Goal: Transaction & Acquisition: Purchase product/service

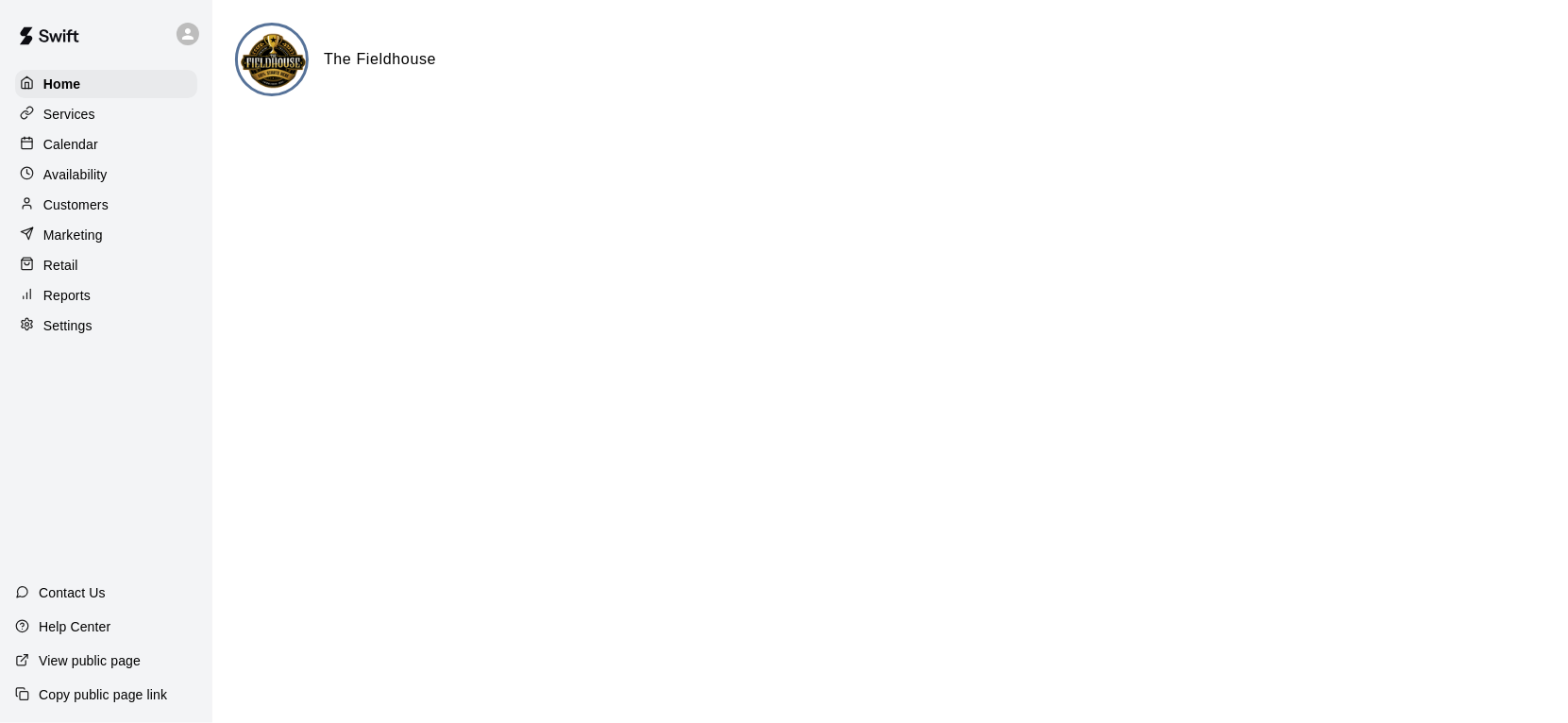
click at [78, 149] on p "Calendar" at bounding box center [70, 144] width 55 height 19
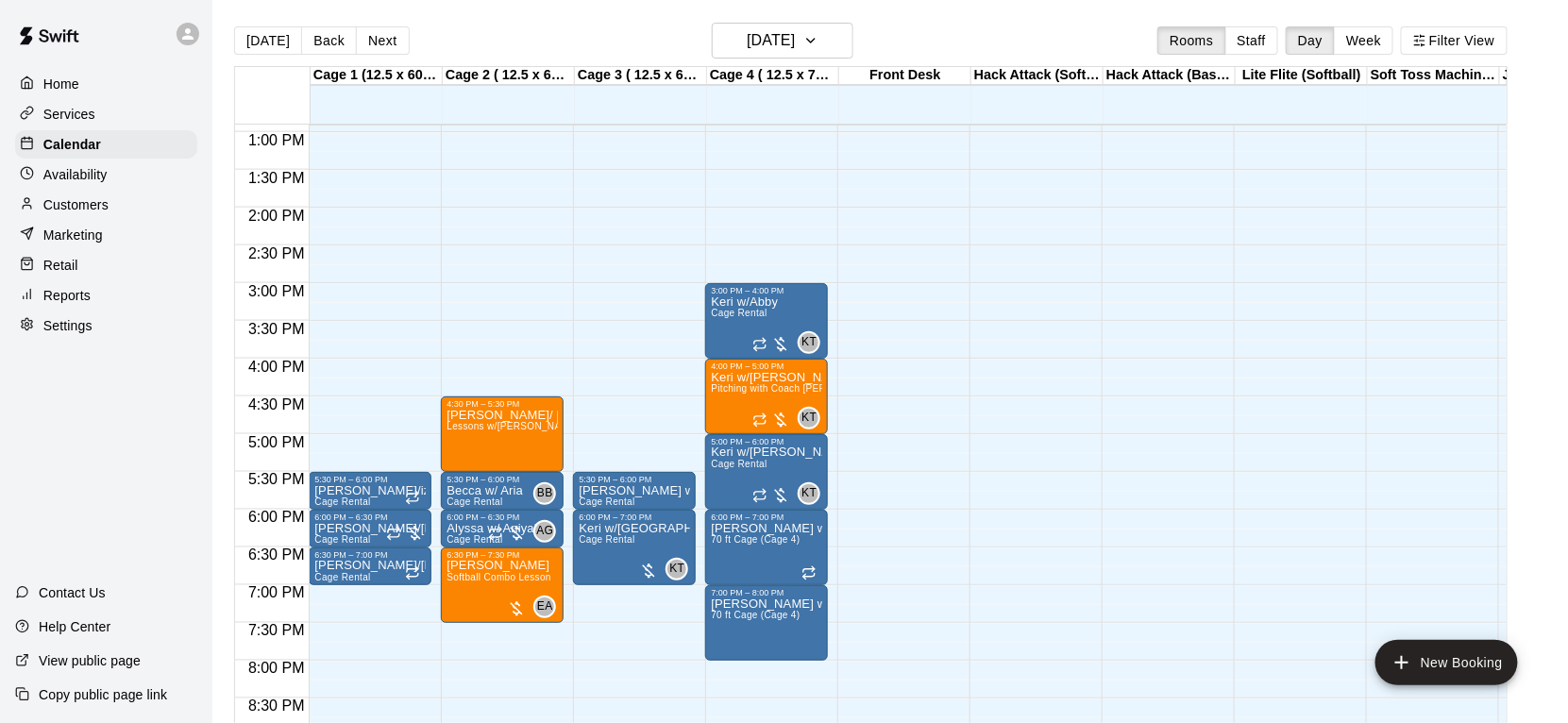
scroll to position [977, 0]
click at [1466, 49] on button "Filter View" at bounding box center [1453, 41] width 106 height 29
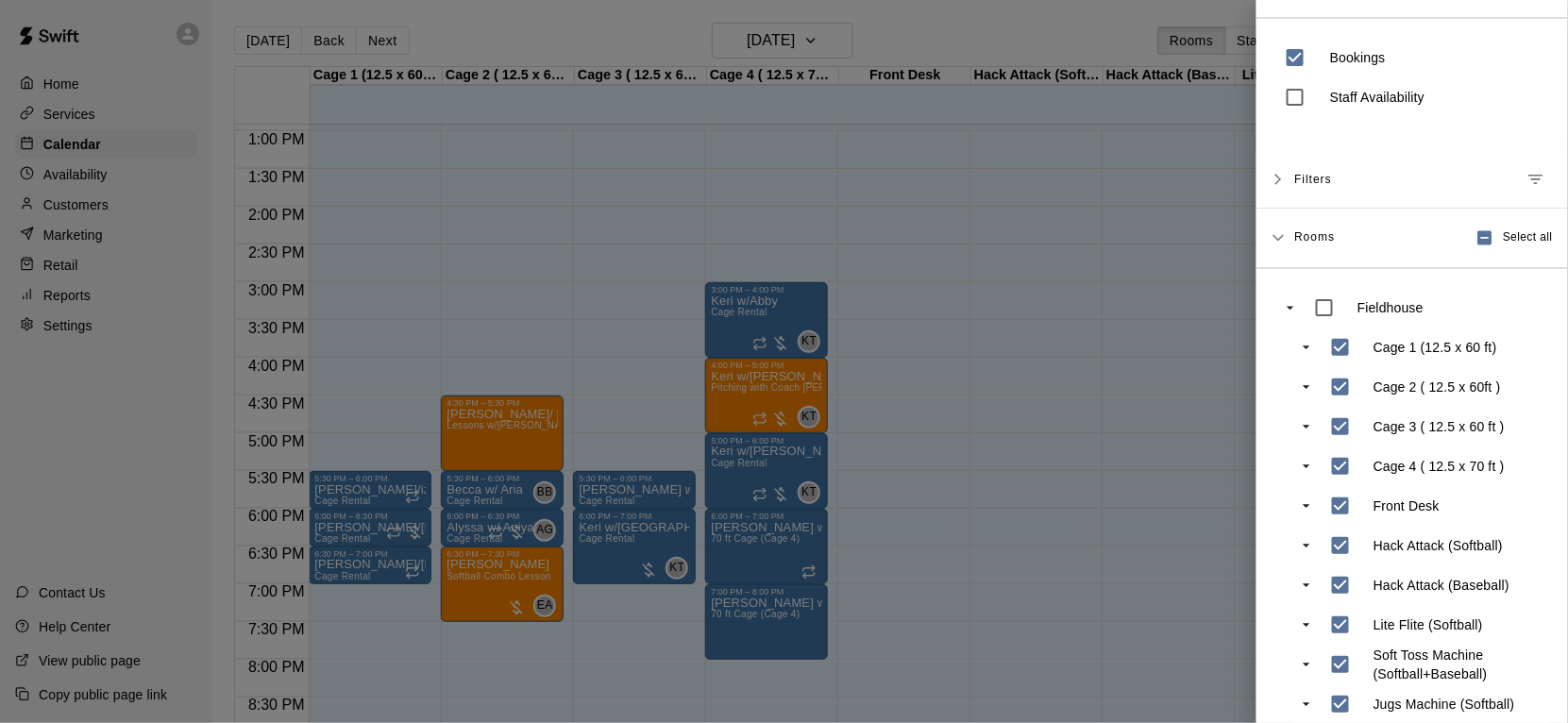
scroll to position [58, 0]
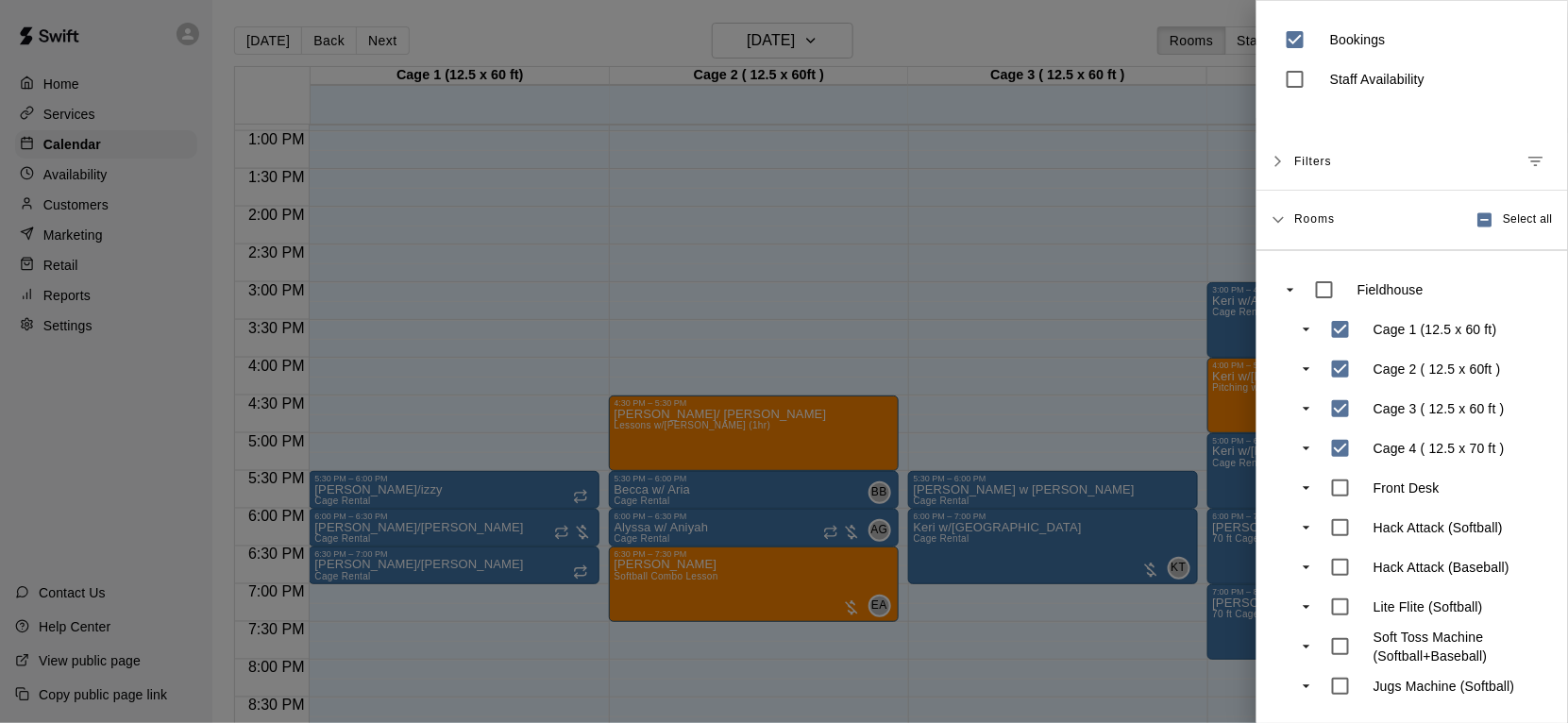
click at [1171, 660] on div at bounding box center [784, 361] width 1568 height 723
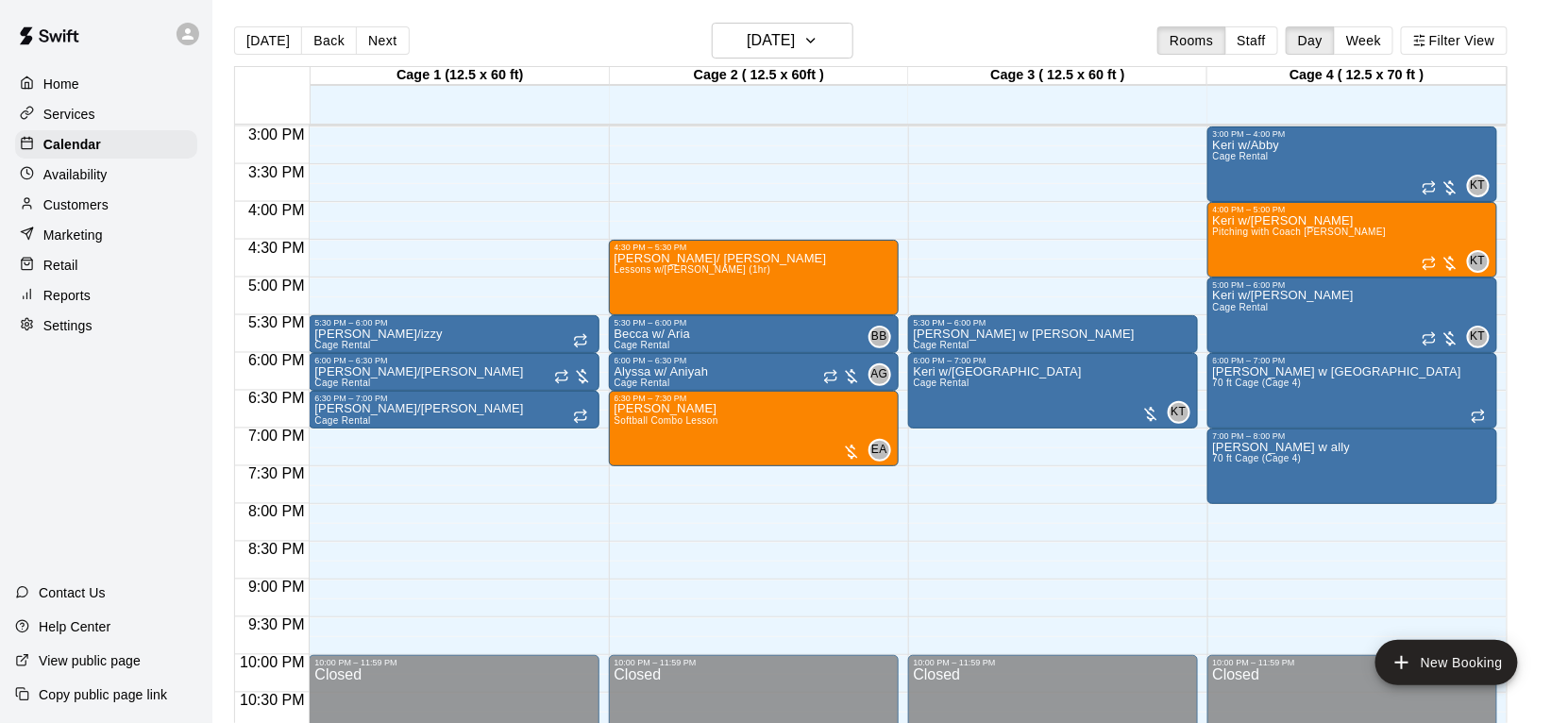
scroll to position [1134, 0]
click at [459, 36] on div "[DATE] Back [DATE][DATE] Rooms Staff Day Week Filter View" at bounding box center [870, 45] width 1274 height 44
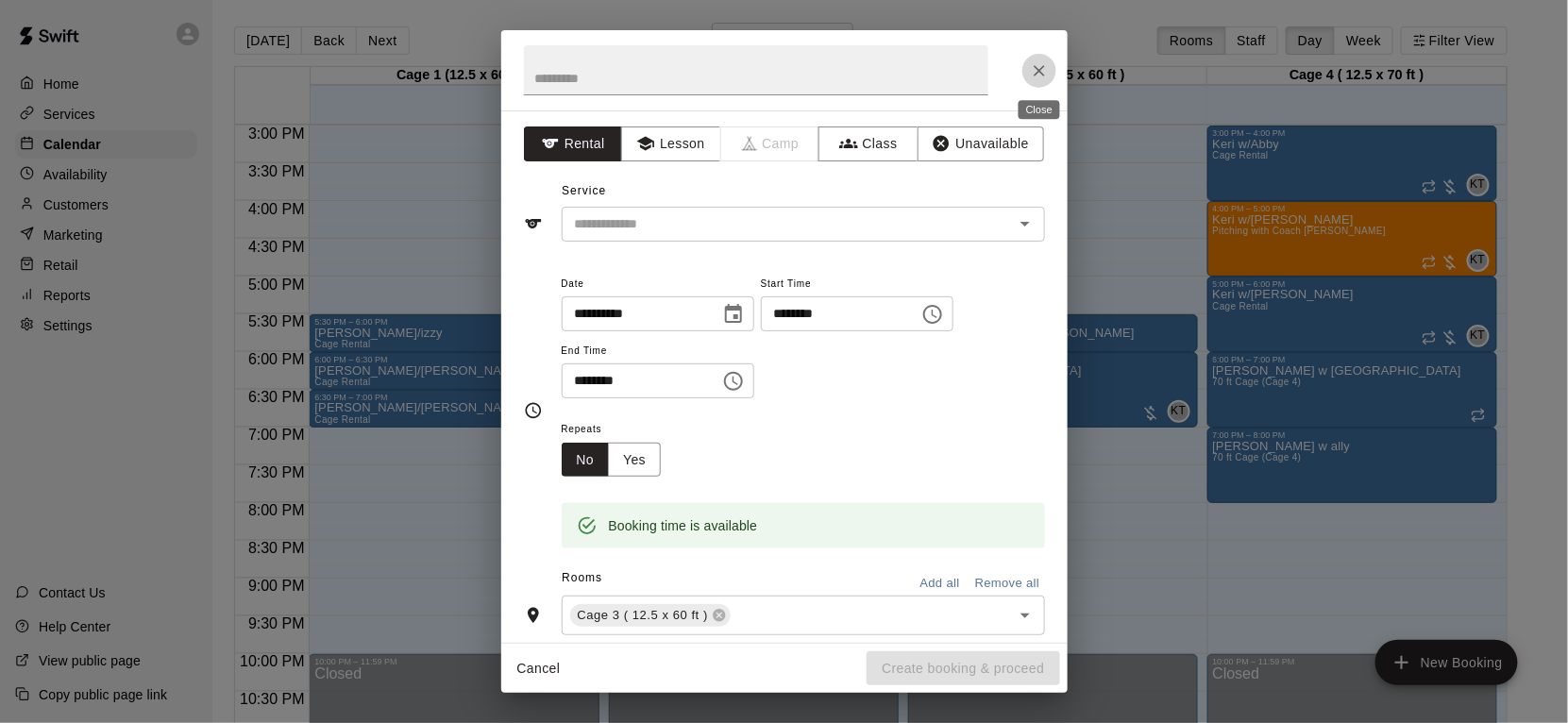
click at [1046, 70] on icon "Close" at bounding box center [1039, 70] width 19 height 19
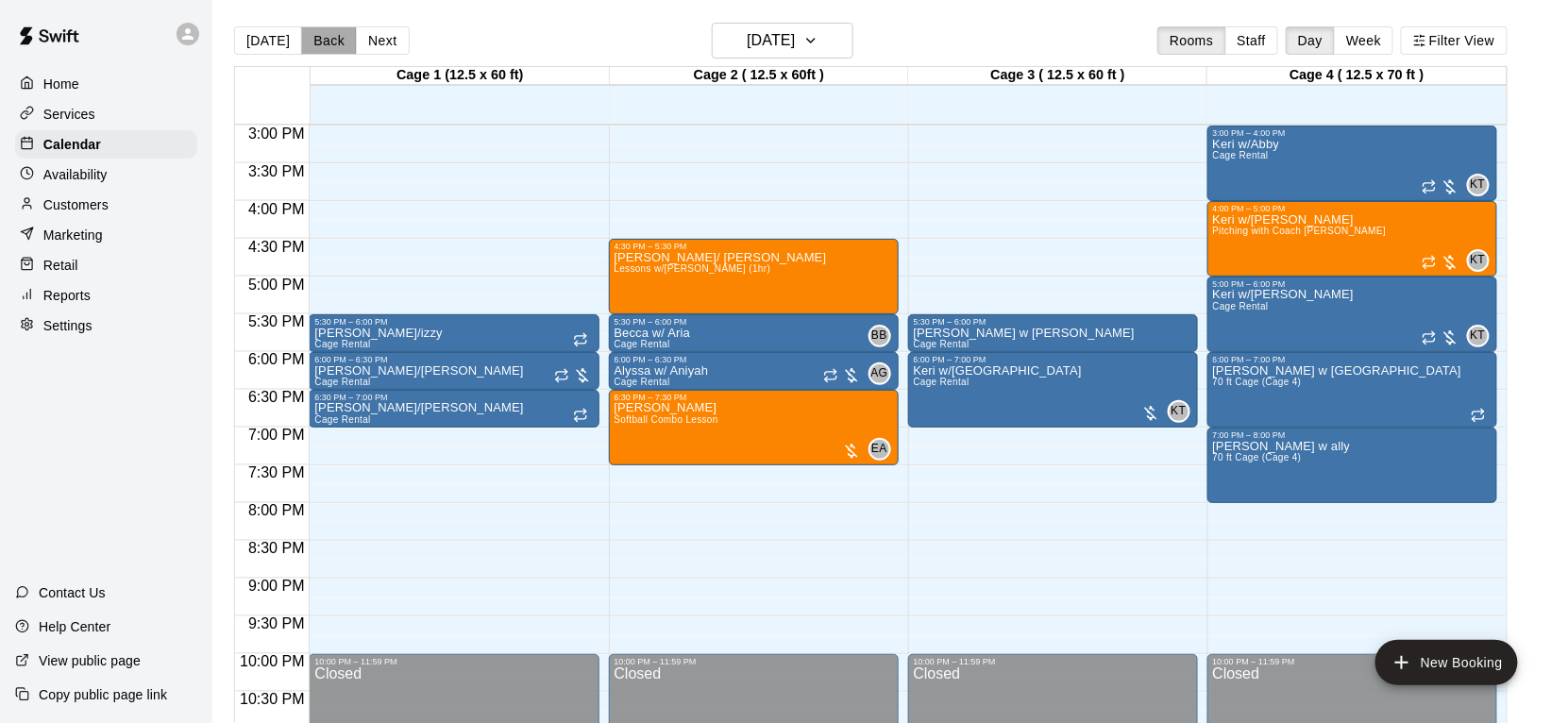
click at [343, 41] on button "Back" at bounding box center [329, 41] width 56 height 29
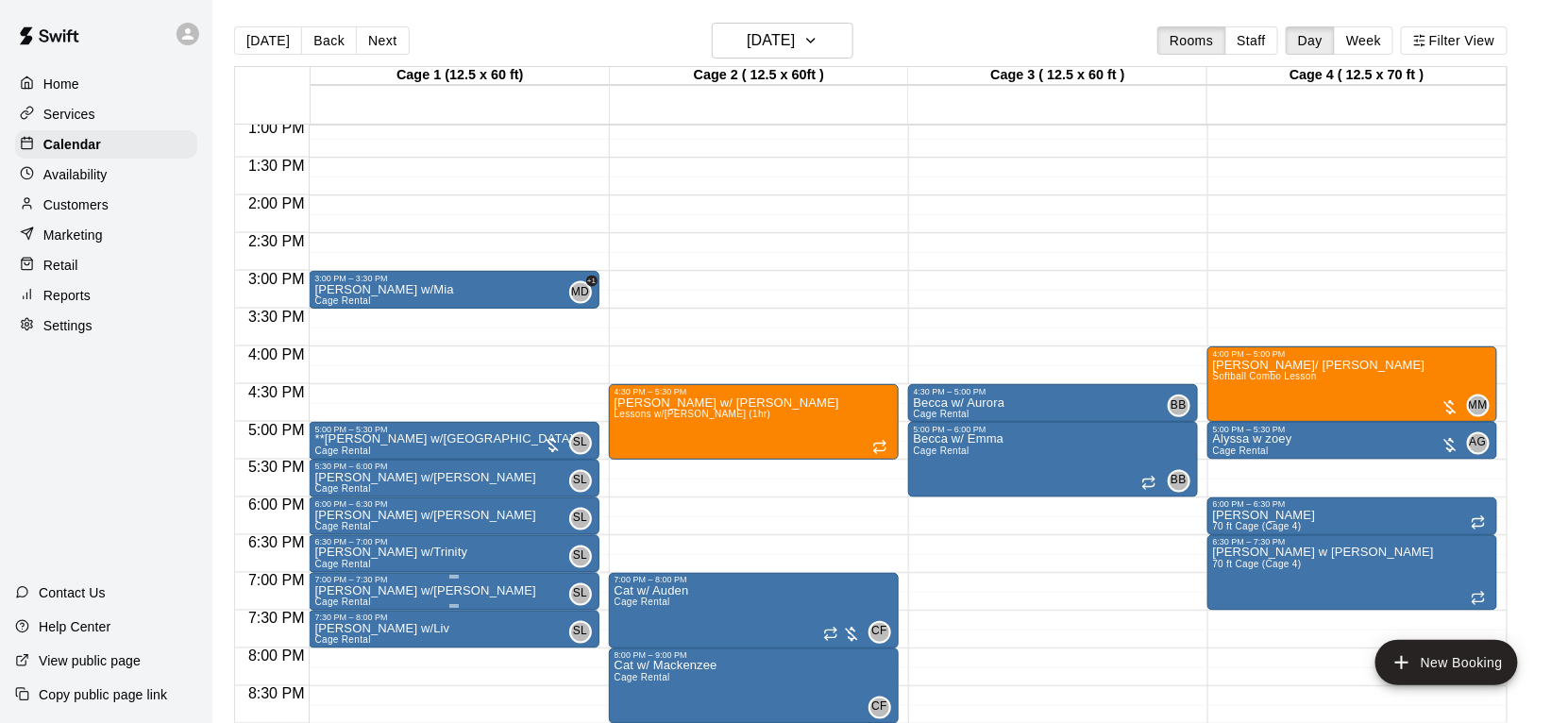
scroll to position [992, 0]
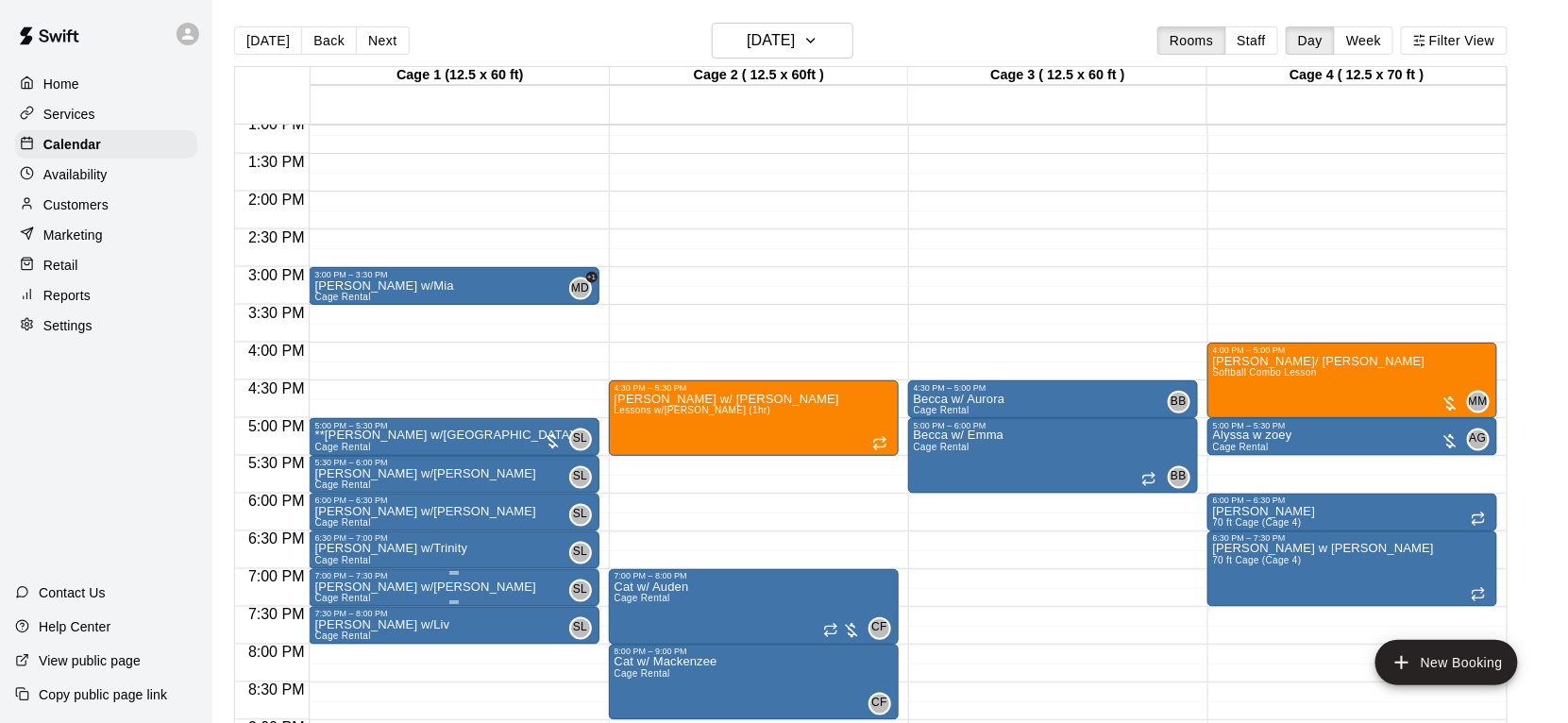
click at [346, 690] on button "delete" at bounding box center [334, 689] width 38 height 38
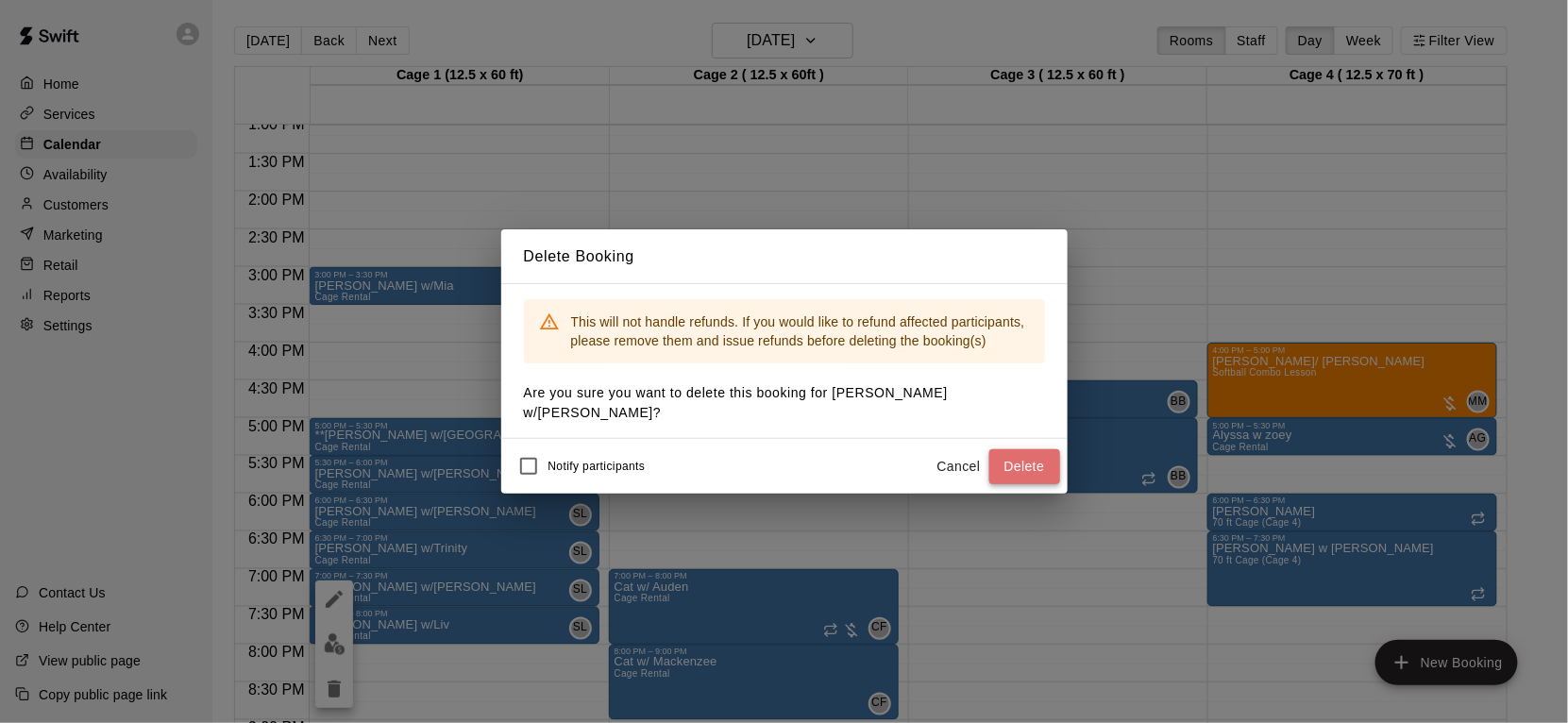
click at [1034, 460] on button "Delete" at bounding box center [1024, 466] width 70 height 35
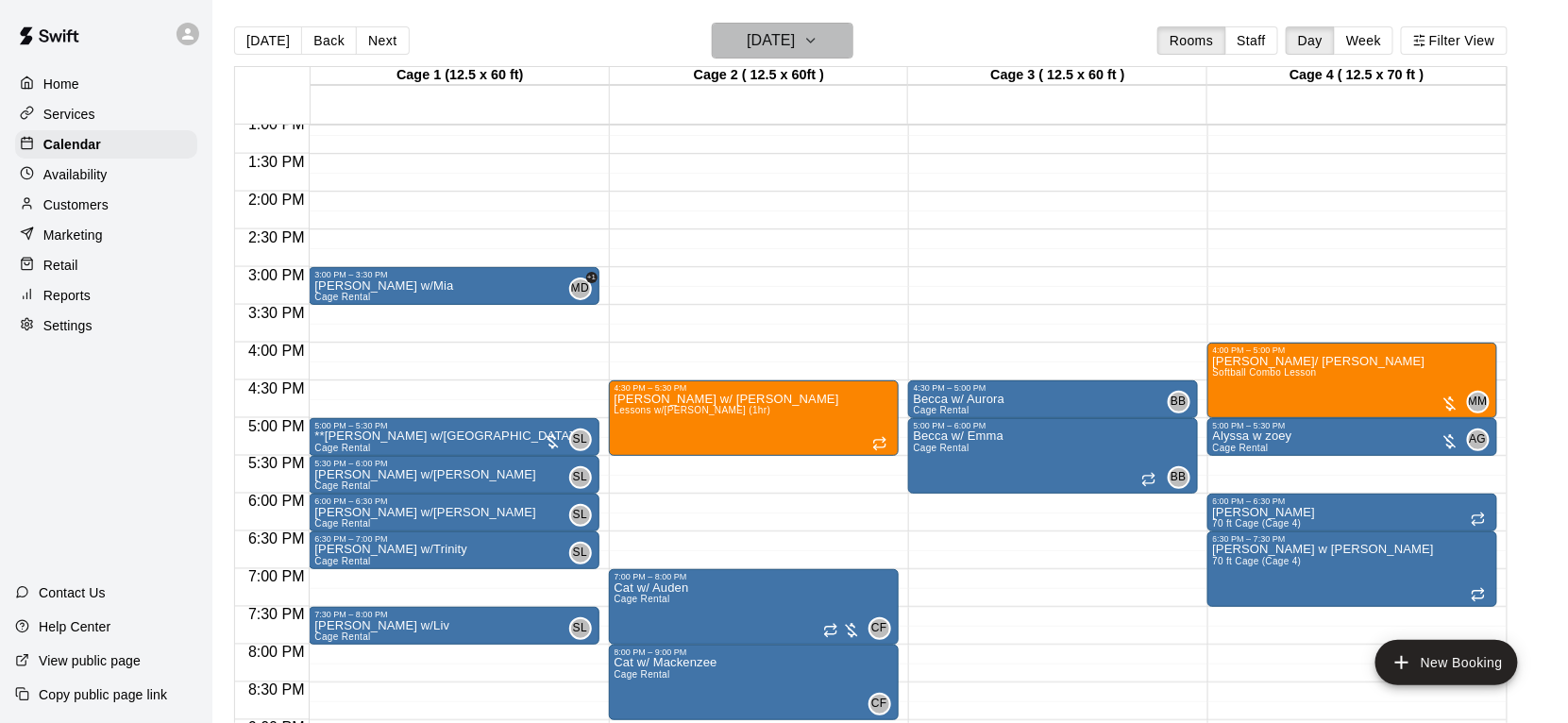
click at [782, 56] on button "[DATE]" at bounding box center [782, 41] width 142 height 36
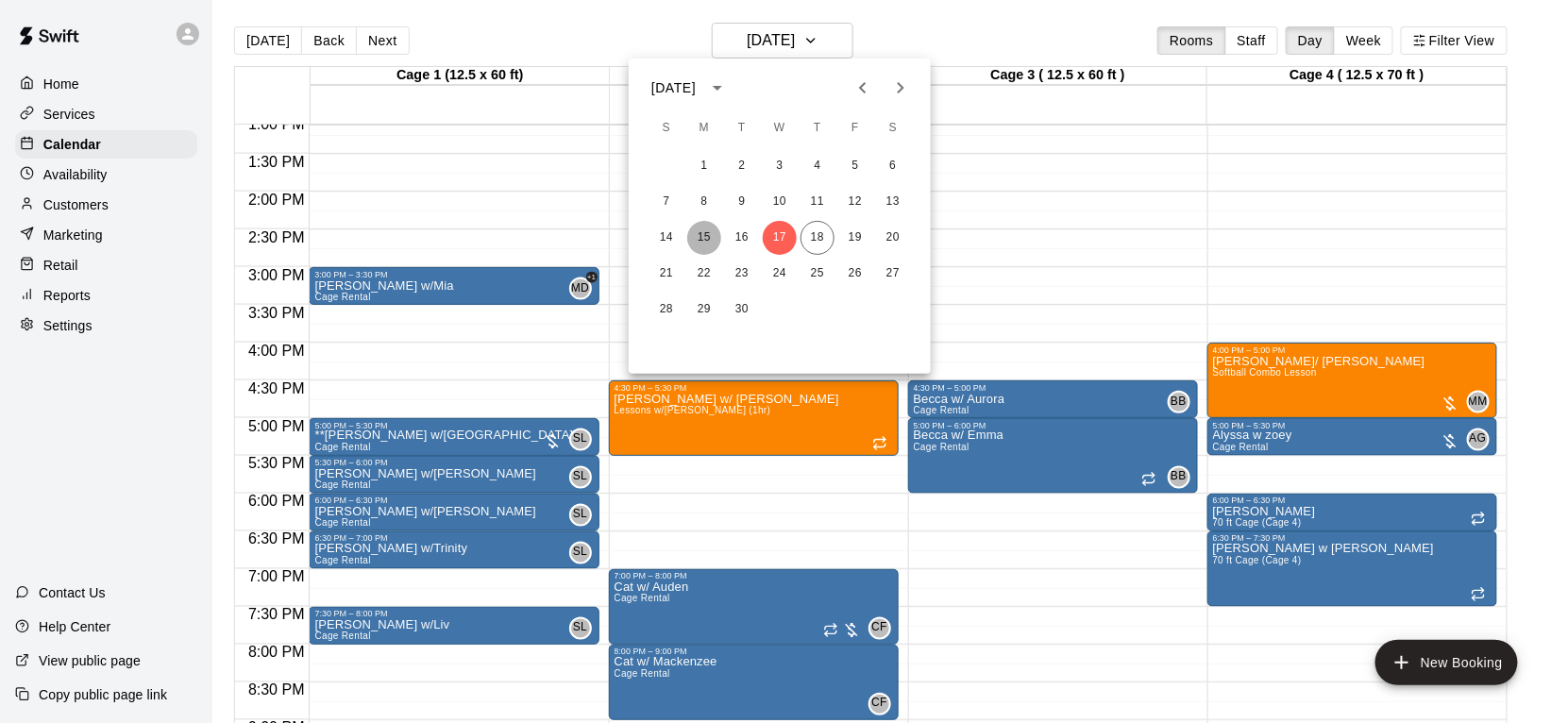
click at [718, 246] on button "15" at bounding box center [704, 238] width 34 height 34
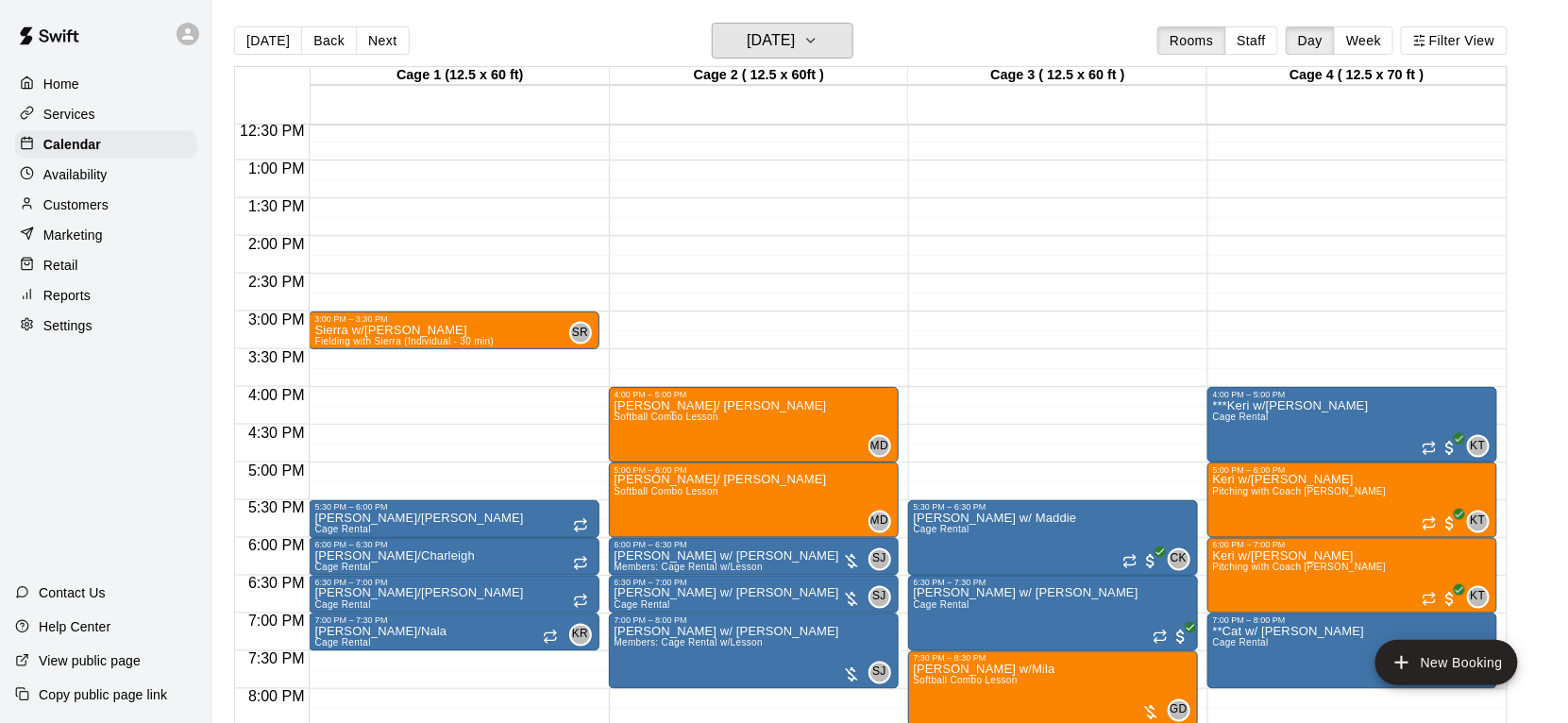
scroll to position [948, 0]
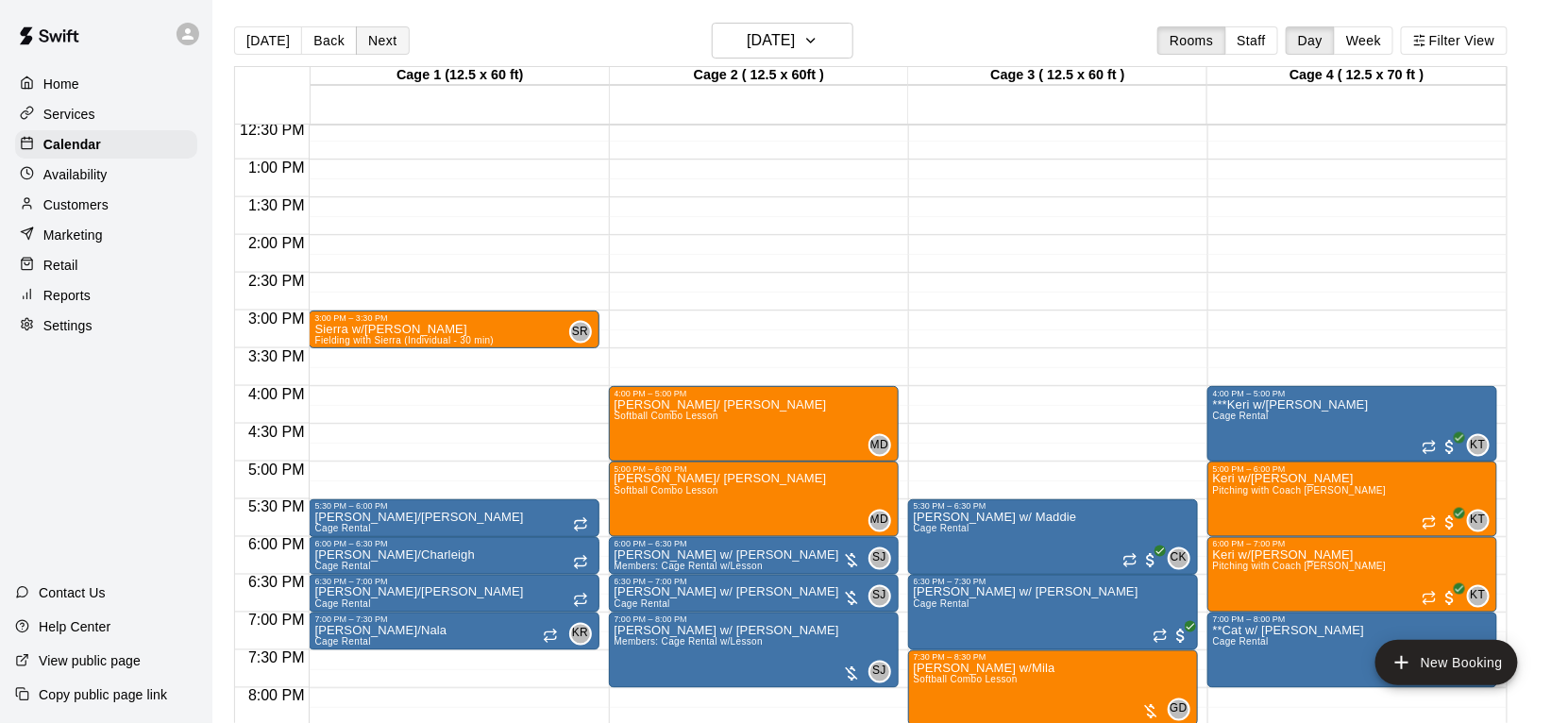
click at [371, 46] on button "Next" at bounding box center [382, 41] width 53 height 29
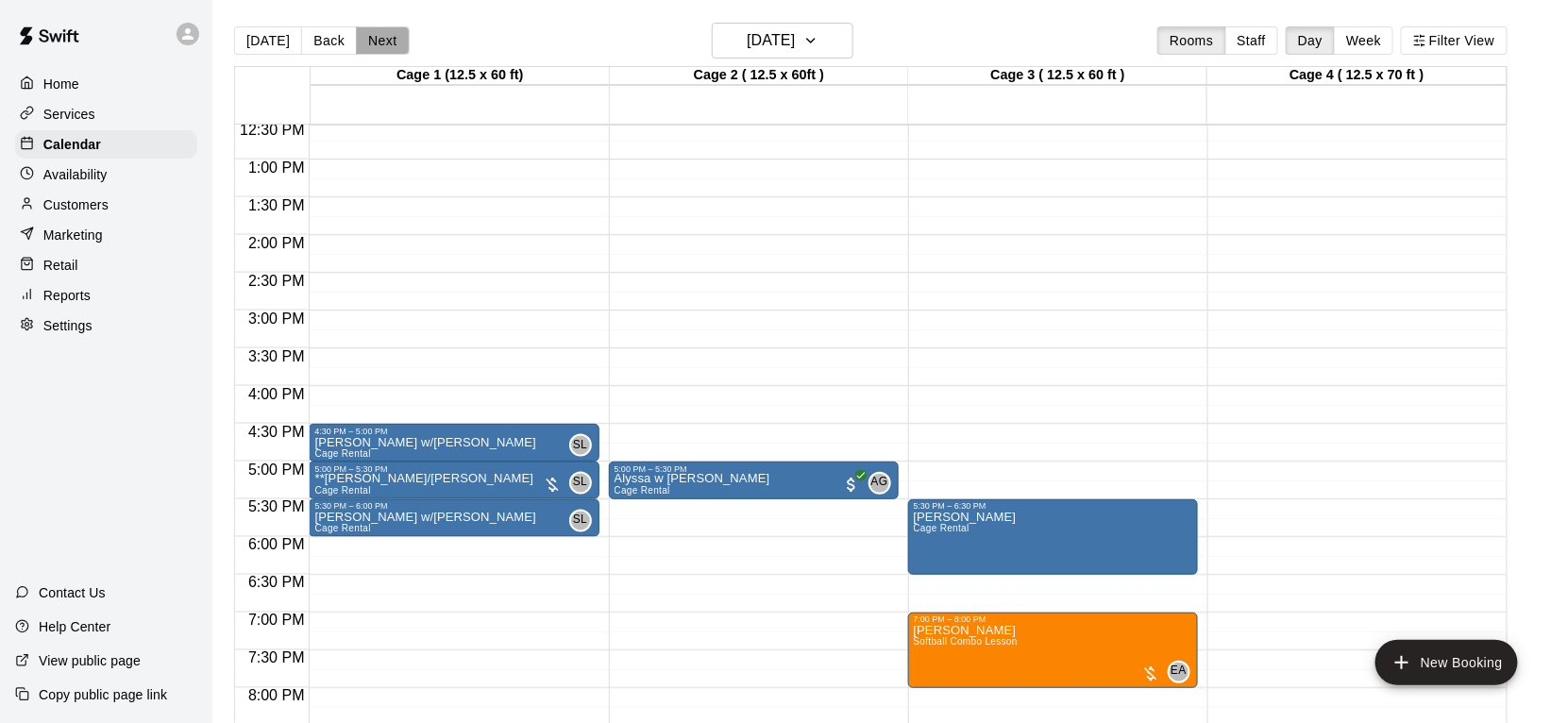
click at [371, 46] on button "Next" at bounding box center [382, 41] width 53 height 29
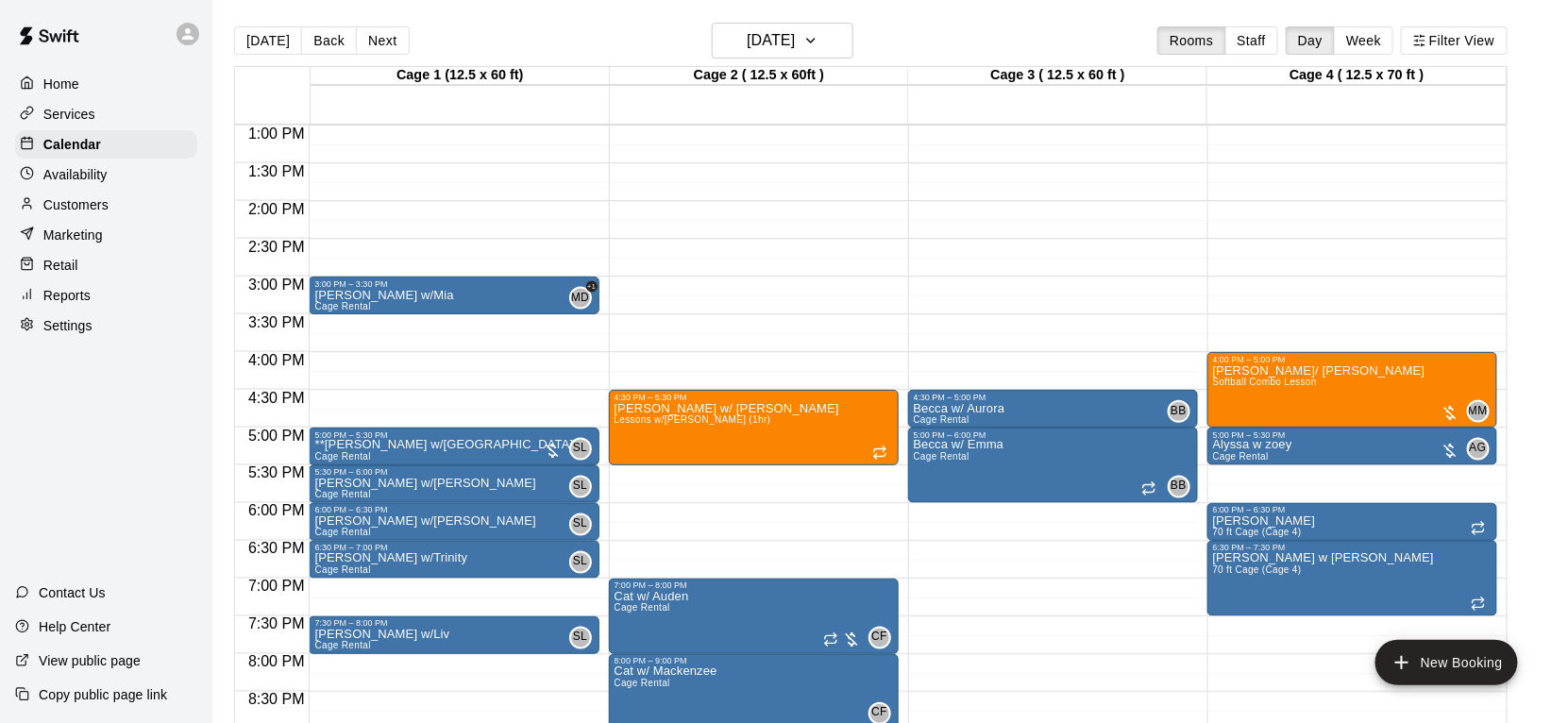
scroll to position [980, 0]
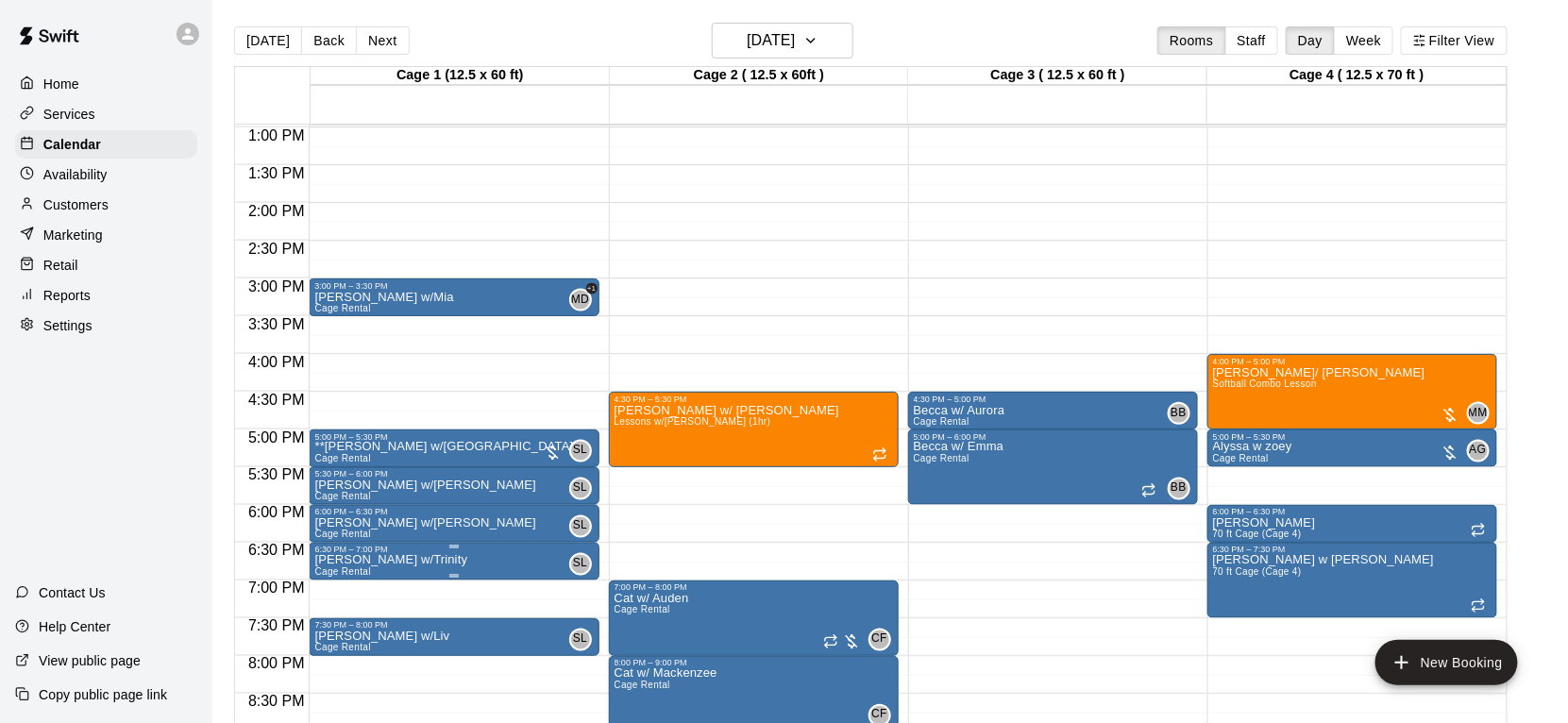
click at [338, 668] on icon "delete" at bounding box center [333, 664] width 13 height 17
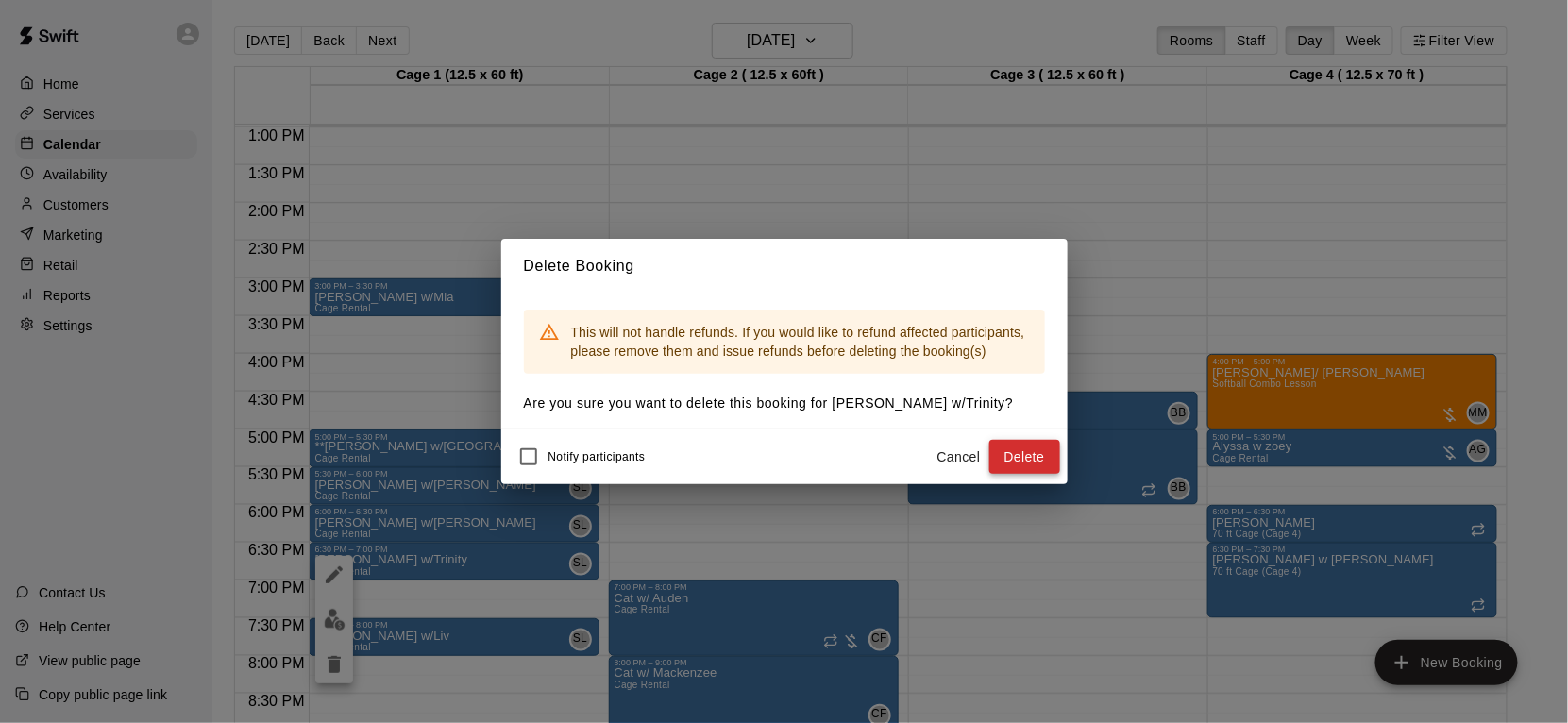
click at [1047, 464] on button "Delete" at bounding box center [1024, 457] width 70 height 35
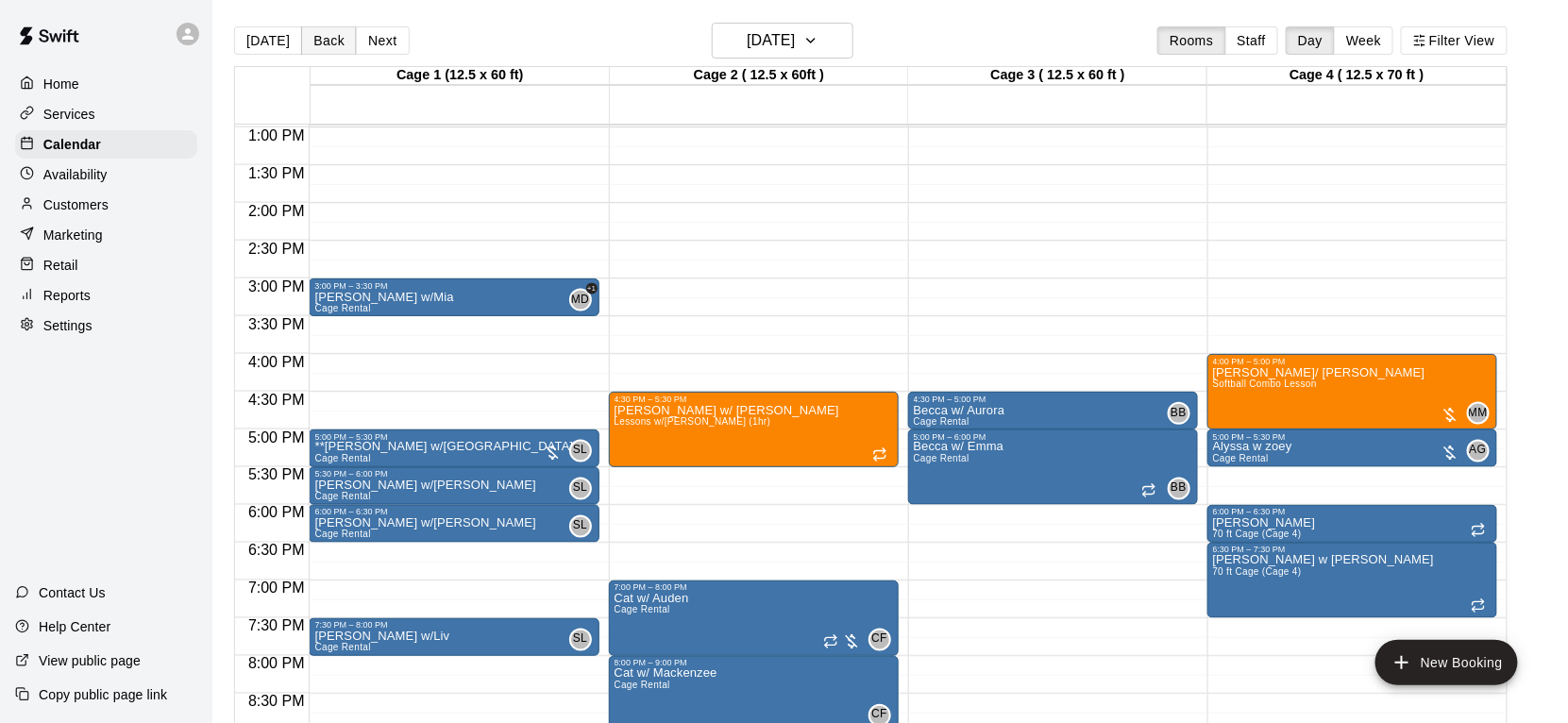
click at [341, 33] on button "Back" at bounding box center [329, 41] width 56 height 29
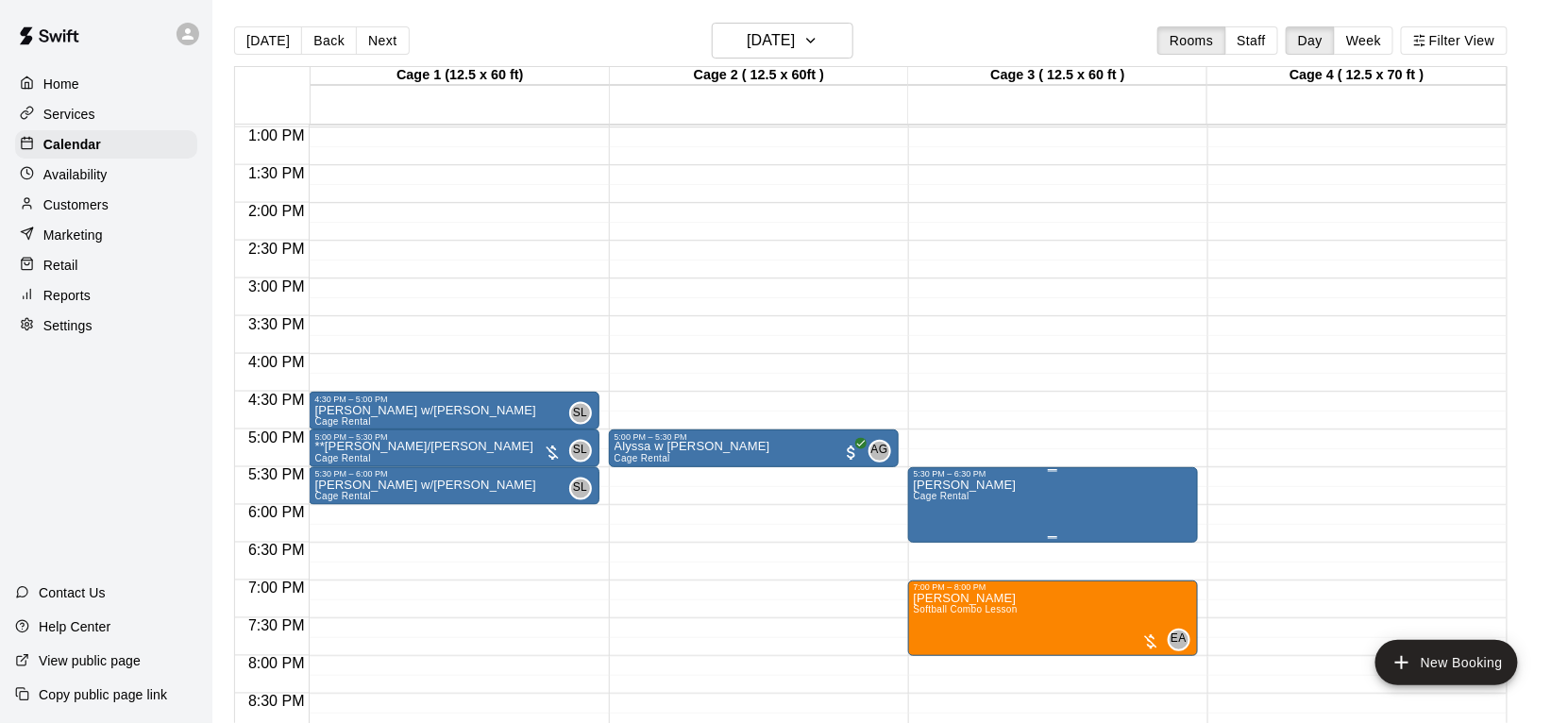
scroll to position [983, 0]
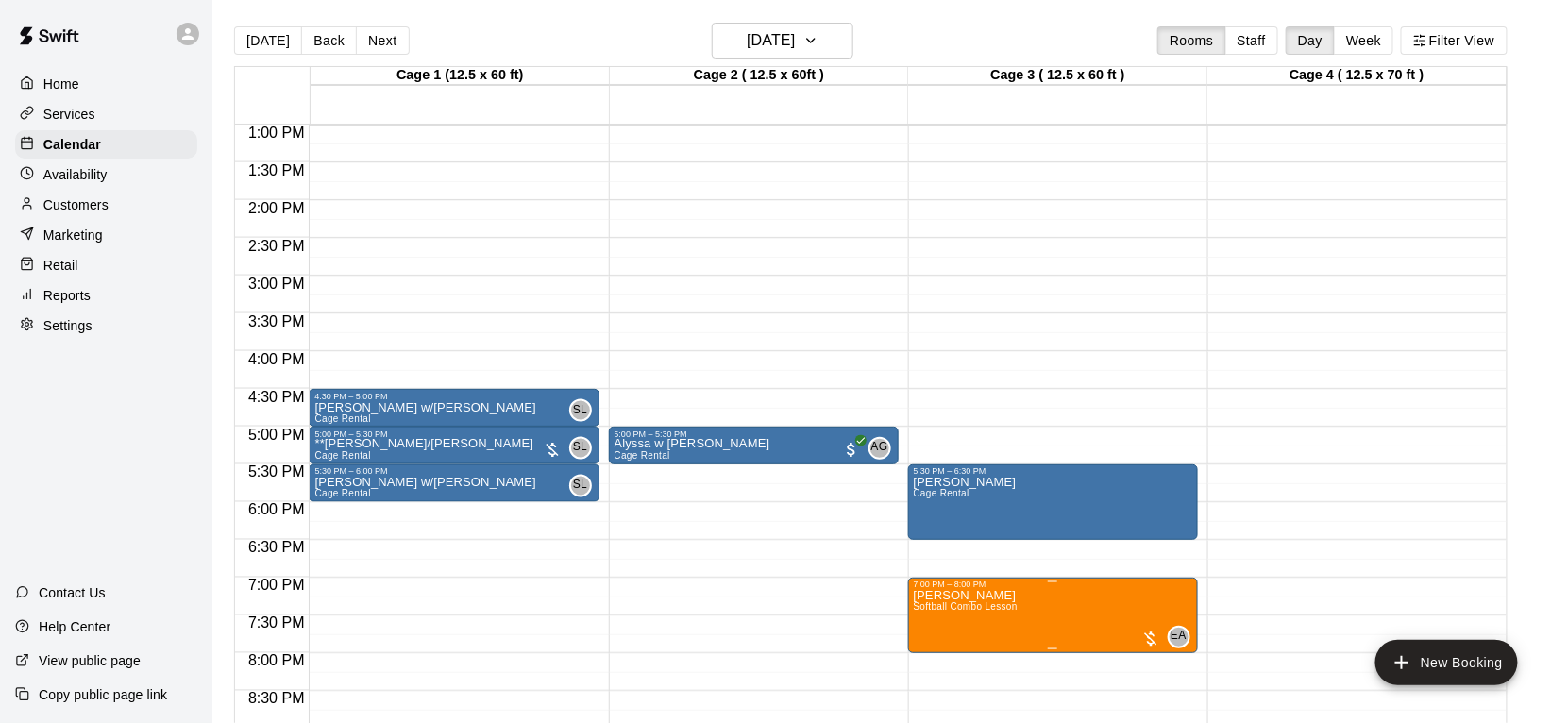
click at [935, 646] on img "edit" at bounding box center [933, 645] width 22 height 22
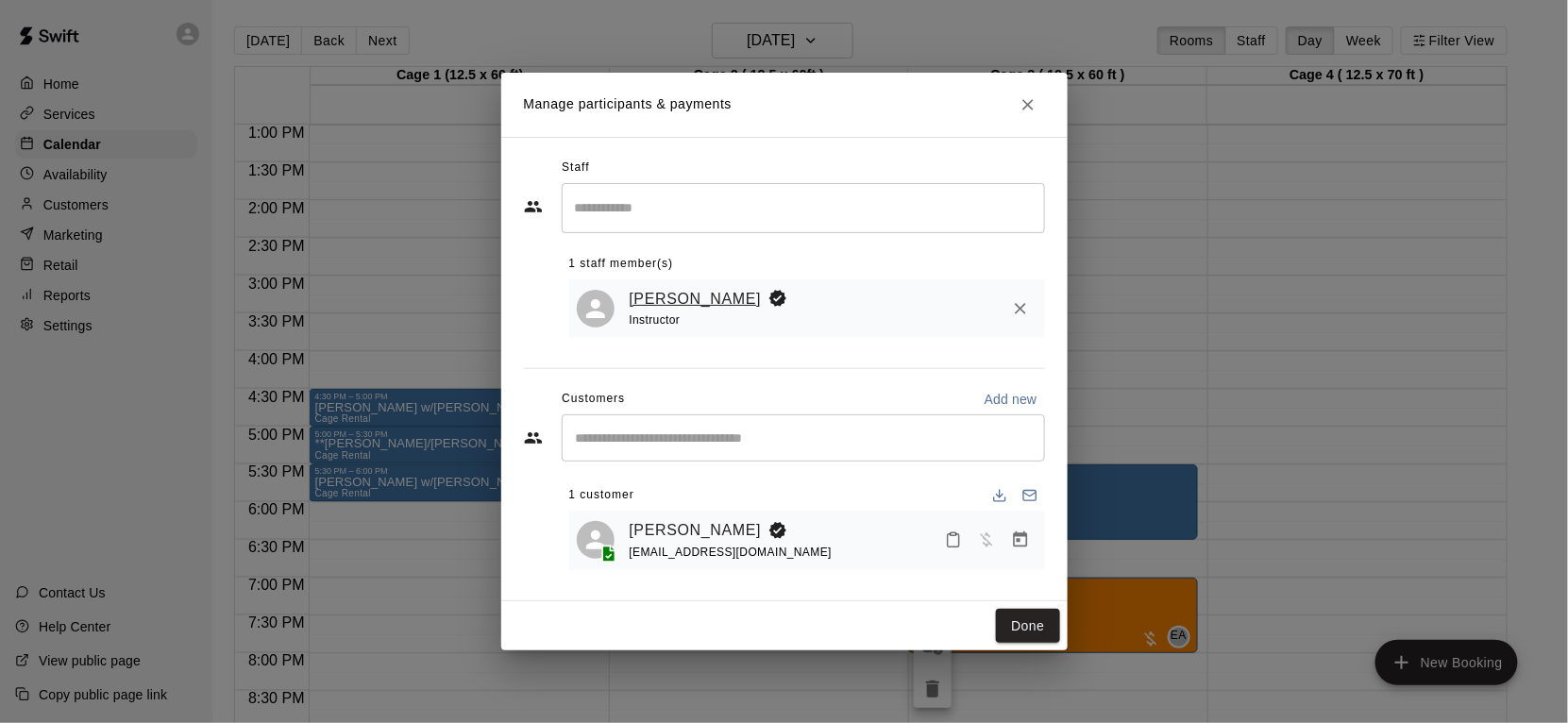
click at [666, 306] on link "[PERSON_NAME]" at bounding box center [695, 299] width 132 height 25
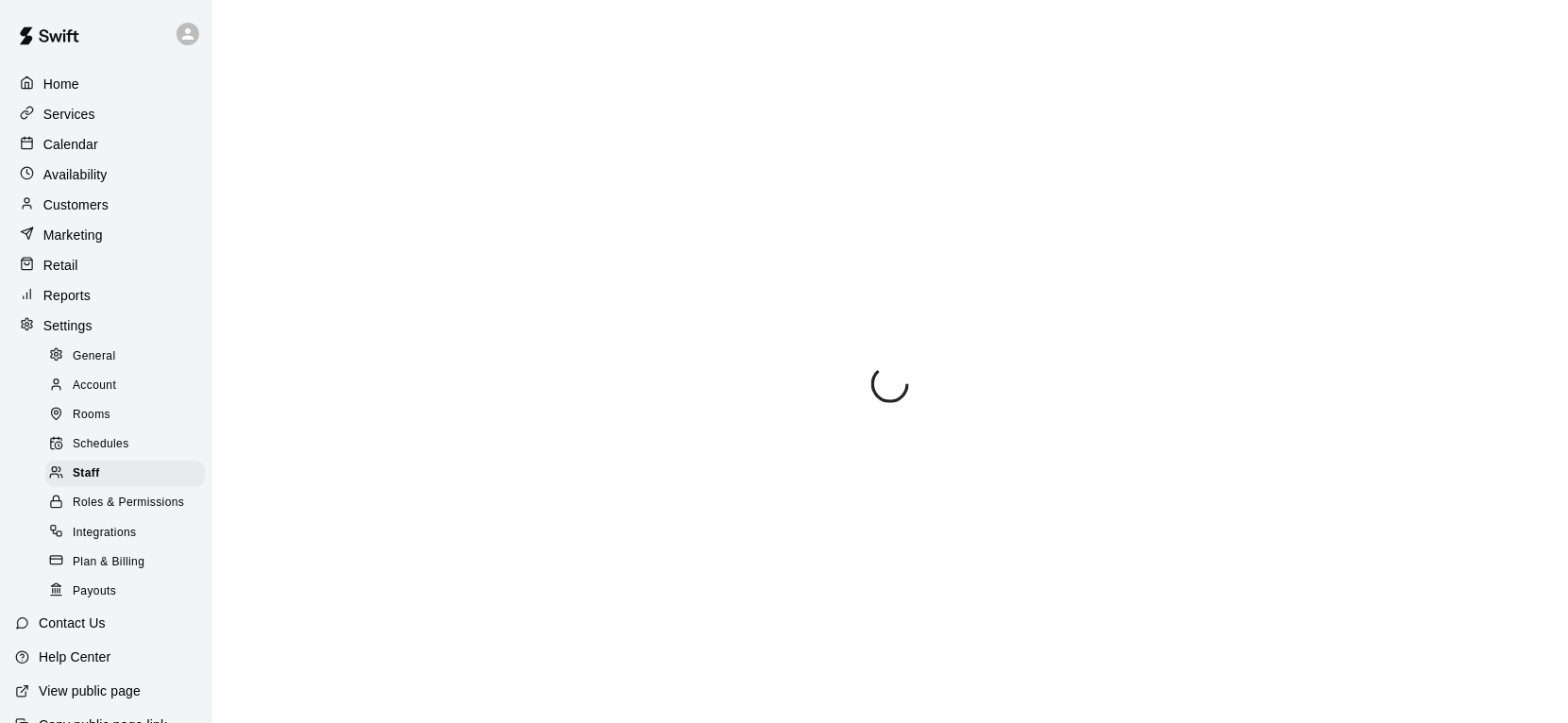
select select "**"
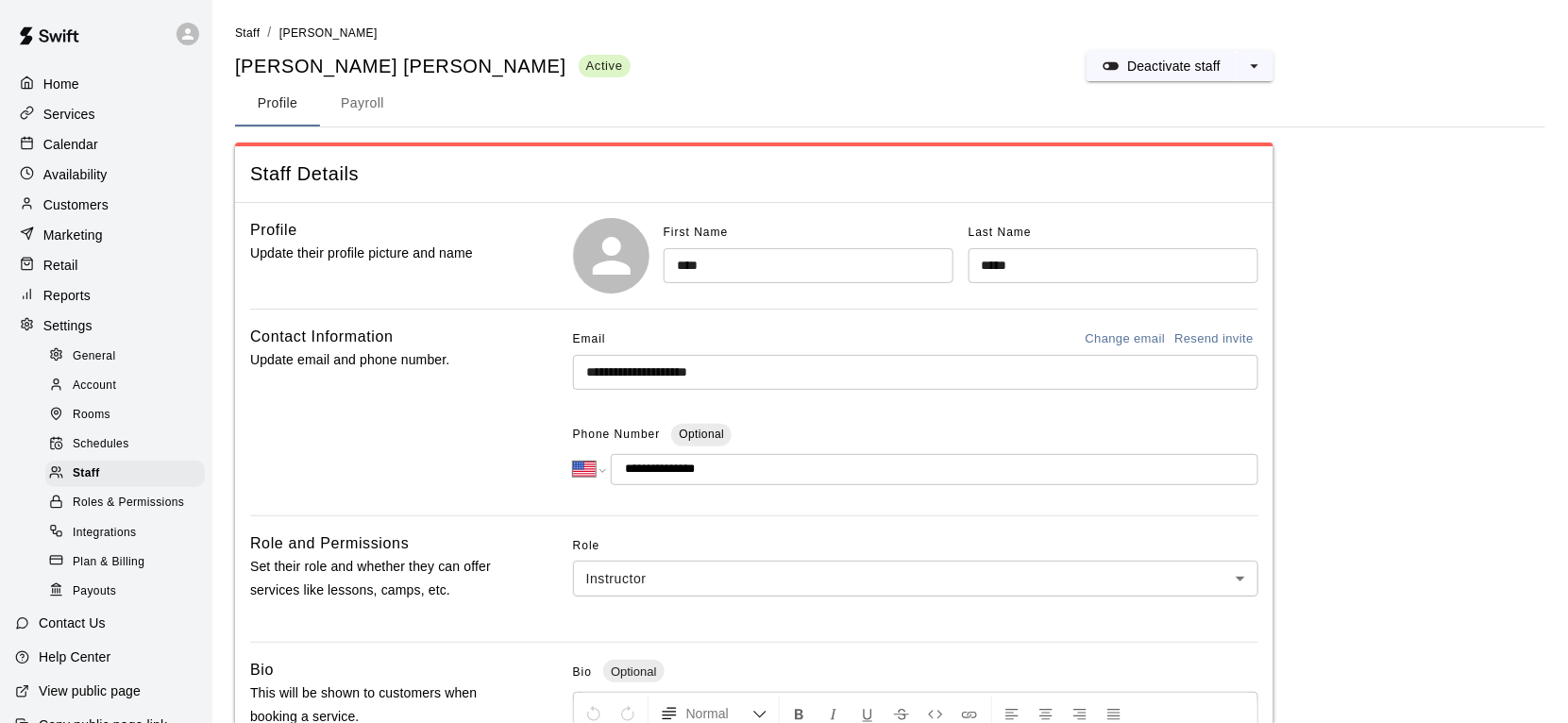
click at [81, 126] on div "Services" at bounding box center [106, 114] width 182 height 29
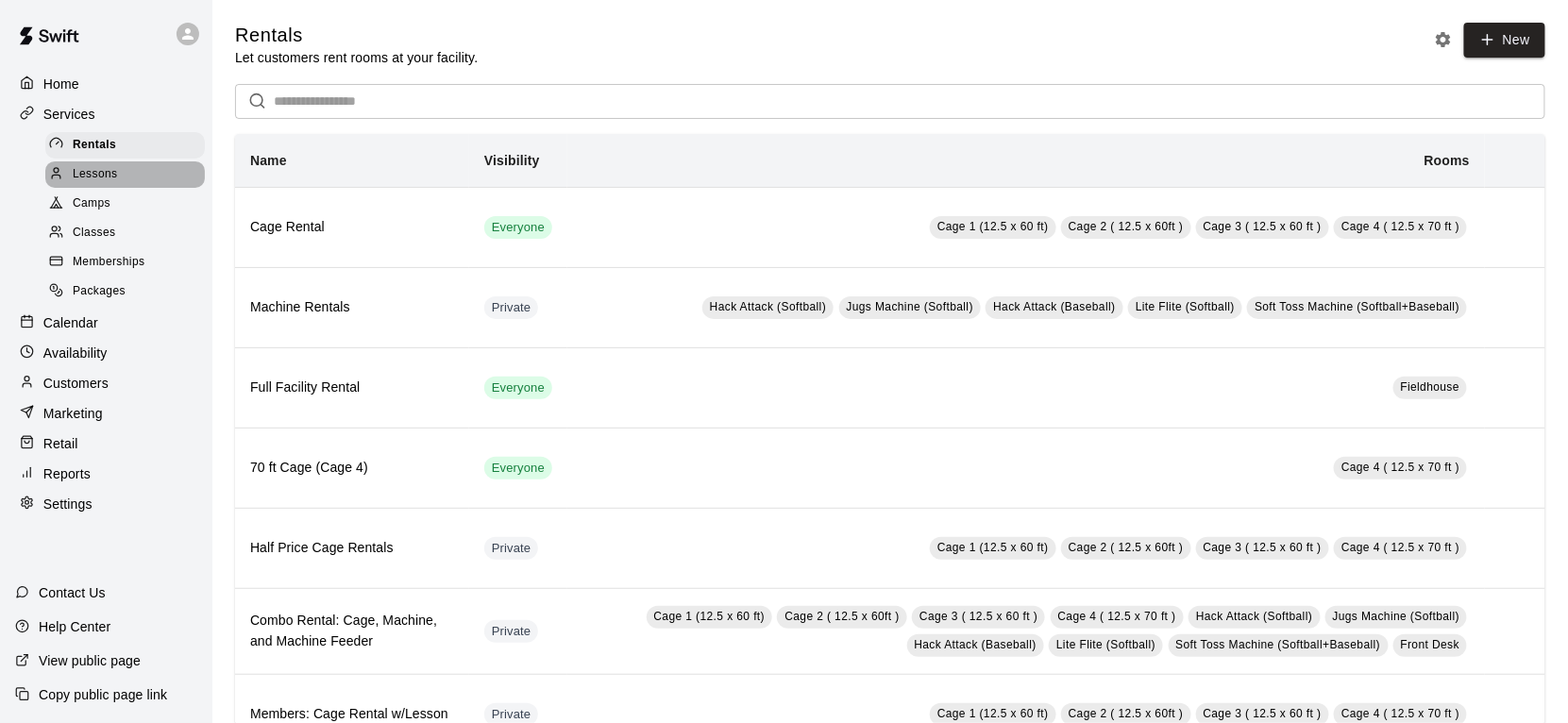
click at [107, 178] on span "Lessons" at bounding box center [95, 175] width 46 height 19
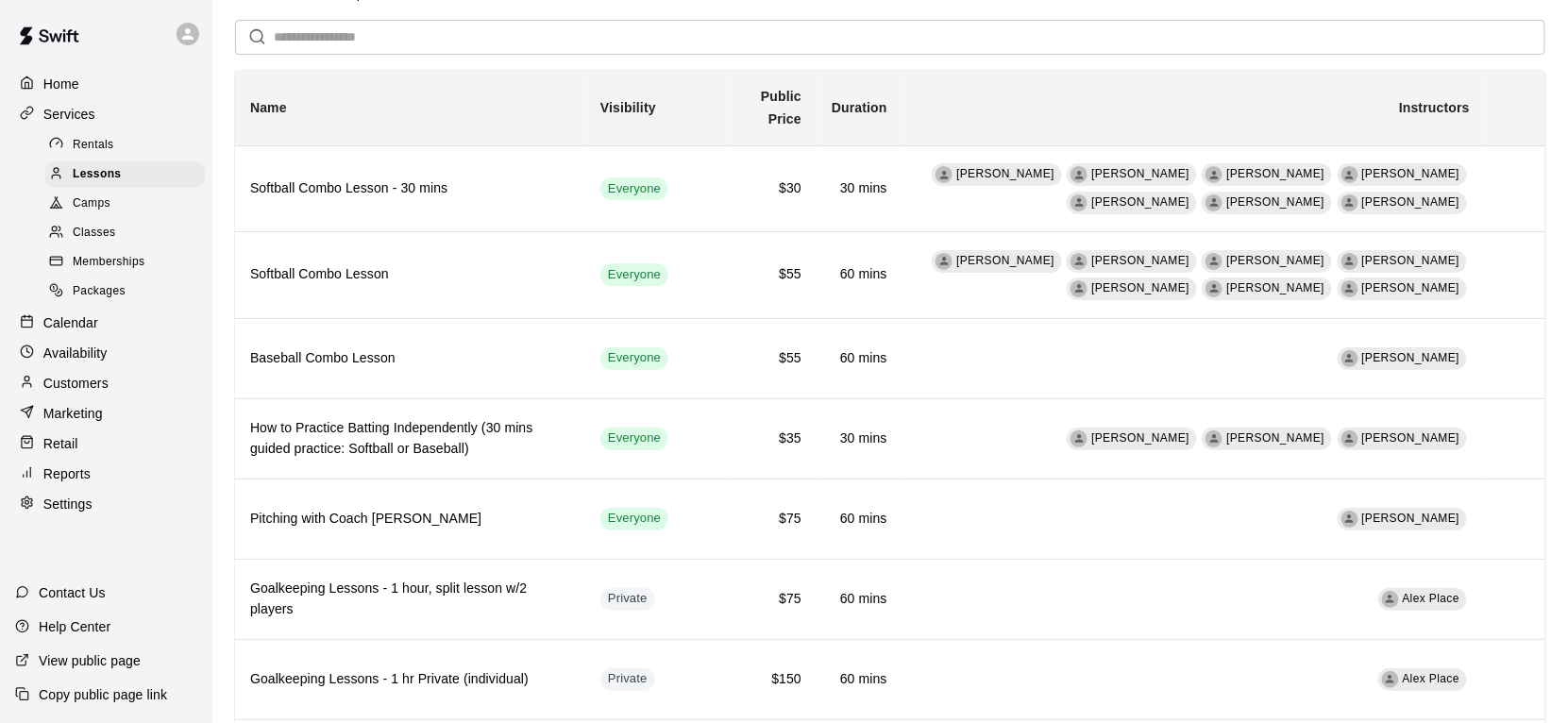
scroll to position [28, 0]
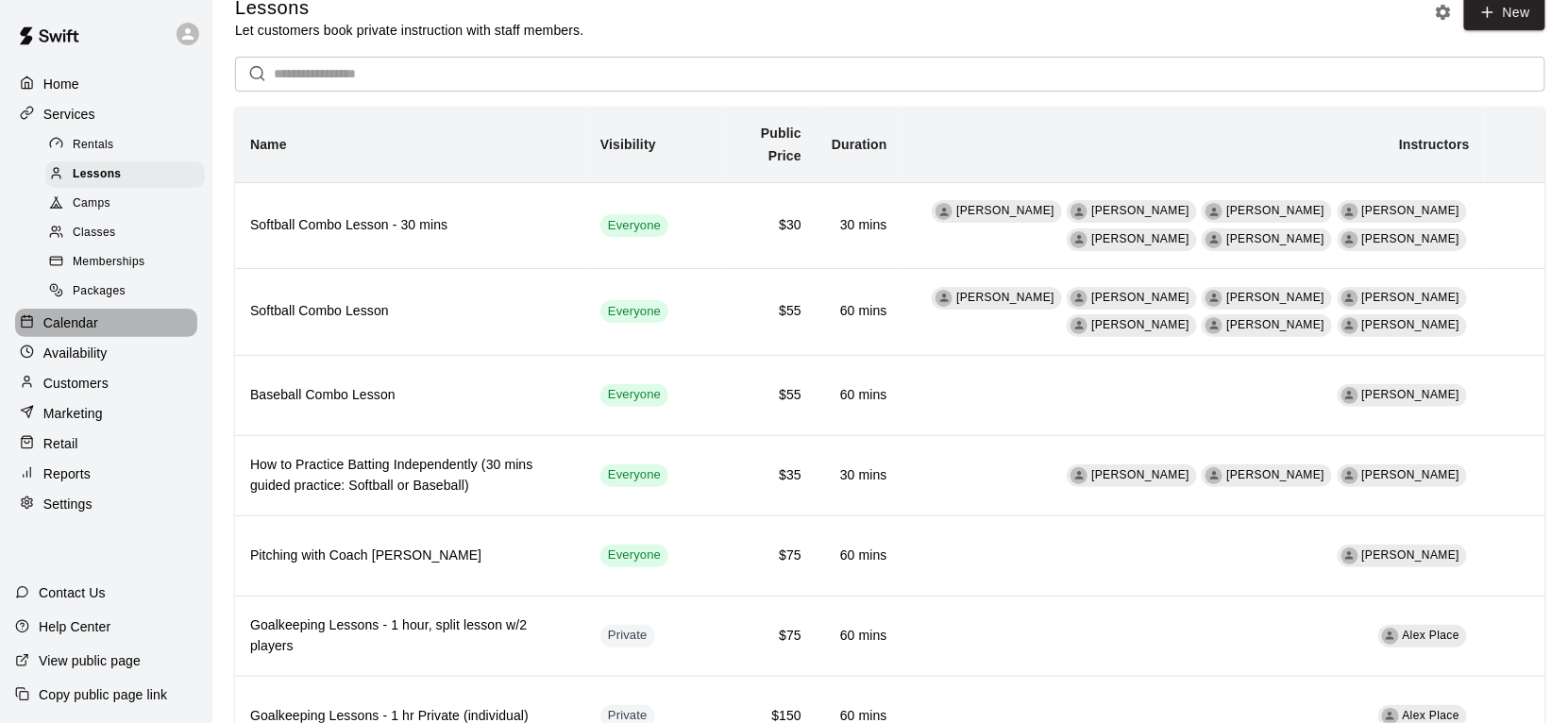
click at [96, 316] on p "Calendar" at bounding box center [70, 322] width 55 height 19
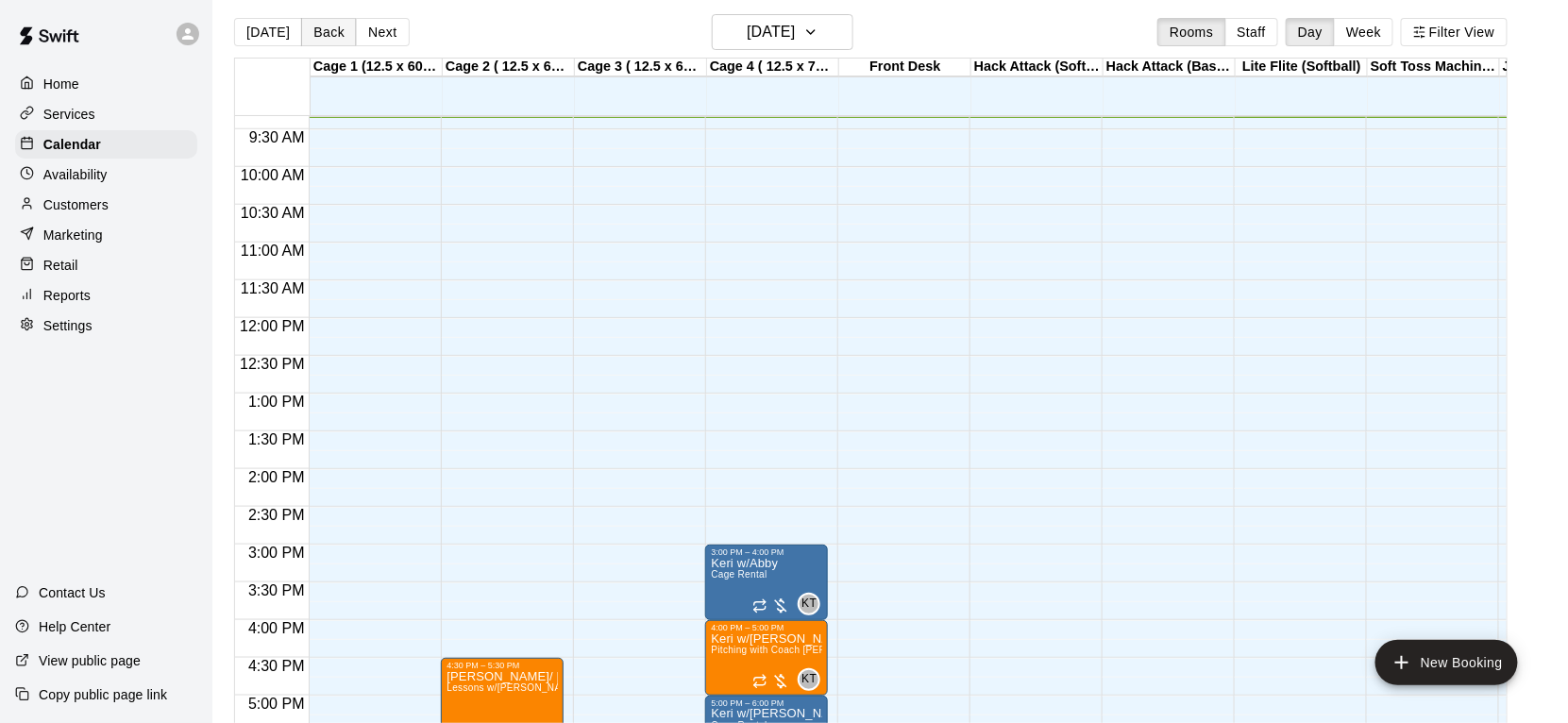
scroll to position [11, 0]
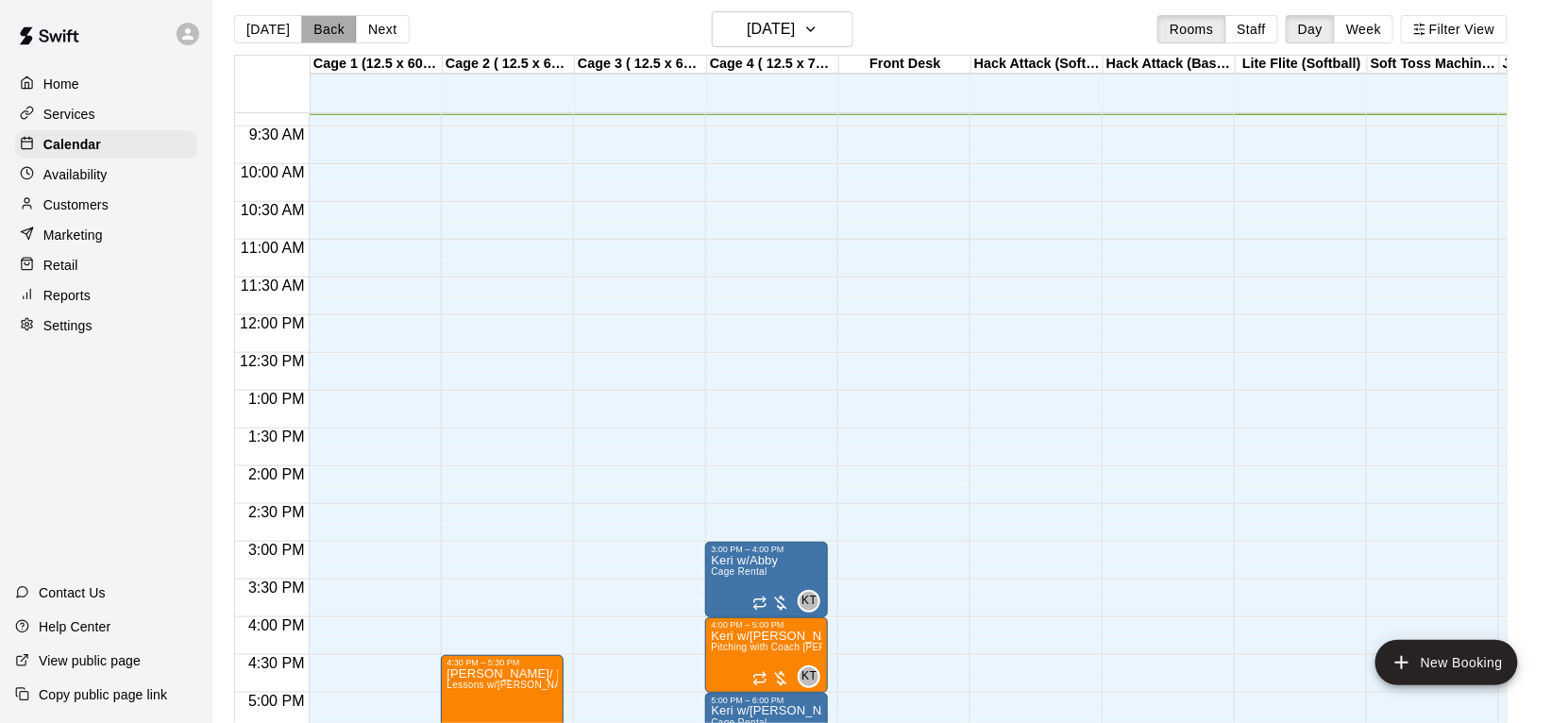
click at [315, 34] on button "Back" at bounding box center [329, 29] width 56 height 29
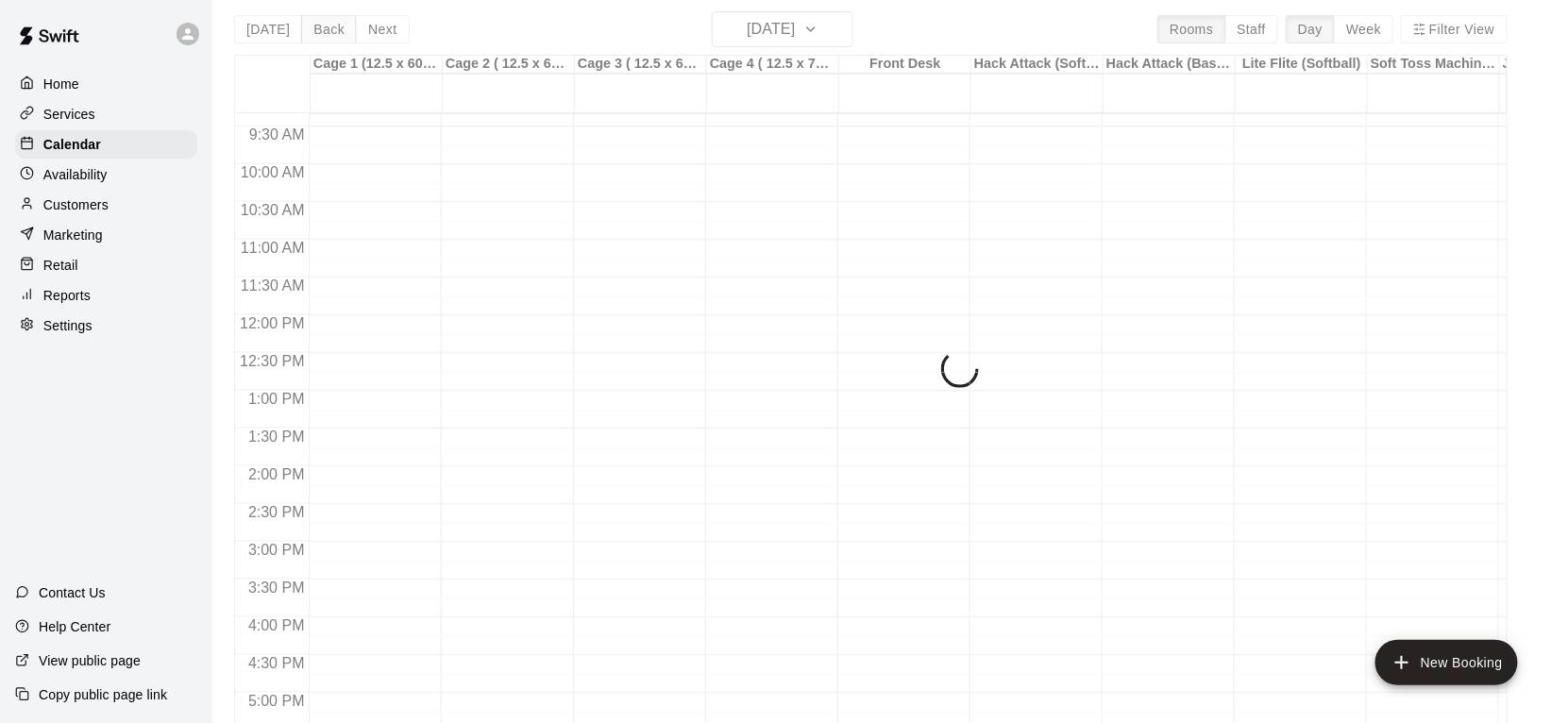
click at [315, 34] on div "[DATE] Back [DATE][DATE] Rooms Staff Day Week Filter View Cage 1 (12.5 x 60 ft)…" at bounding box center [870, 372] width 1274 height 723
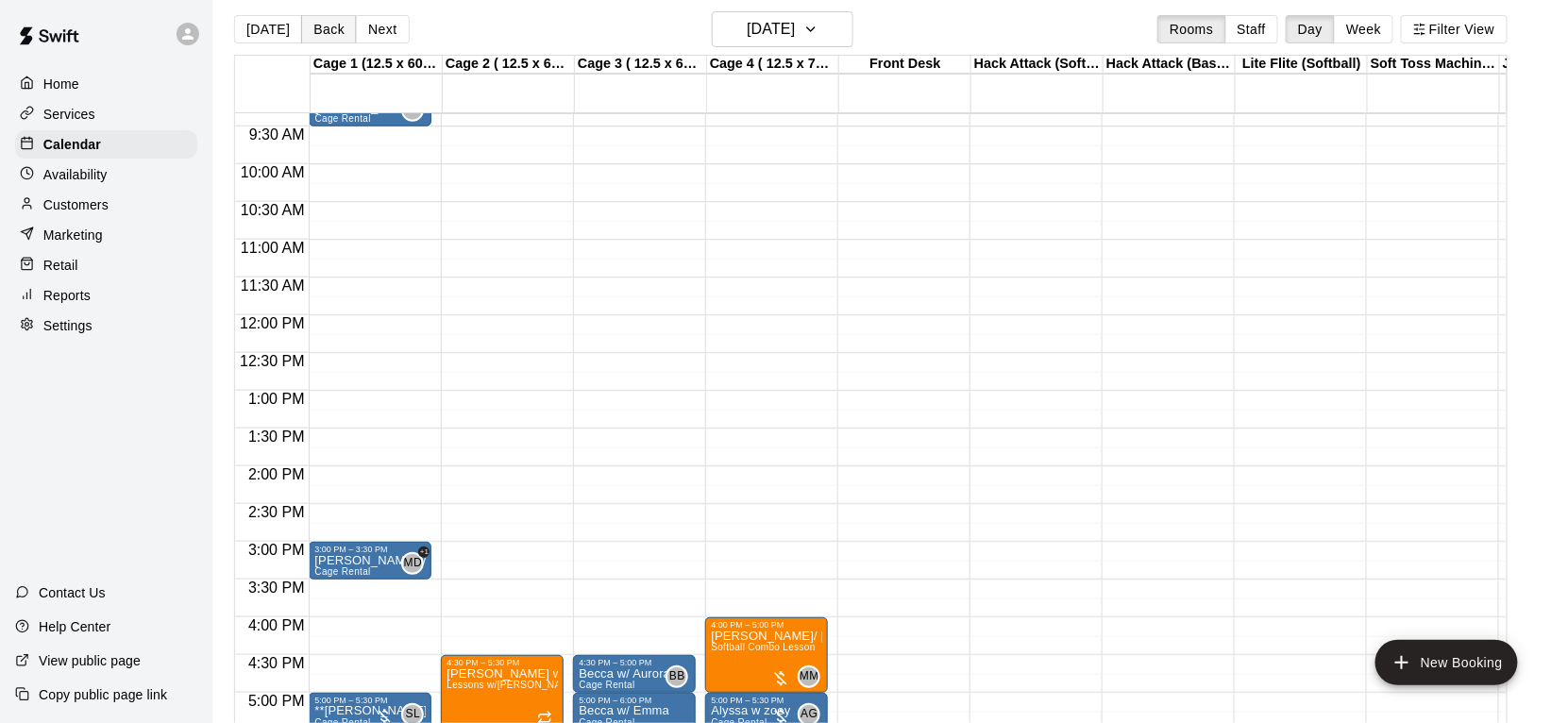
scroll to position [10, 0]
click at [312, 39] on button "Back" at bounding box center [329, 30] width 56 height 29
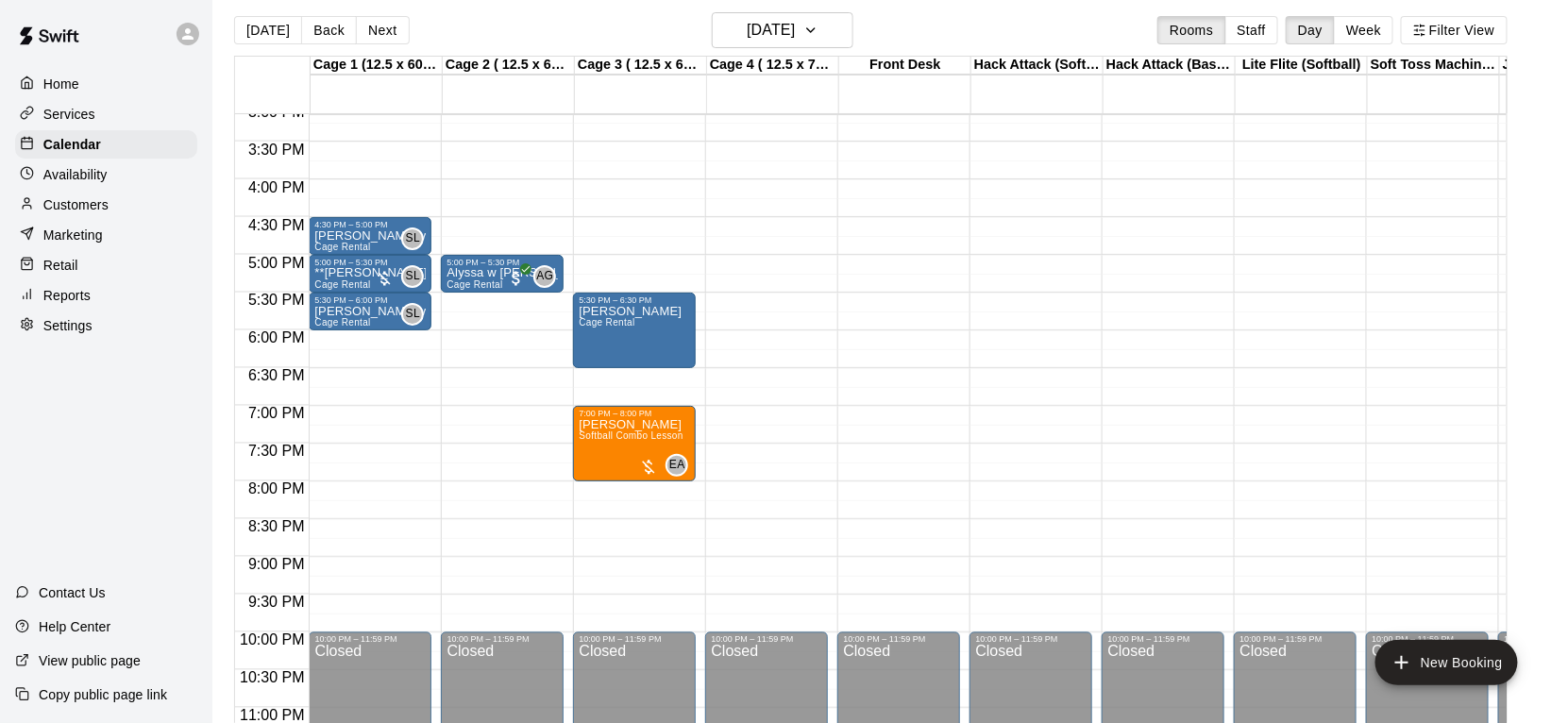
scroll to position [1193, 0]
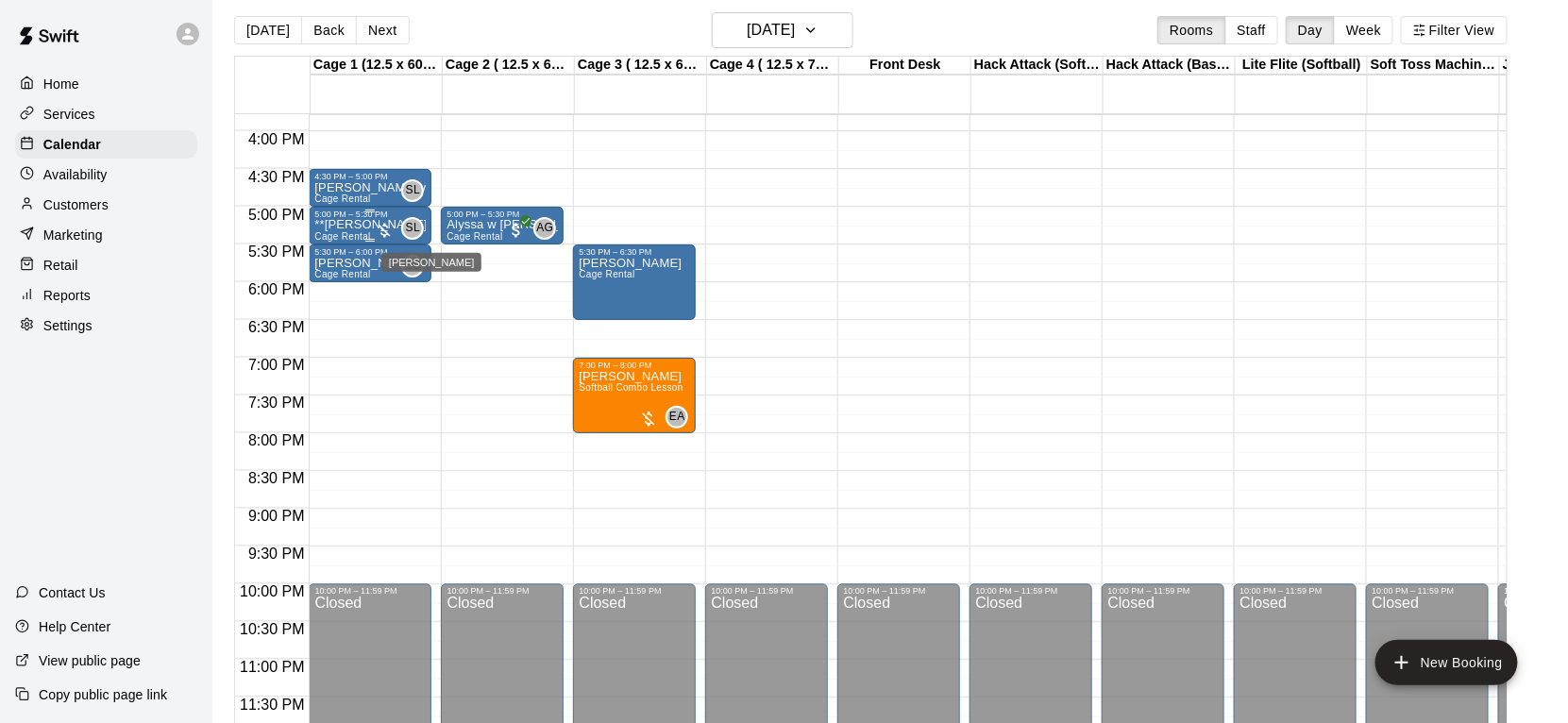
click at [403, 222] on div "SL" at bounding box center [412, 228] width 23 height 23
click at [423, 292] on button "edit" at bounding box center [421, 281] width 38 height 37
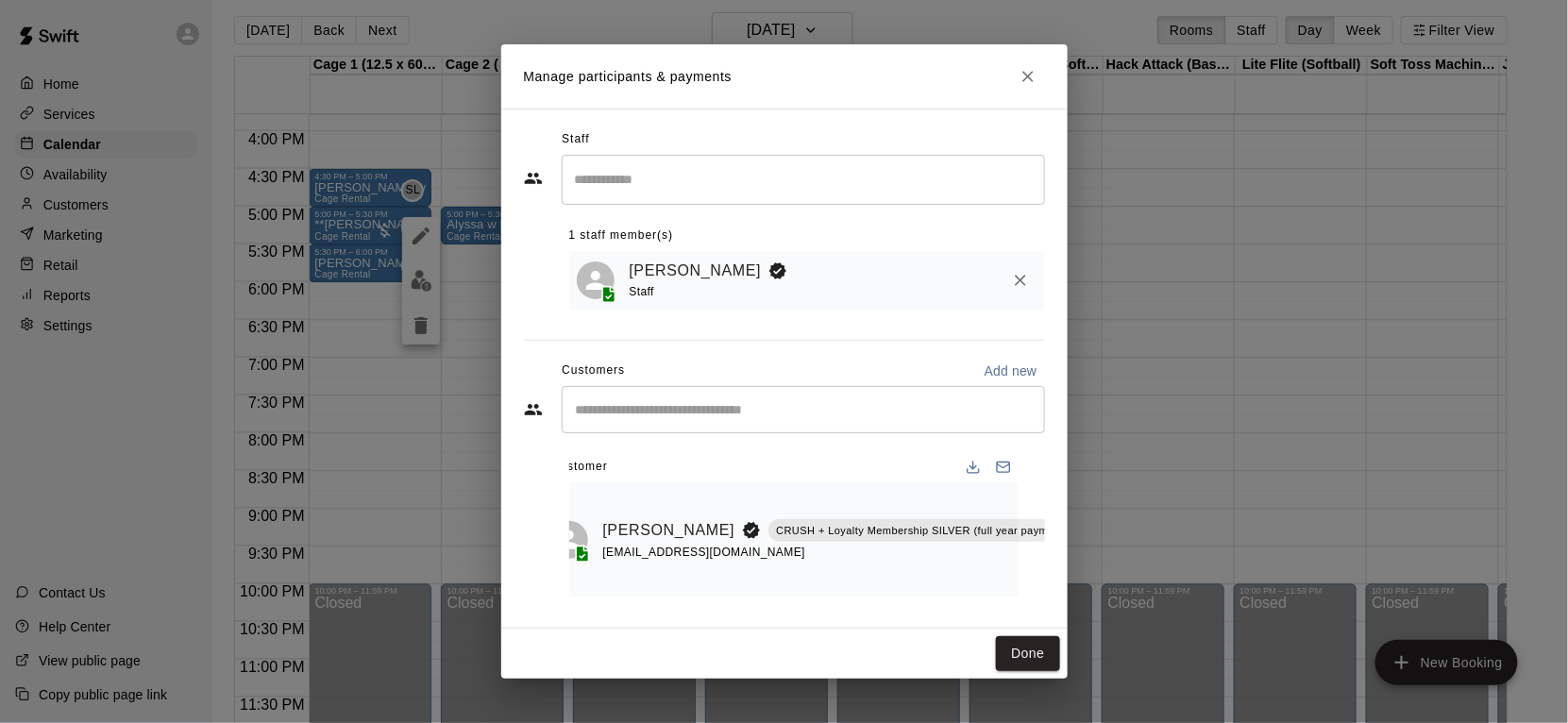
scroll to position [0, 63]
click at [1093, 574] on icon "Manage bookings & payment" at bounding box center [1100, 572] width 14 height 16
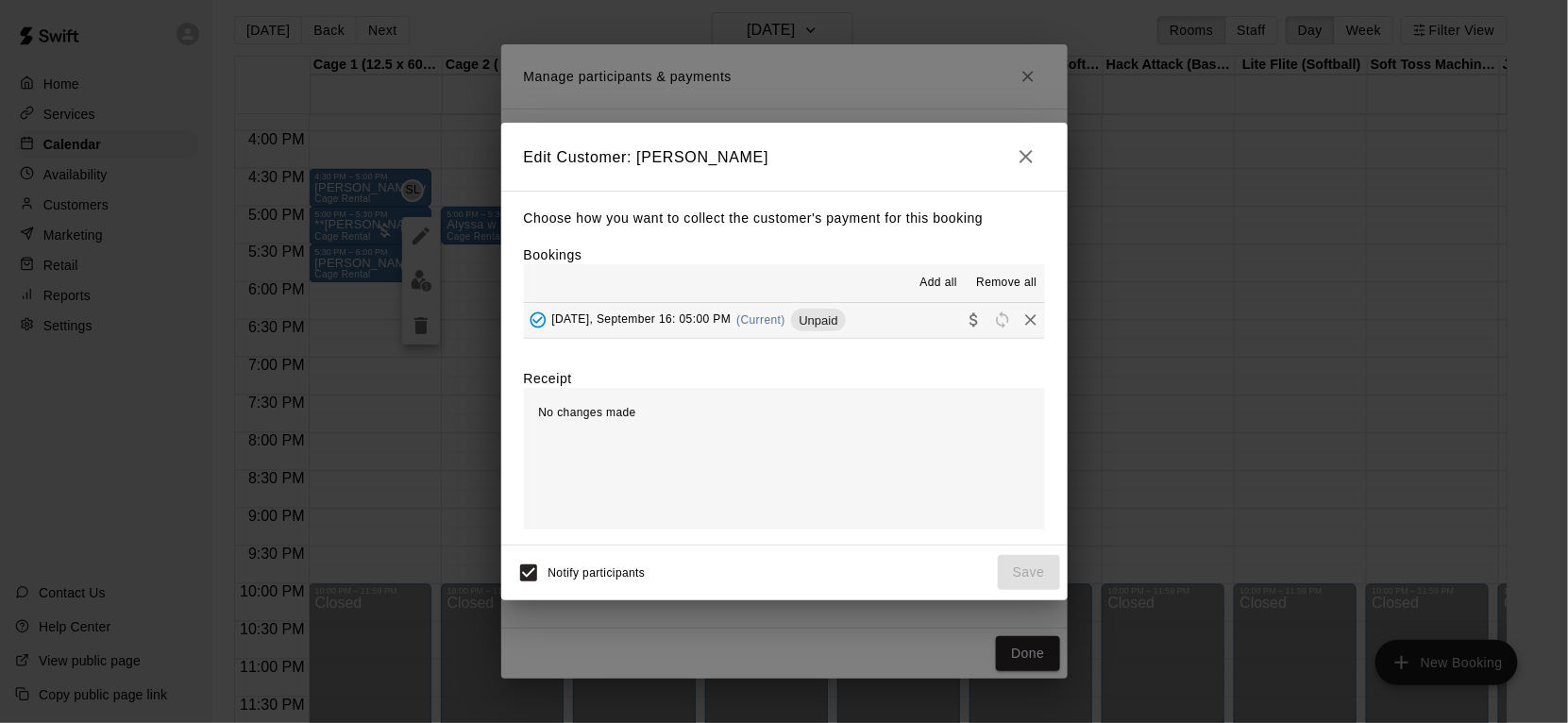
click at [898, 332] on button "[DATE], September 16: 05:00 PM (Current) Unpaid" at bounding box center [784, 320] width 521 height 35
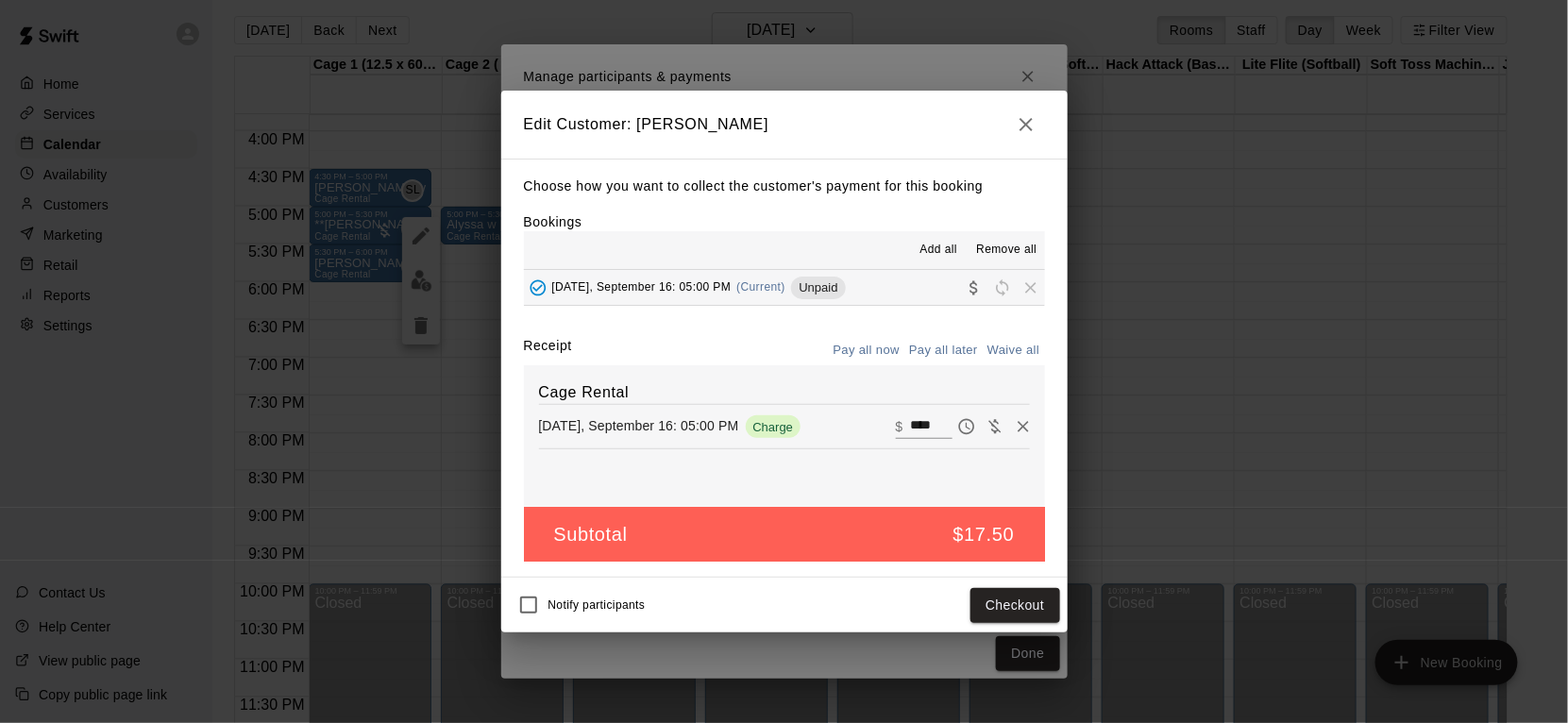
click at [931, 430] on input "****" at bounding box center [931, 426] width 42 height 25
type input "**"
click at [1041, 609] on button "Checkout" at bounding box center [1015, 605] width 89 height 35
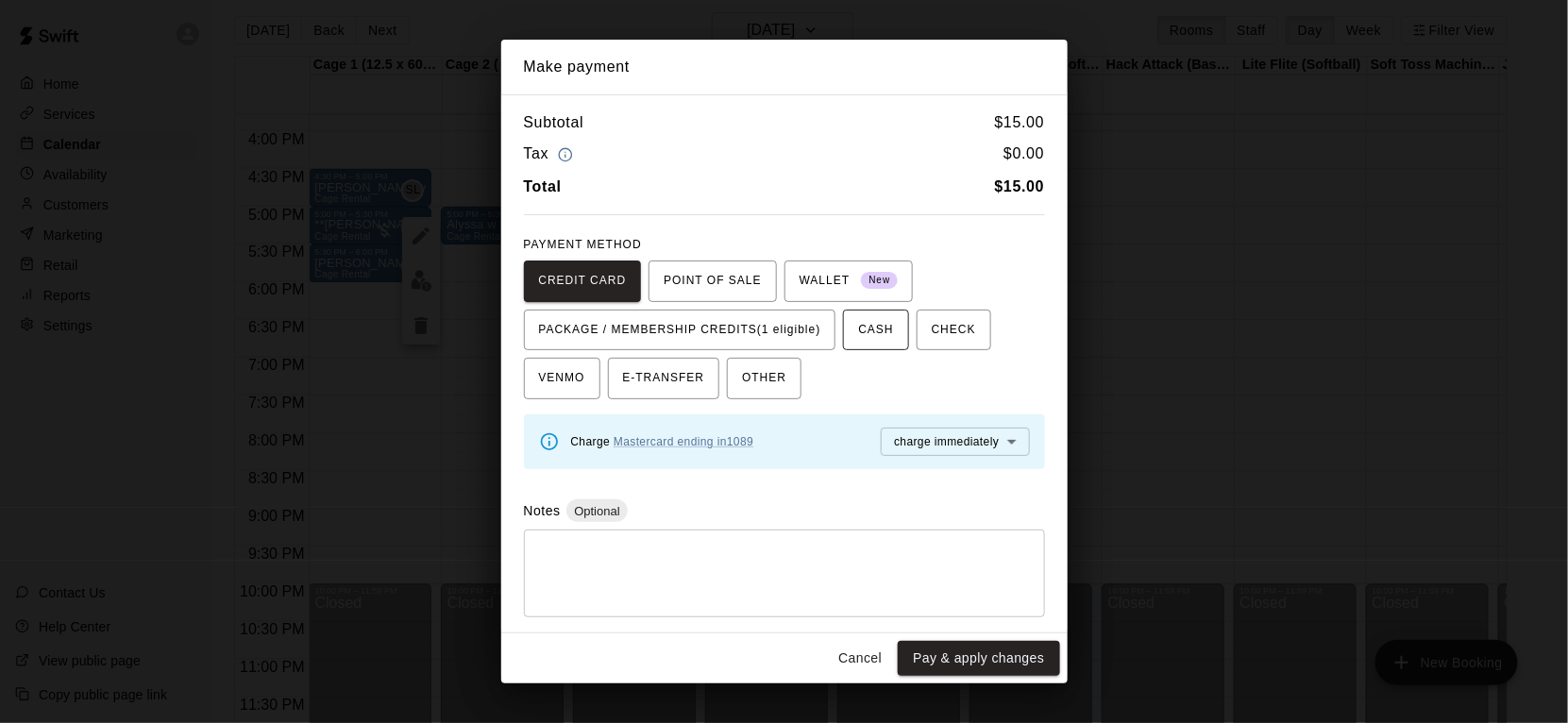
click at [901, 326] on button "CASH" at bounding box center [875, 330] width 65 height 42
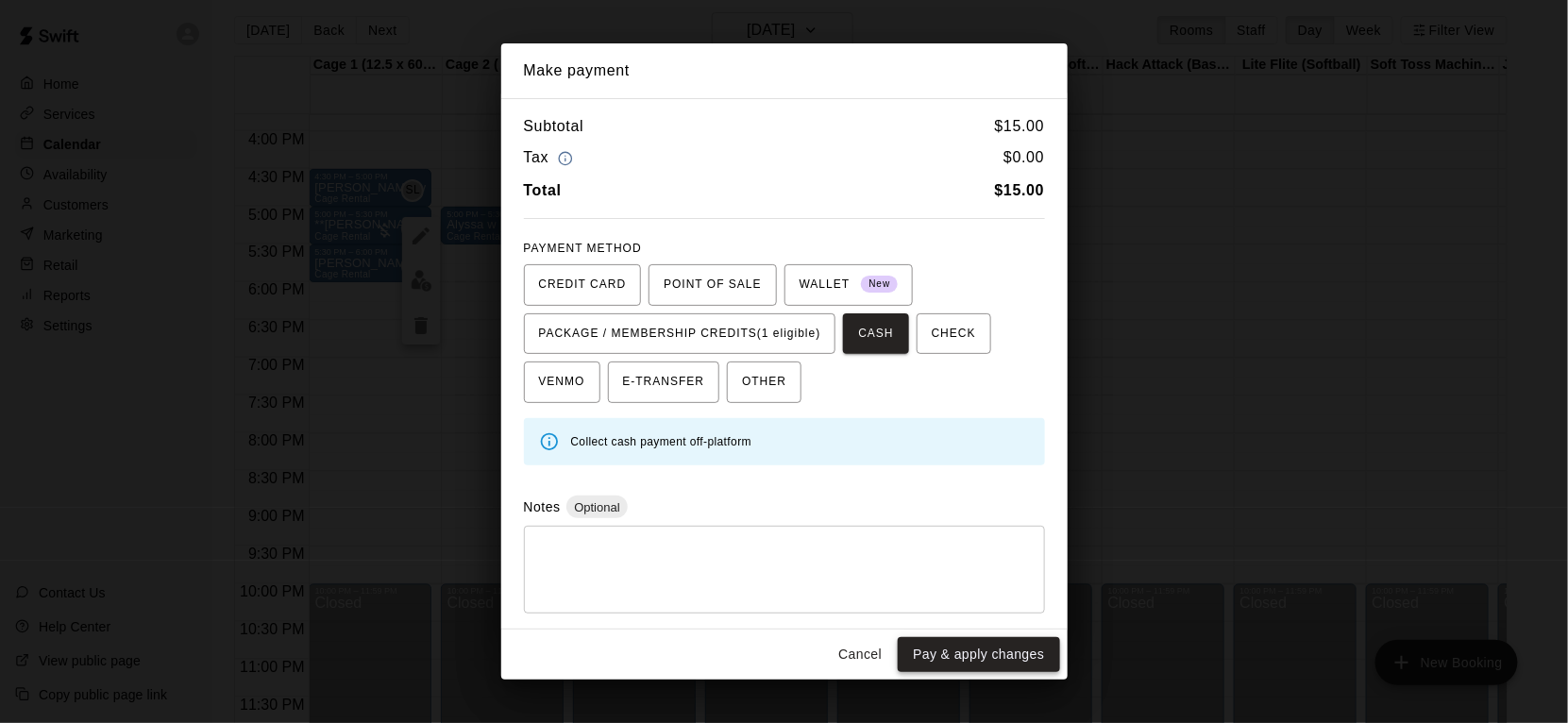
click at [987, 662] on button "Pay & apply changes" at bounding box center [978, 655] width 162 height 35
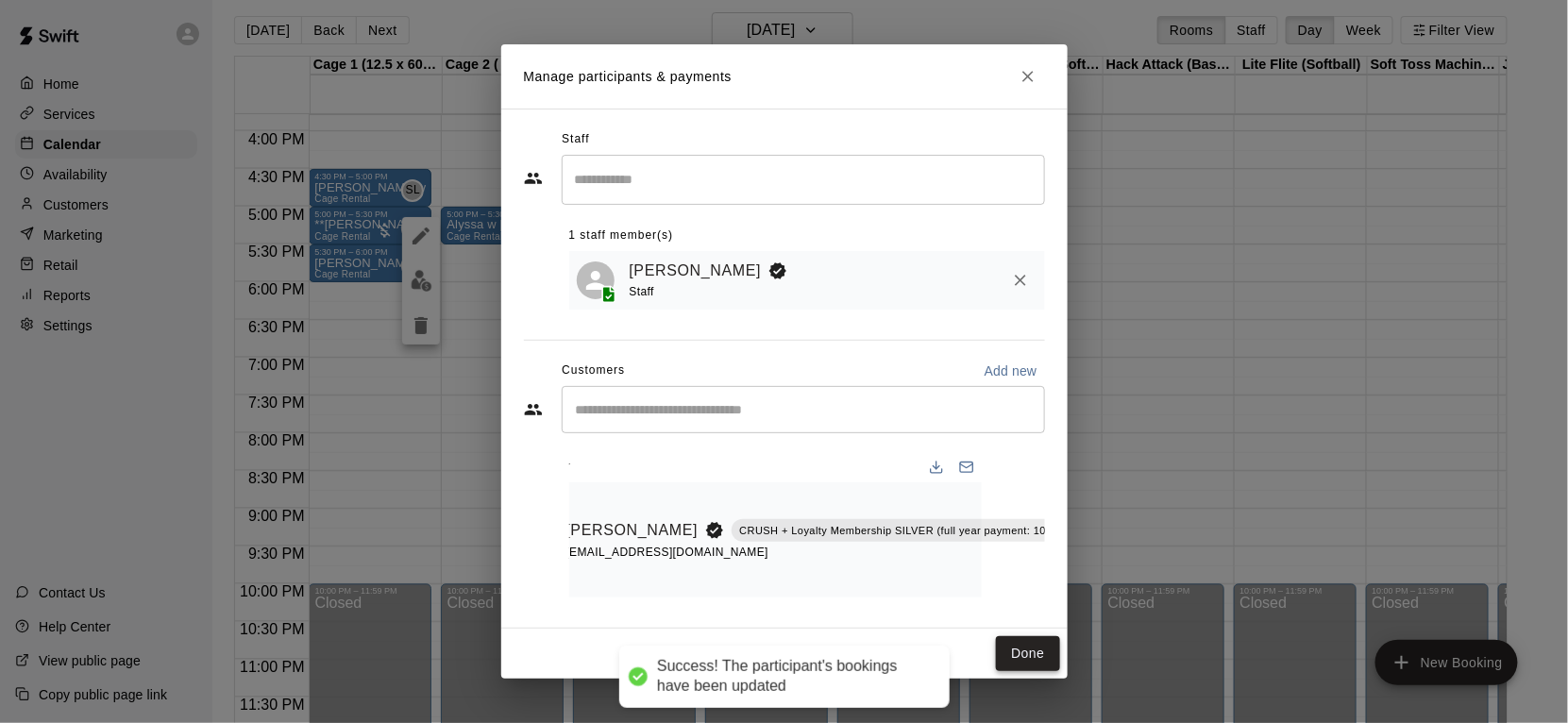
click at [1025, 661] on button "Done" at bounding box center [1028, 654] width 63 height 35
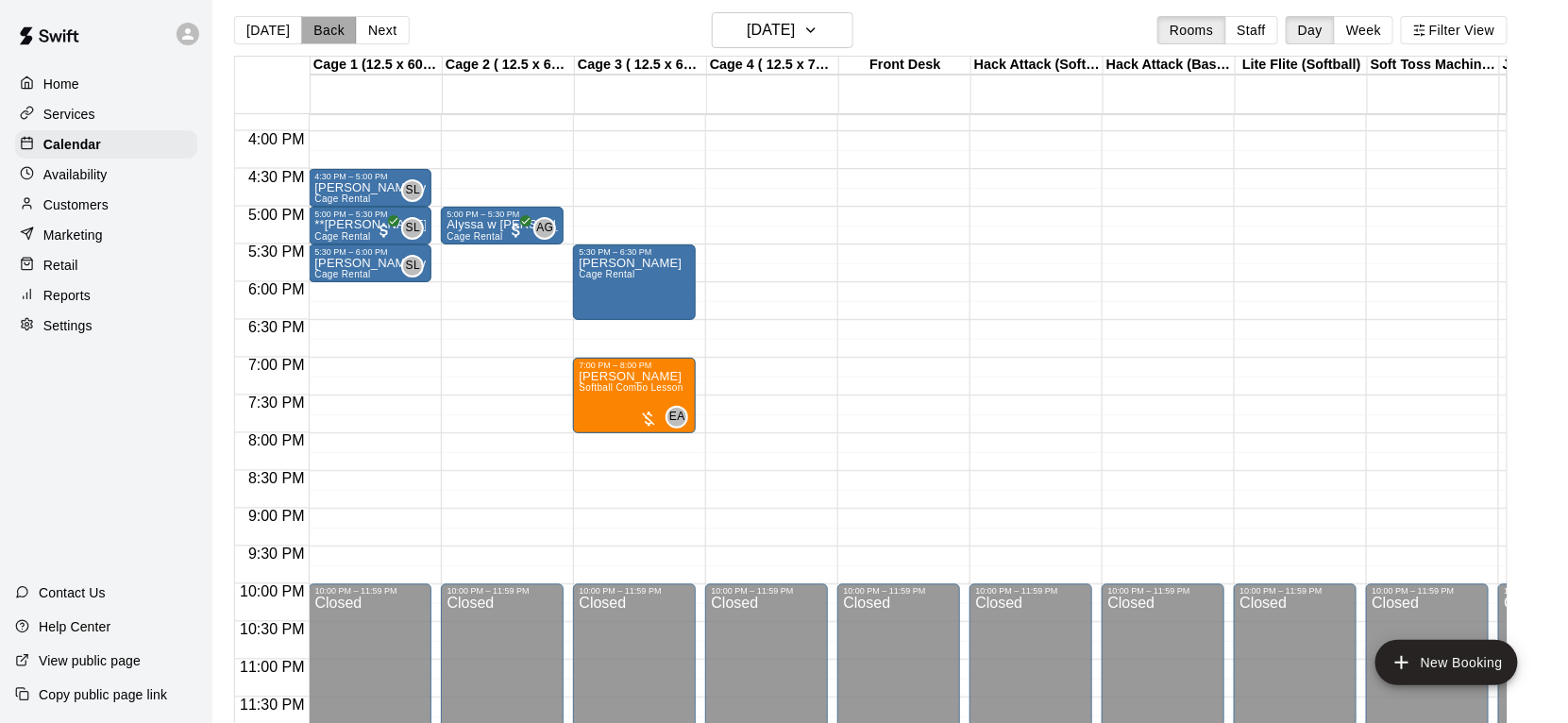
click at [340, 34] on button "Back" at bounding box center [329, 30] width 56 height 29
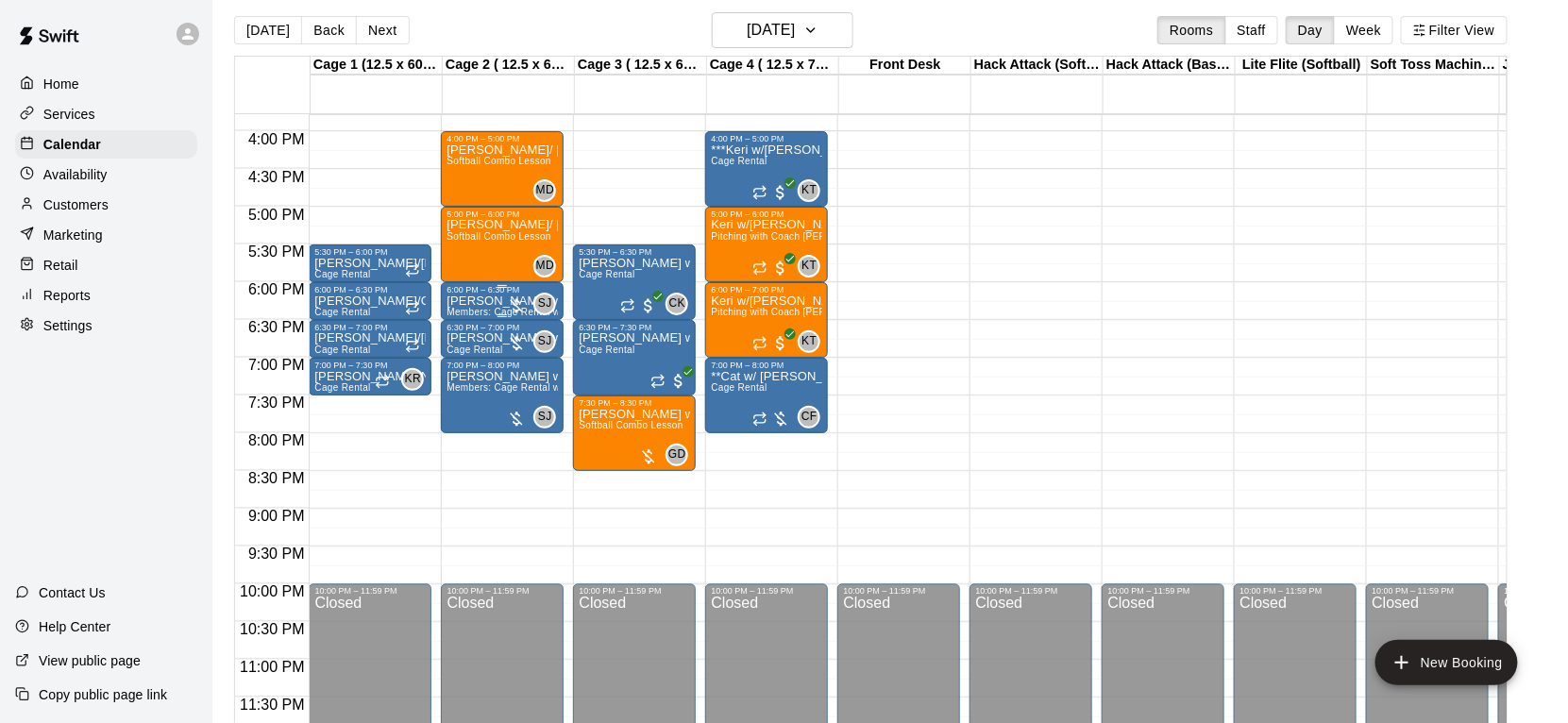
click at [489, 301] on p "[PERSON_NAME] w/ [PERSON_NAME]" at bounding box center [502, 301] width 111 height 0
click at [475, 363] on img "edit" at bounding box center [467, 365] width 22 height 22
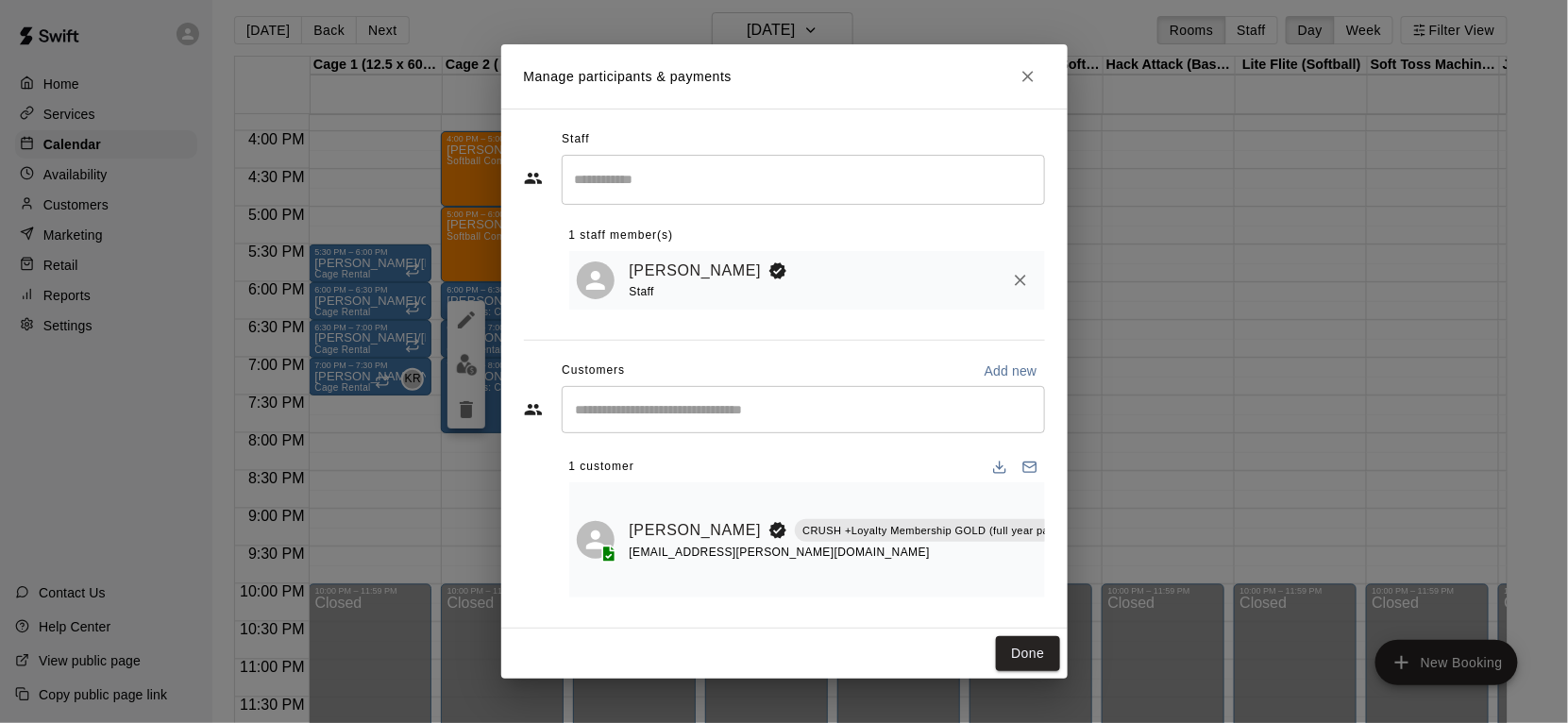
scroll to position [0, 33]
click at [761, 420] on input "Start typing to search customers..." at bounding box center [803, 410] width 466 height 19
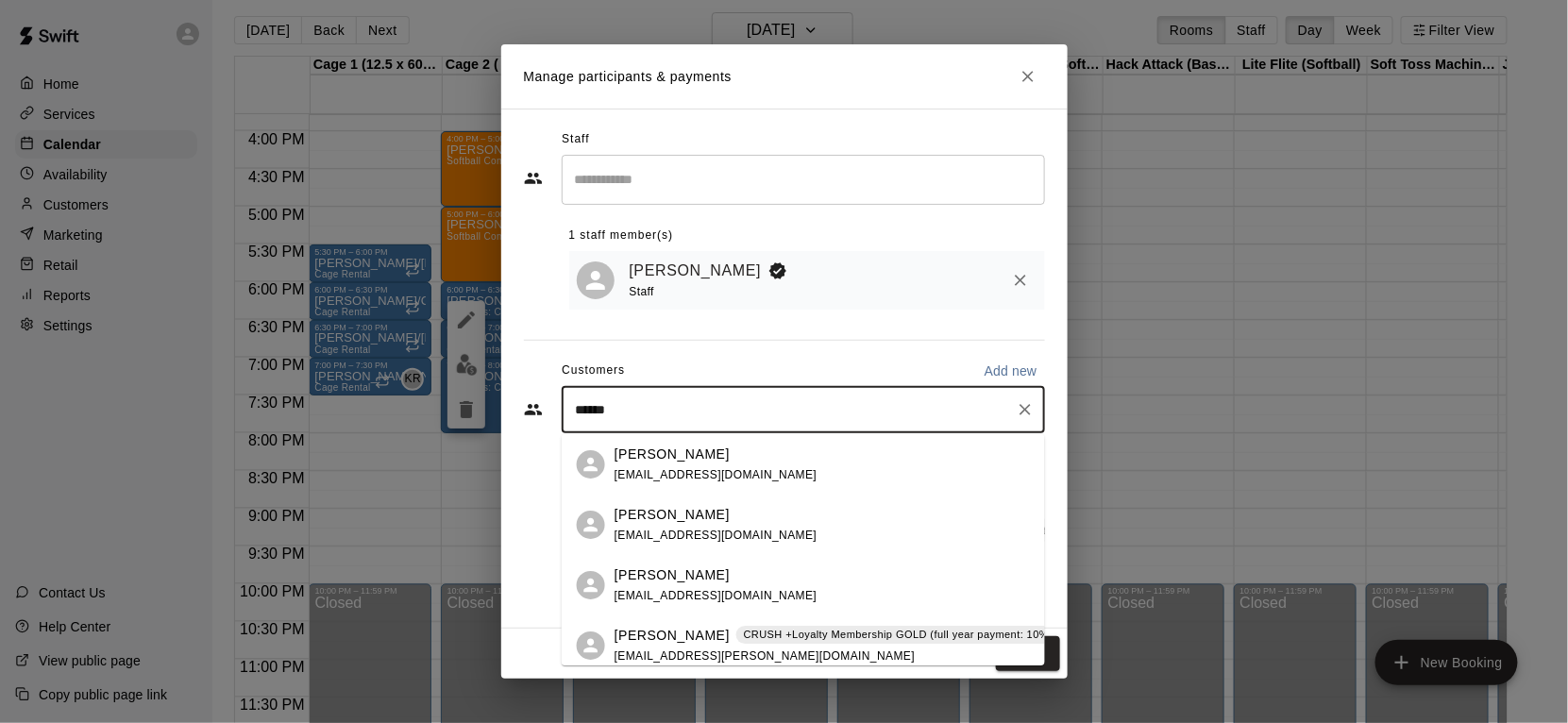
type input "*******"
click at [773, 637] on p "CRUSH +Loyalty Membership GOLD (full year payment: 10% off)" at bounding box center [906, 635] width 326 height 16
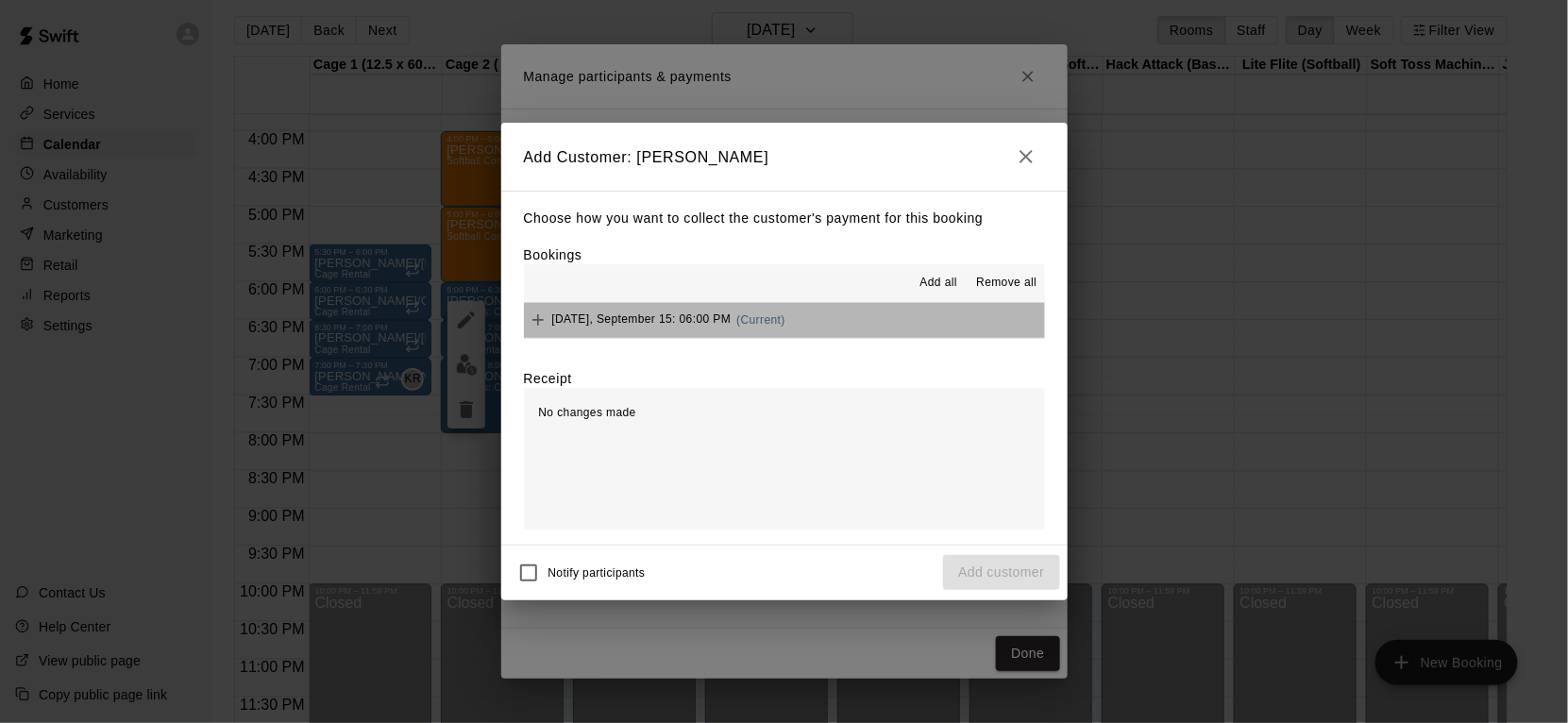
click at [824, 324] on button "[DATE], September 15: 06:00 PM (Current)" at bounding box center [784, 320] width 521 height 35
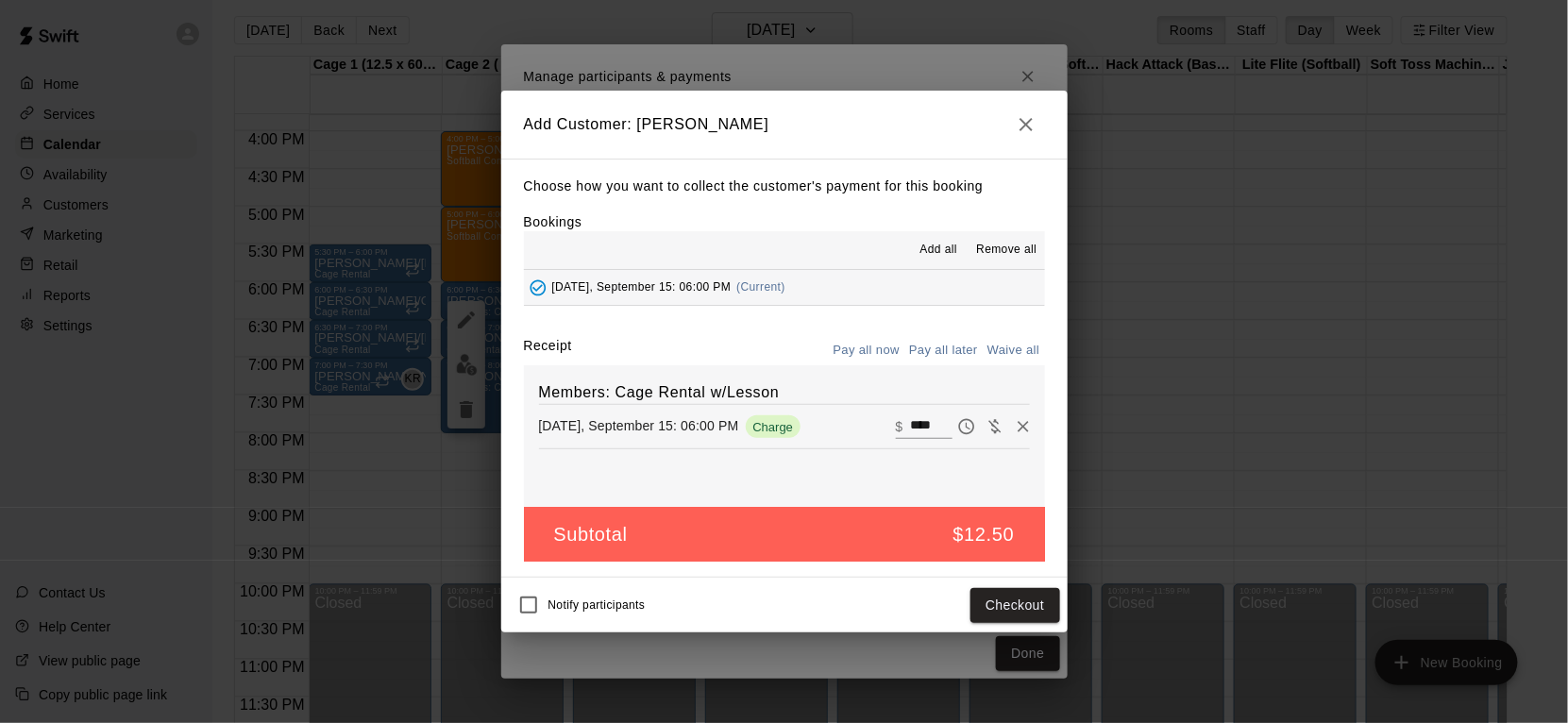
click at [928, 425] on input "****" at bounding box center [931, 426] width 42 height 25
type input "**"
click at [998, 621] on button "Checkout" at bounding box center [1015, 605] width 89 height 35
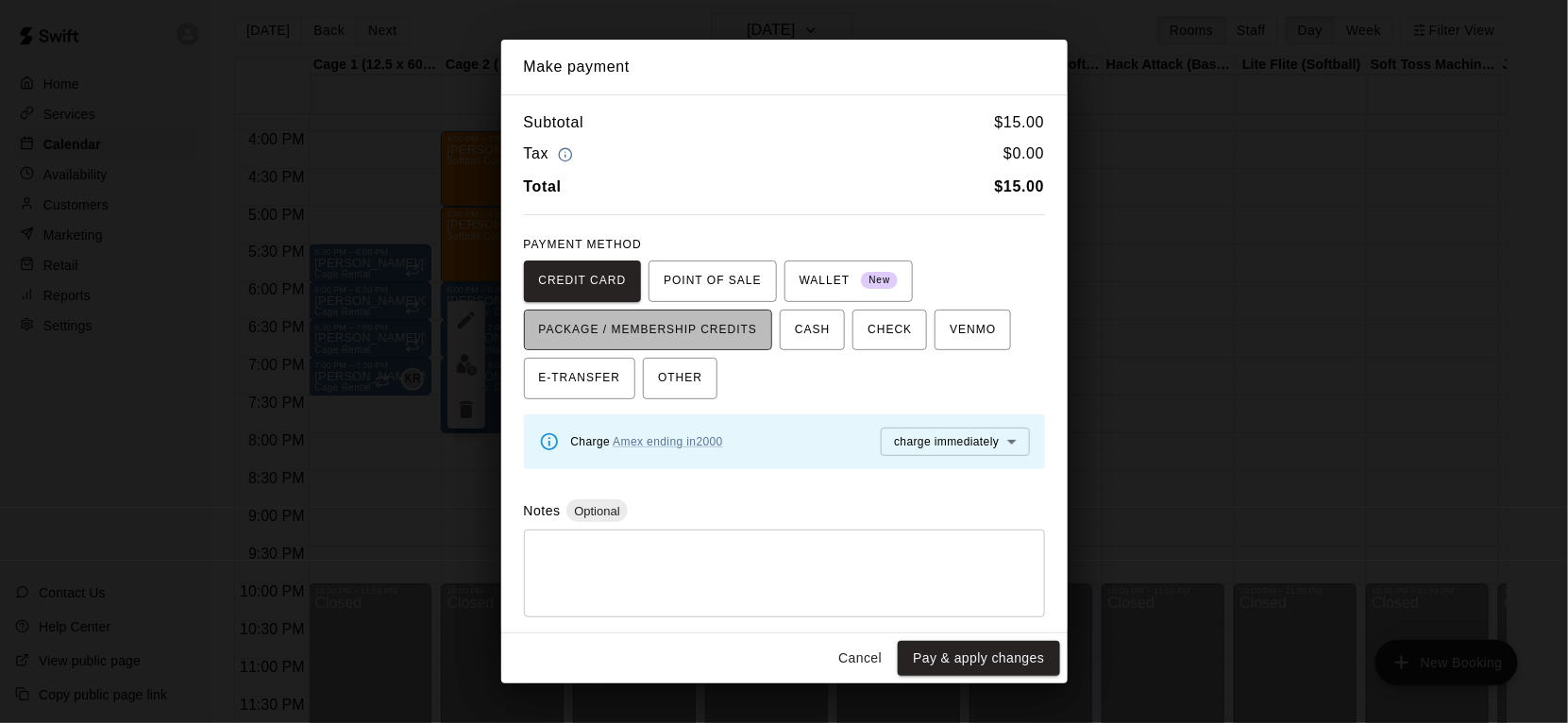
click at [720, 331] on span "PACKAGE / MEMBERSHIP CREDITS" at bounding box center [648, 330] width 219 height 30
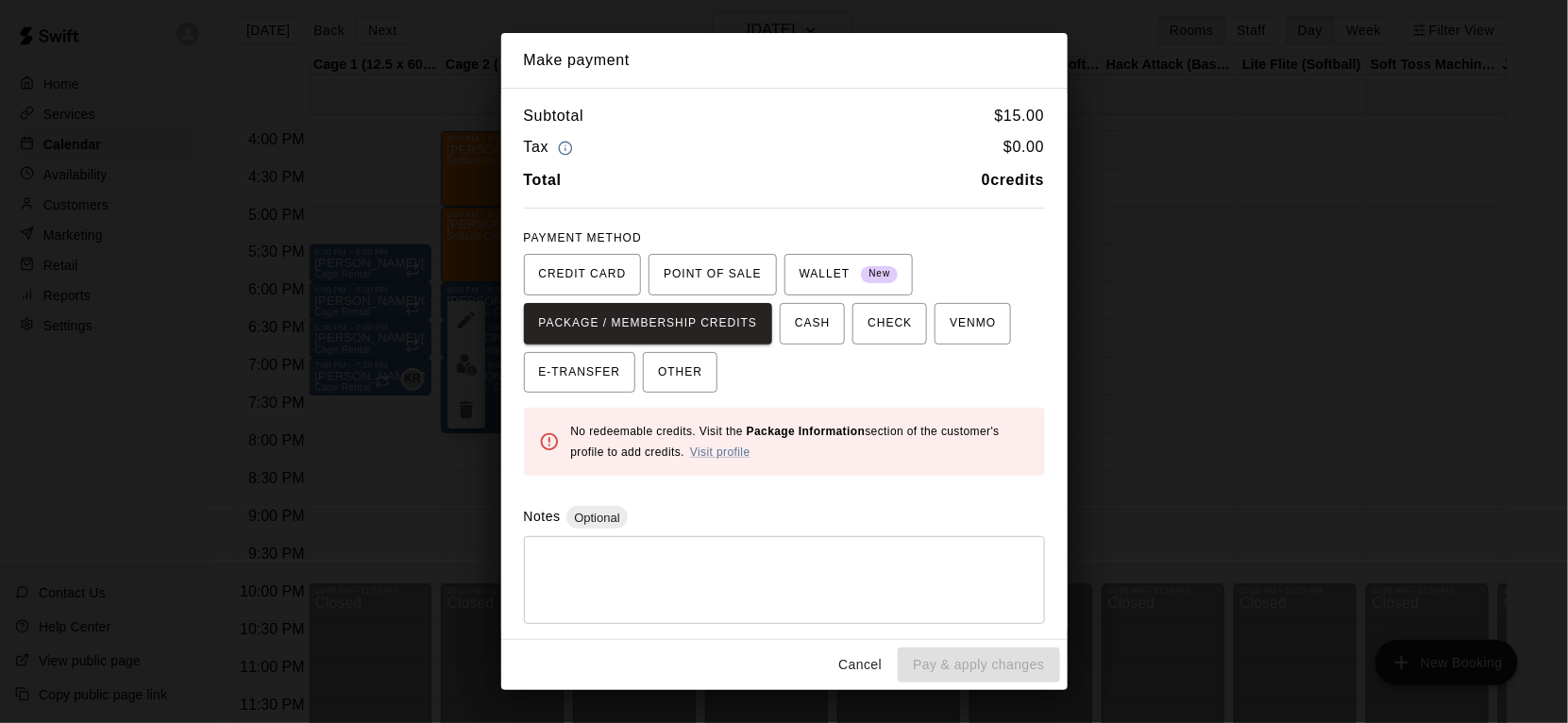
click at [878, 674] on button "Cancel" at bounding box center [859, 664] width 60 height 35
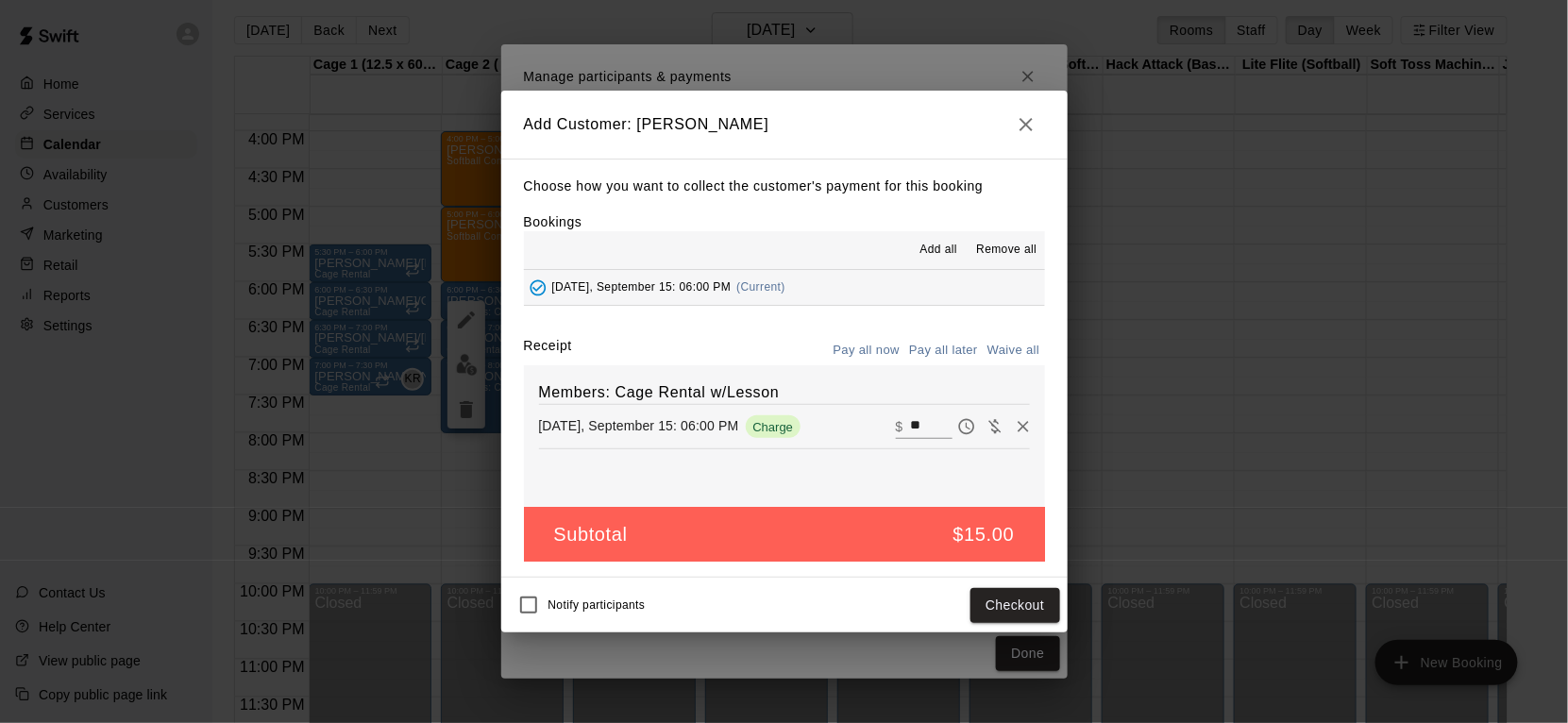
click at [1026, 134] on icon "button" at bounding box center [1026, 124] width 23 height 23
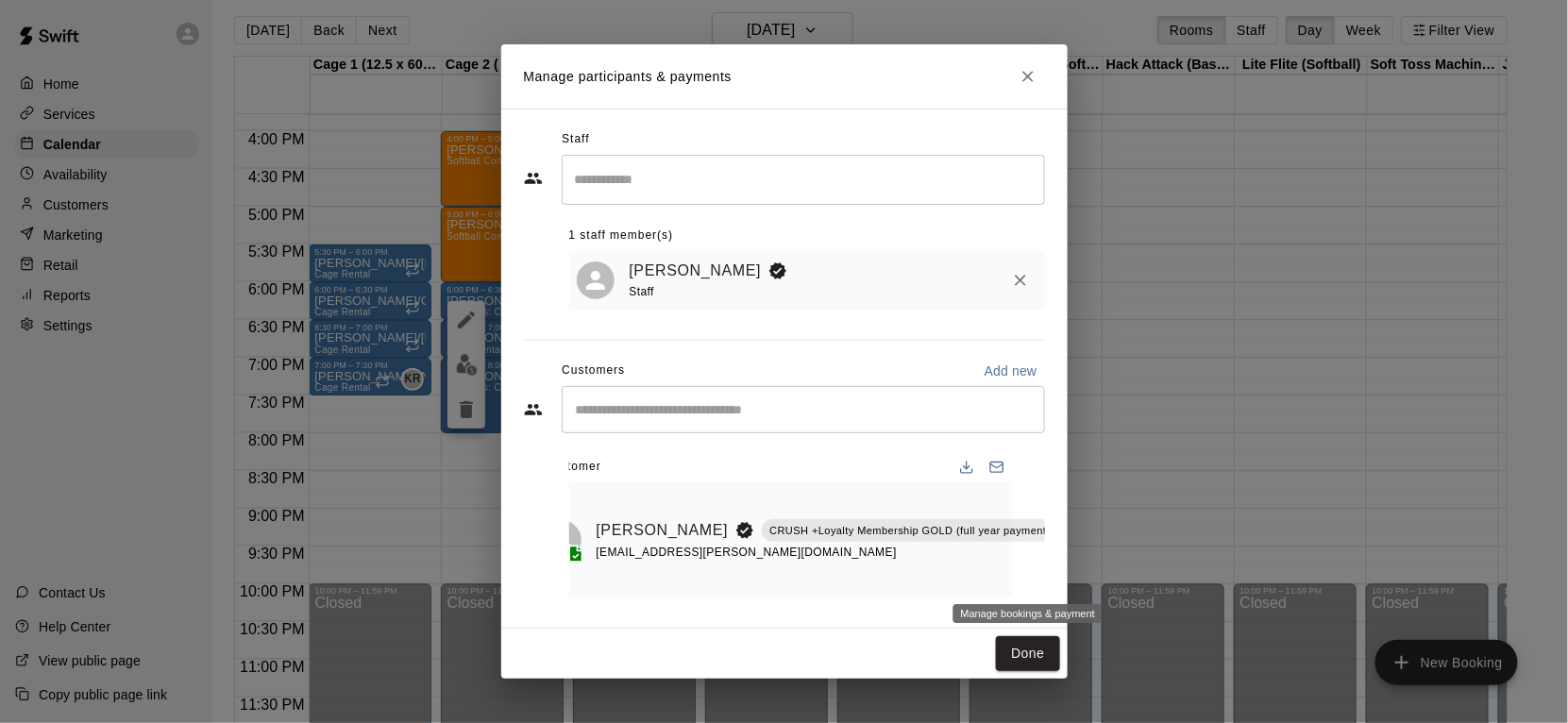
click at [1112, 570] on icon "Manage bookings & payment" at bounding box center [1119, 572] width 14 height 16
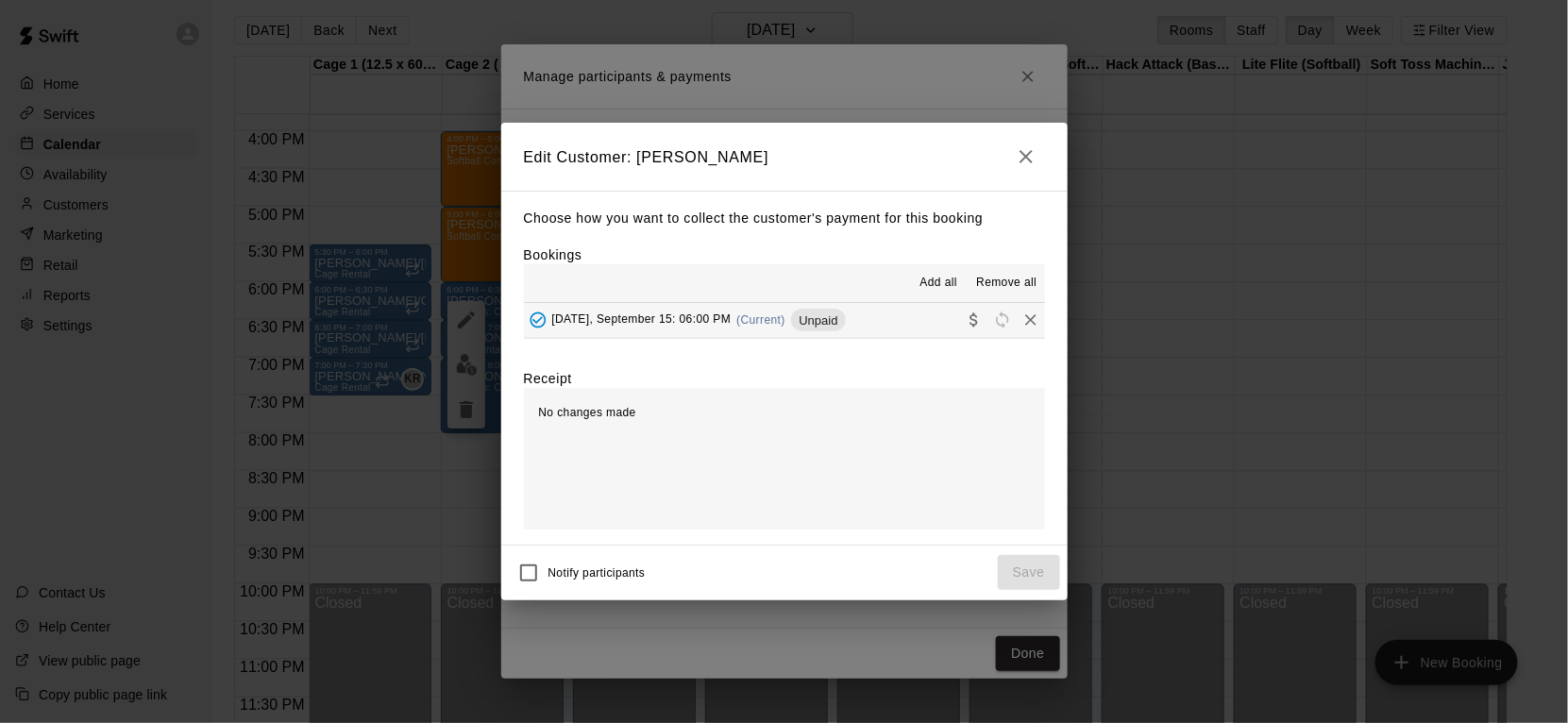
click at [866, 330] on button "[DATE], September 15: 06:00 PM (Current) Unpaid" at bounding box center [784, 320] width 521 height 35
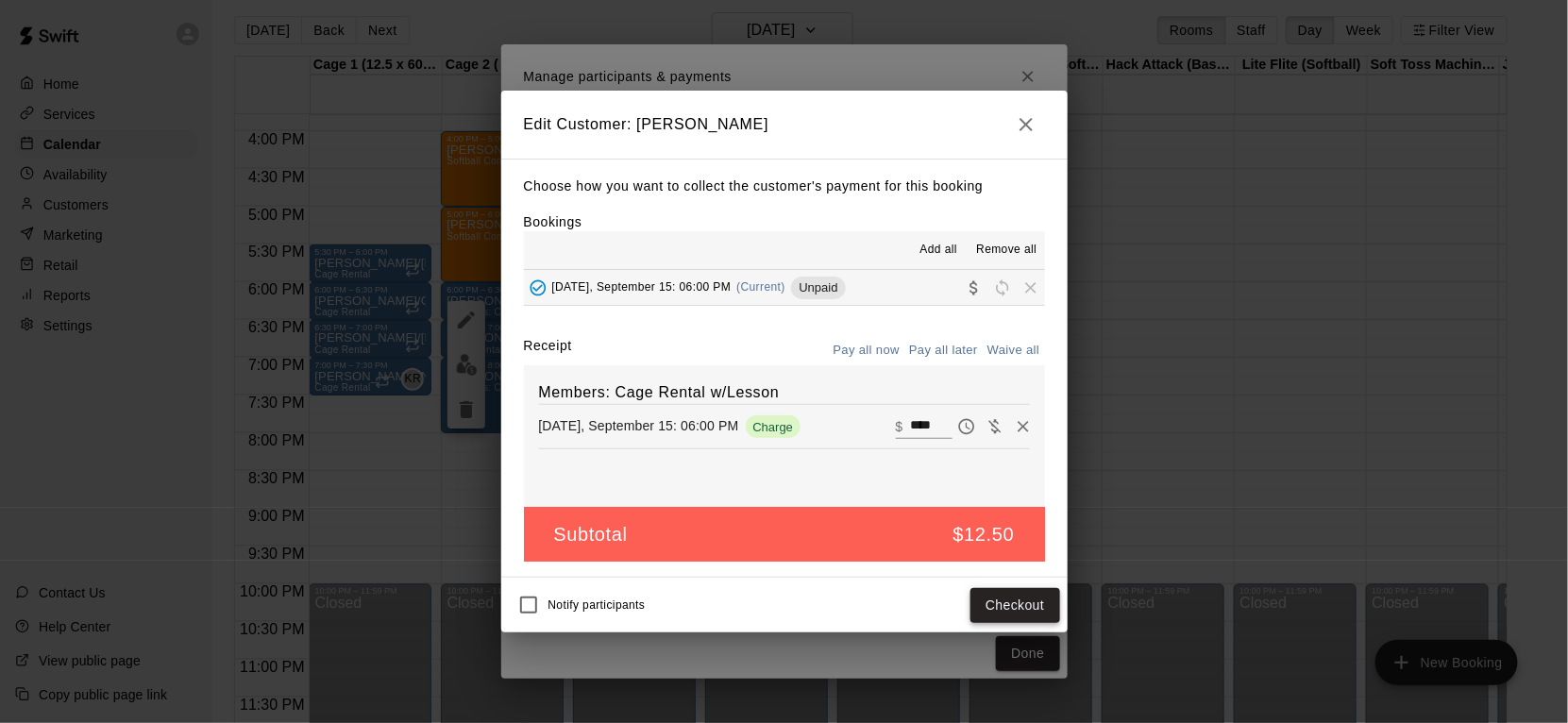
click at [988, 602] on button "Checkout" at bounding box center [1015, 605] width 89 height 35
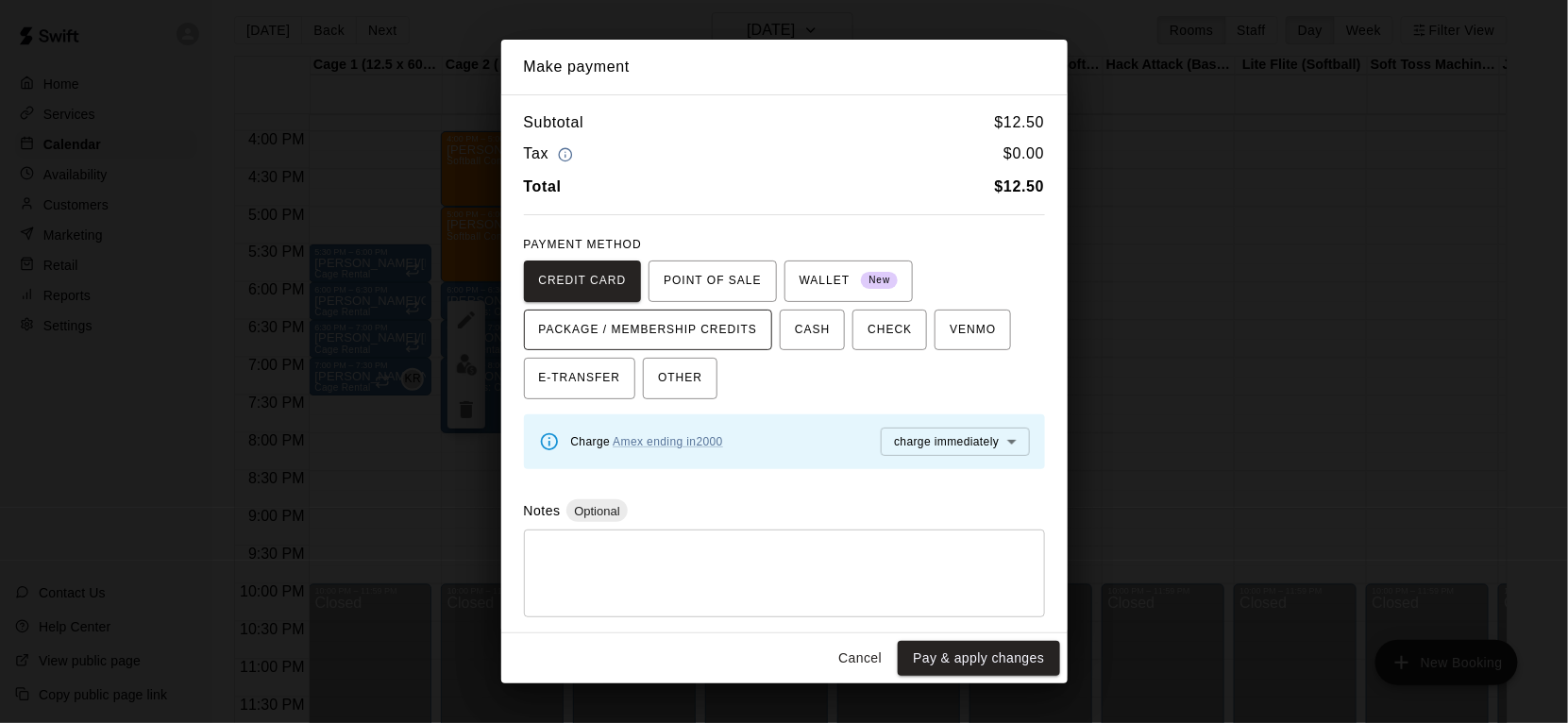
click at [706, 339] on span "PACKAGE / MEMBERSHIP CREDITS" at bounding box center [648, 330] width 219 height 30
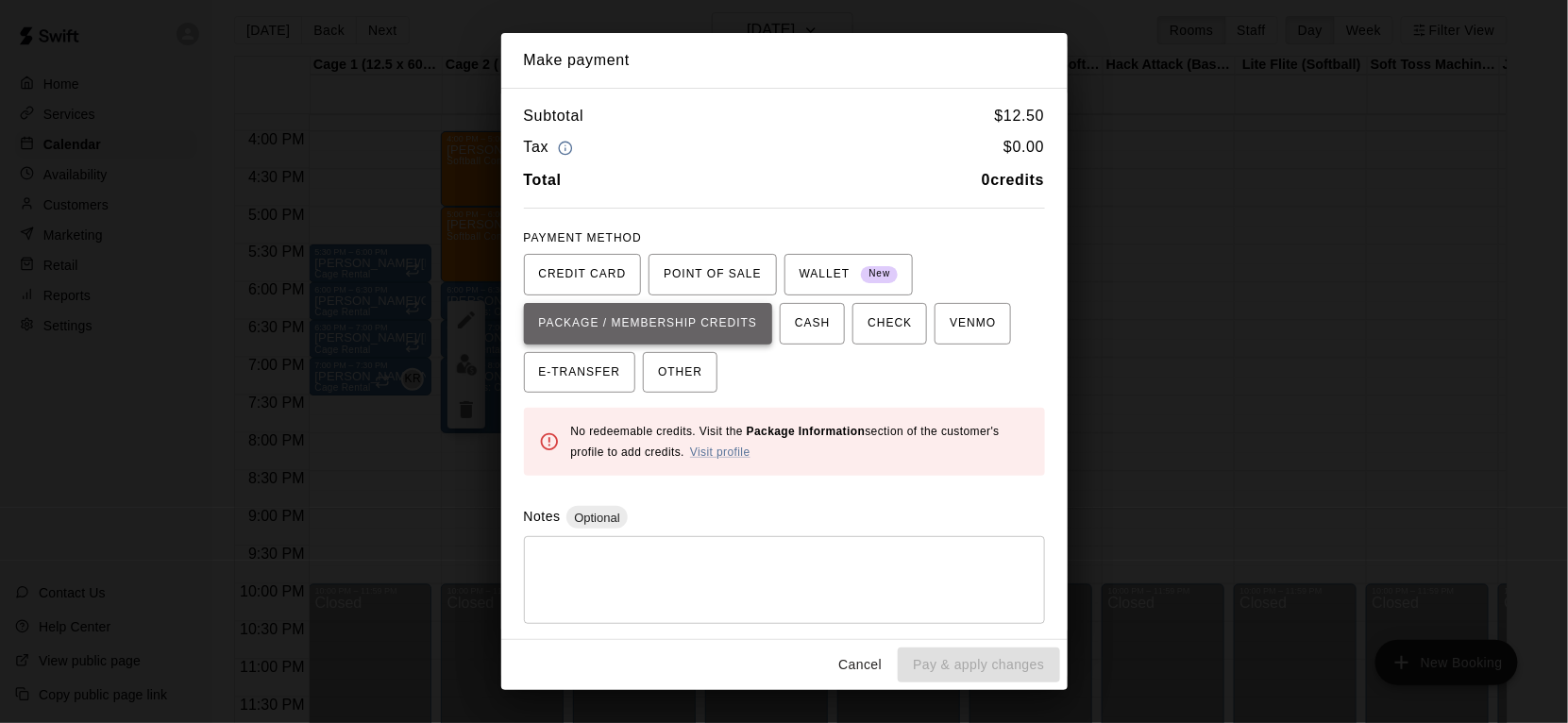
click at [706, 339] on span "PACKAGE / MEMBERSHIP CREDITS" at bounding box center [648, 323] width 219 height 30
click at [878, 663] on button "Cancel" at bounding box center [859, 664] width 60 height 35
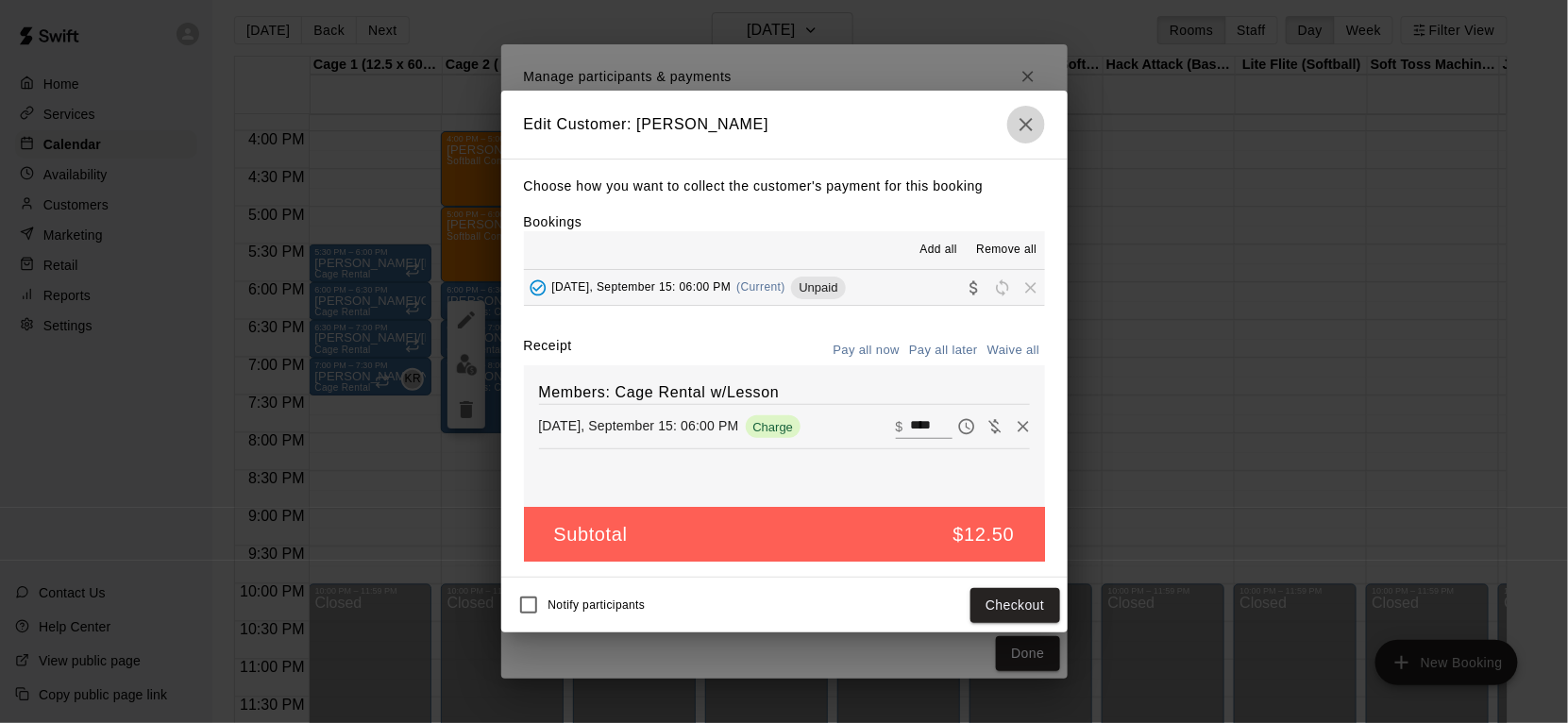
click at [1036, 133] on icon "button" at bounding box center [1026, 124] width 23 height 23
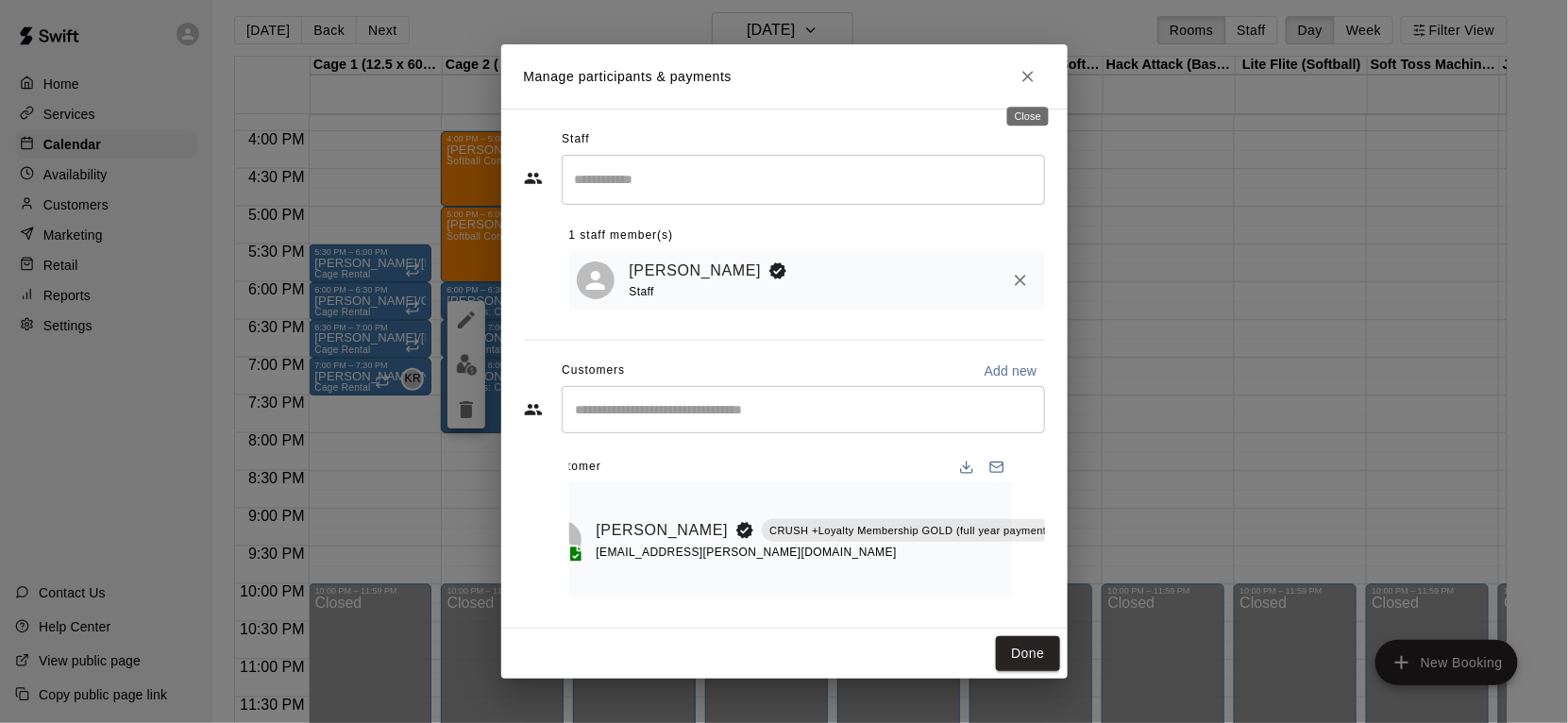
click at [1024, 89] on button "Close" at bounding box center [1028, 76] width 34 height 34
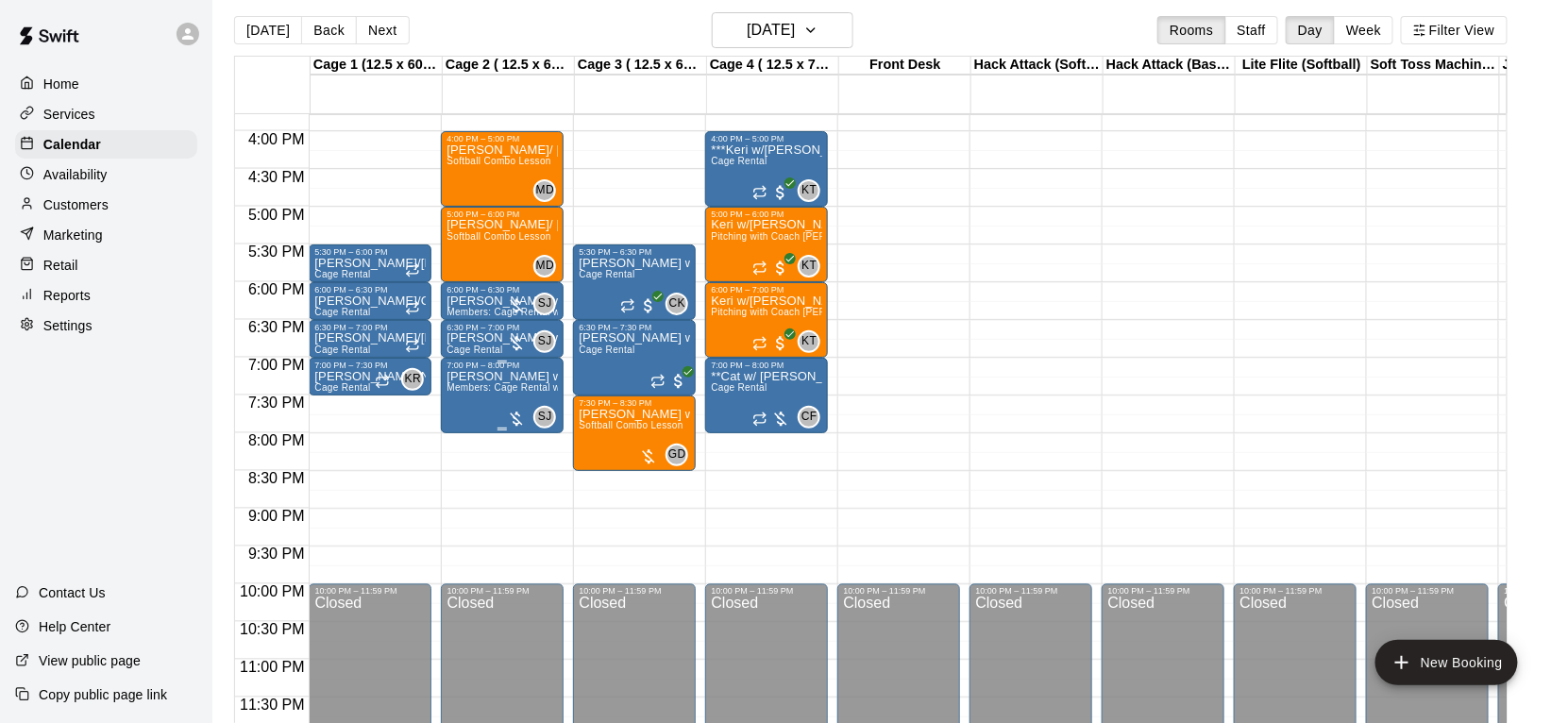
click at [530, 381] on div "[PERSON_NAME] w/ [PERSON_NAME] Members: Cage Rental w/Lesson" at bounding box center [502, 731] width 111 height 723
click at [481, 432] on button "edit" at bounding box center [466, 433] width 38 height 37
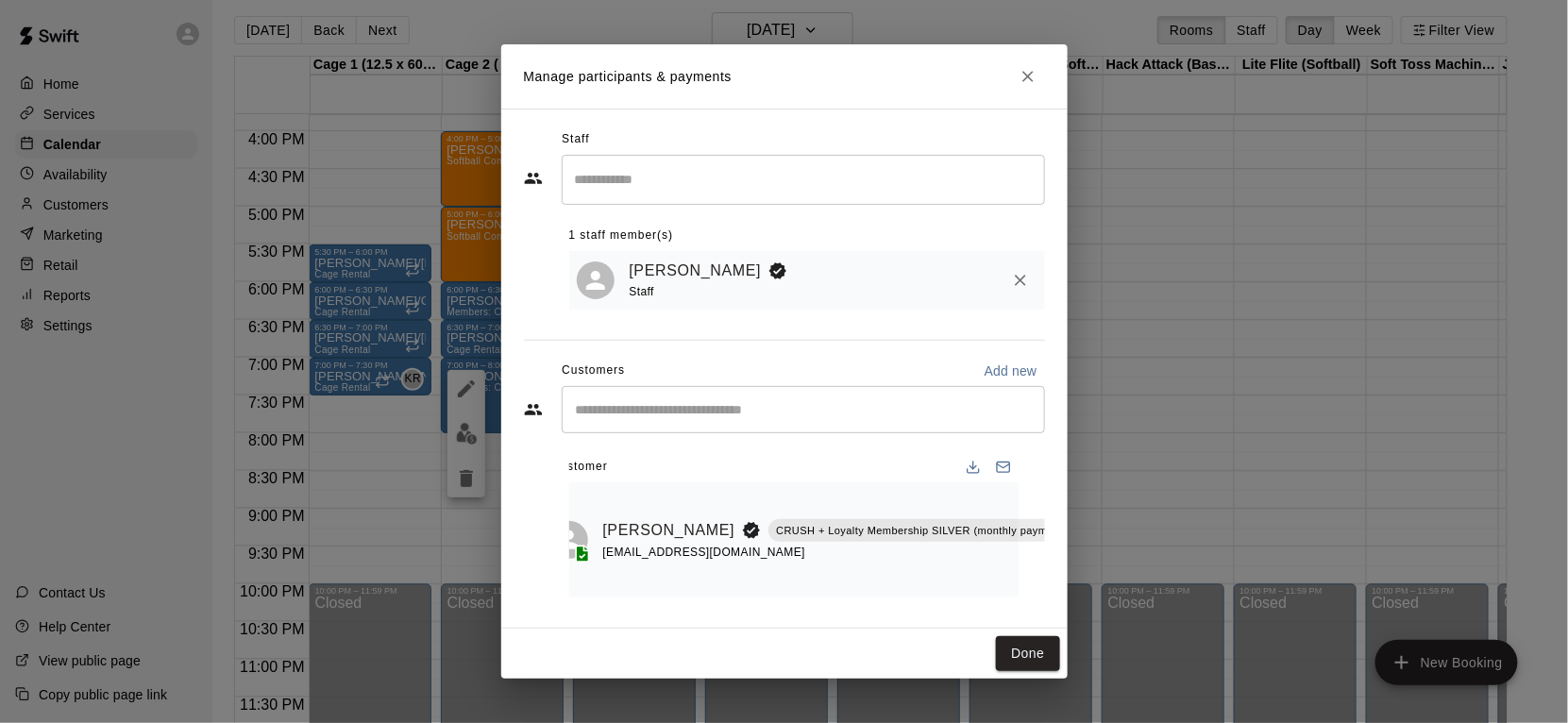
scroll to position [0, 38]
click at [787, 419] on input "Start typing to search customers..." at bounding box center [803, 410] width 466 height 19
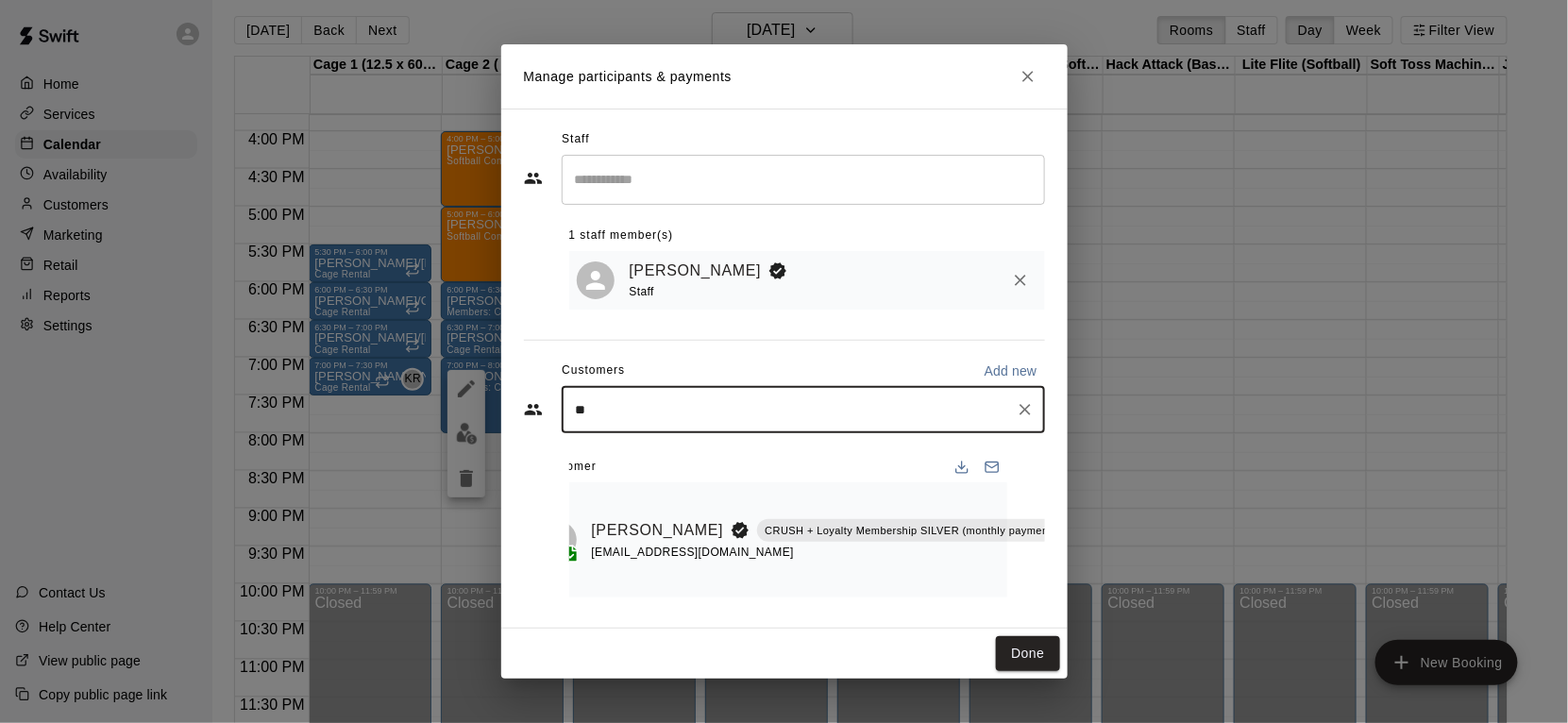
type input "***"
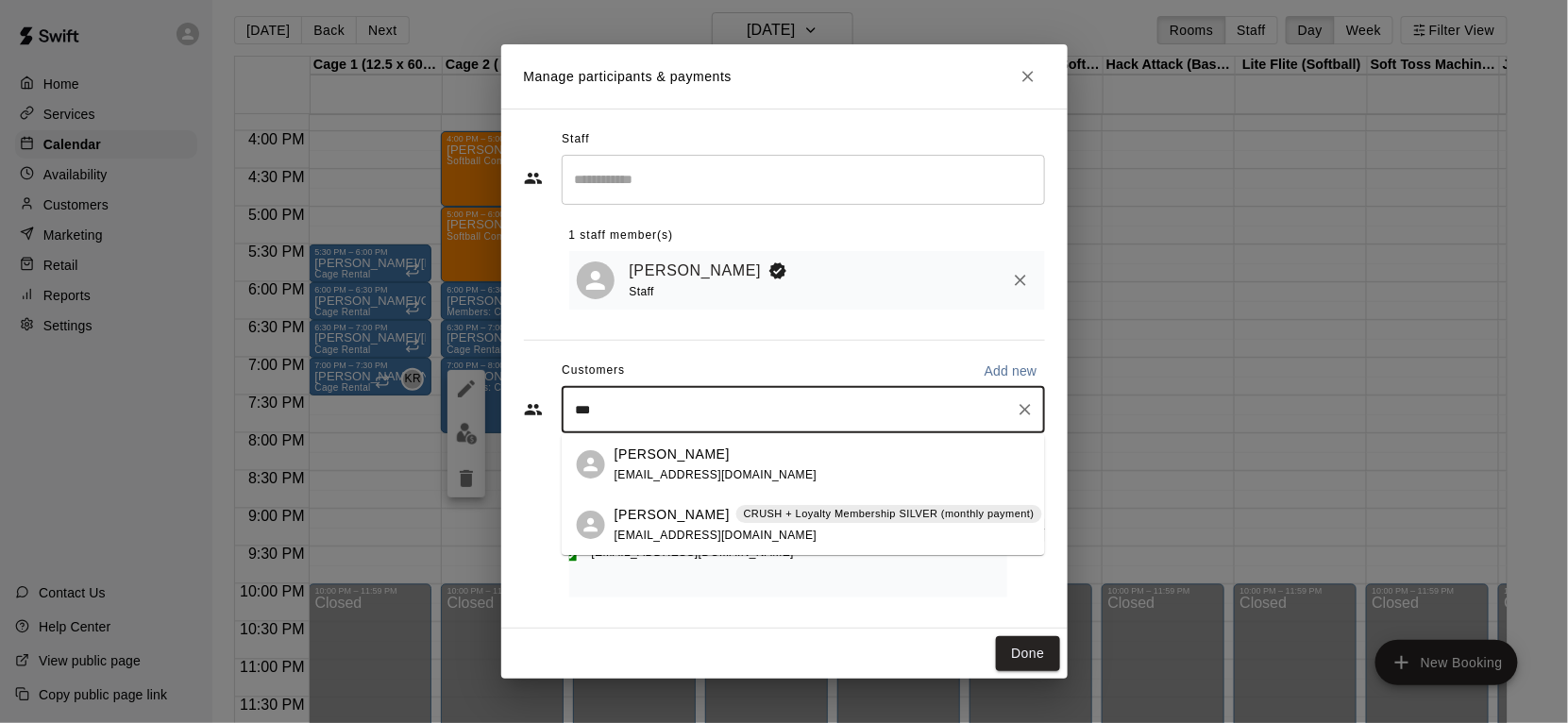
click at [805, 540] on div "[PERSON_NAME] CRUSH + Loyalty Membership SILVER (monthly payment) [EMAIL_ADDRES…" at bounding box center [828, 525] width 427 height 41
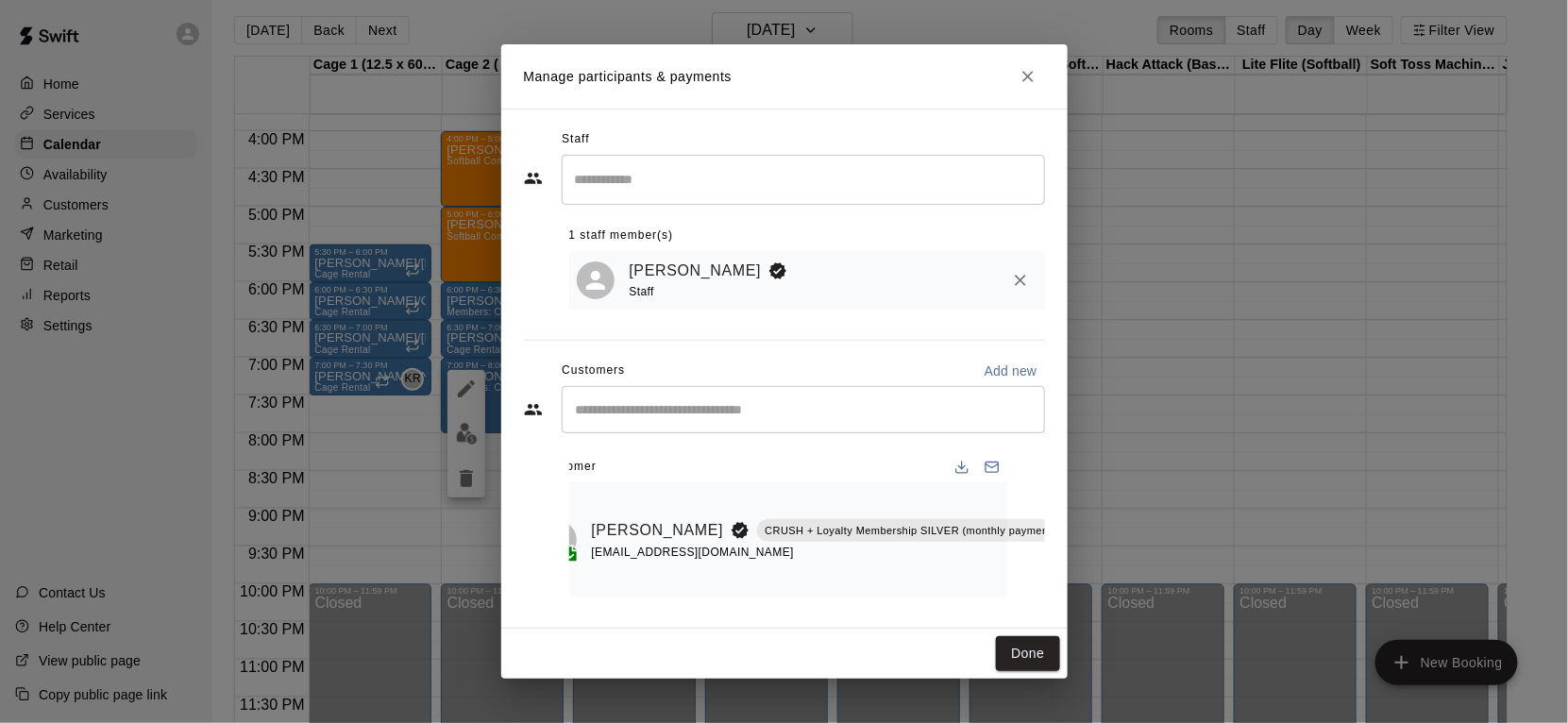
scroll to position [0, 34]
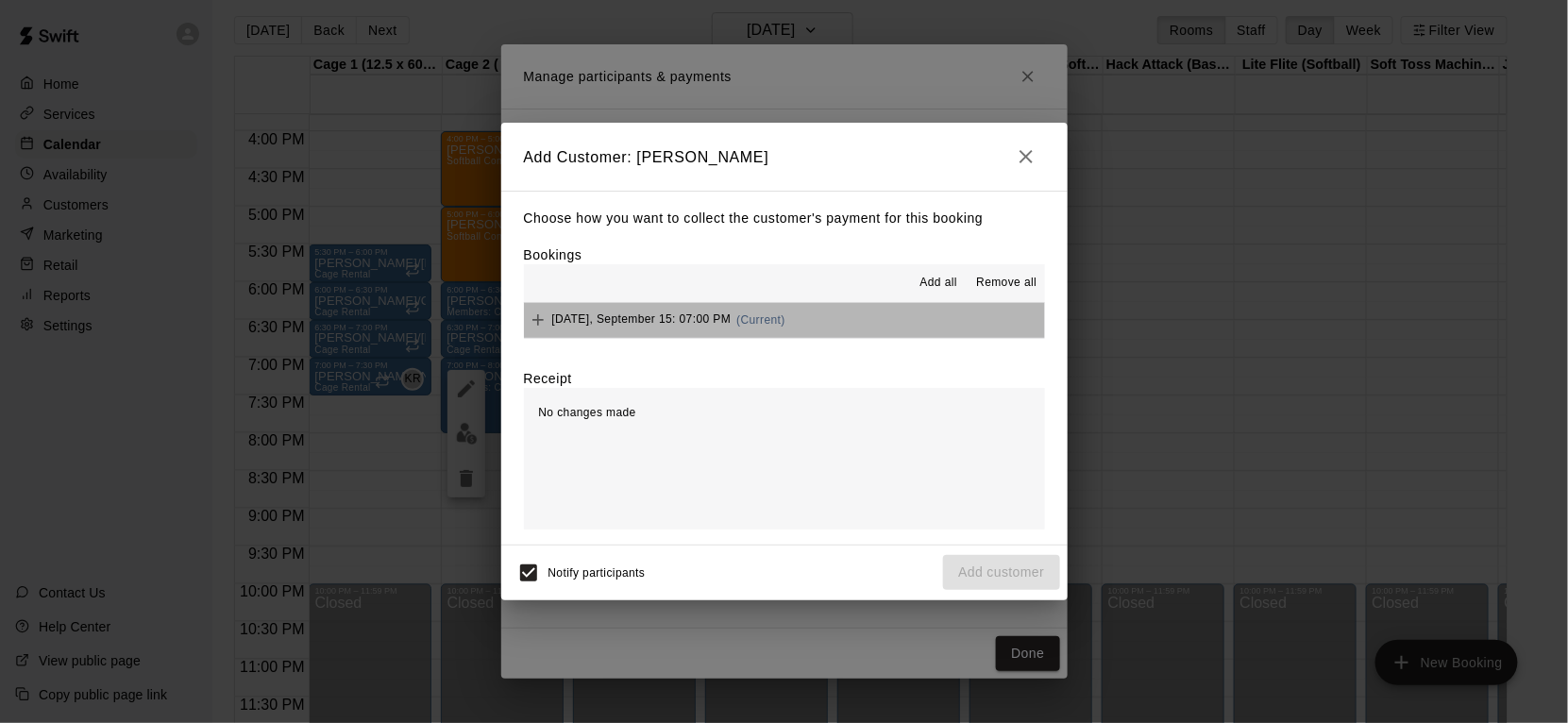
click at [794, 317] on button "[DATE], September 15: 07:00 PM (Current)" at bounding box center [784, 320] width 521 height 35
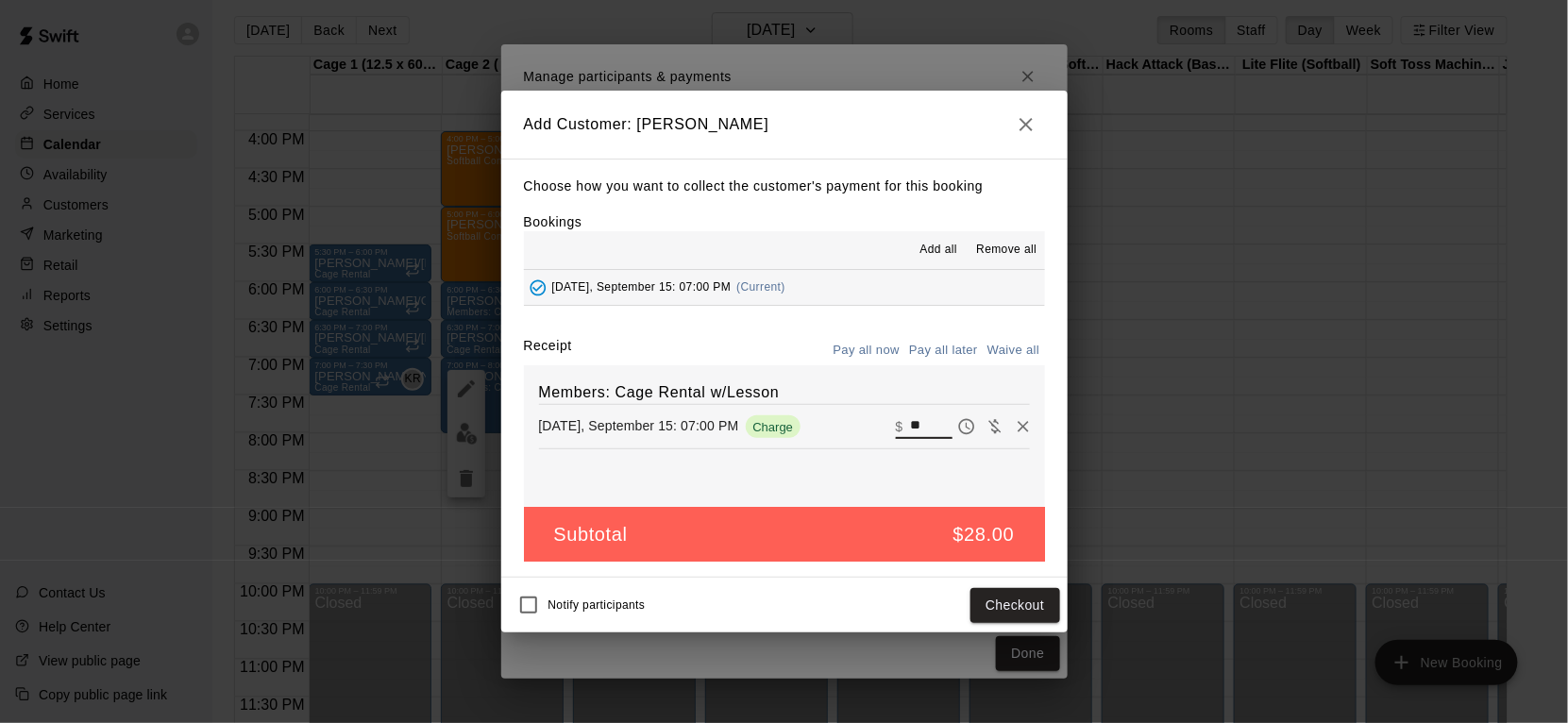
click at [929, 428] on input "**" at bounding box center [931, 426] width 42 height 25
click at [997, 596] on button "Checkout" at bounding box center [1015, 605] width 89 height 35
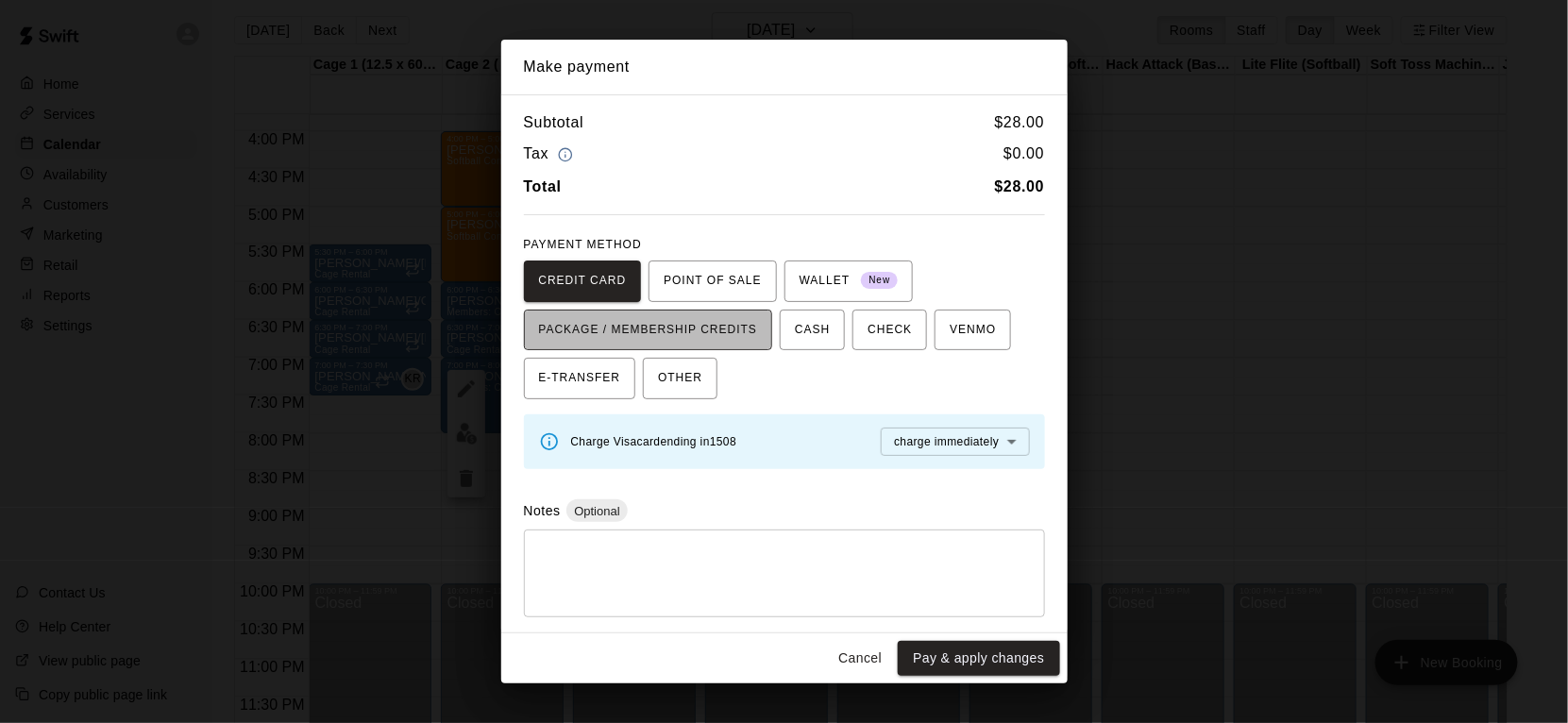
click at [736, 330] on span "PACKAGE / MEMBERSHIP CREDITS" at bounding box center [648, 330] width 219 height 30
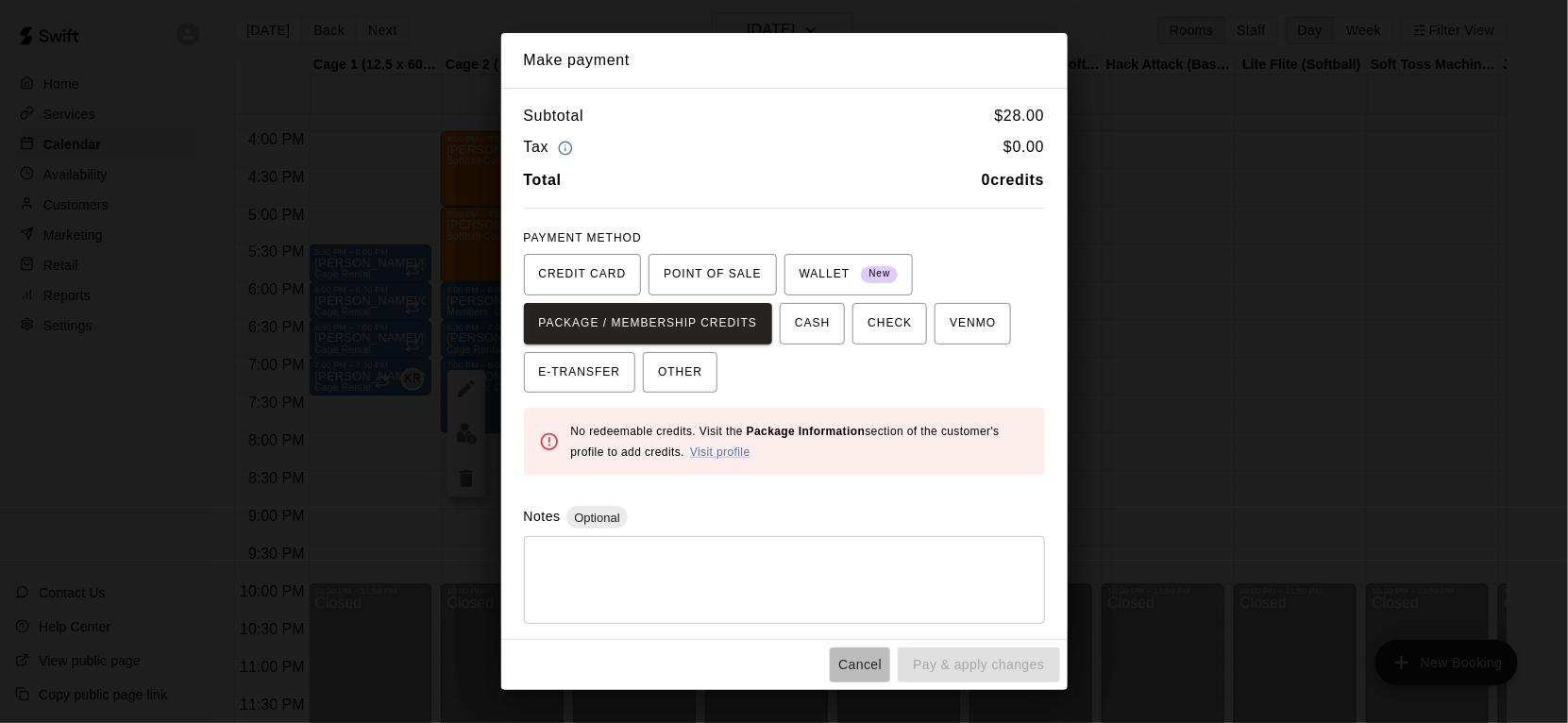
click at [882, 660] on button "Cancel" at bounding box center [859, 664] width 60 height 35
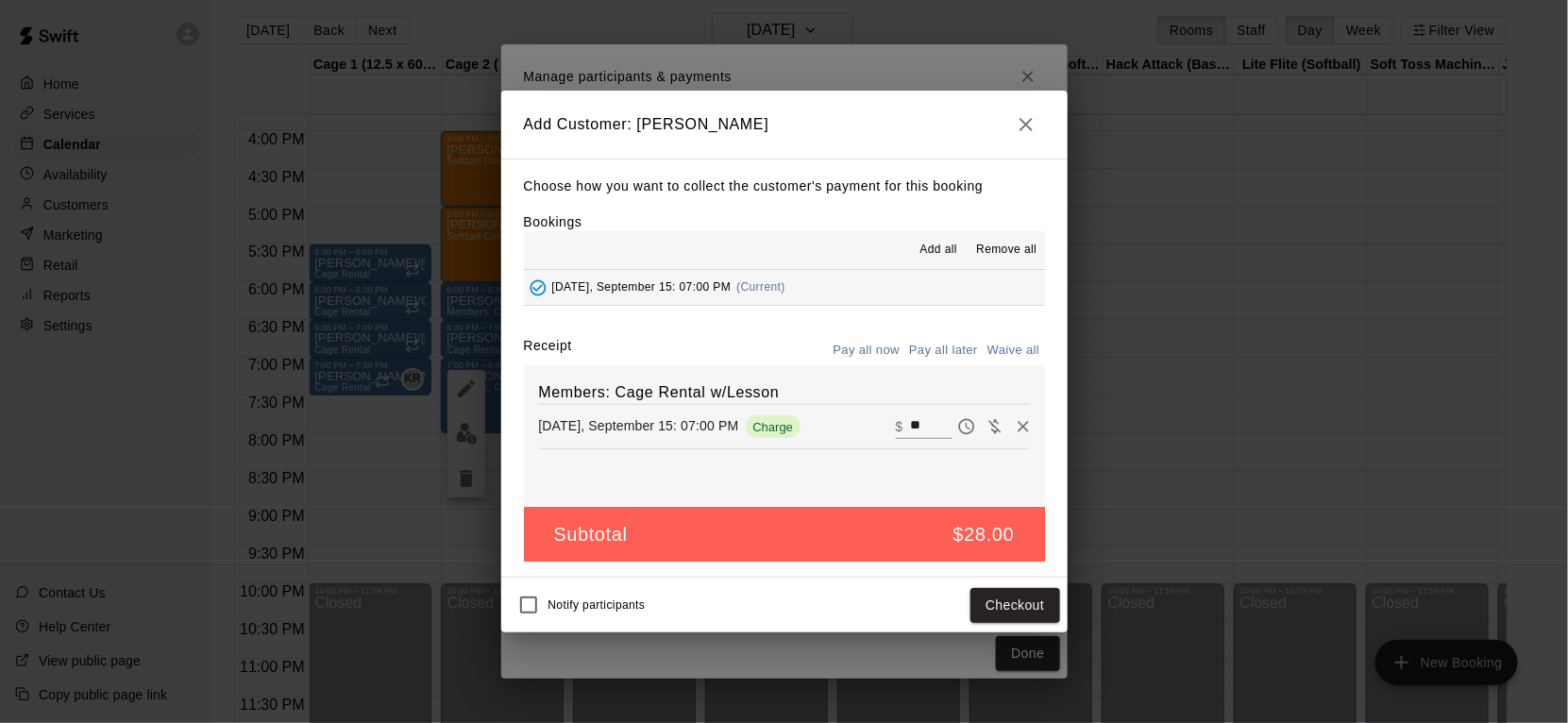
click at [1031, 121] on icon "button" at bounding box center [1026, 124] width 23 height 23
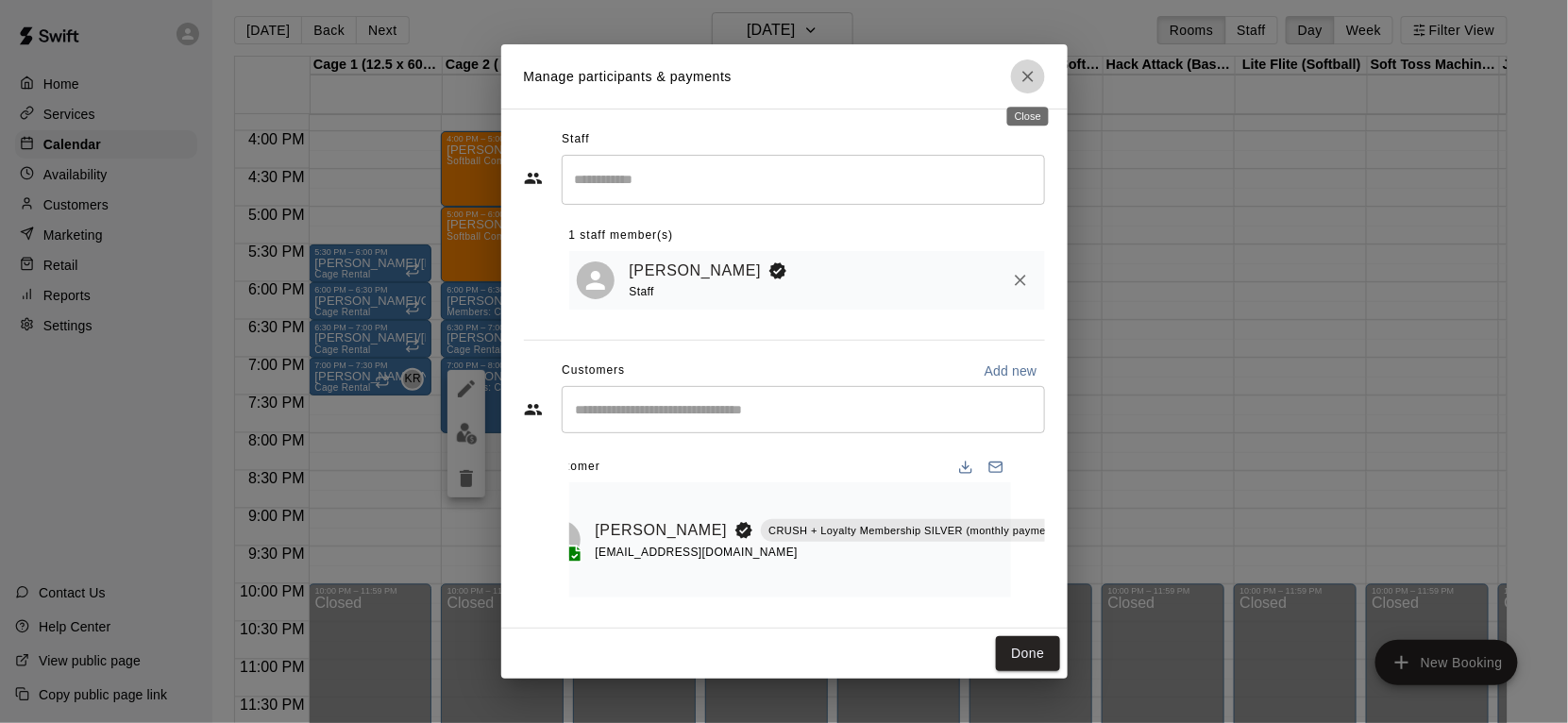
click at [1028, 75] on icon "Close" at bounding box center [1027, 75] width 11 height 11
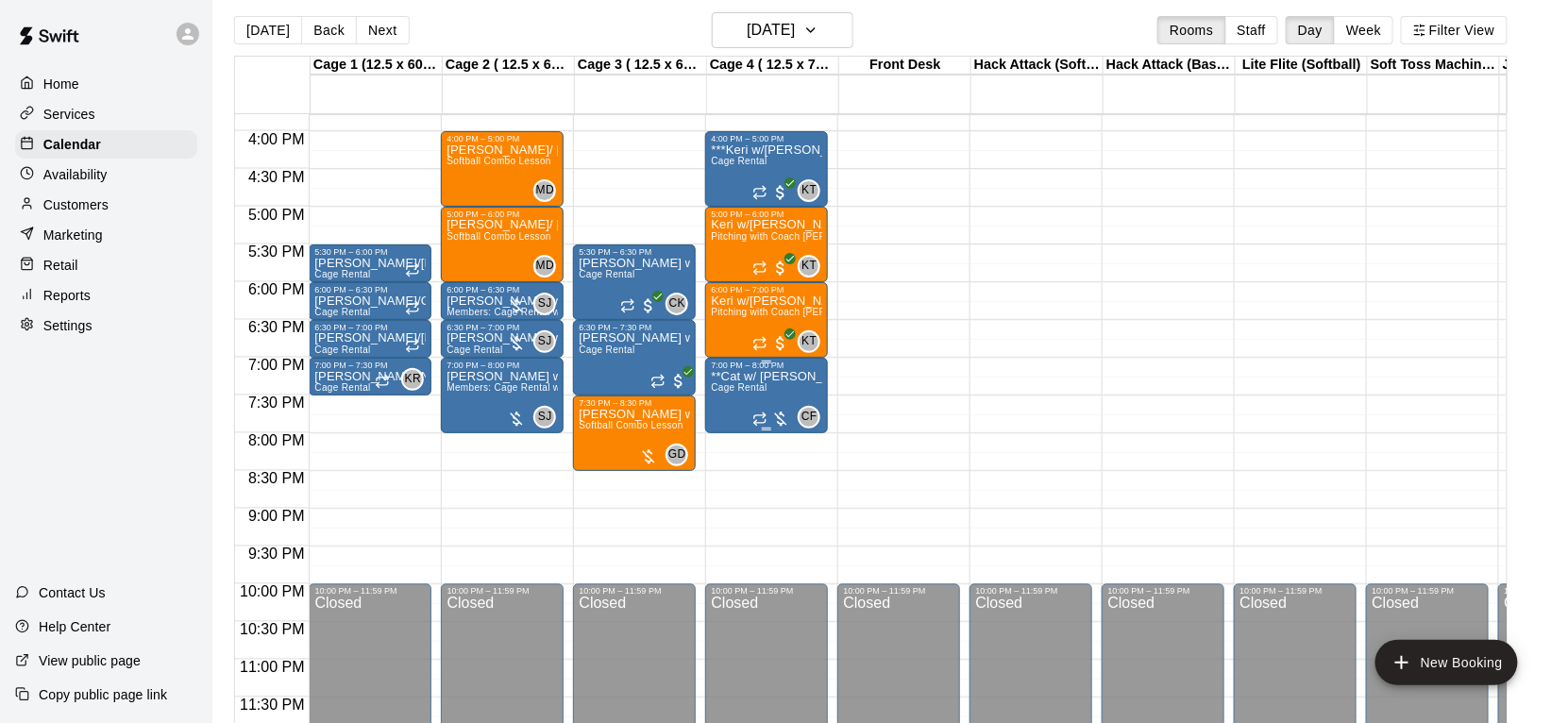
click at [761, 387] on span "Cage Rental" at bounding box center [738, 388] width 56 height 10
click at [736, 453] on img "edit" at bounding box center [731, 446] width 22 height 22
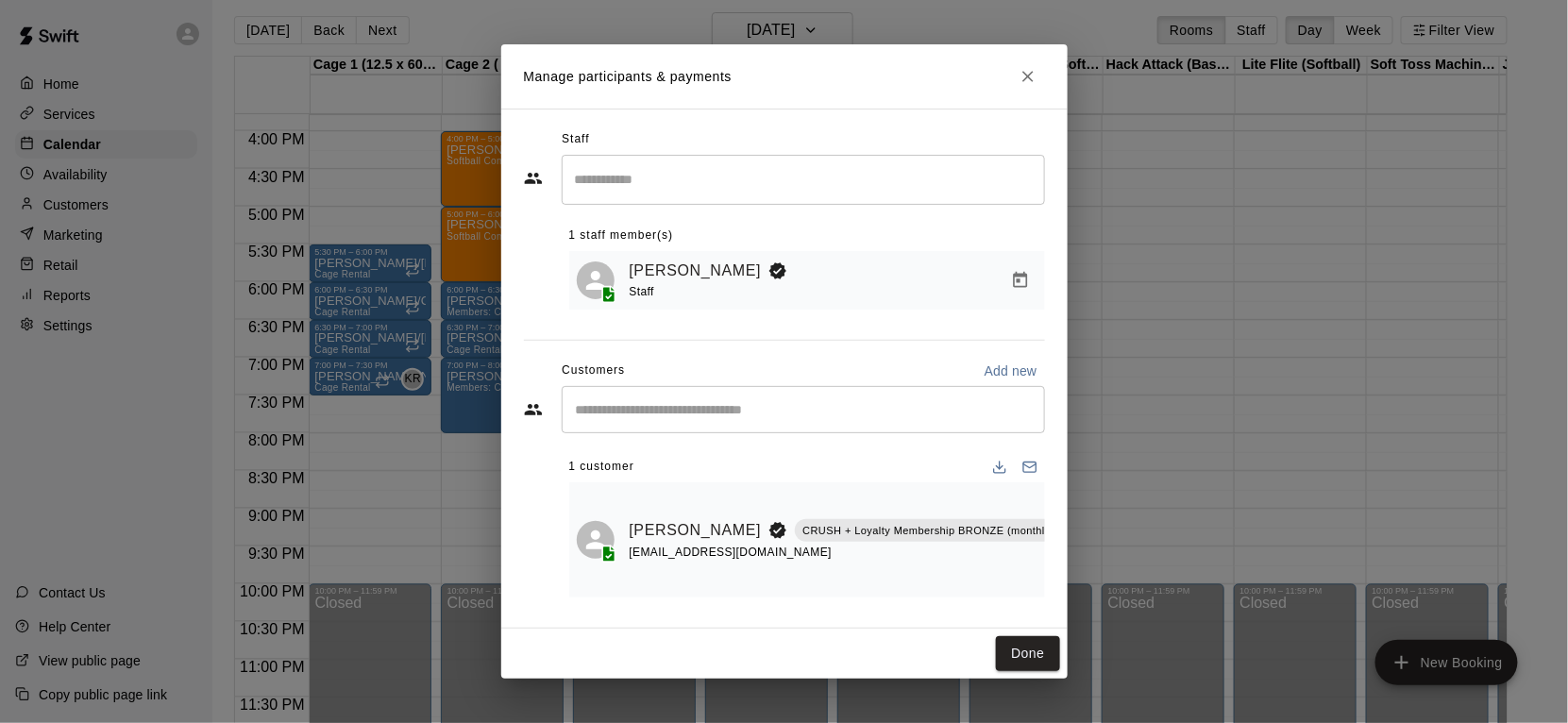
scroll to position [0, 35]
click at [1082, 574] on icon "Manage bookings & payment" at bounding box center [1089, 572] width 14 height 16
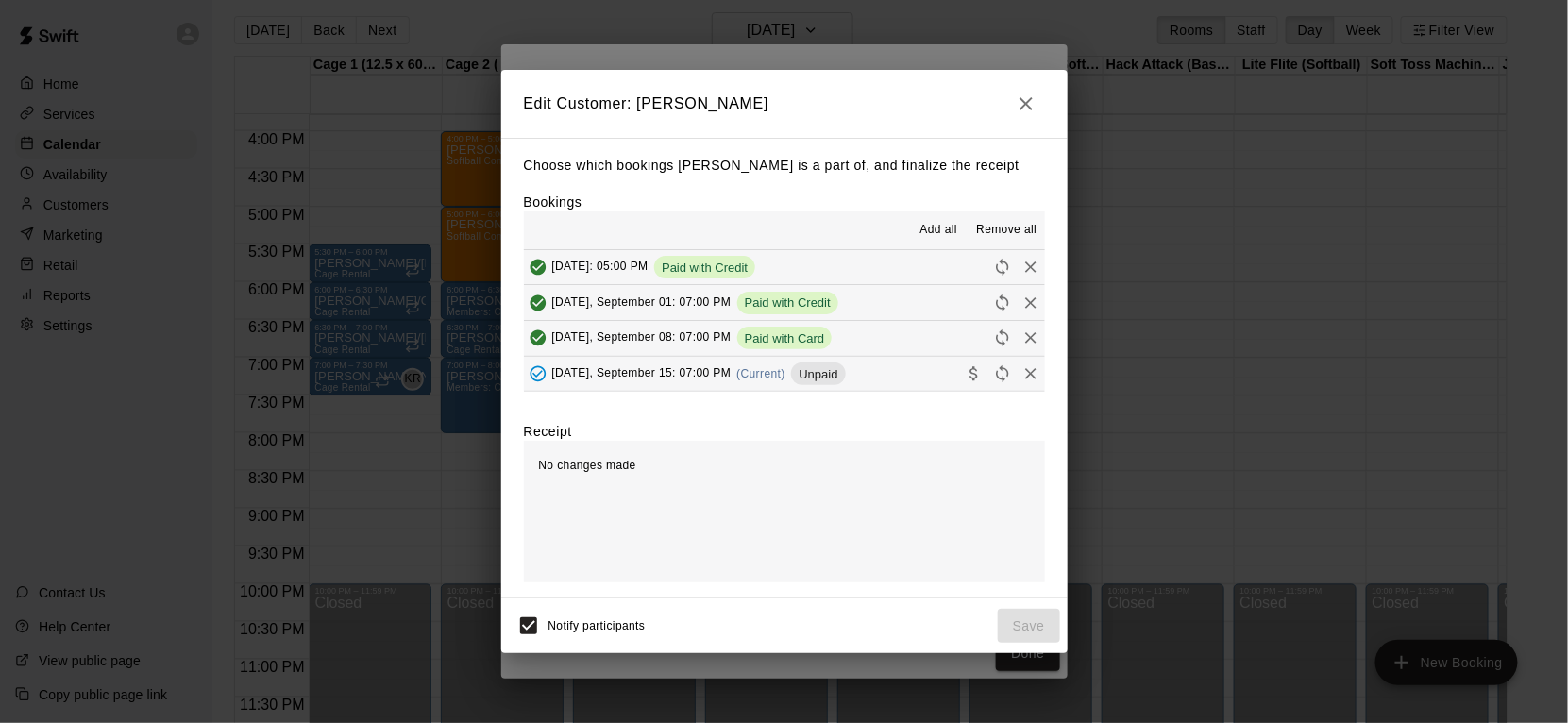
click at [895, 378] on button "[DATE], September 15: 07:00 PM (Current) Unpaid" at bounding box center [784, 374] width 521 height 35
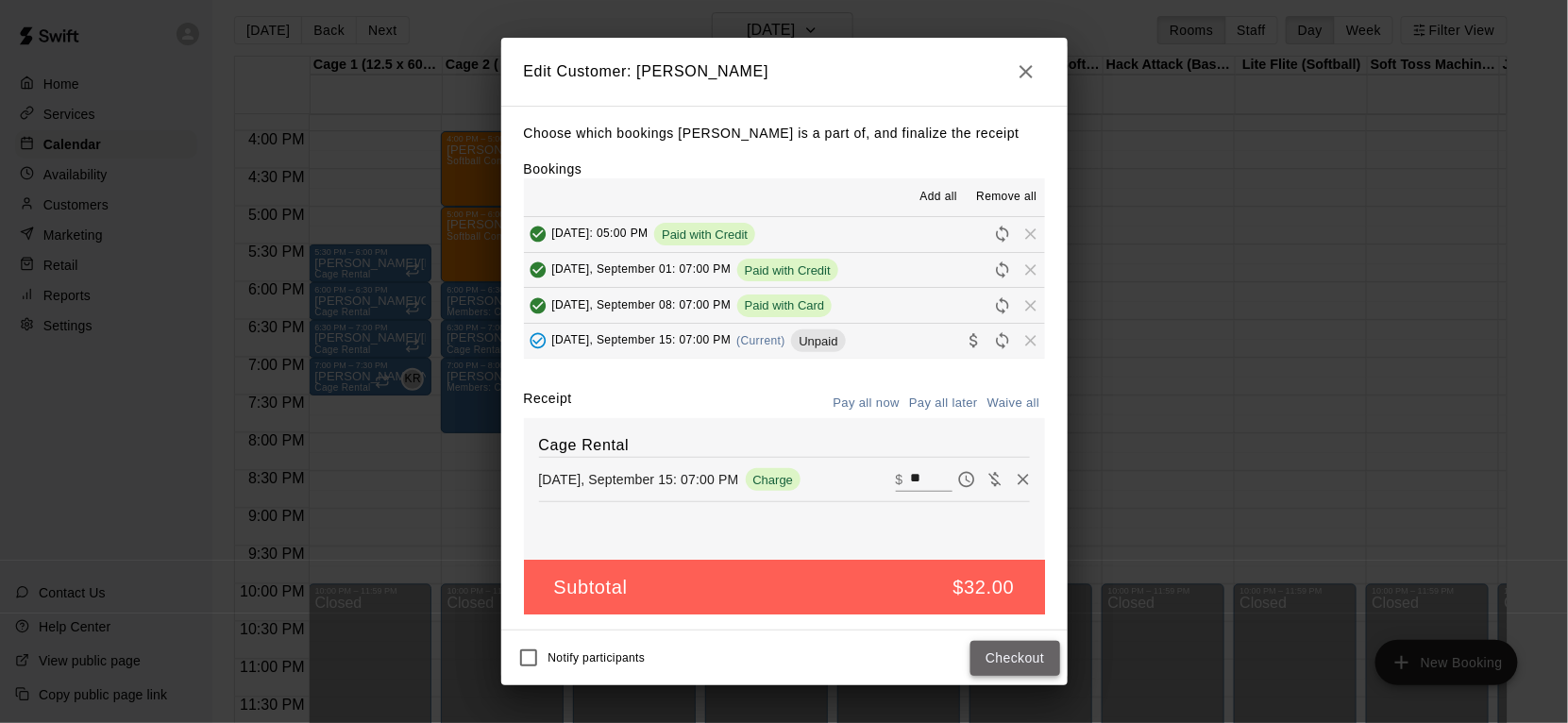
click at [1009, 651] on button "Checkout" at bounding box center [1015, 659] width 89 height 35
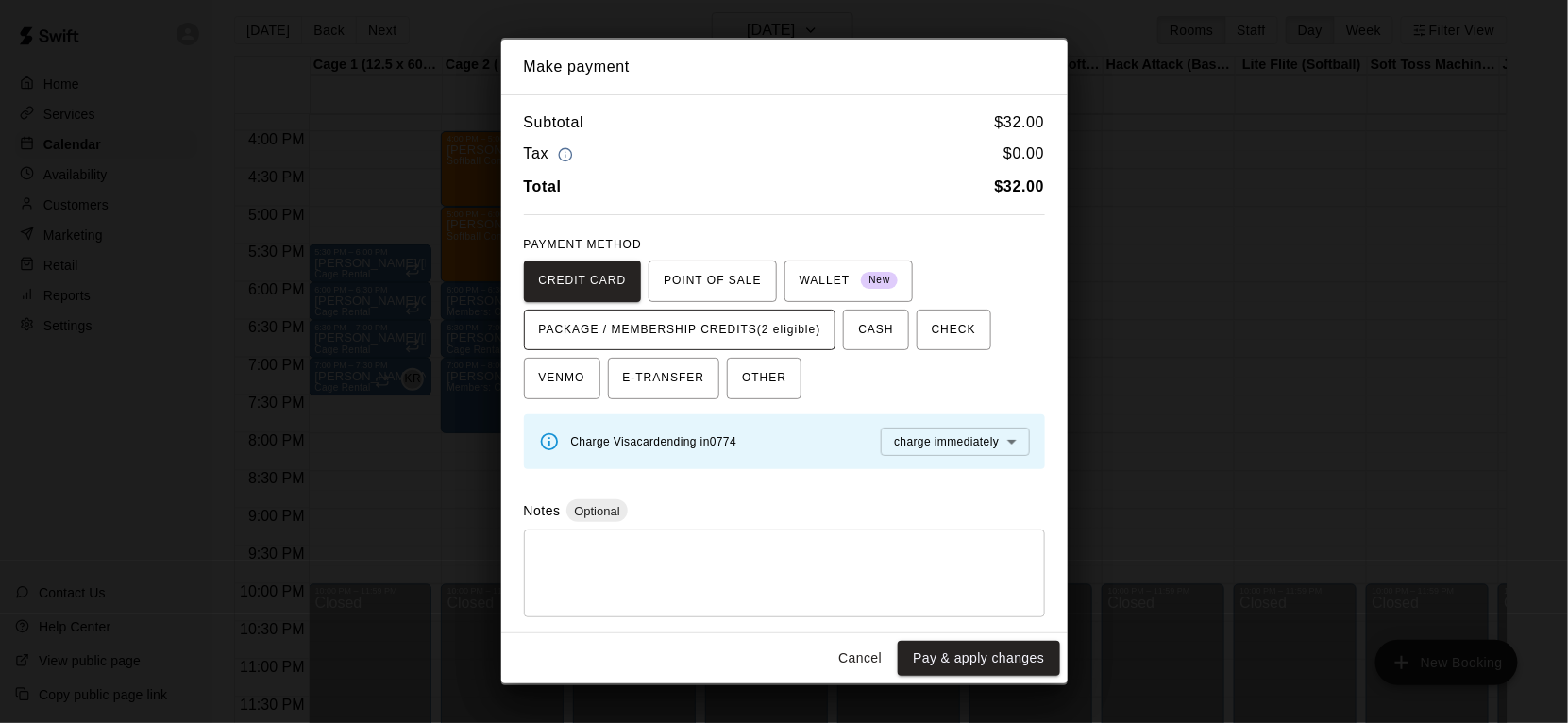
click at [795, 333] on span "PACKAGE / MEMBERSHIP CREDITS (2 eligible)" at bounding box center [680, 330] width 282 height 30
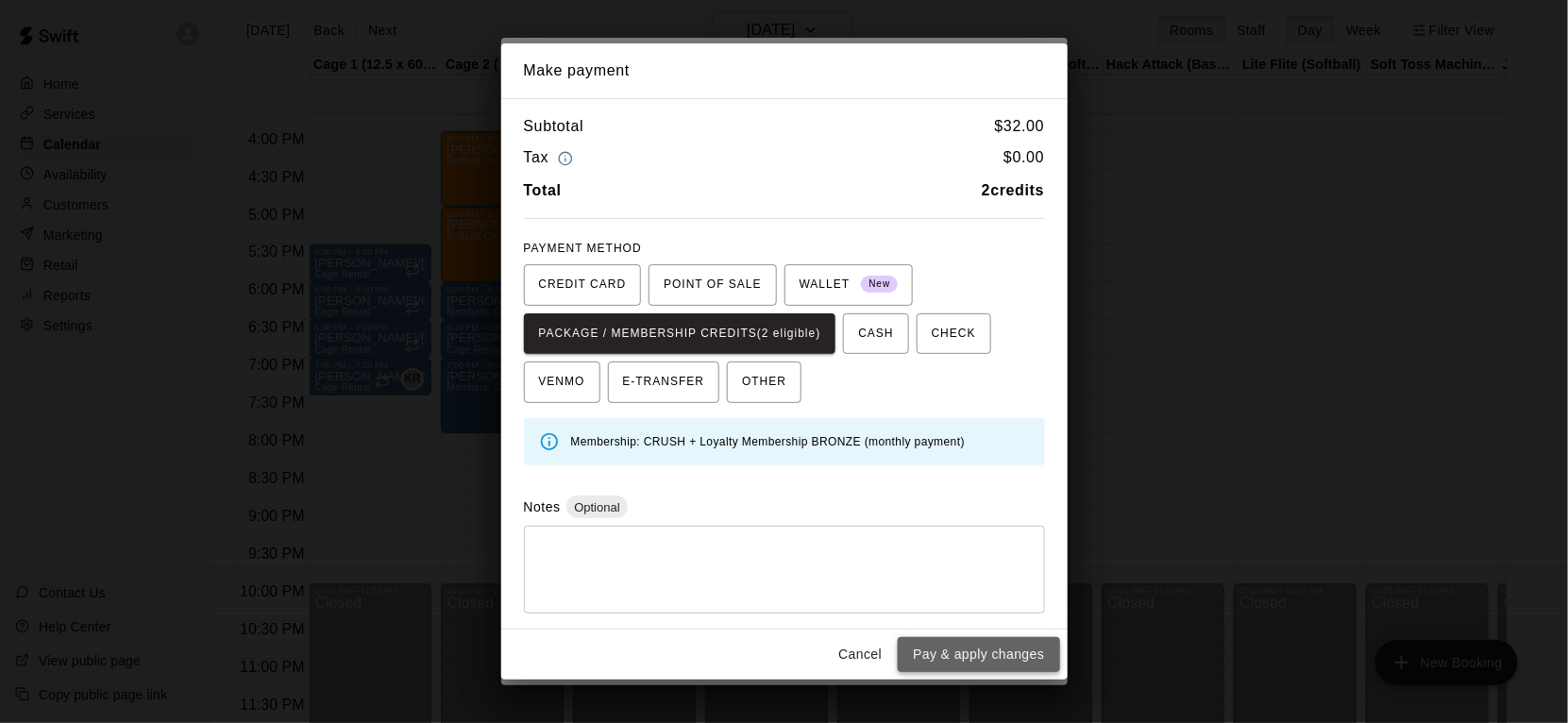
click at [956, 657] on button "Pay & apply changes" at bounding box center [978, 655] width 162 height 35
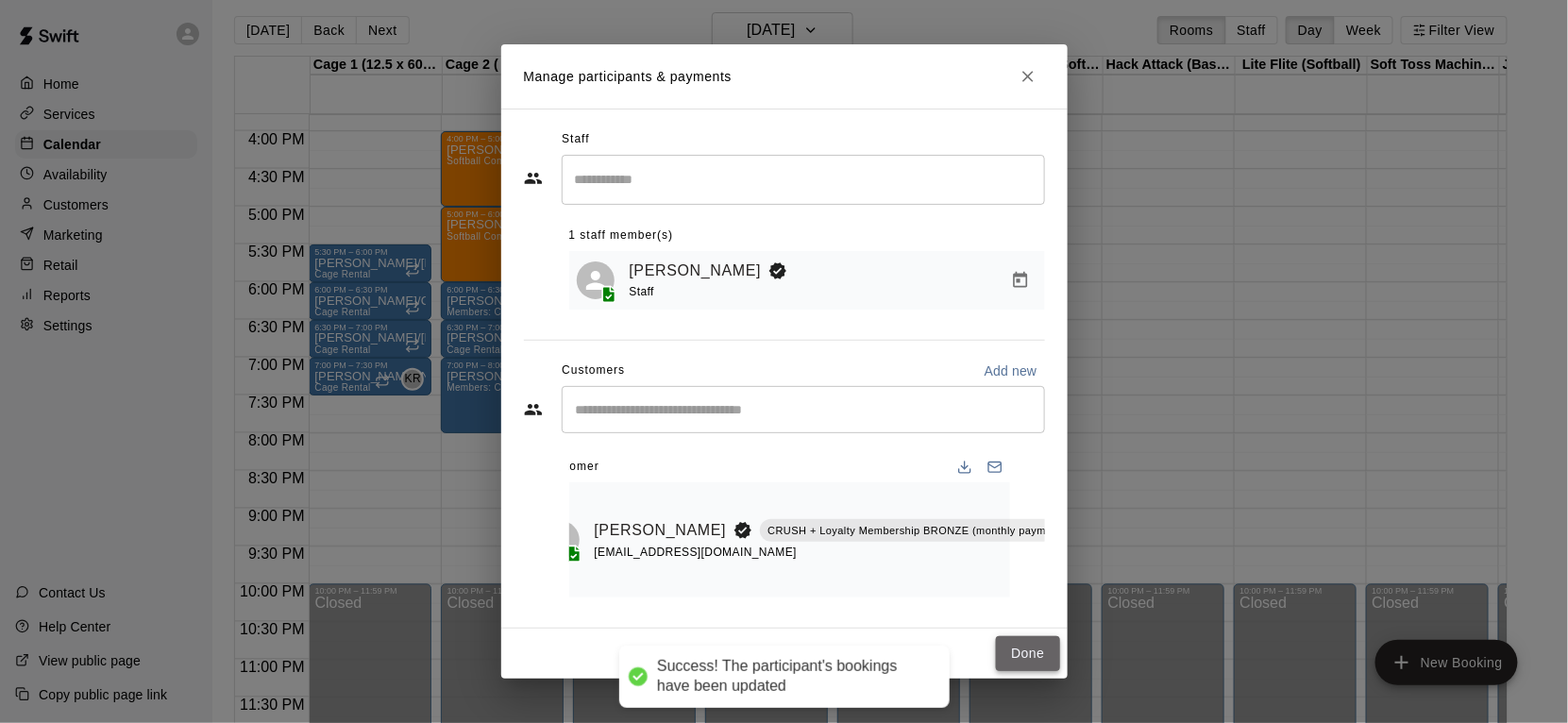
click at [1025, 659] on button "Done" at bounding box center [1028, 654] width 63 height 35
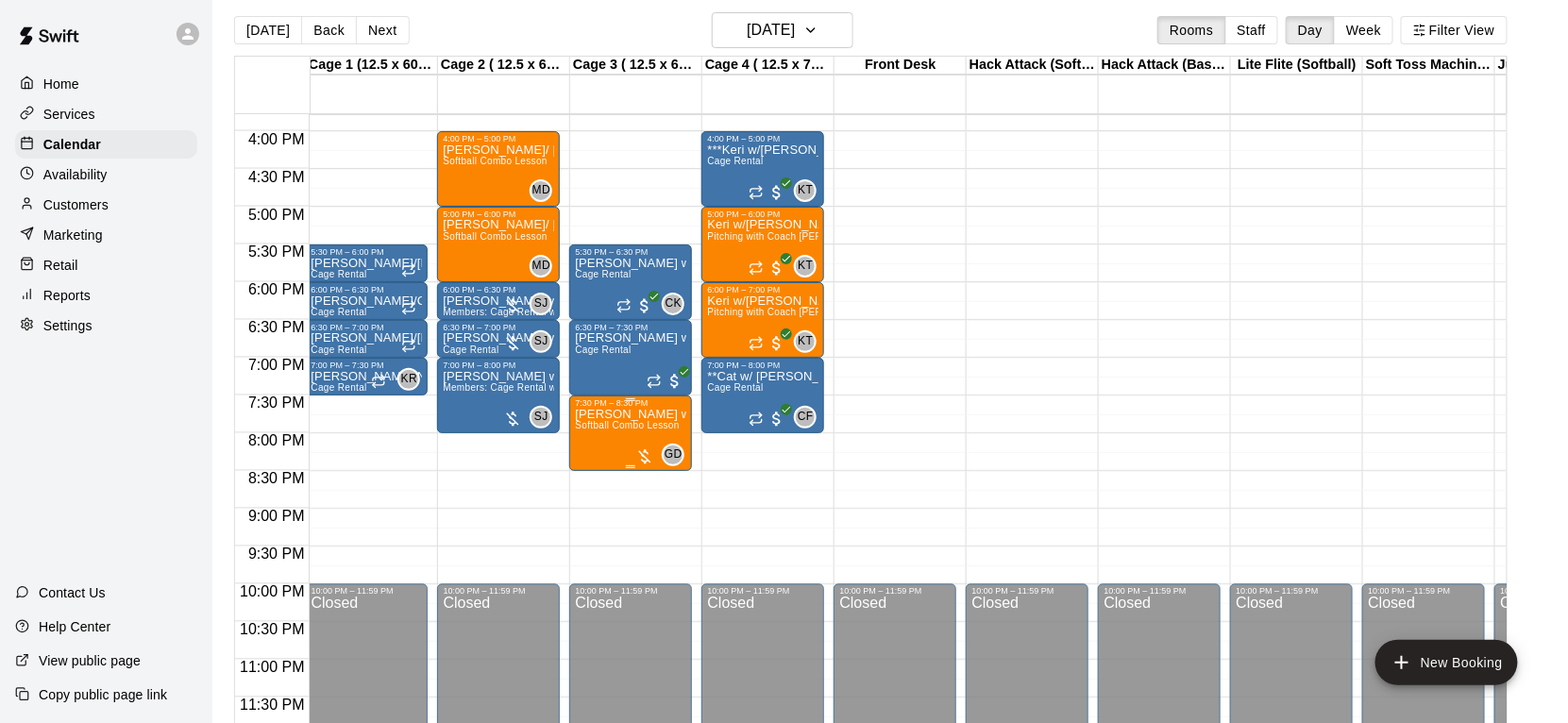
scroll to position [0, 4]
click at [645, 427] on span "Softball Combo Lesson" at bounding box center [626, 425] width 104 height 10
click at [601, 487] on img "edit" at bounding box center [595, 484] width 22 height 22
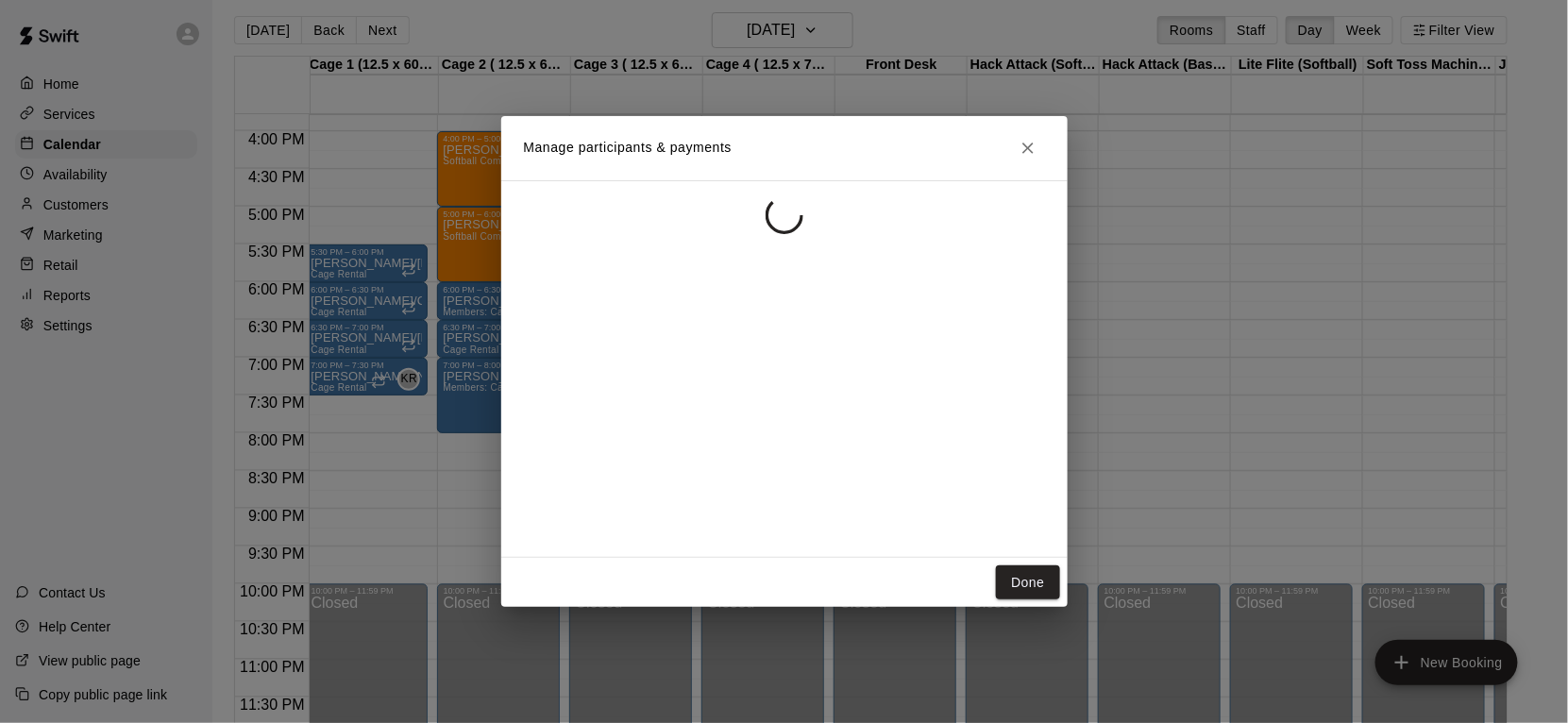
scroll to position [0, 0]
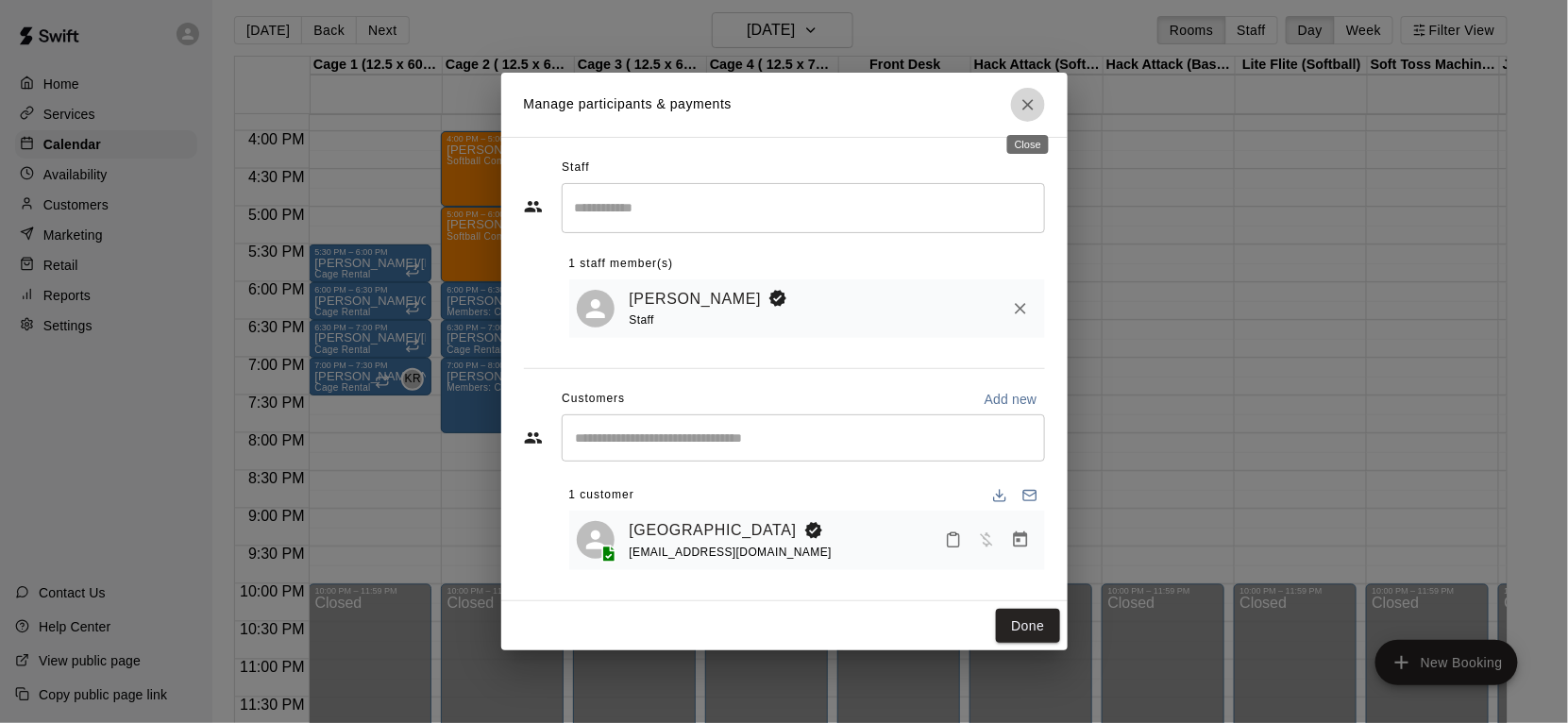
click at [1025, 101] on icon "Close" at bounding box center [1027, 104] width 19 height 19
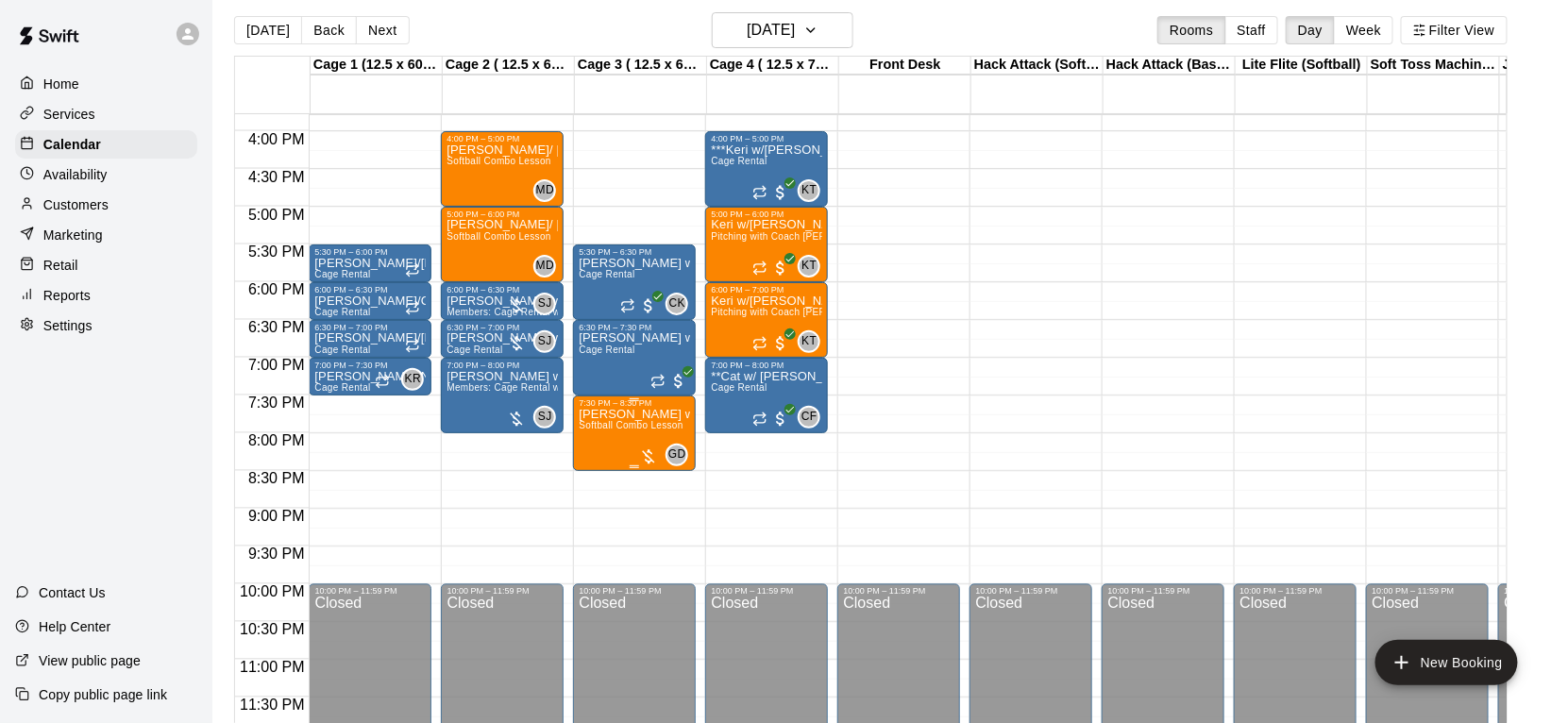
click at [607, 478] on img "edit" at bounding box center [599, 472] width 22 height 22
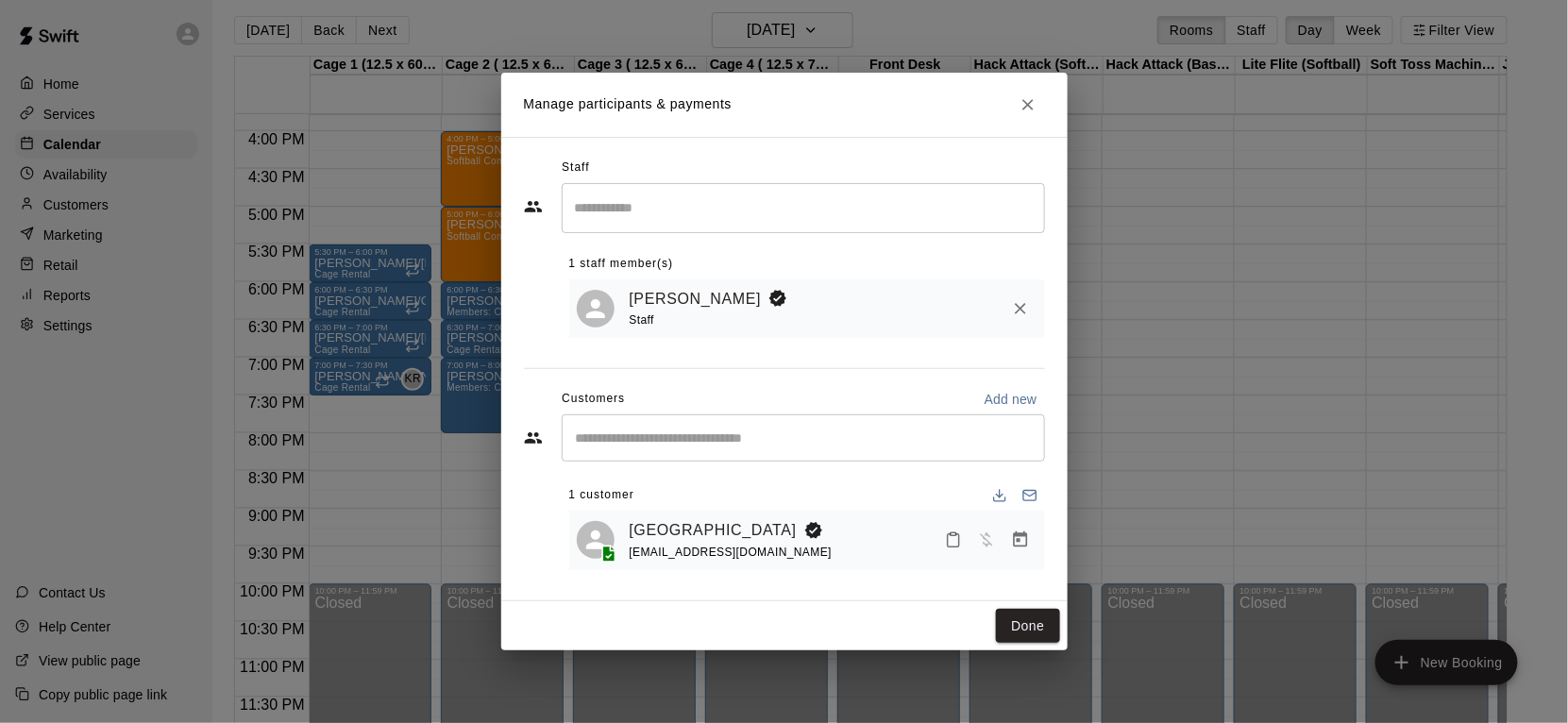
click at [1021, 548] on icon "Manage bookings & payment" at bounding box center [1020, 540] width 19 height 19
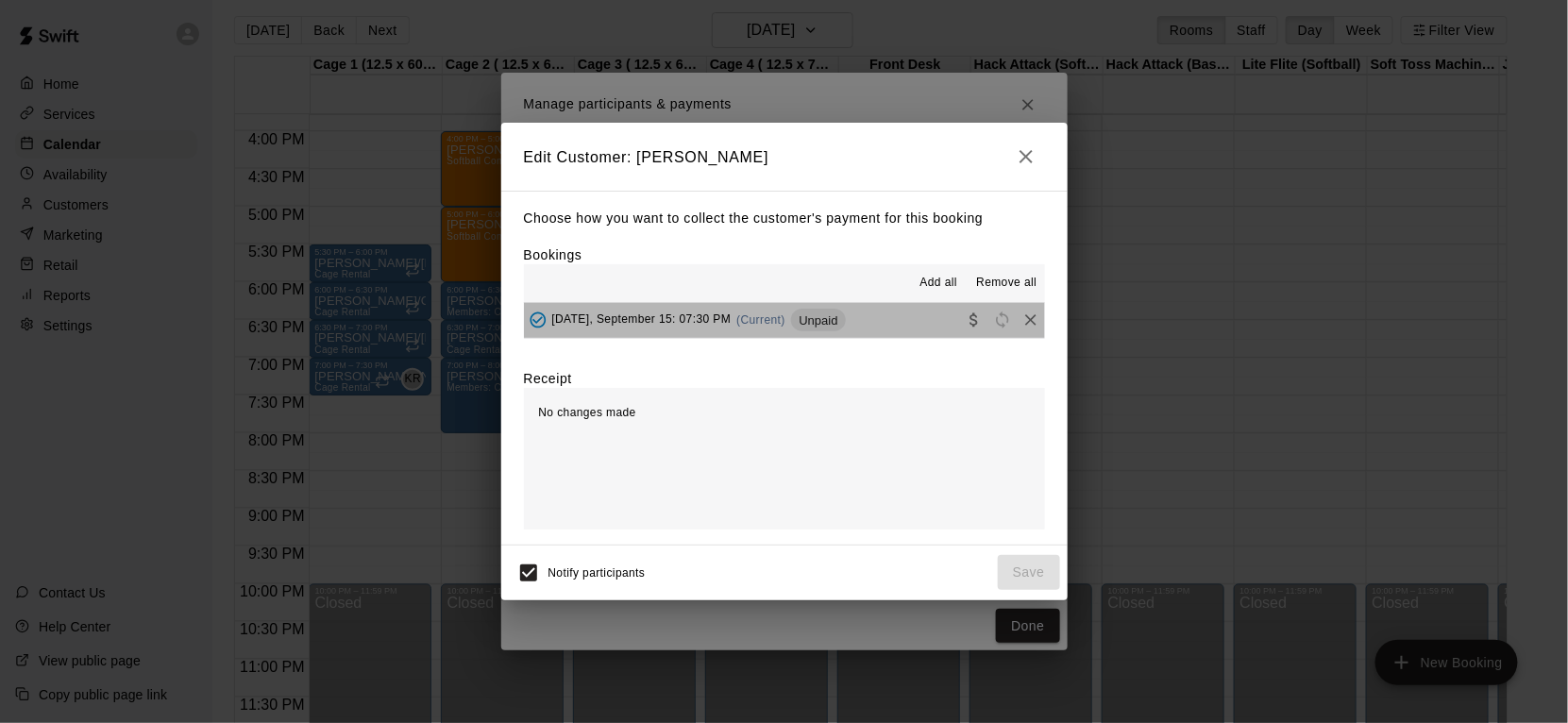
click at [853, 323] on button "[DATE], September 15: 07:30 PM (Current) Unpaid" at bounding box center [784, 320] width 521 height 35
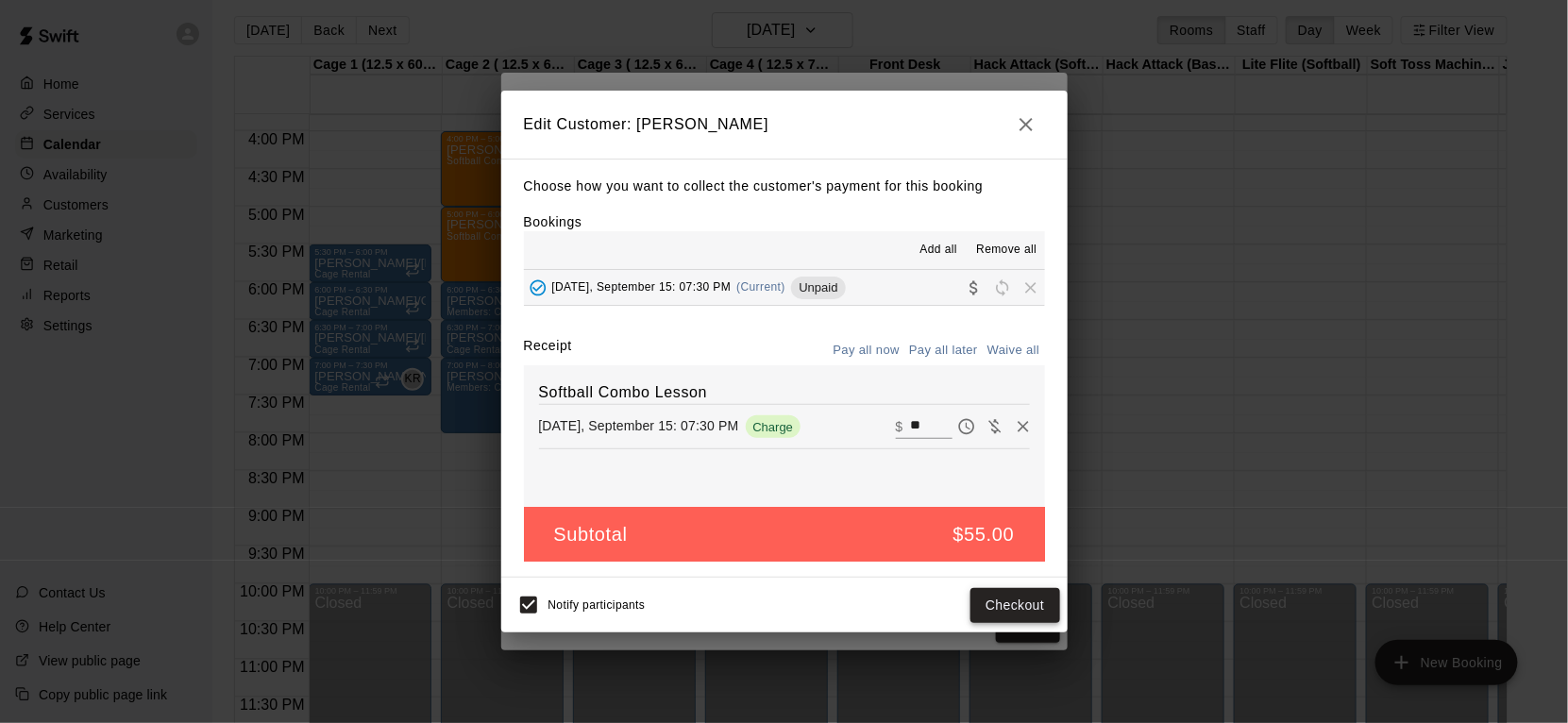
click at [1008, 603] on button "Checkout" at bounding box center [1015, 605] width 89 height 35
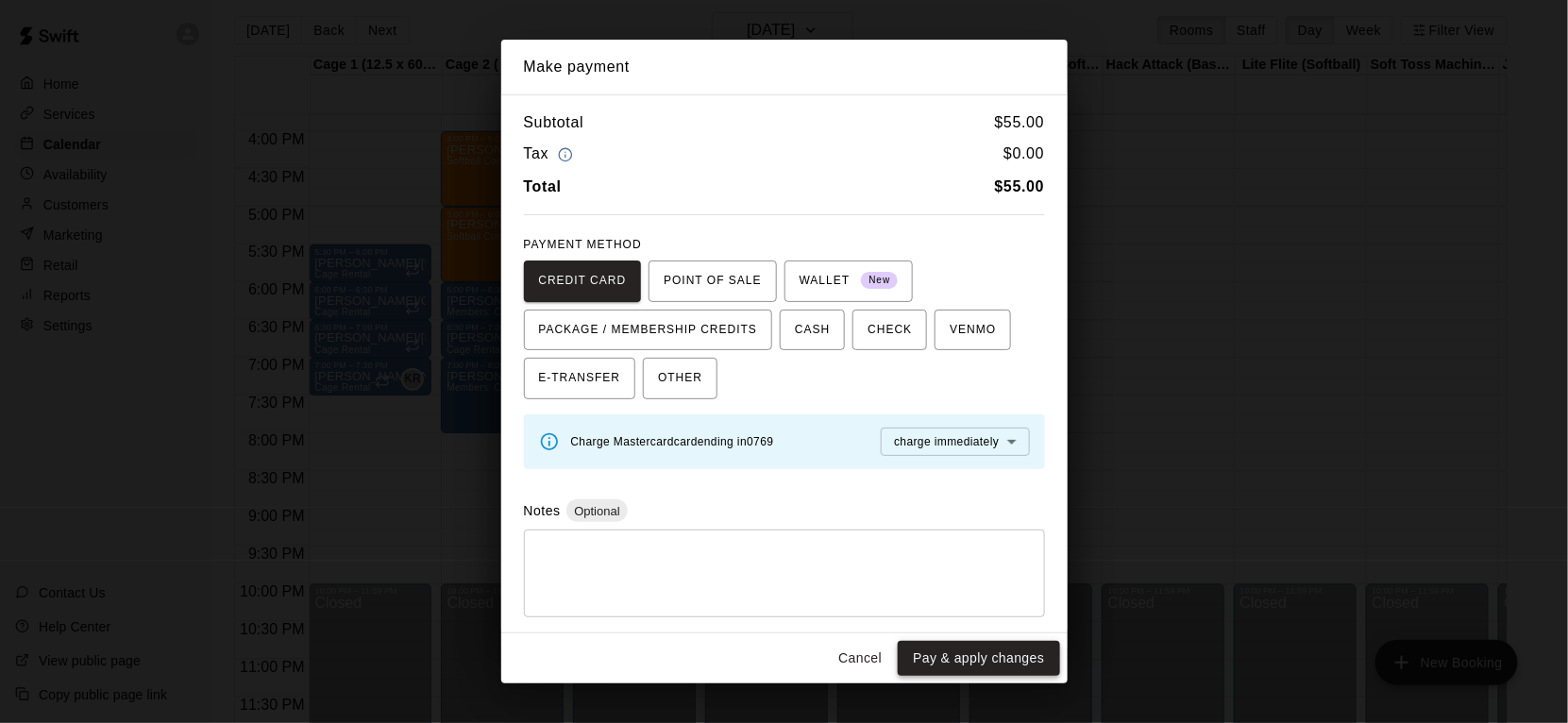
click at [997, 664] on button "Pay & apply changes" at bounding box center [978, 659] width 162 height 35
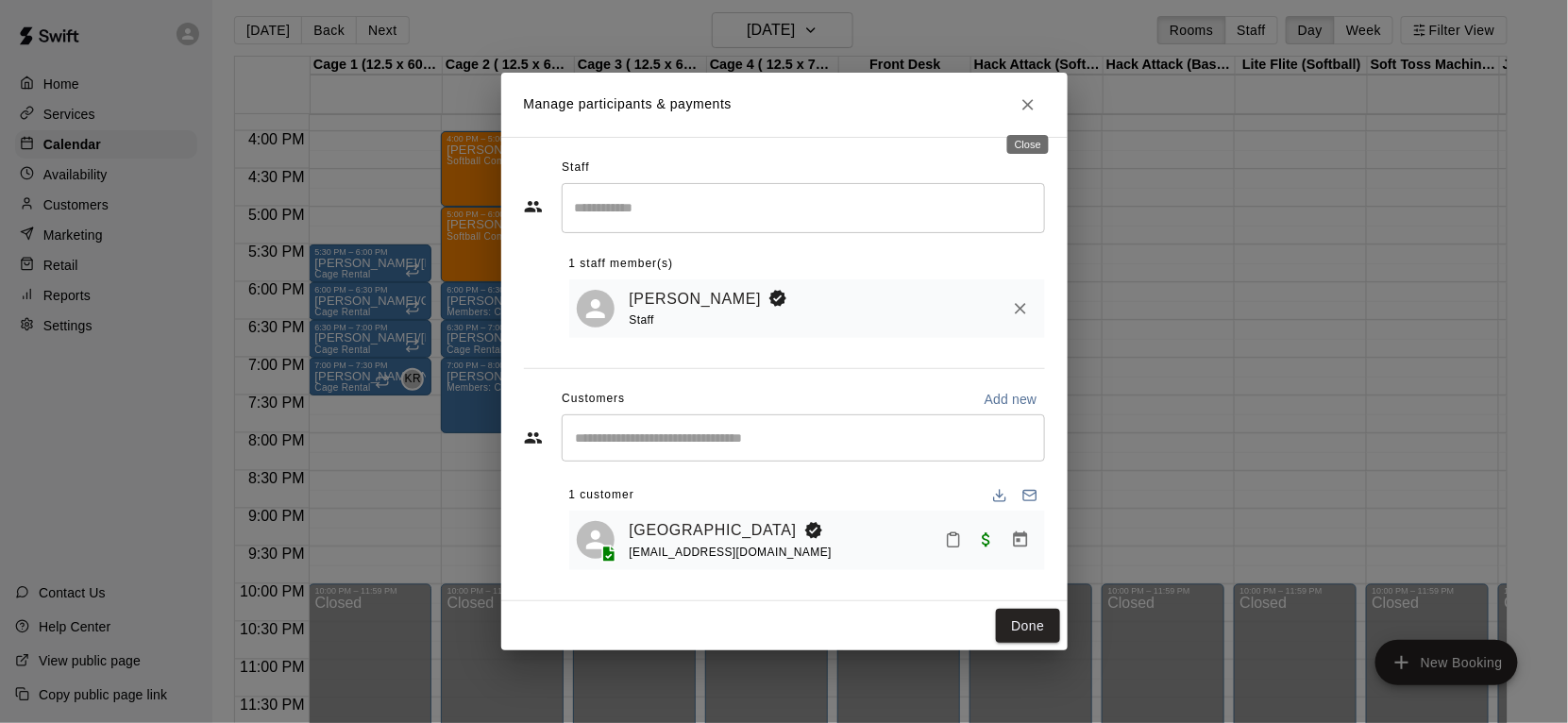
click at [1036, 102] on icon "Close" at bounding box center [1027, 104] width 19 height 19
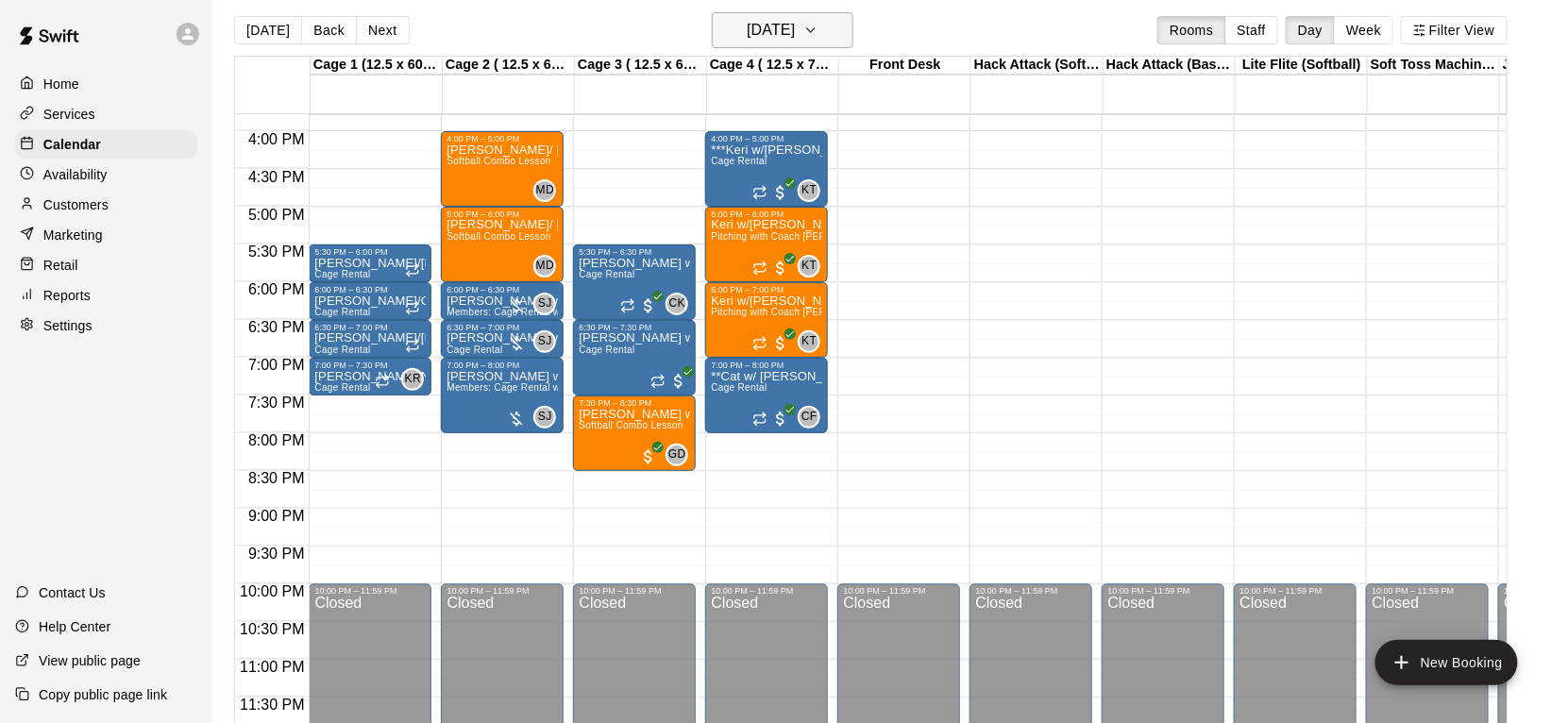
click at [773, 36] on h6 "[DATE]" at bounding box center [770, 30] width 49 height 27
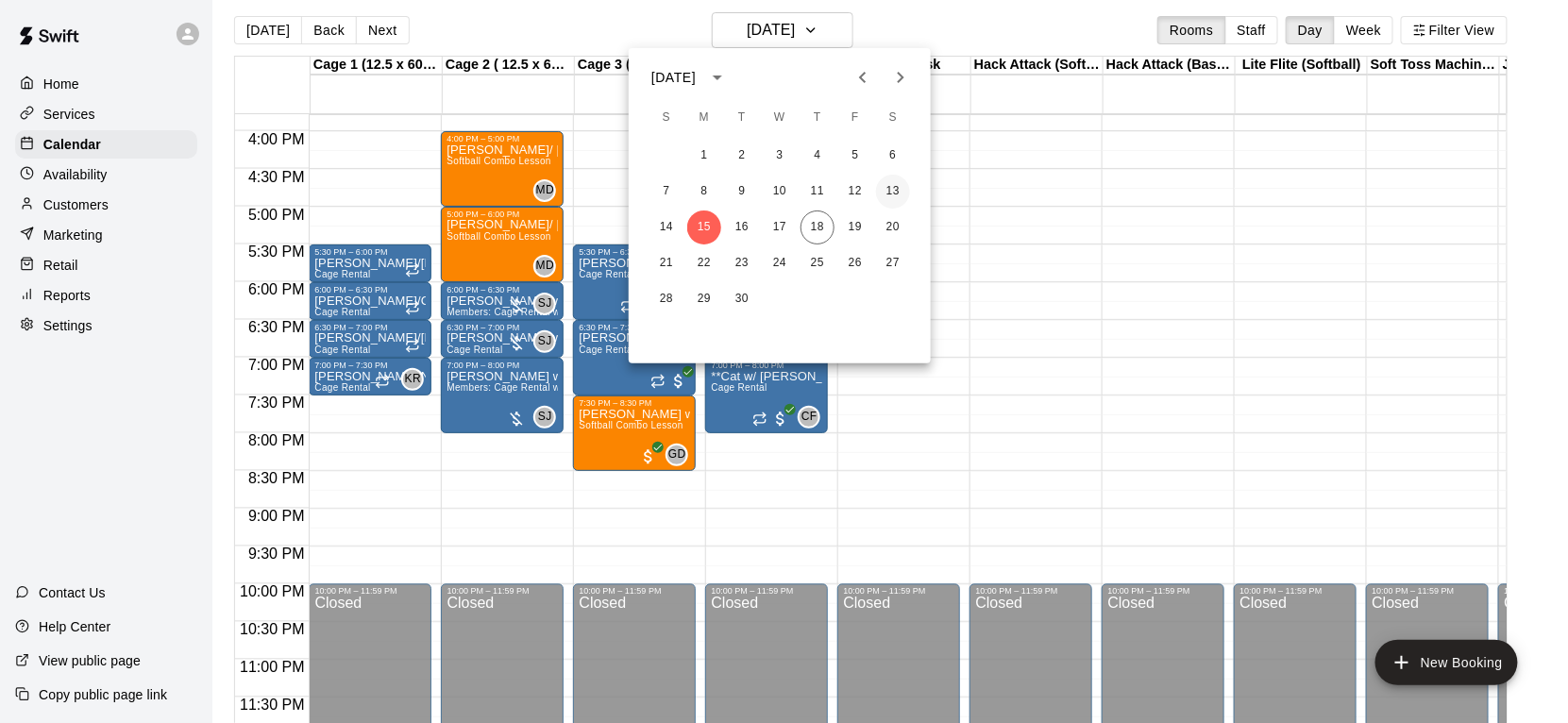
click at [900, 192] on button "13" at bounding box center [893, 191] width 34 height 34
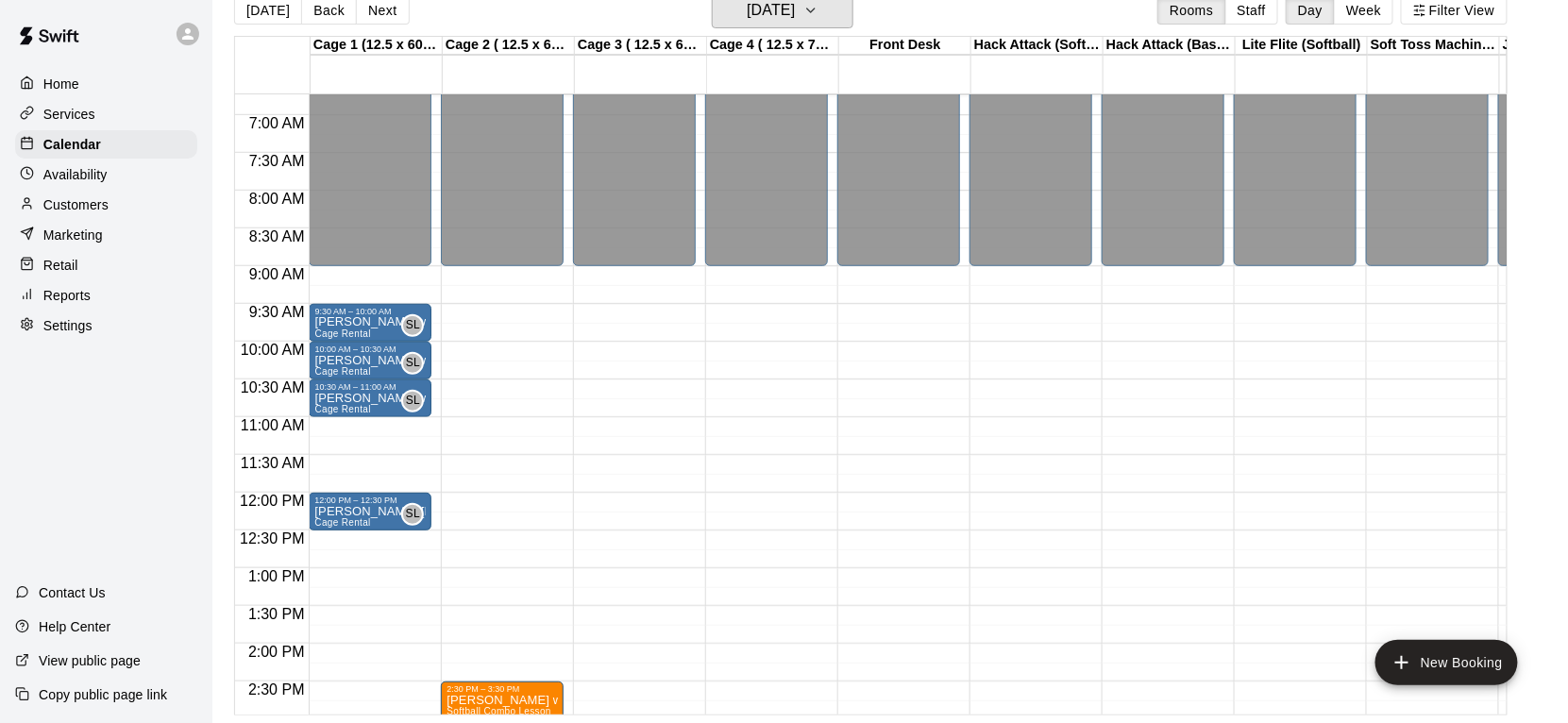
scroll to position [507, 0]
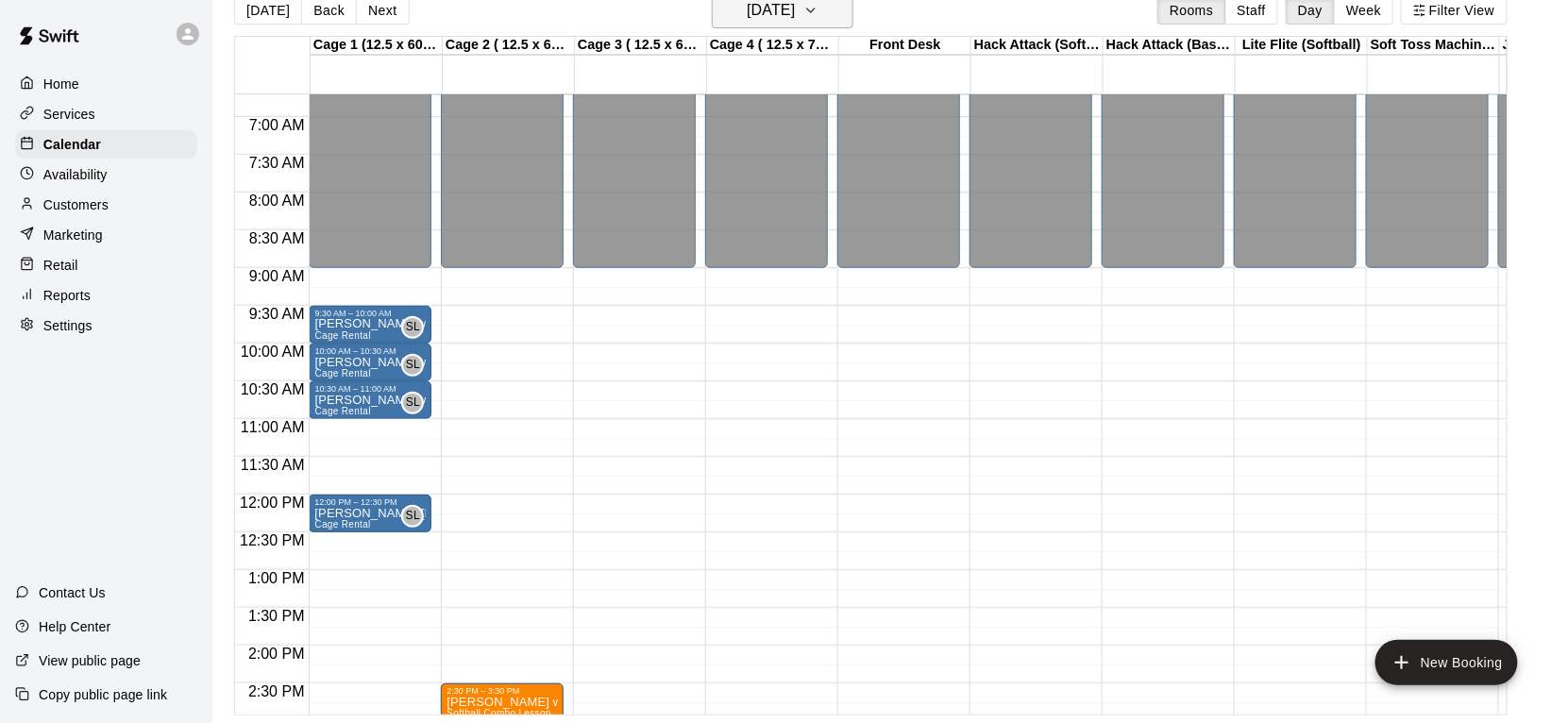
click at [795, 20] on h6 "[DATE]" at bounding box center [770, 10] width 49 height 27
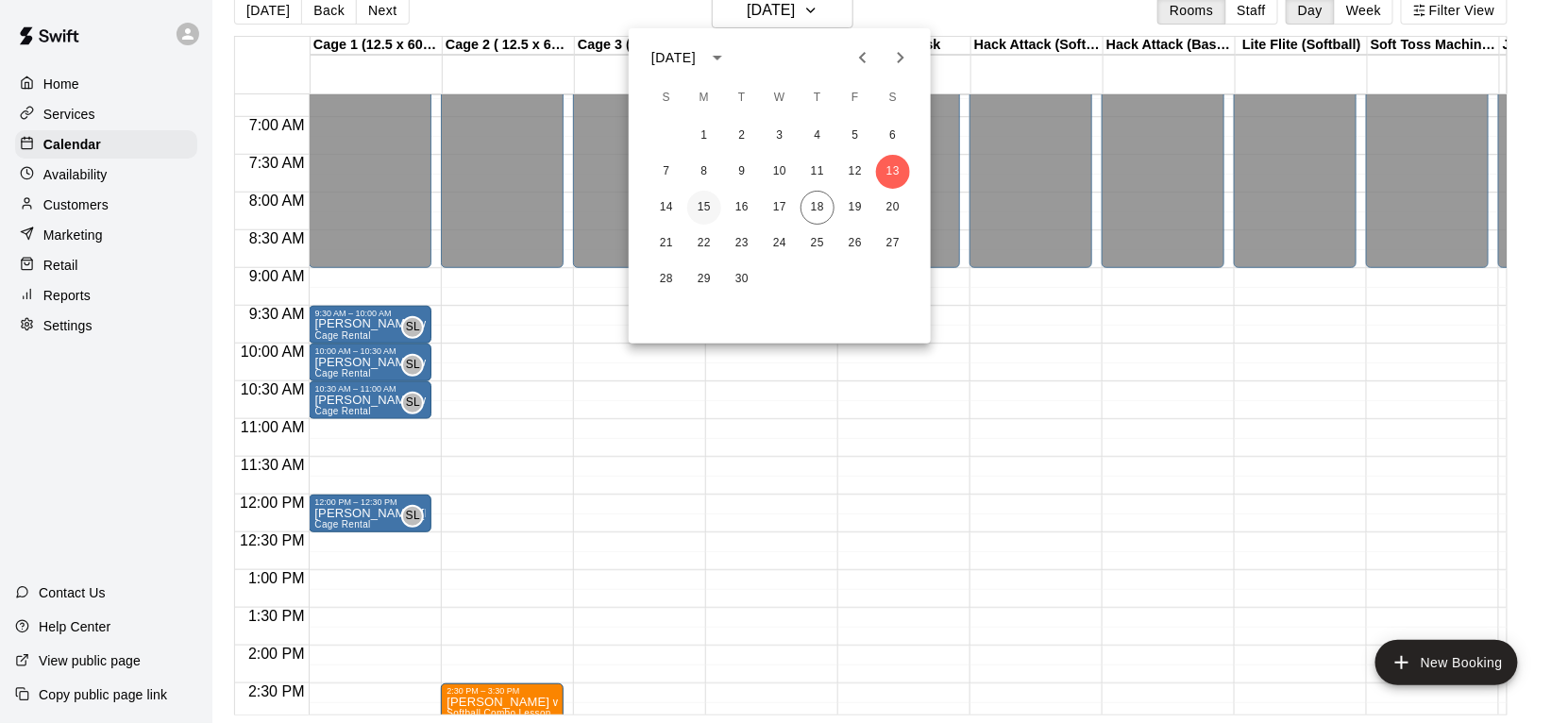
click at [698, 214] on button "15" at bounding box center [704, 207] width 34 height 34
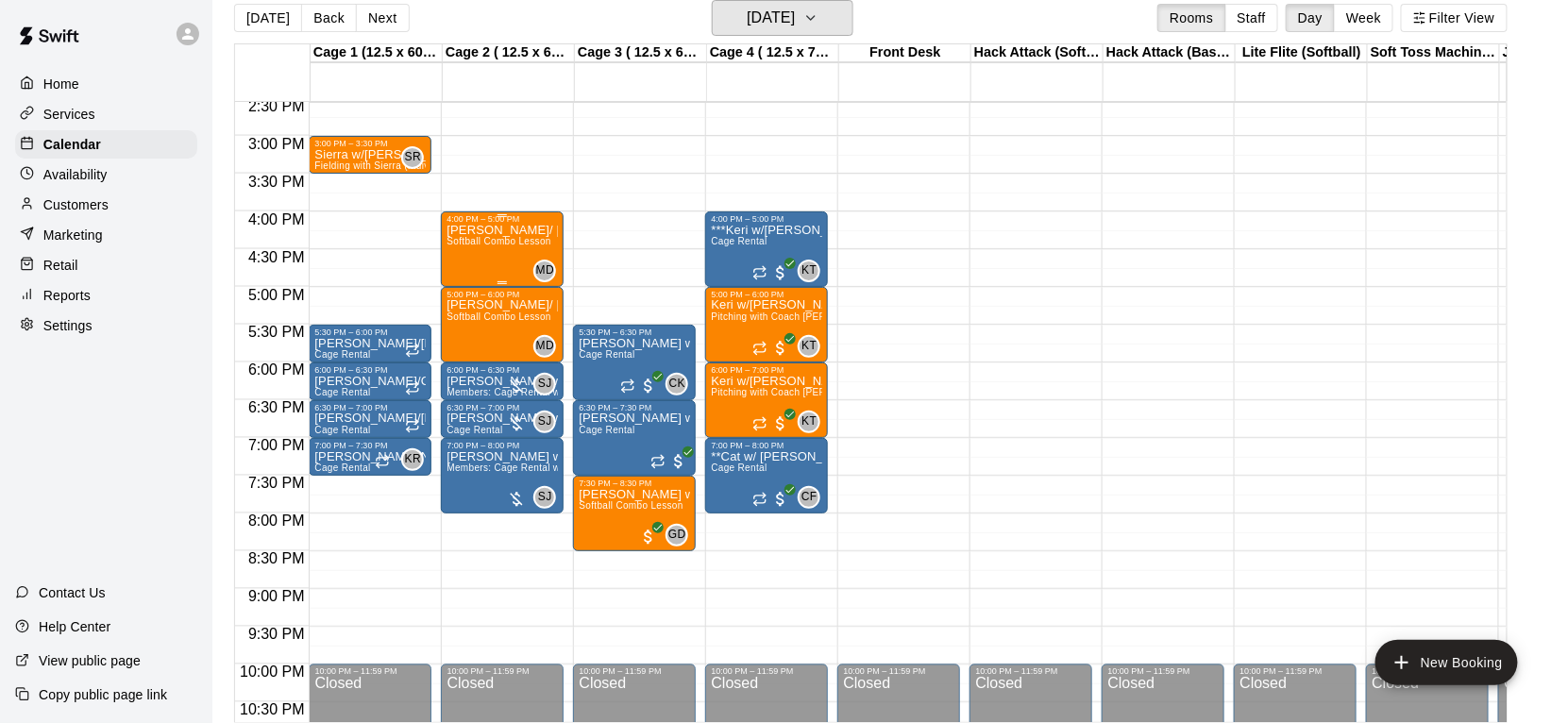
scroll to position [1097, 0]
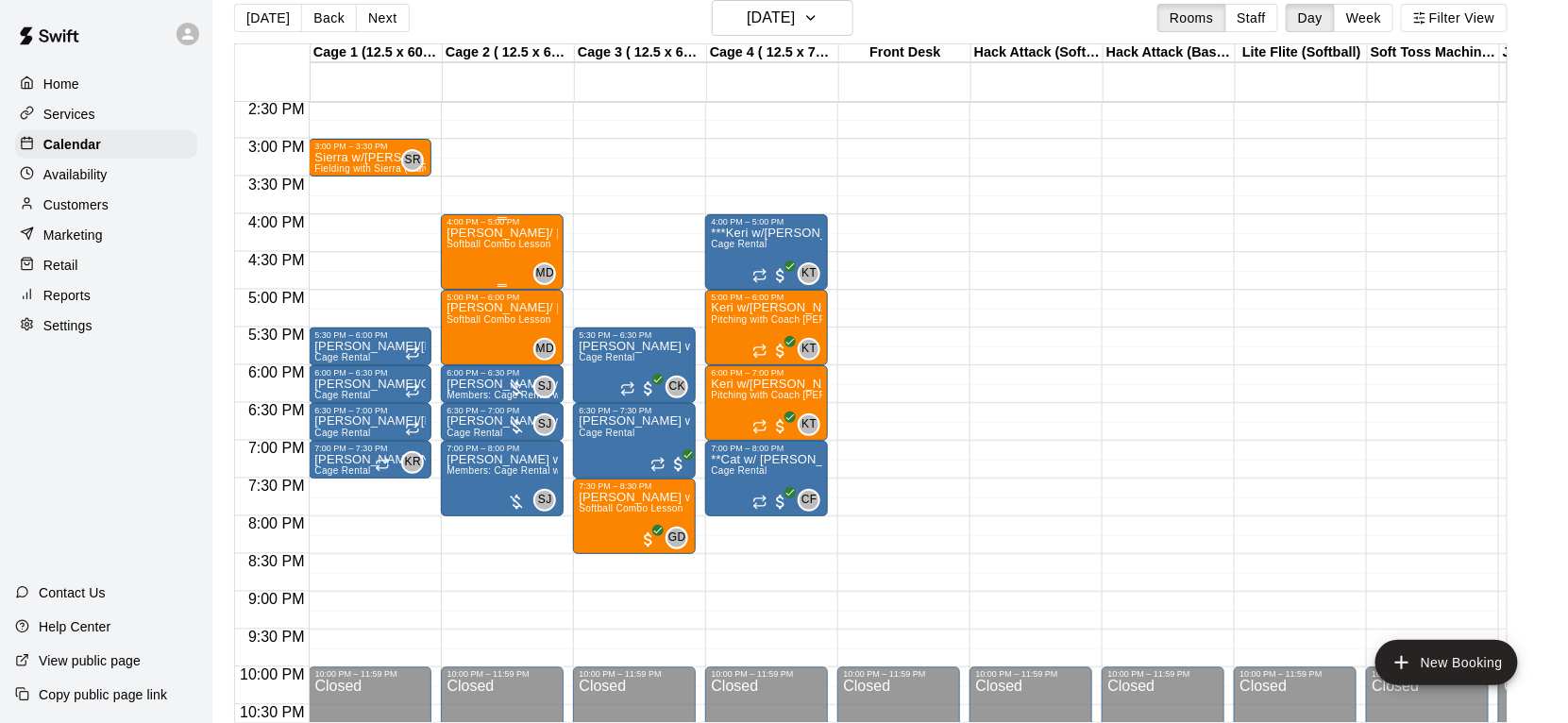
click at [522, 251] on div "[PERSON_NAME]/ Hayden Softball Combo Lesson" at bounding box center [502, 588] width 111 height 723
click at [478, 300] on button "edit" at bounding box center [466, 291] width 38 height 37
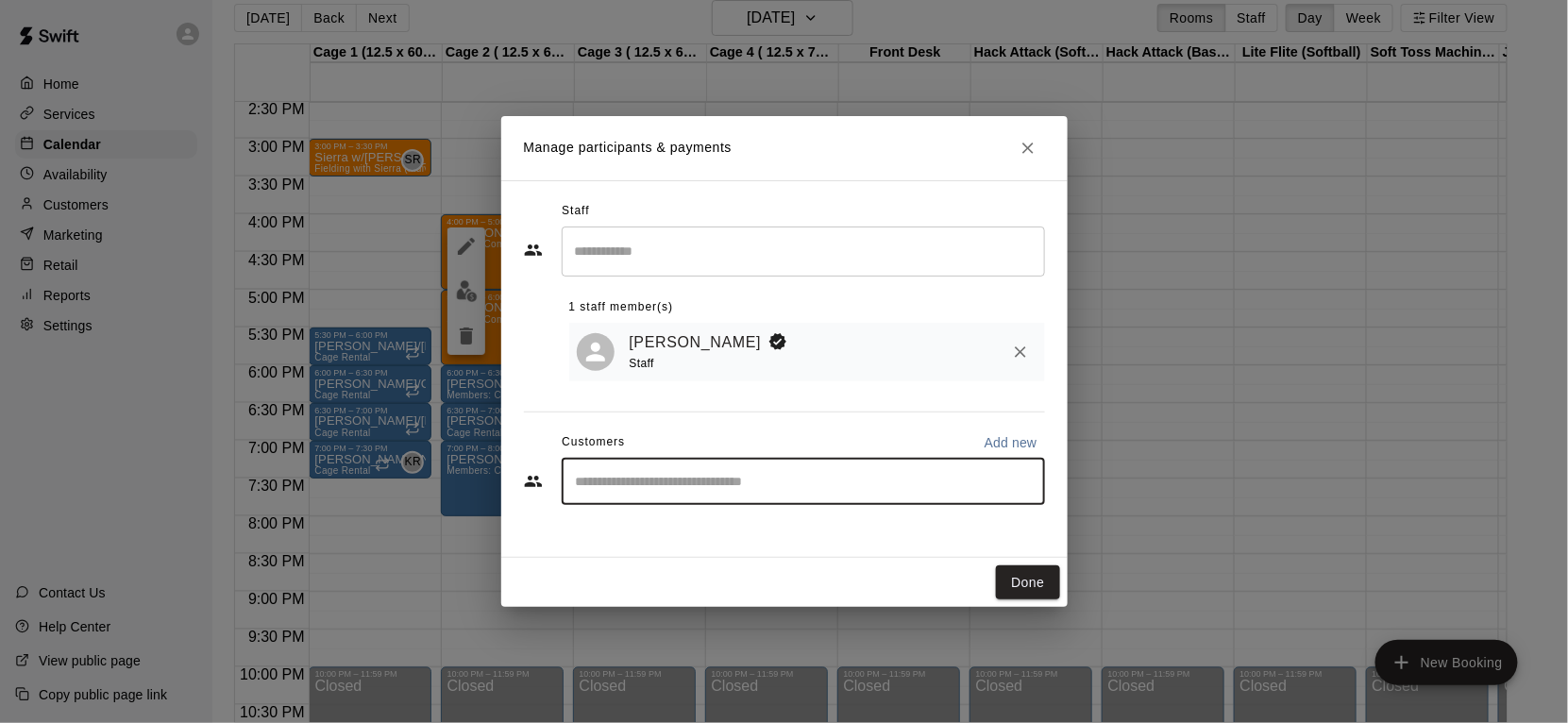
click at [788, 476] on input "Start typing to search customers..." at bounding box center [803, 481] width 466 height 19
type input "***"
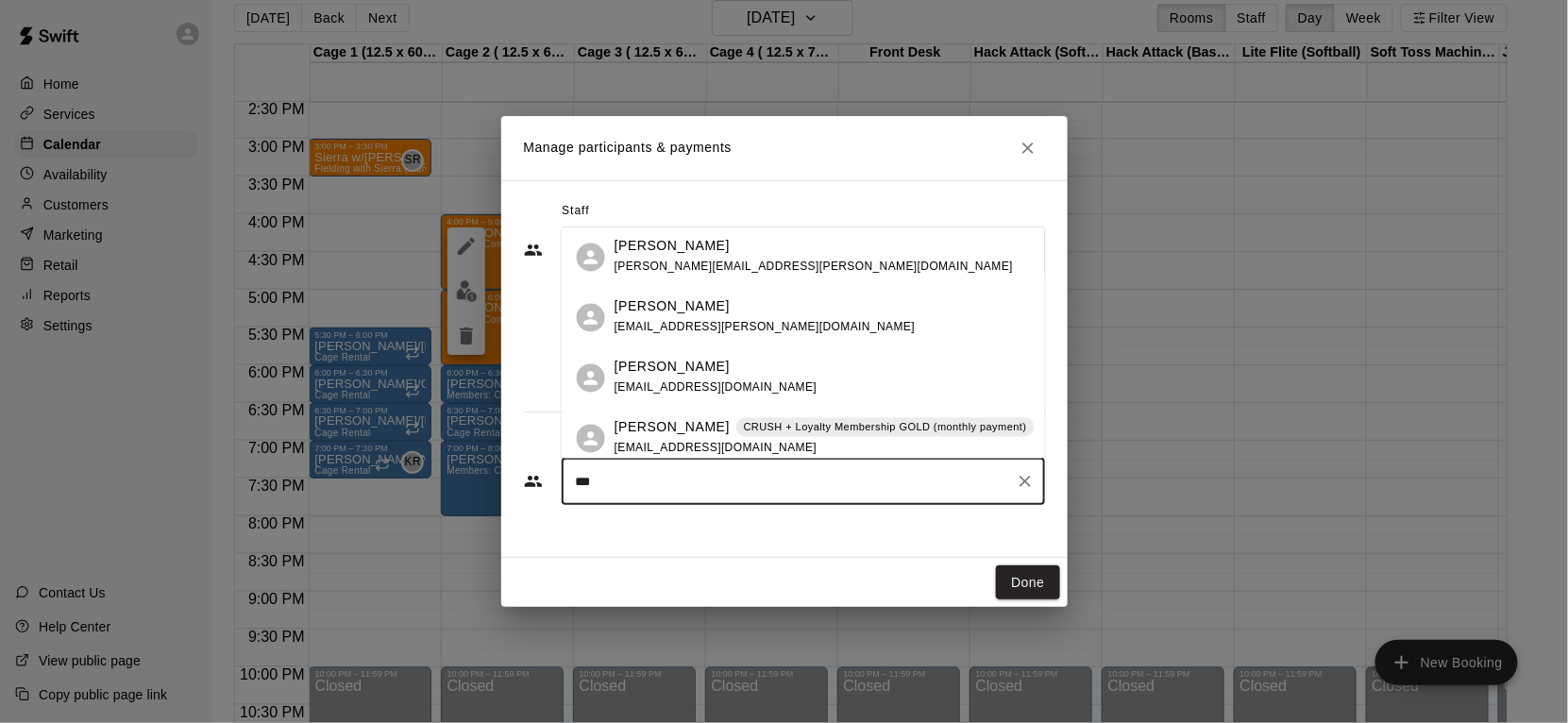
click at [679, 429] on p "[PERSON_NAME]" at bounding box center [672, 428] width 115 height 20
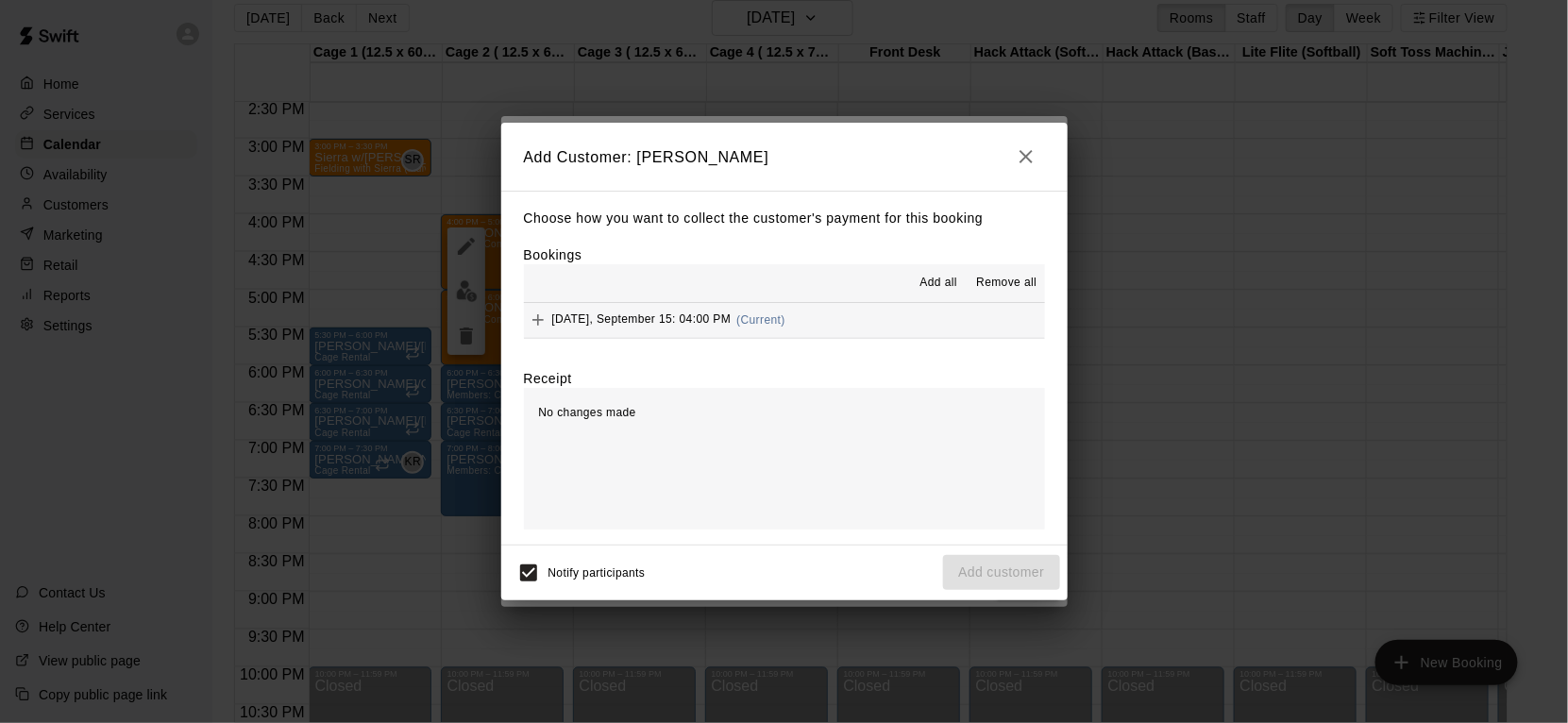
click at [831, 334] on button "[DATE], September 15: 04:00 PM (Current)" at bounding box center [784, 320] width 521 height 35
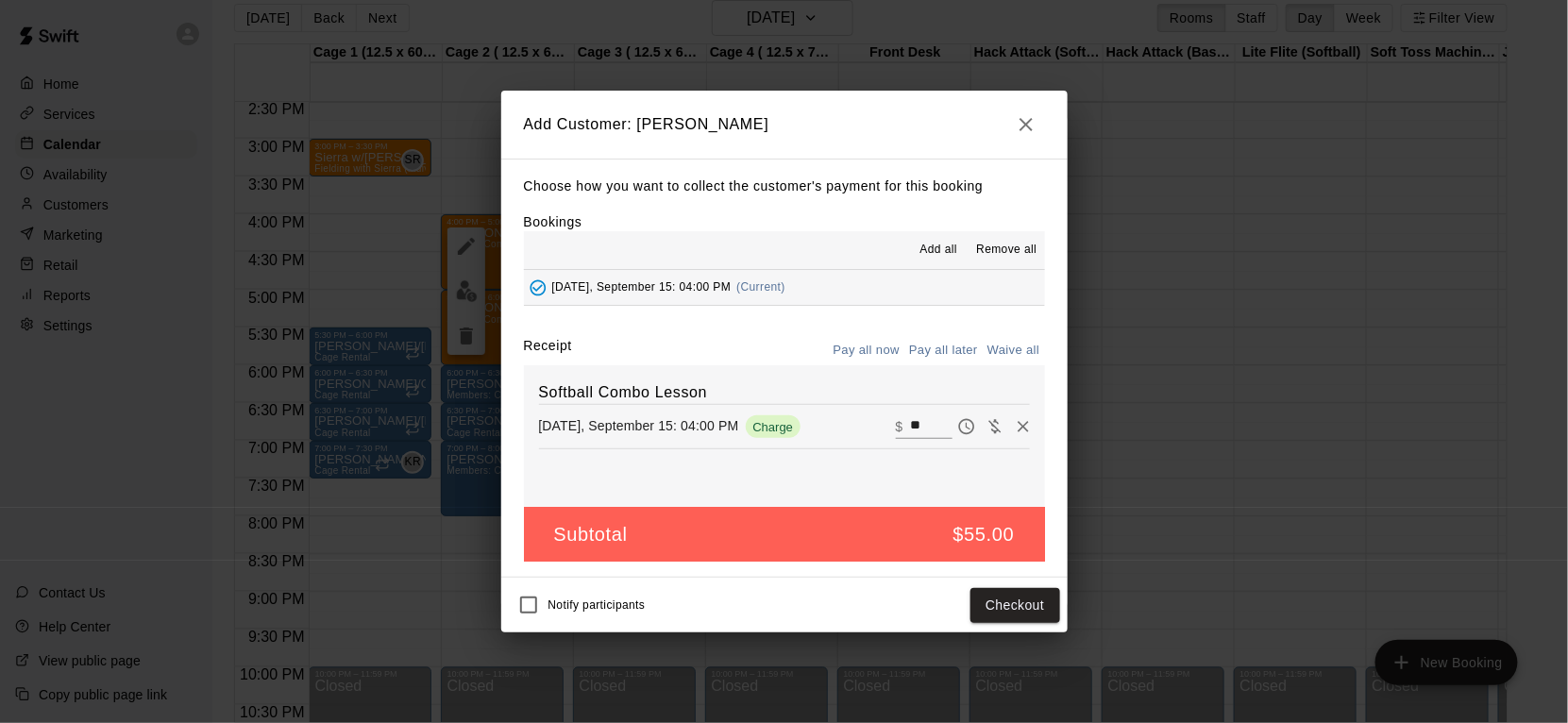
click at [945, 354] on button "Pay all later" at bounding box center [943, 351] width 78 height 30
click at [980, 602] on button "Add customer" at bounding box center [1000, 605] width 116 height 35
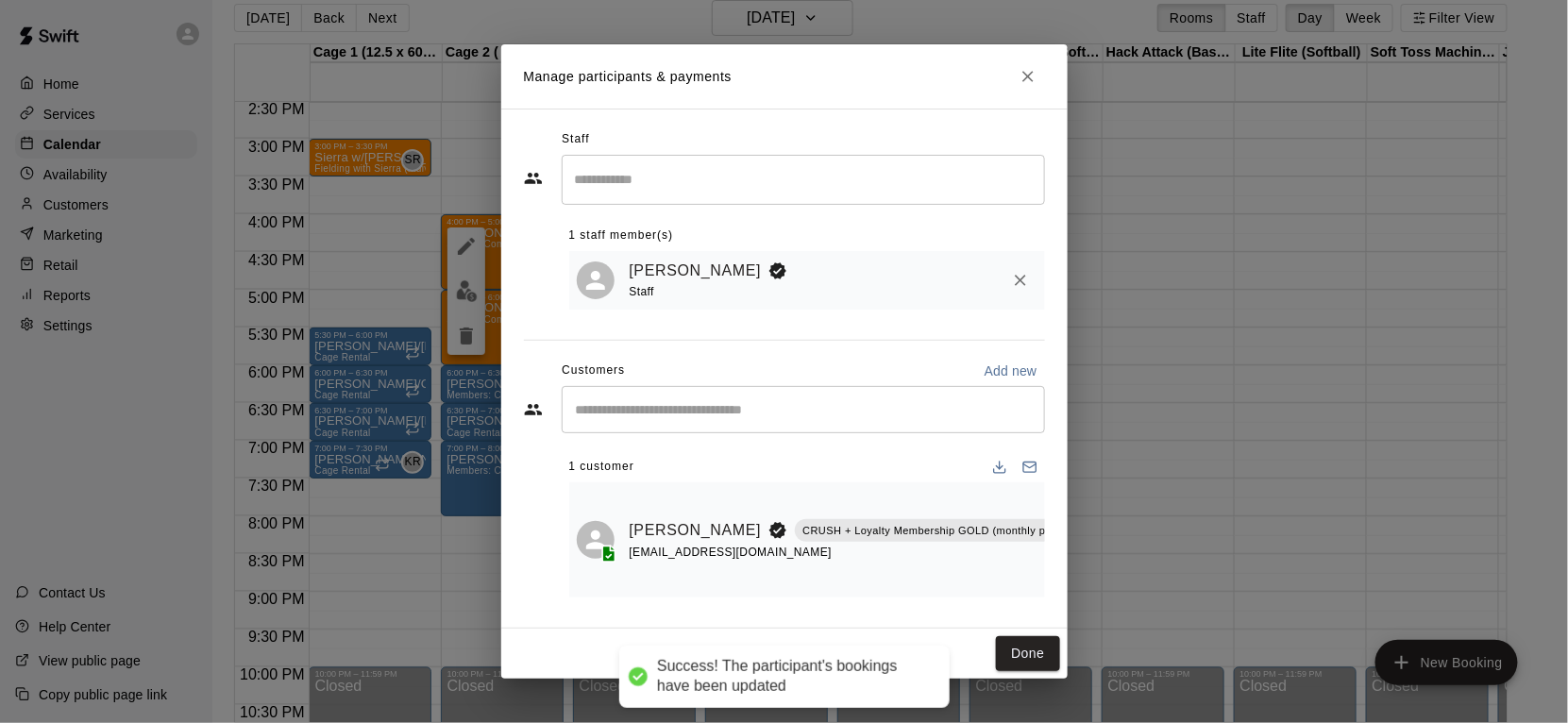
click at [708, 427] on div "​" at bounding box center [804, 410] width 484 height 48
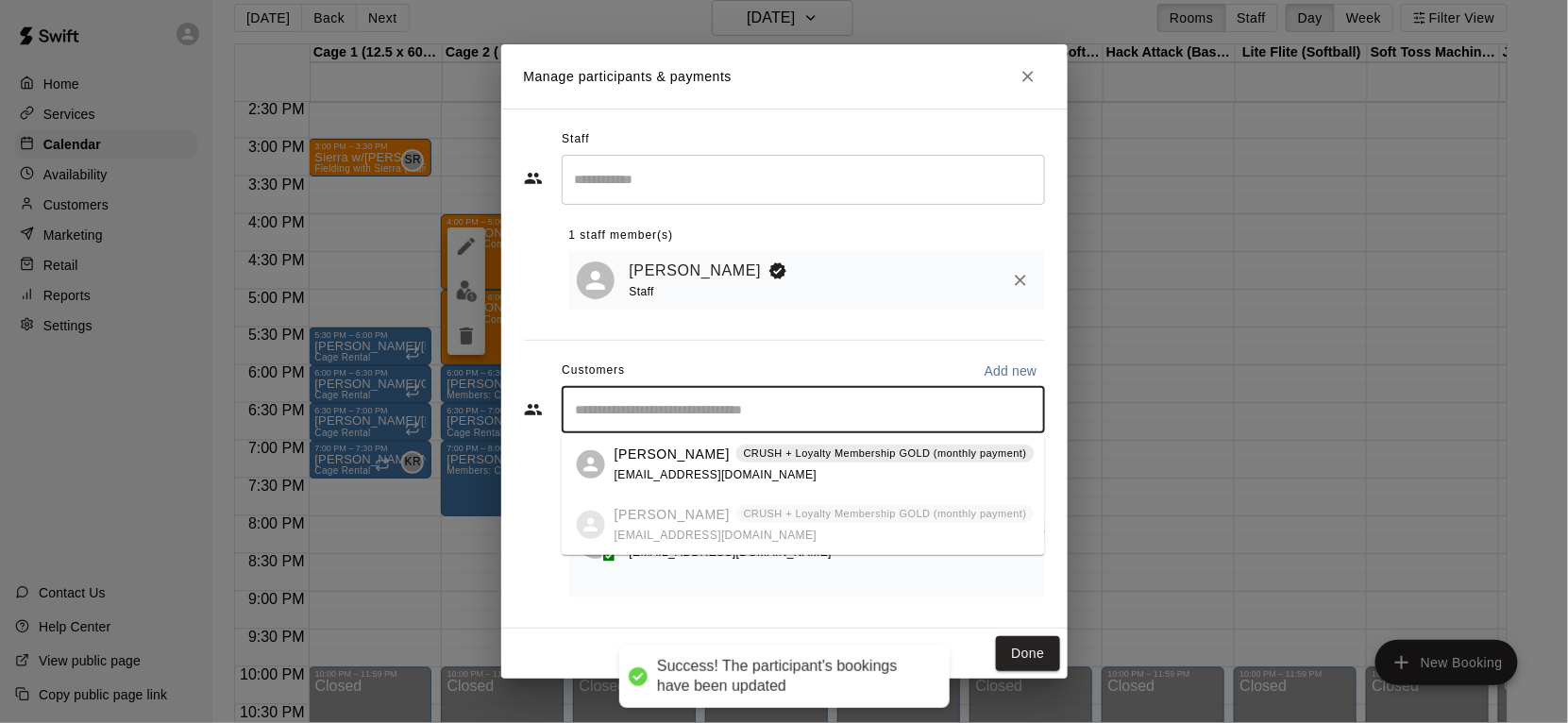
click at [736, 452] on span "CRUSH + Loyalty Membership GOLD (monthly payment)" at bounding box center [885, 453] width 298 height 16
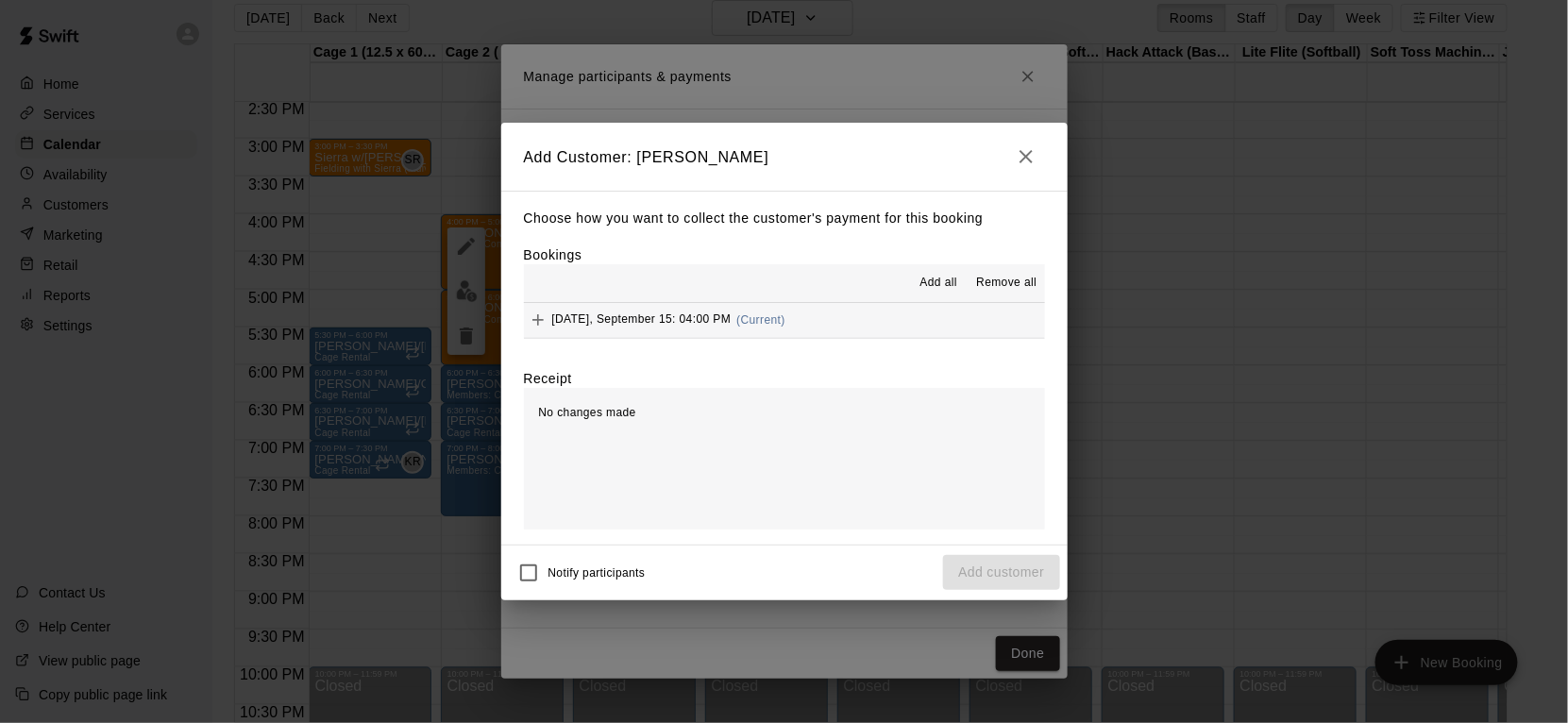
click at [833, 326] on button "[DATE], September 15: 04:00 PM (Current)" at bounding box center [784, 320] width 521 height 35
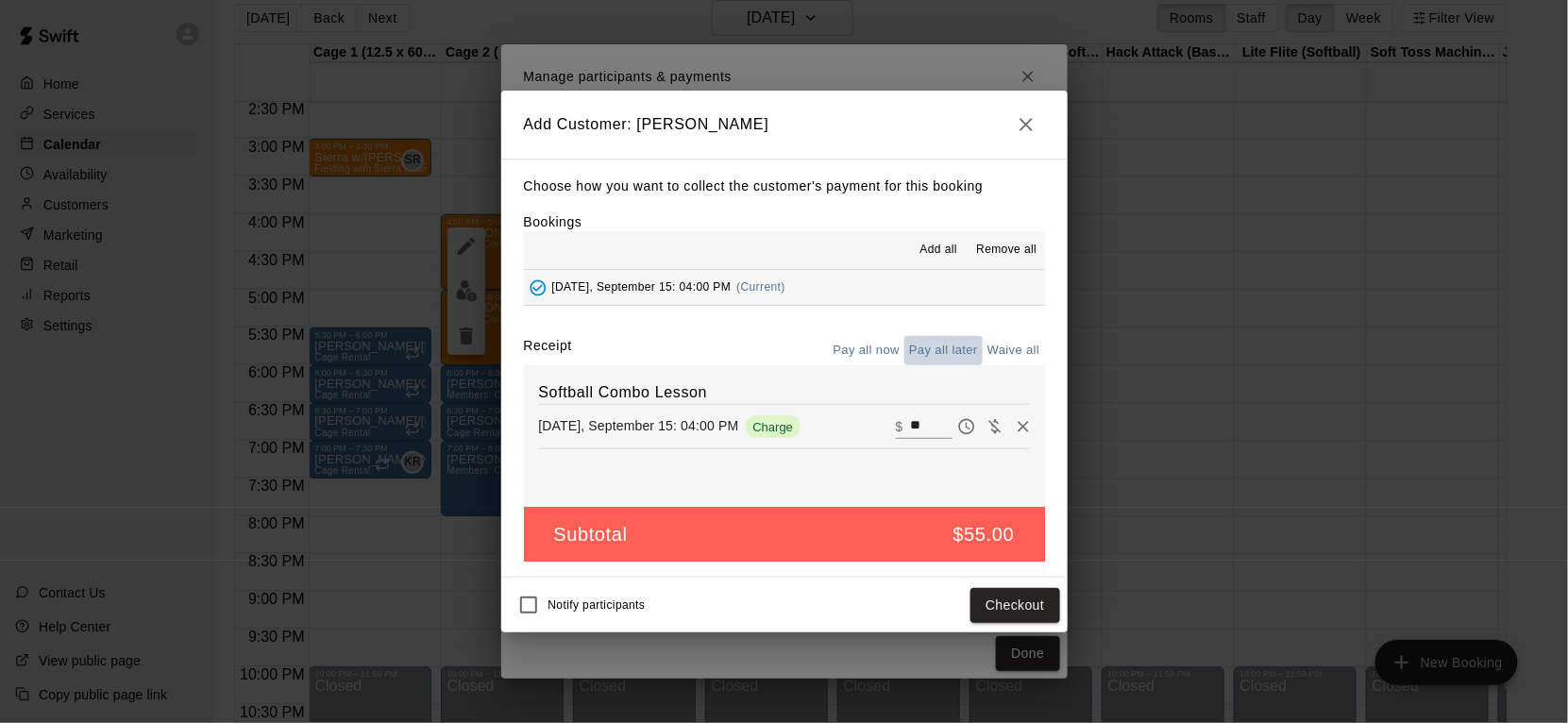
click at [967, 358] on button "Pay all later" at bounding box center [943, 351] width 78 height 30
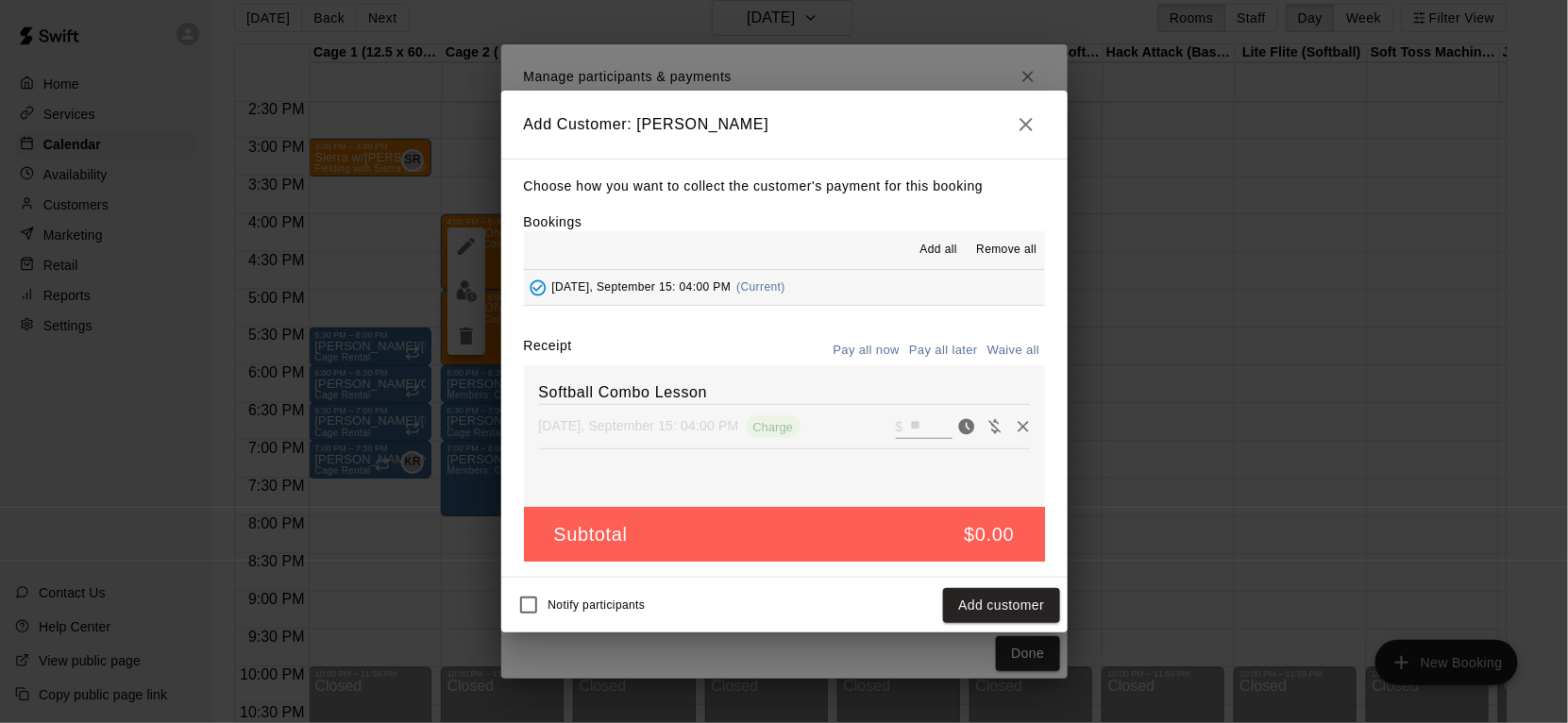
click at [1023, 601] on button "Add customer" at bounding box center [1000, 605] width 116 height 35
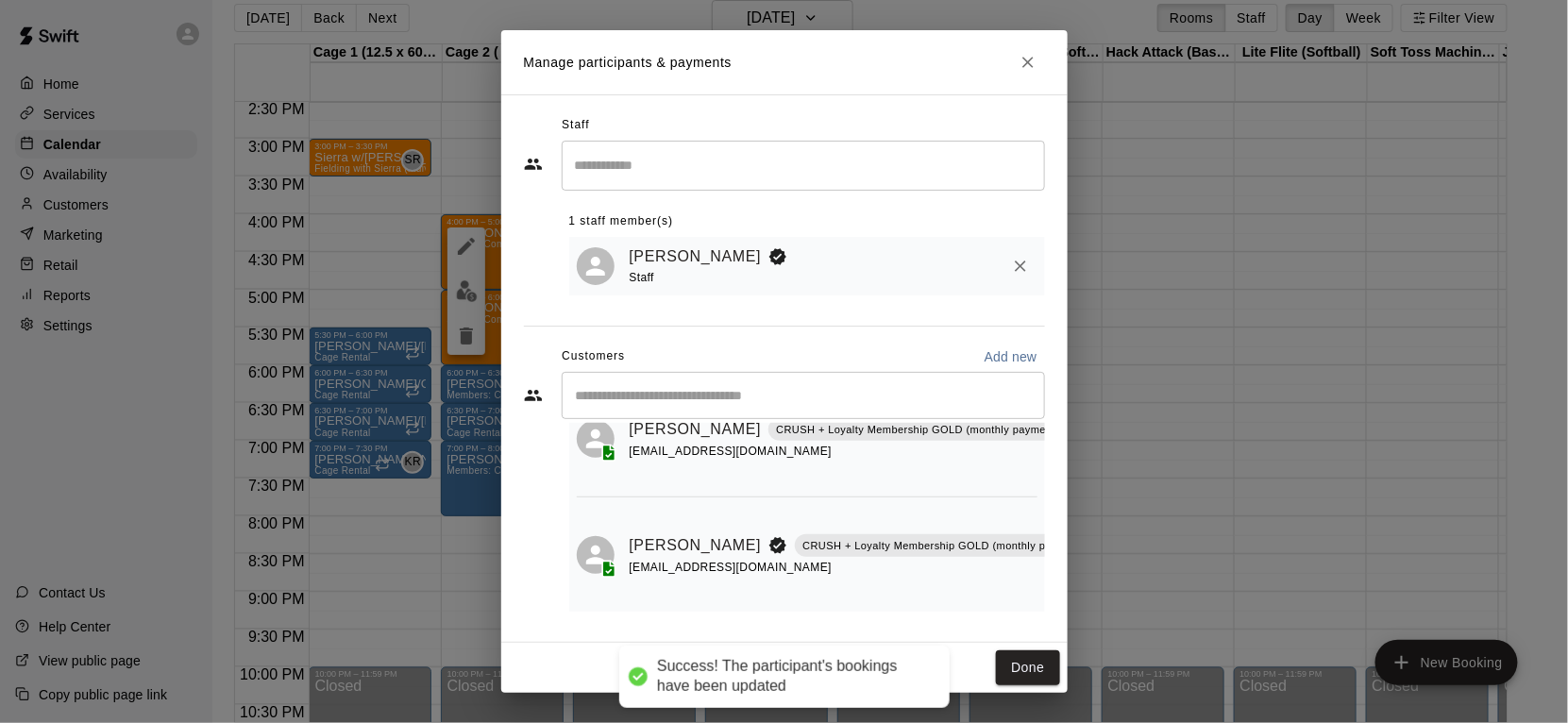
scroll to position [95, 0]
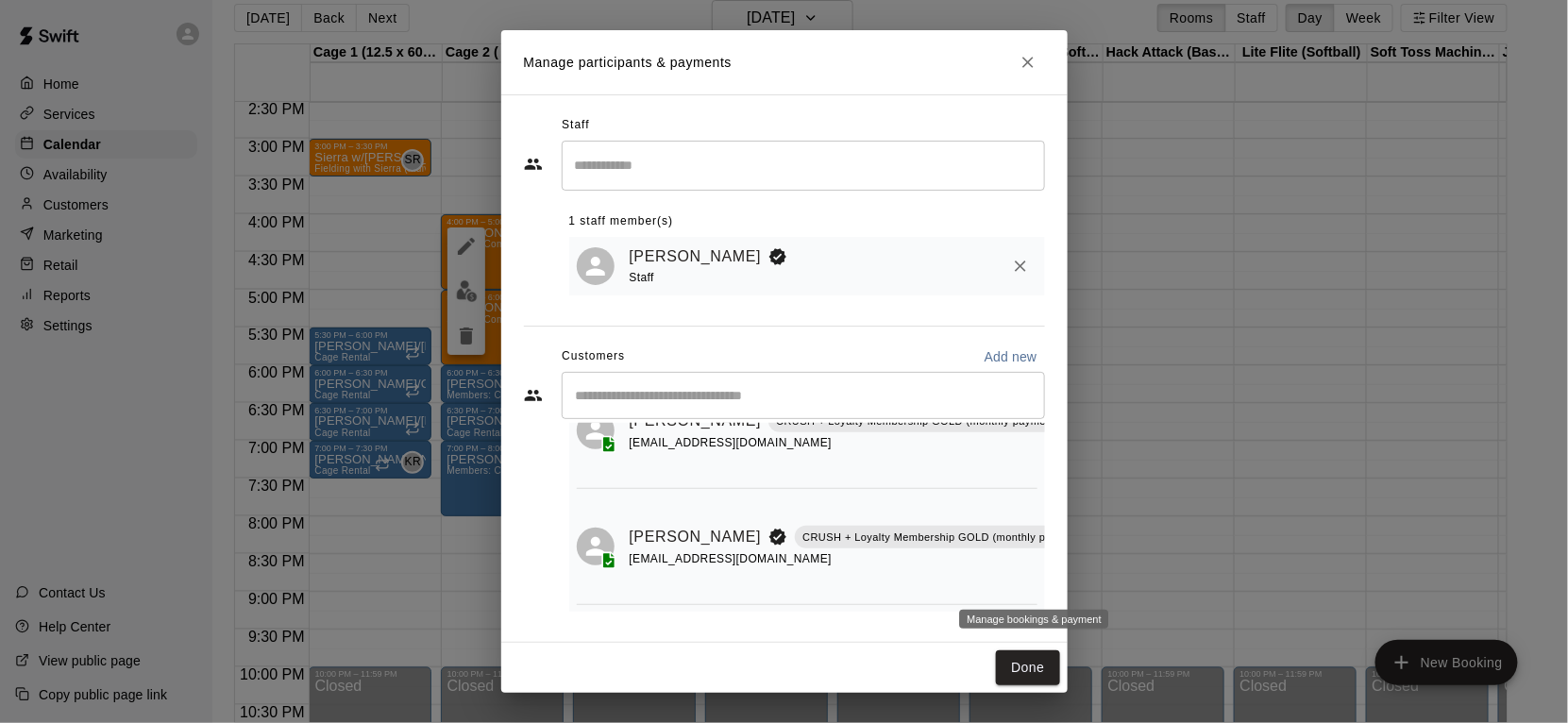
click at [1100, 580] on icon "Manage bookings & payment" at bounding box center [1109, 579] width 19 height 19
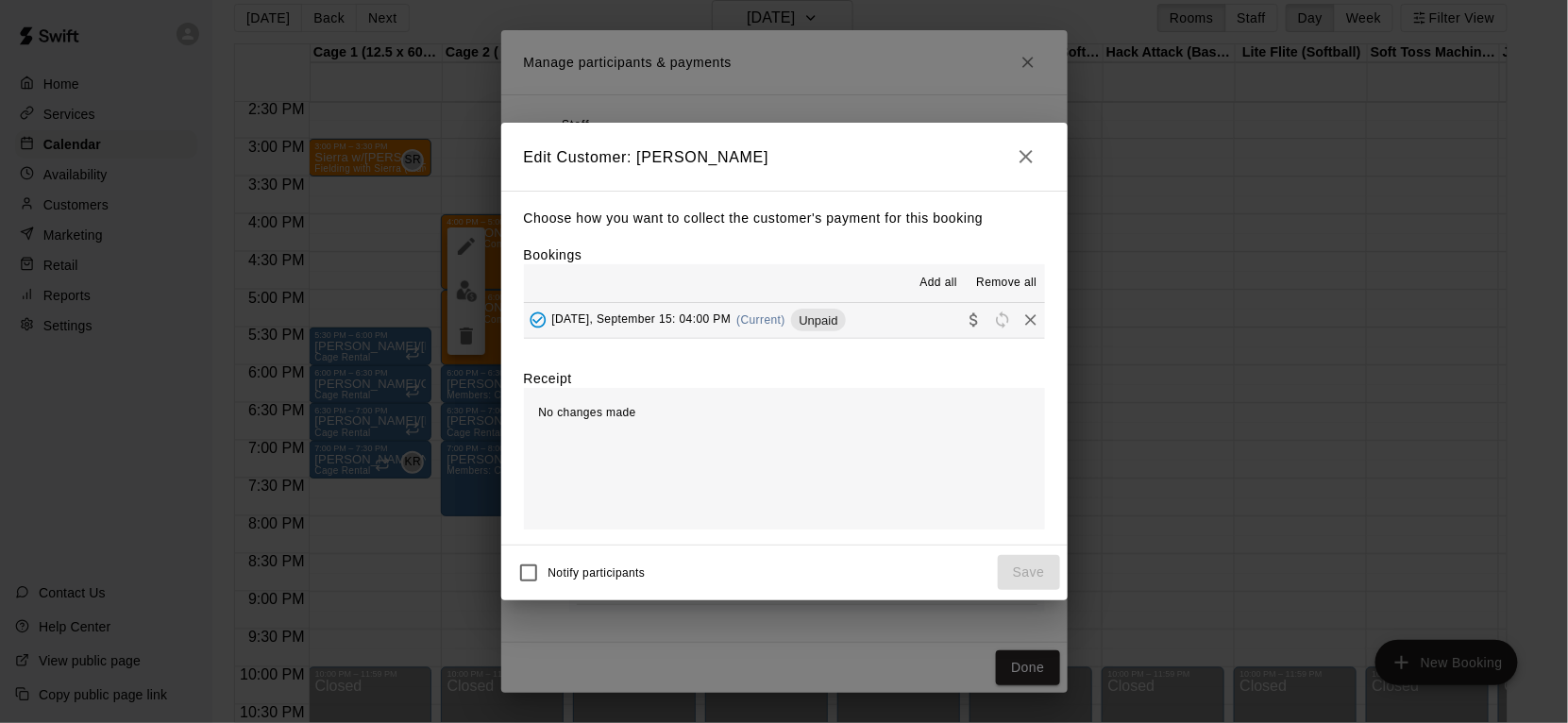
click at [917, 312] on button "[DATE], September 15: 04:00 PM (Current) Unpaid" at bounding box center [784, 320] width 521 height 35
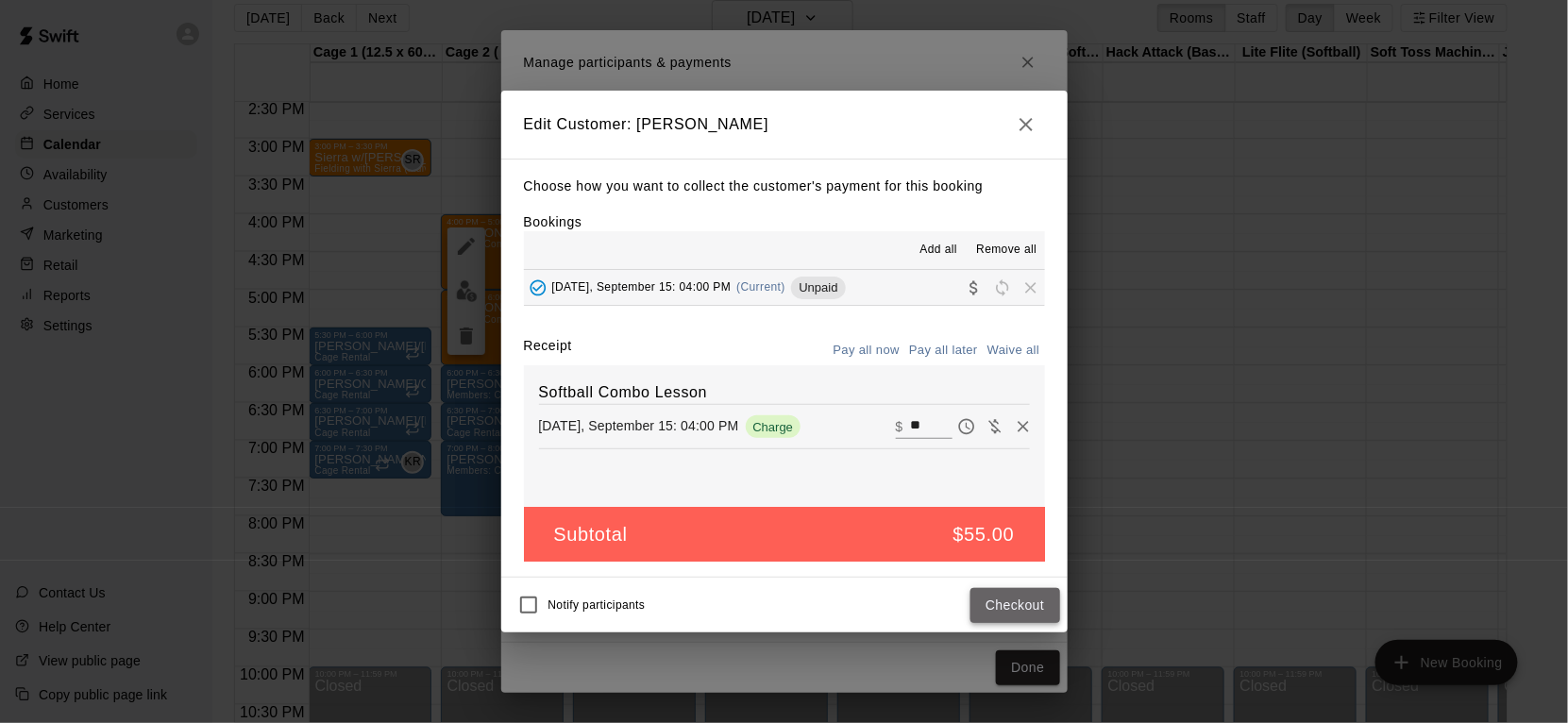
click at [1015, 595] on button "Checkout" at bounding box center [1015, 605] width 89 height 35
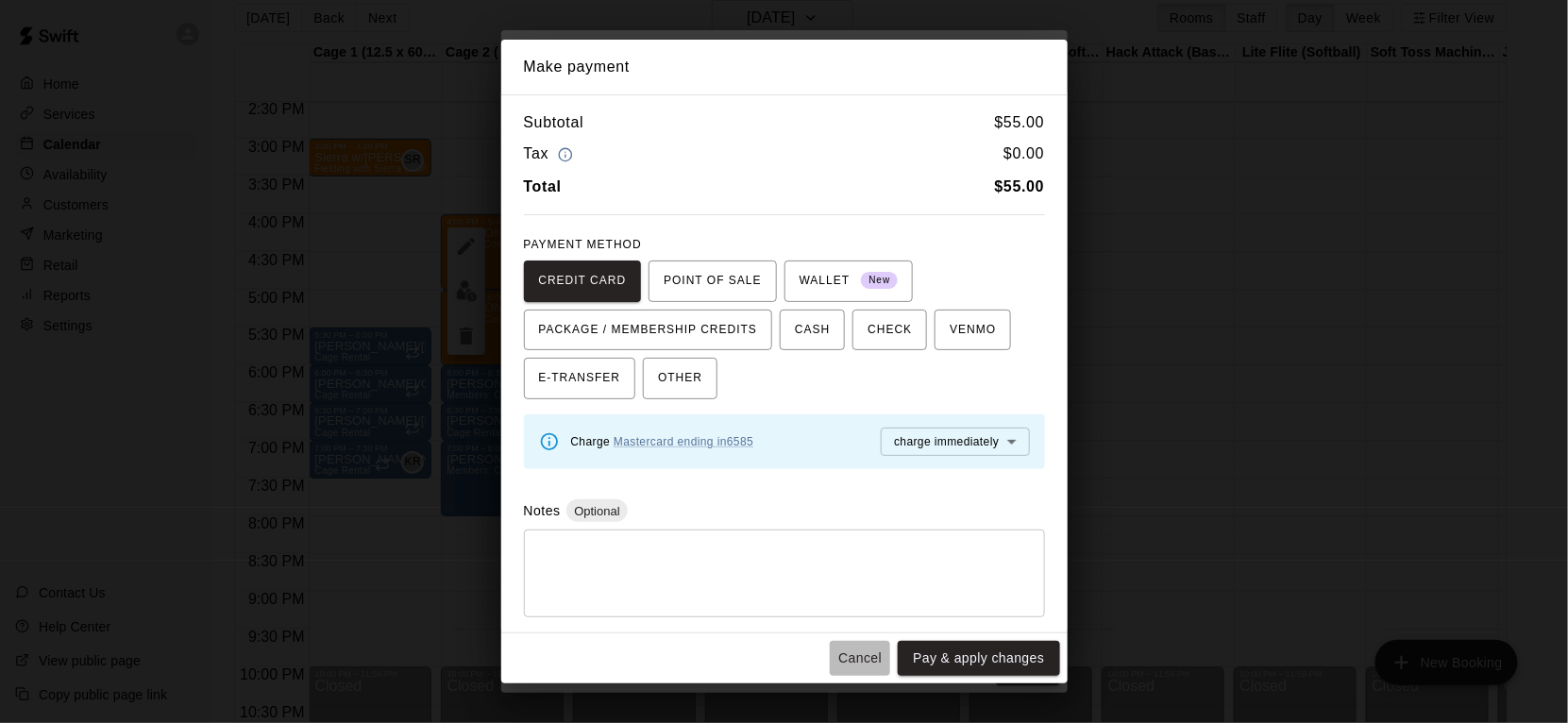
click at [858, 652] on button "Cancel" at bounding box center [859, 659] width 60 height 35
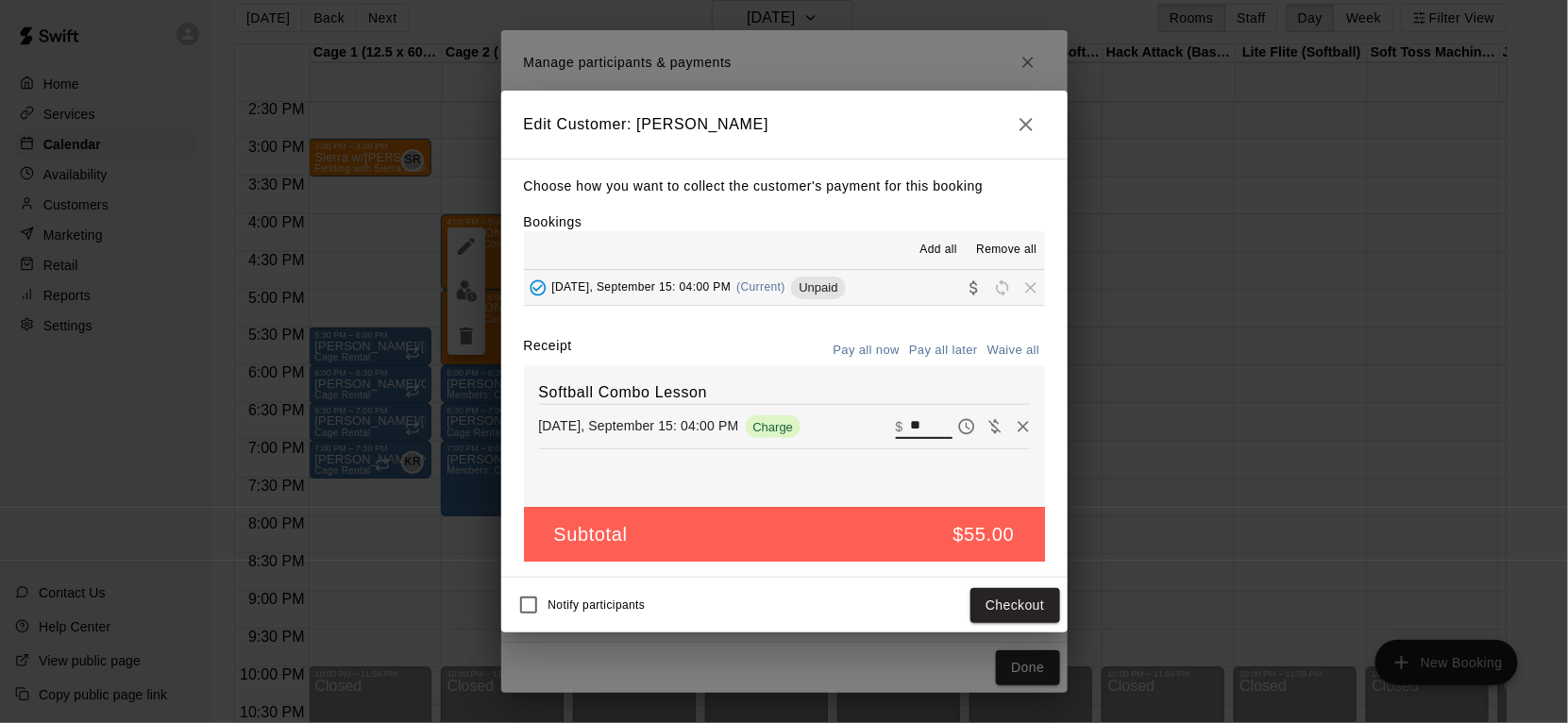
click at [921, 428] on input "**" at bounding box center [931, 426] width 42 height 25
click at [1032, 133] on icon "button" at bounding box center [1026, 124] width 23 height 23
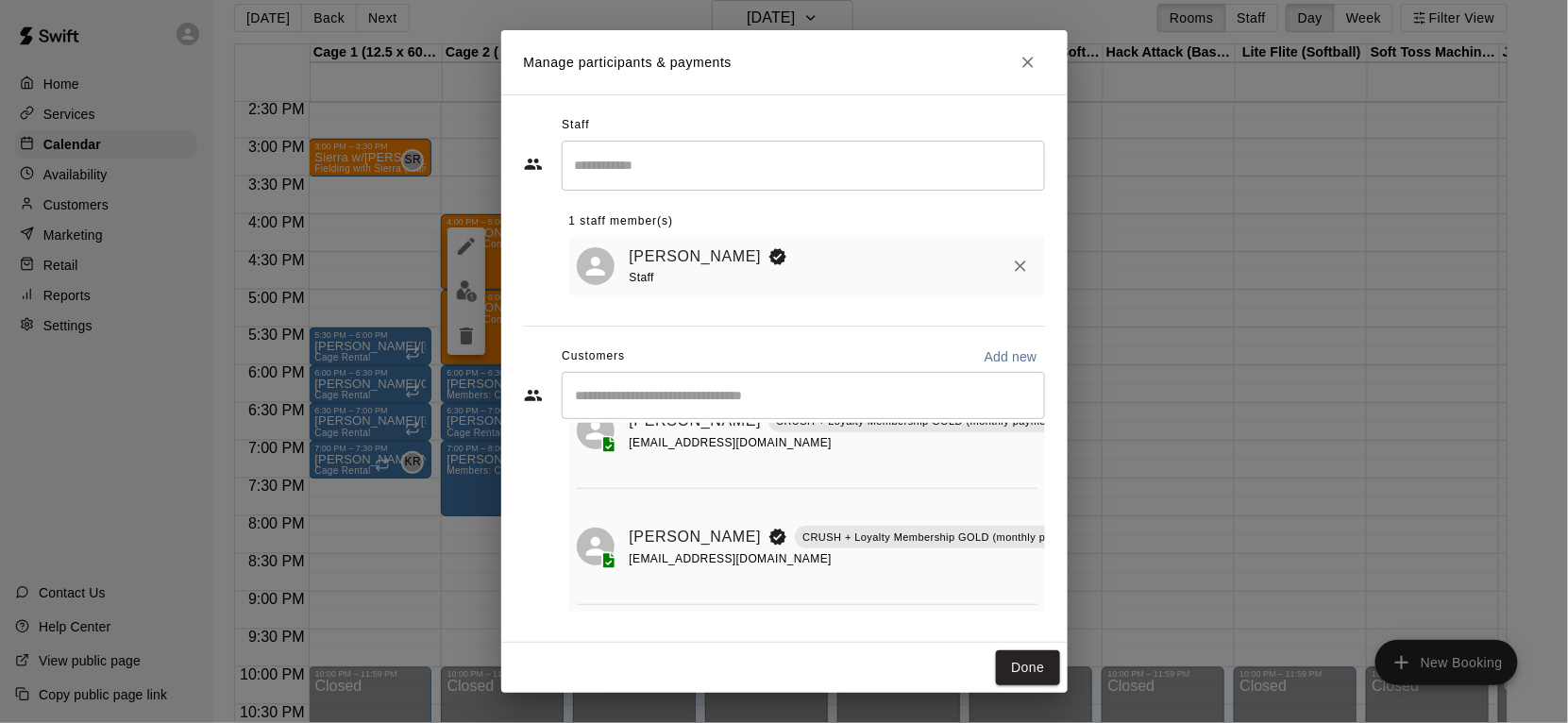
scroll to position [42, 0]
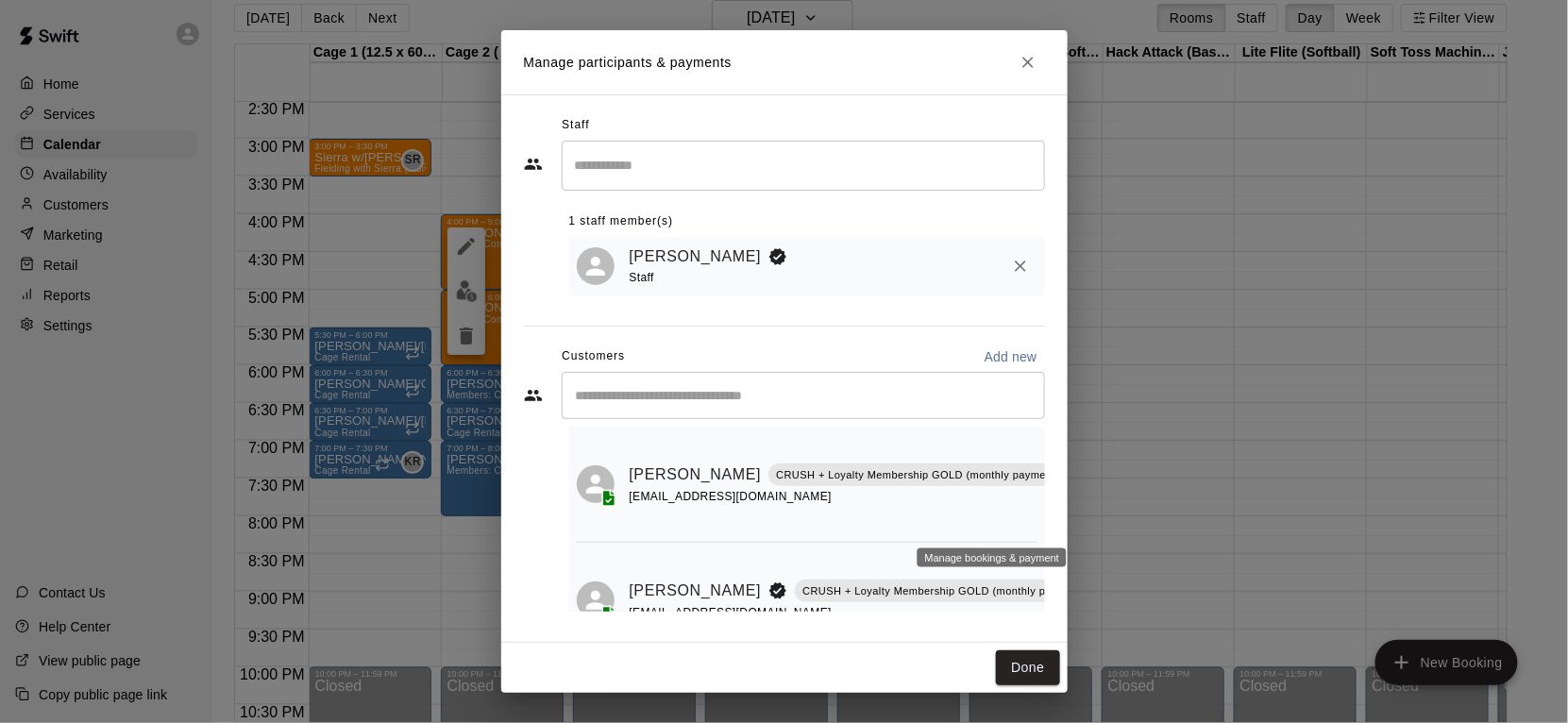
click at [1066, 528] on button "Manage bookings & payment" at bounding box center [1083, 518] width 34 height 34
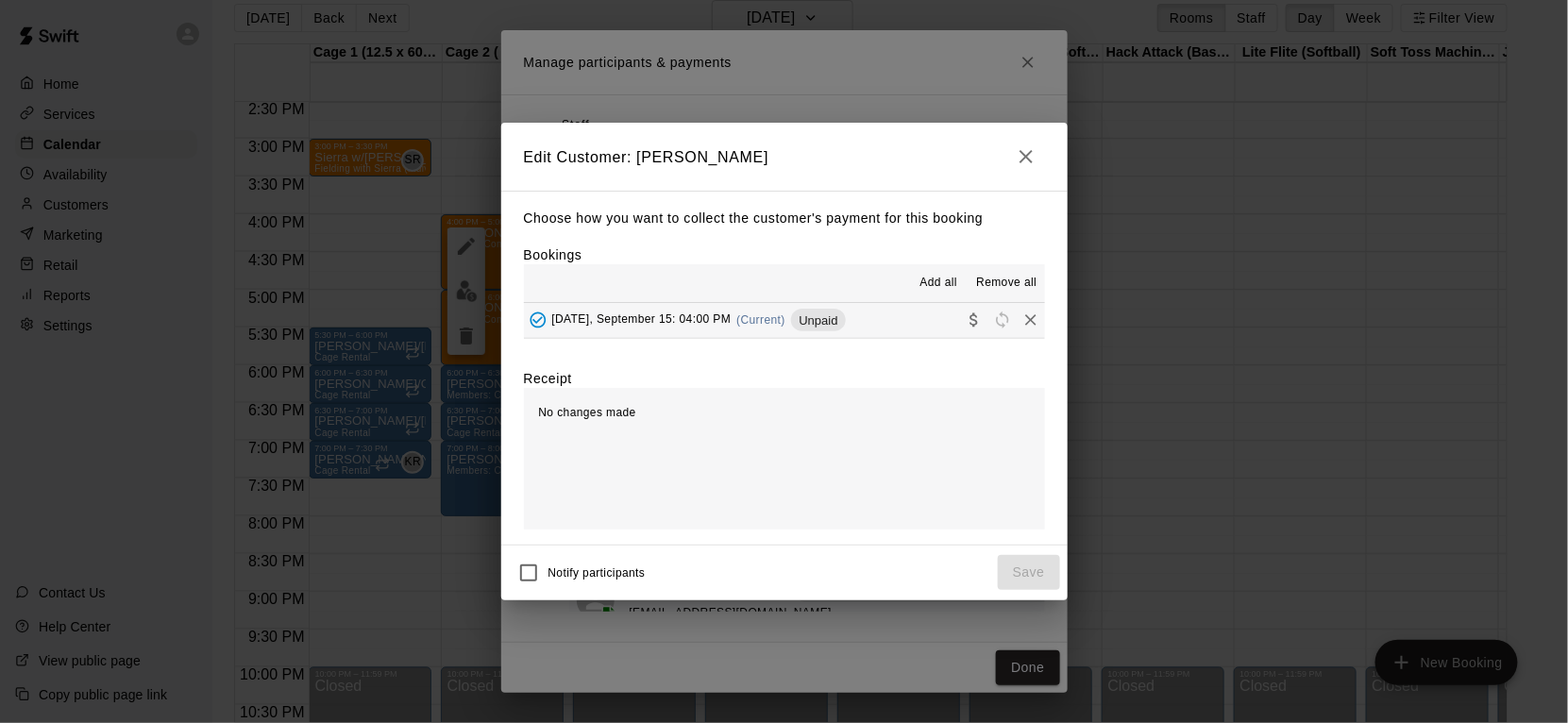
click at [919, 324] on button "[DATE], September 15: 04:00 PM (Current) Unpaid" at bounding box center [784, 320] width 521 height 35
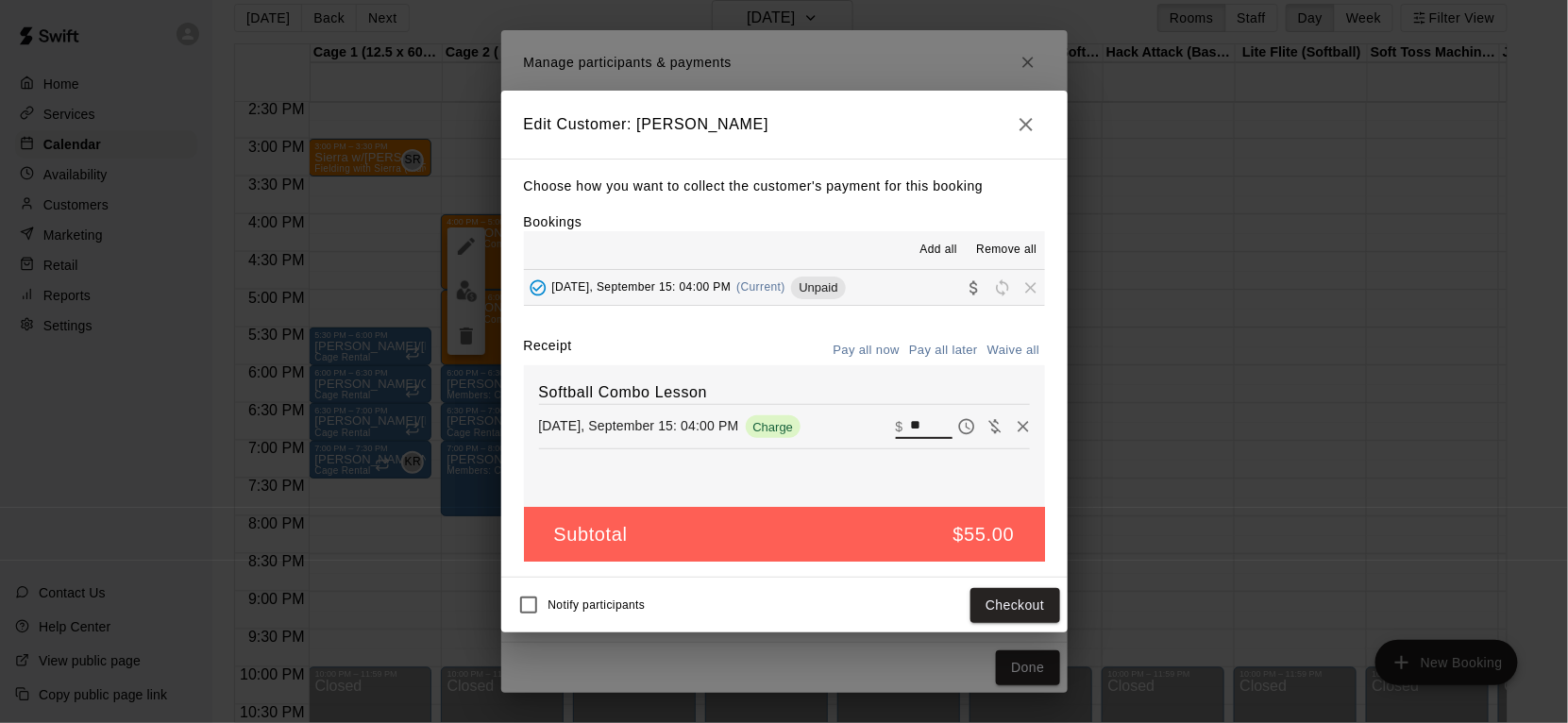
click at [920, 434] on input "**" at bounding box center [931, 426] width 42 height 25
click at [918, 434] on input "**" at bounding box center [931, 426] width 42 height 25
click at [919, 430] on input "**" at bounding box center [931, 426] width 42 height 25
type input "**"
click at [1008, 619] on button "Checkout" at bounding box center [1015, 605] width 89 height 35
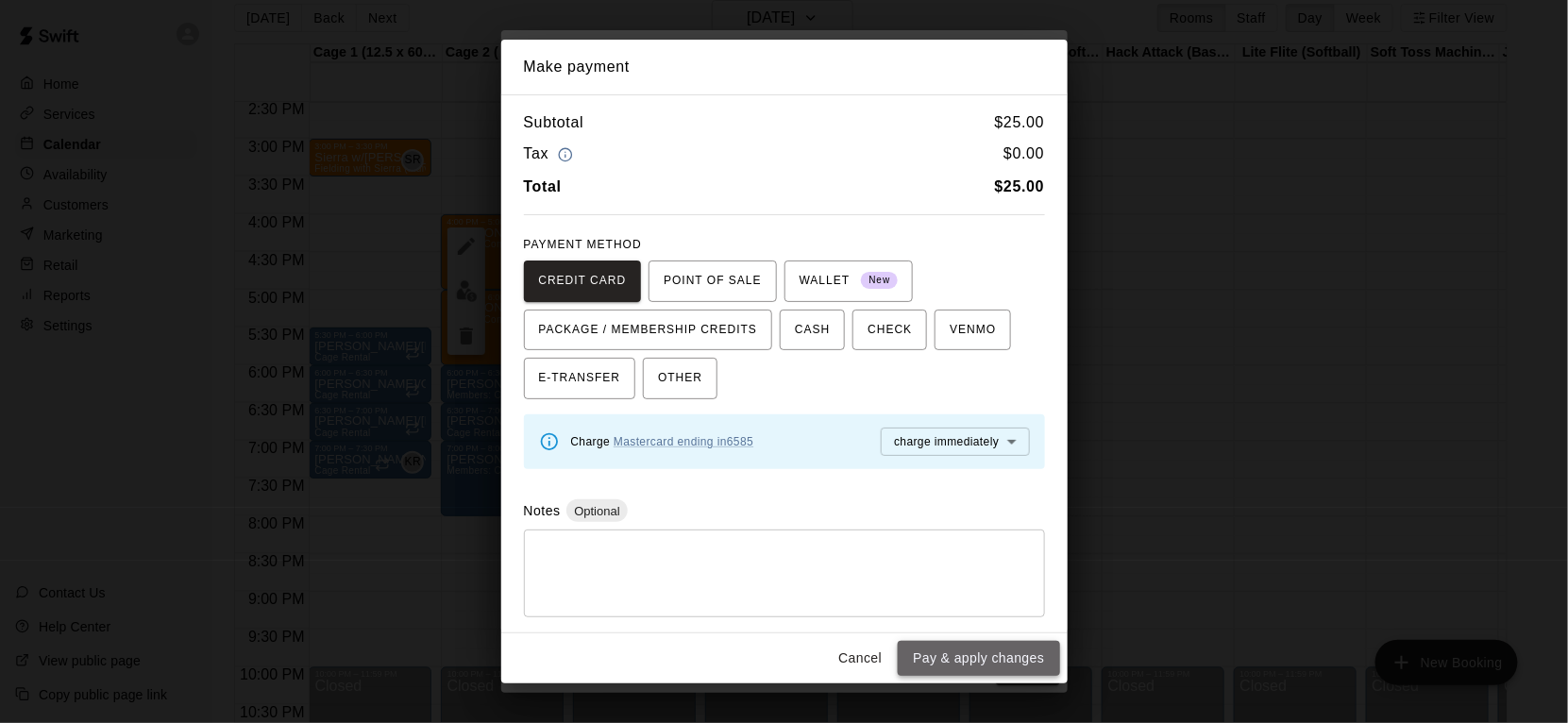
click at [971, 662] on button "Pay & apply changes" at bounding box center [978, 659] width 162 height 35
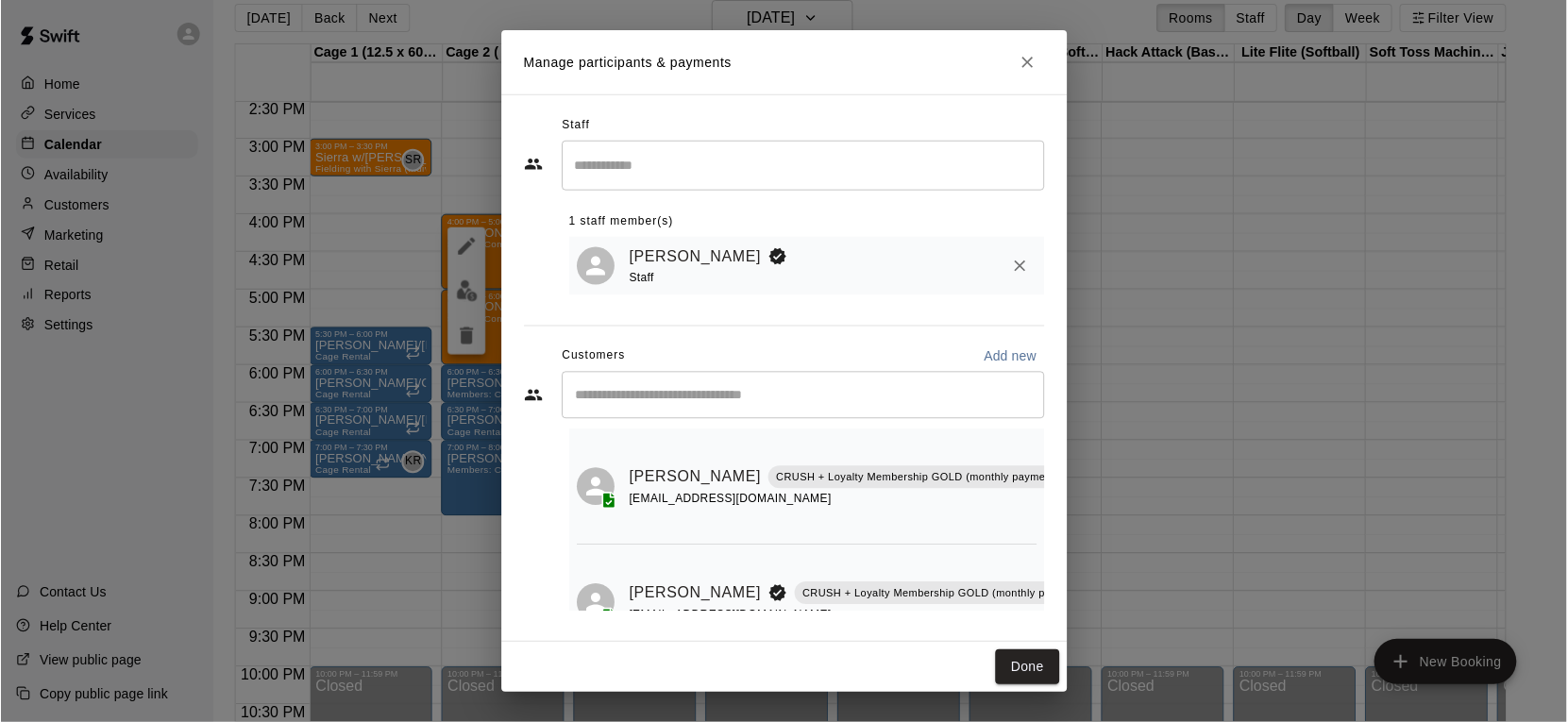
scroll to position [38, 0]
drag, startPoint x: 1033, startPoint y: 68, endPoint x: 1032, endPoint y: 78, distance: 10.0
click at [1033, 68] on icon "Close" at bounding box center [1027, 61] width 19 height 19
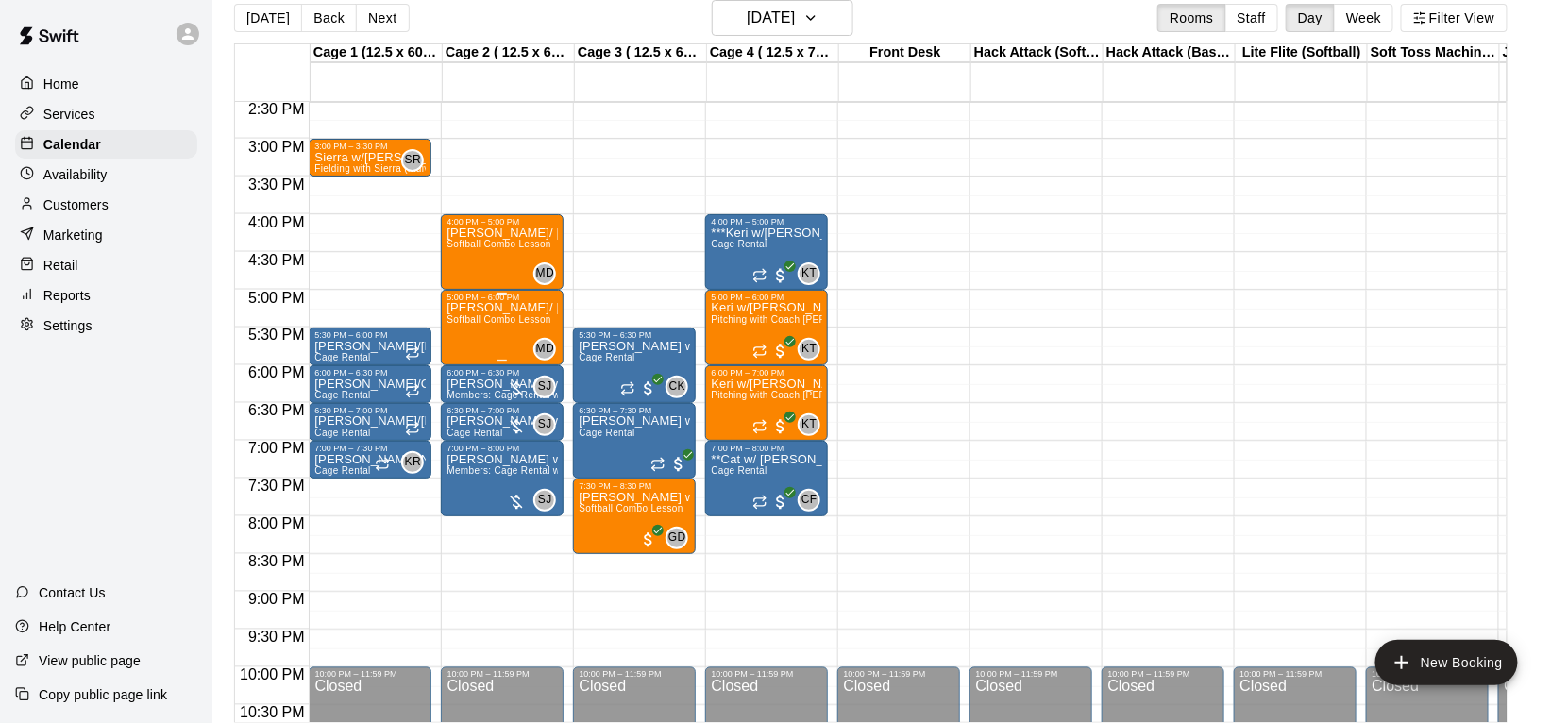
click at [485, 331] on div "[PERSON_NAME]/ [PERSON_NAME] Softball Combo Lesson" at bounding box center [502, 663] width 111 height 723
click at [462, 377] on img "edit" at bounding box center [467, 367] width 22 height 22
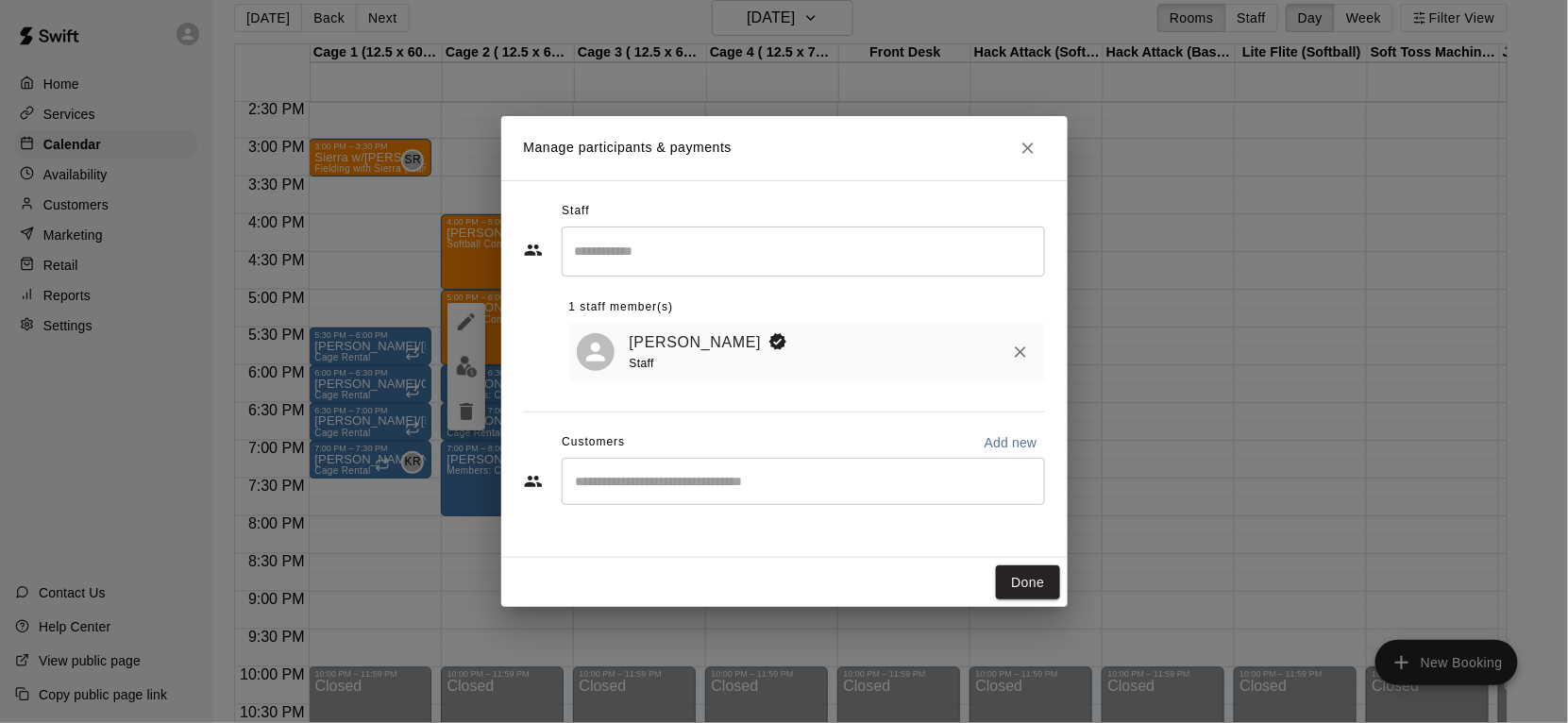
click at [659, 503] on div "​" at bounding box center [804, 482] width 484 height 48
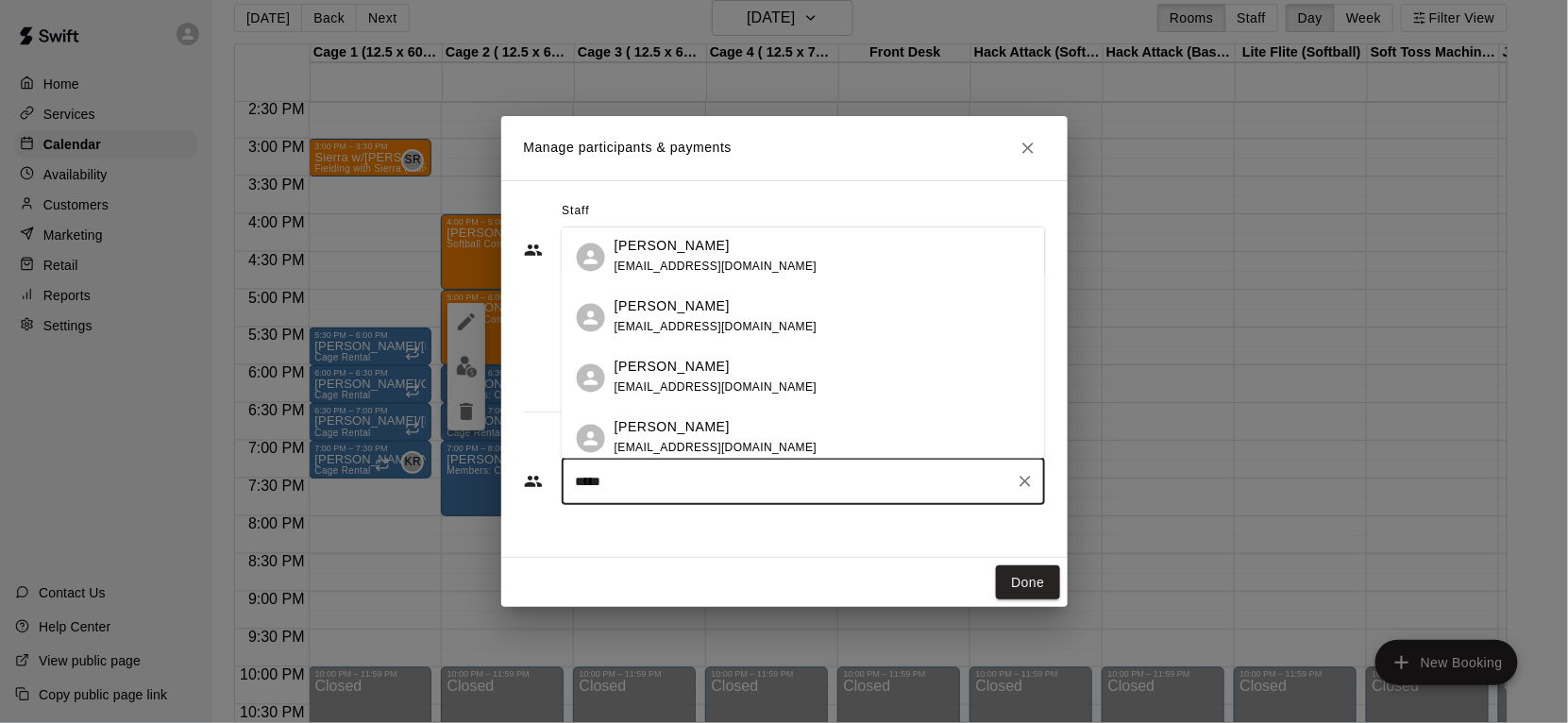
type input "******"
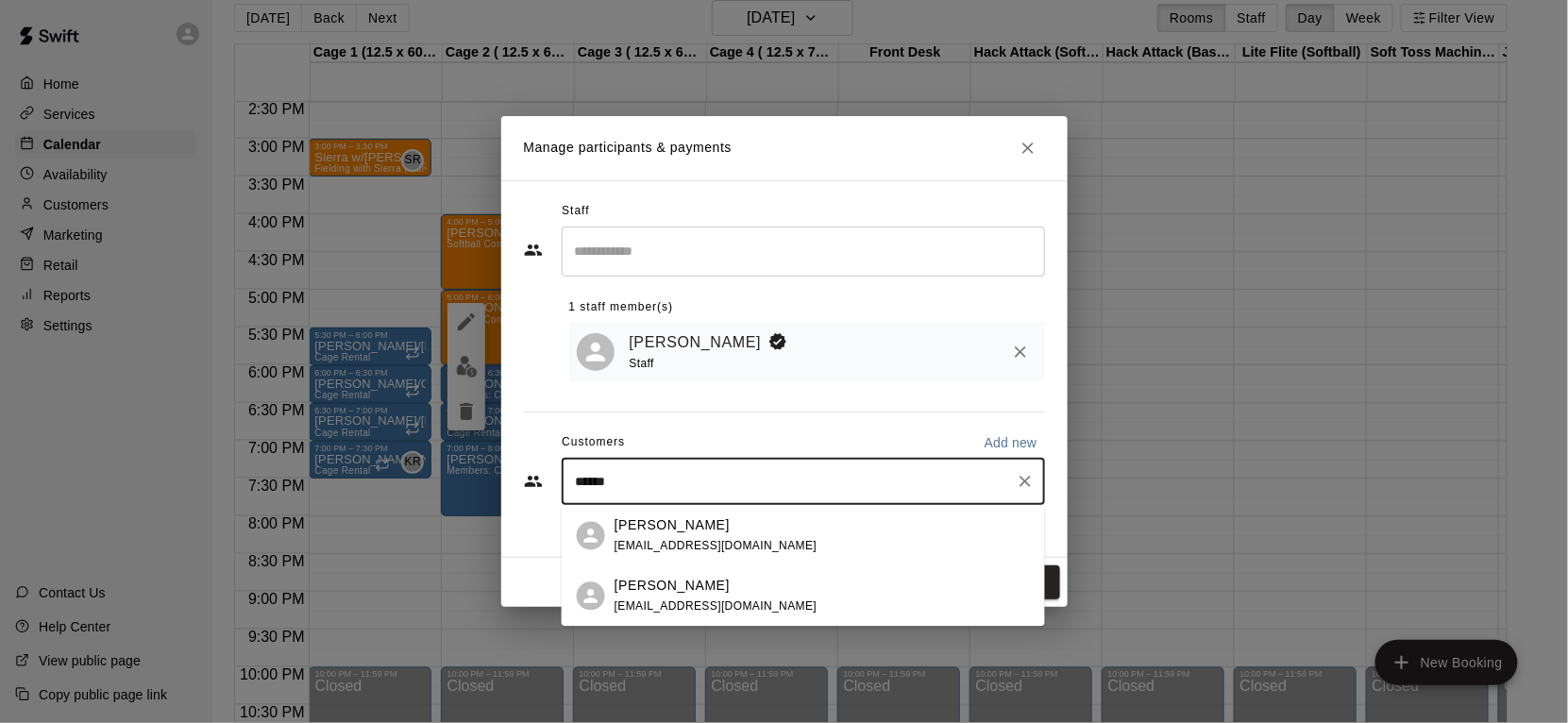
click at [679, 530] on p "[PERSON_NAME]" at bounding box center [672, 526] width 115 height 20
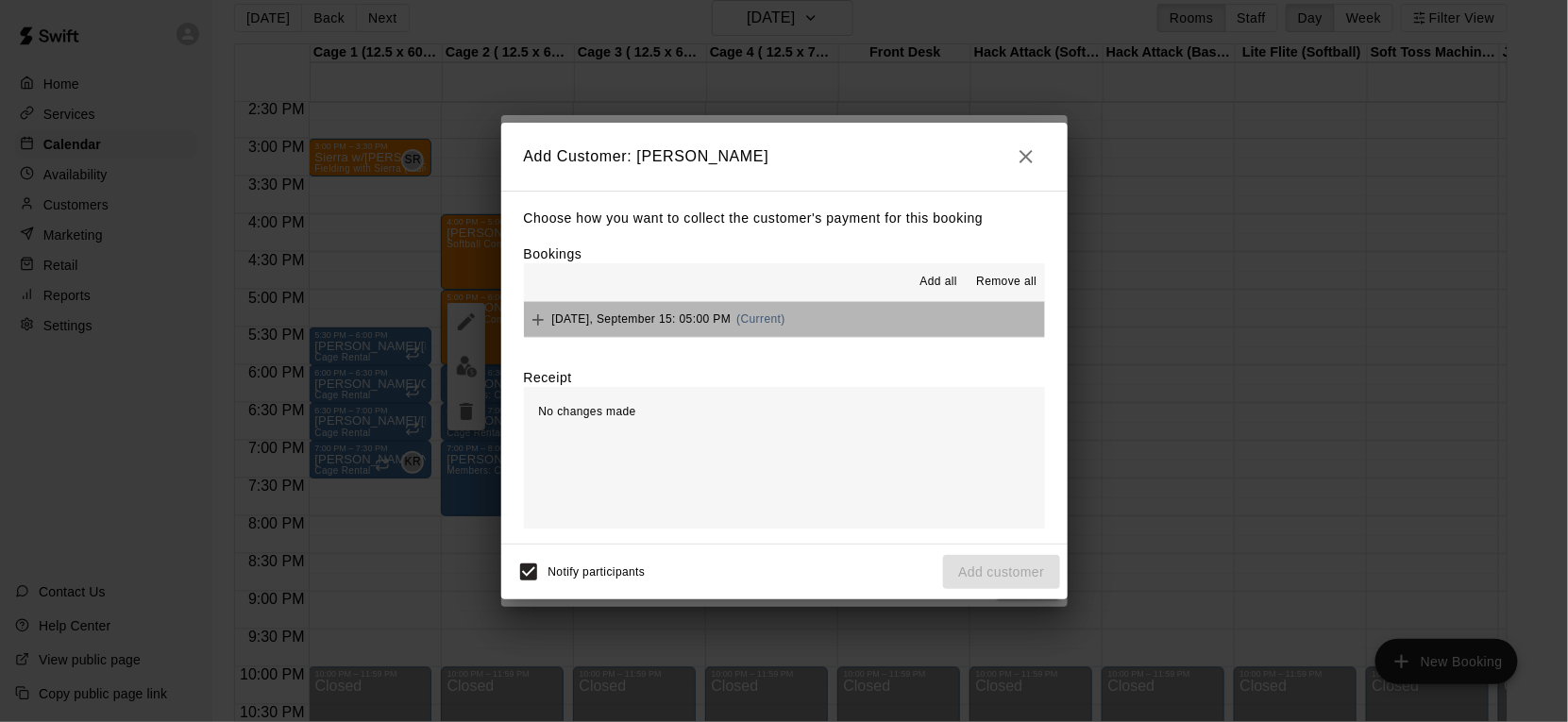
click at [862, 323] on button "[DATE], September 15: 05:00 PM (Current)" at bounding box center [784, 319] width 521 height 35
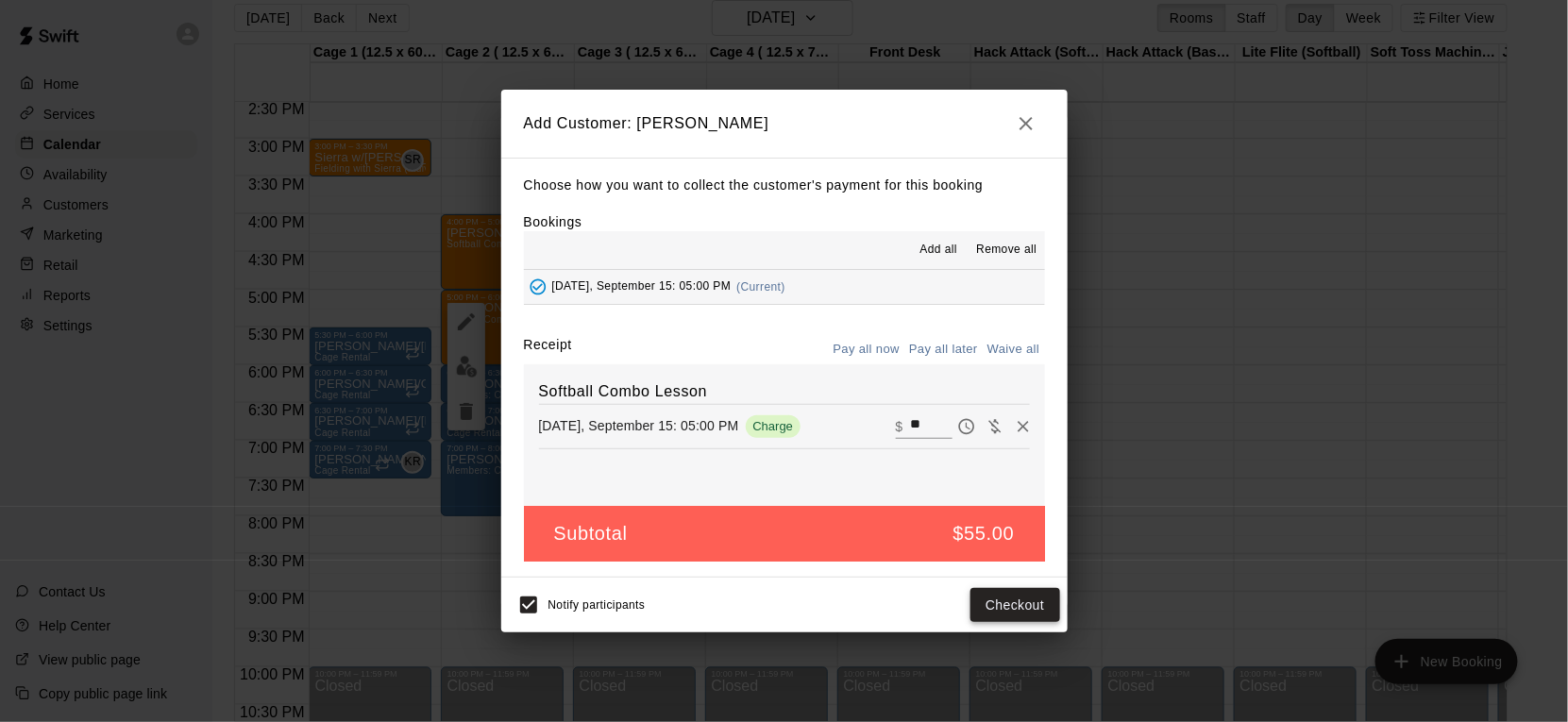
click at [1023, 598] on button "Checkout" at bounding box center [1015, 605] width 89 height 35
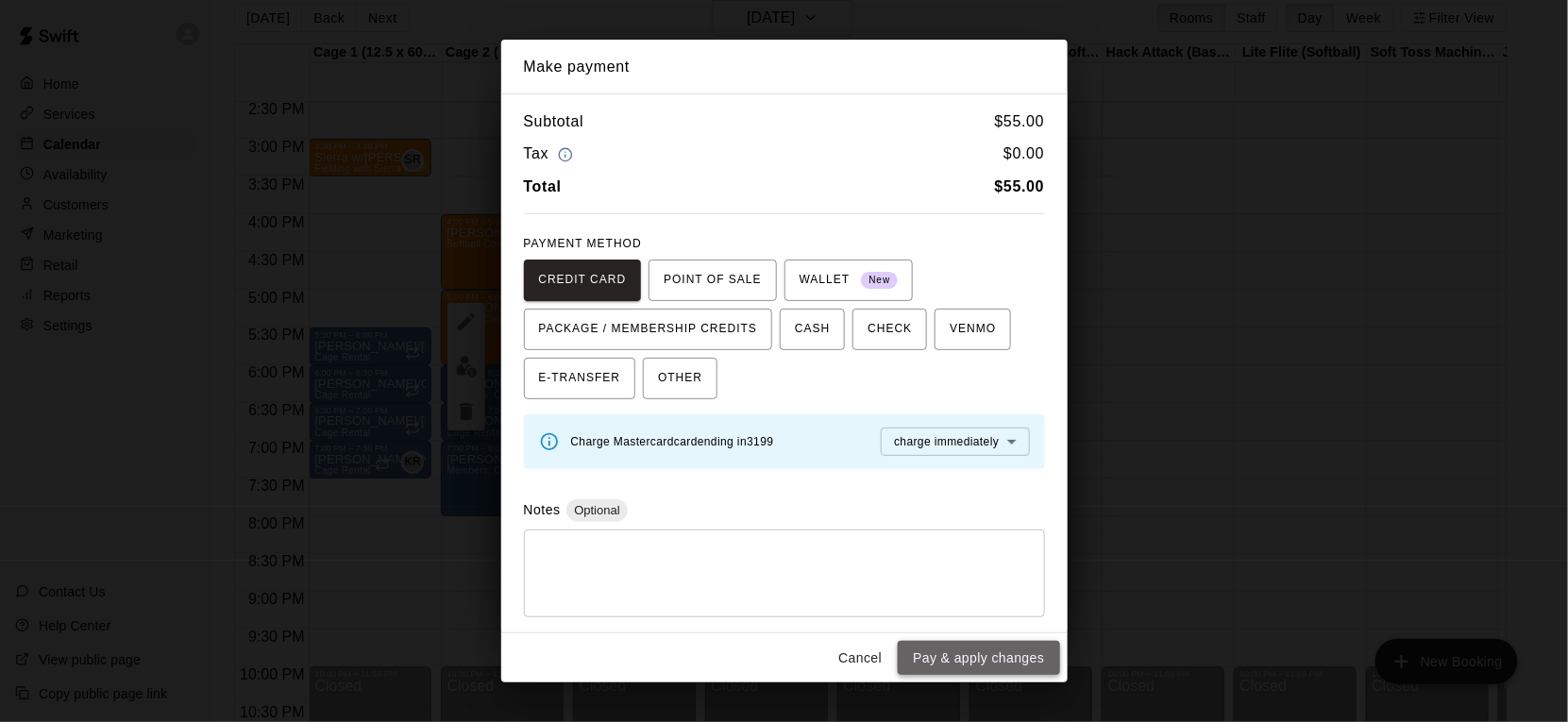
click at [976, 653] on button "Pay & apply changes" at bounding box center [978, 659] width 162 height 35
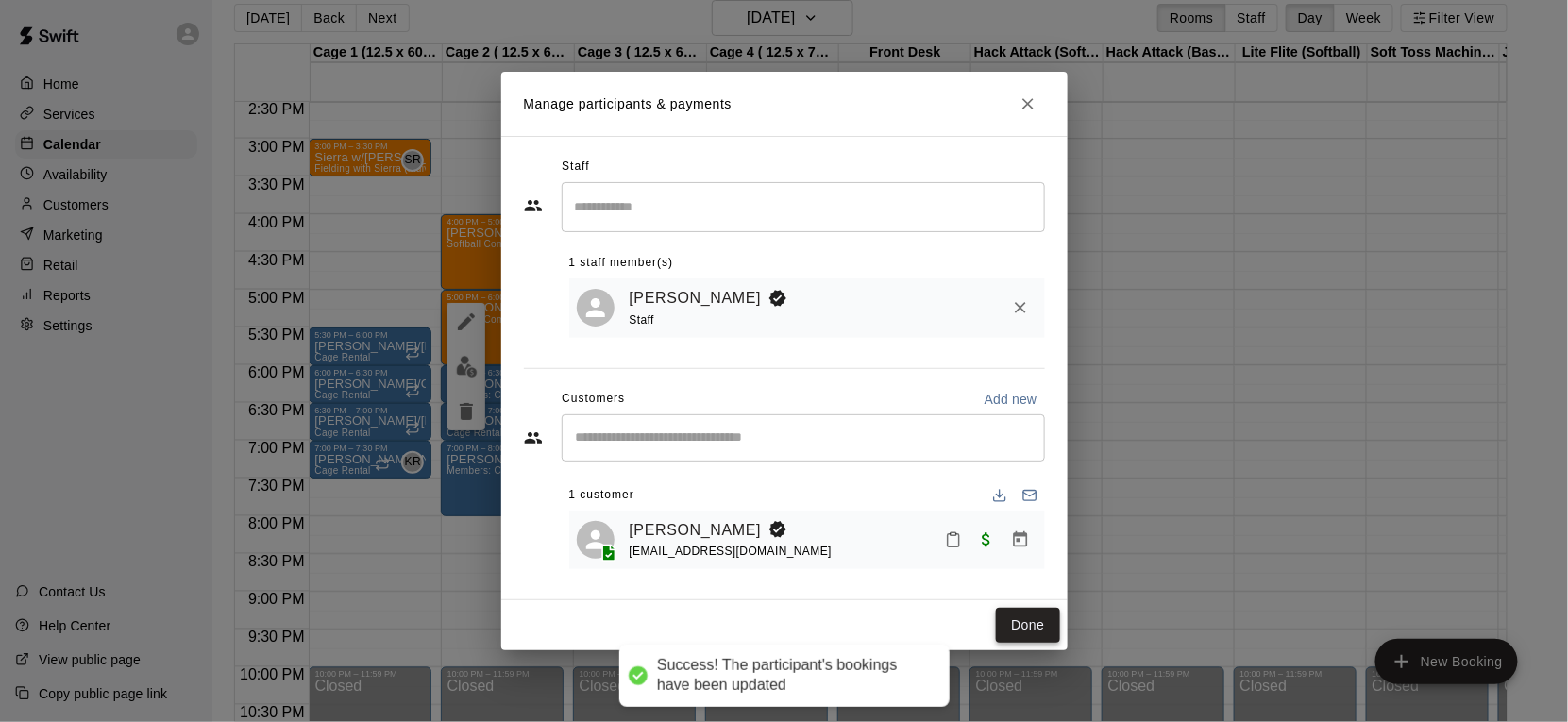
click at [1033, 637] on button "Done" at bounding box center [1028, 625] width 63 height 35
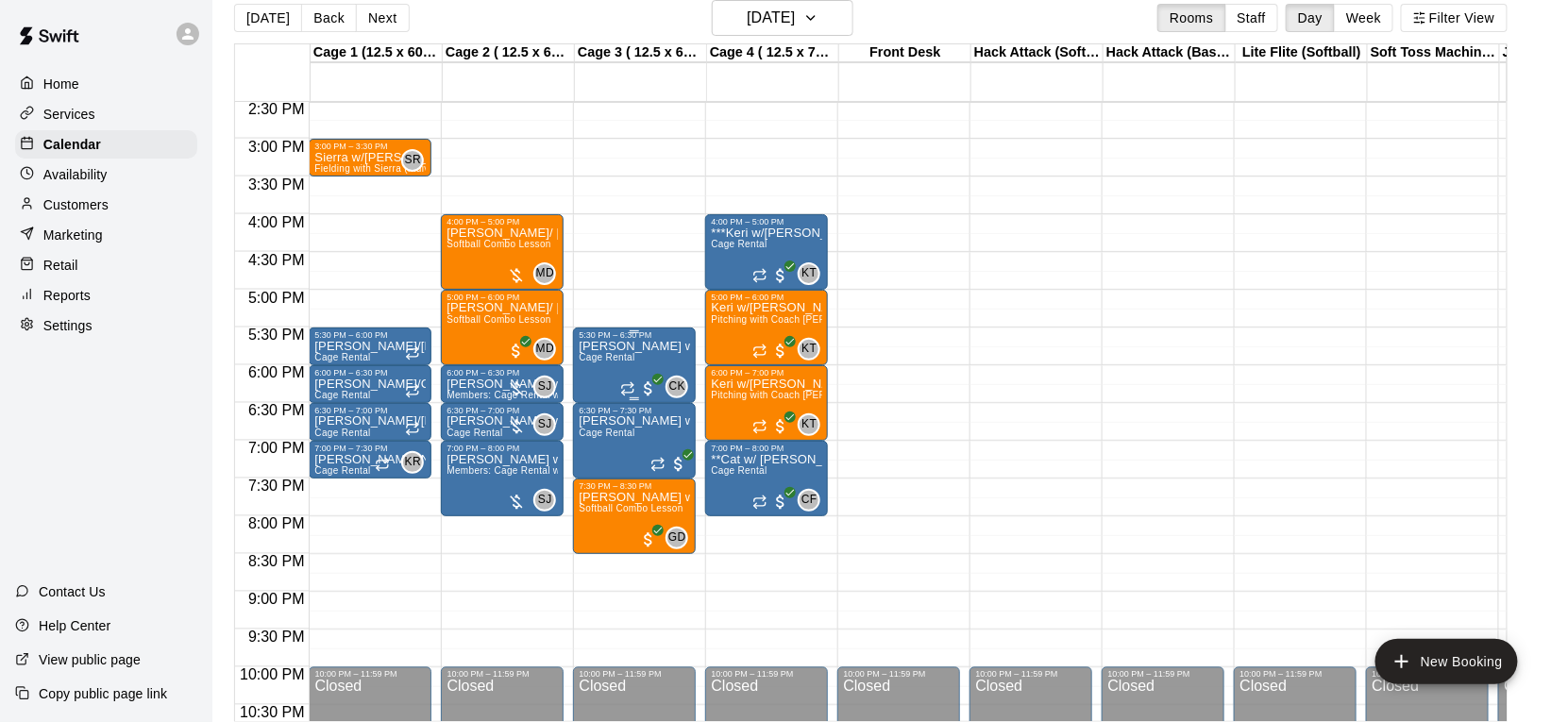
click at [688, 354] on div "[PERSON_NAME] w/ [PERSON_NAME] Rental CK 0" at bounding box center [634, 701] width 111 height 722
click at [602, 417] on button "edit" at bounding box center [599, 404] width 38 height 37
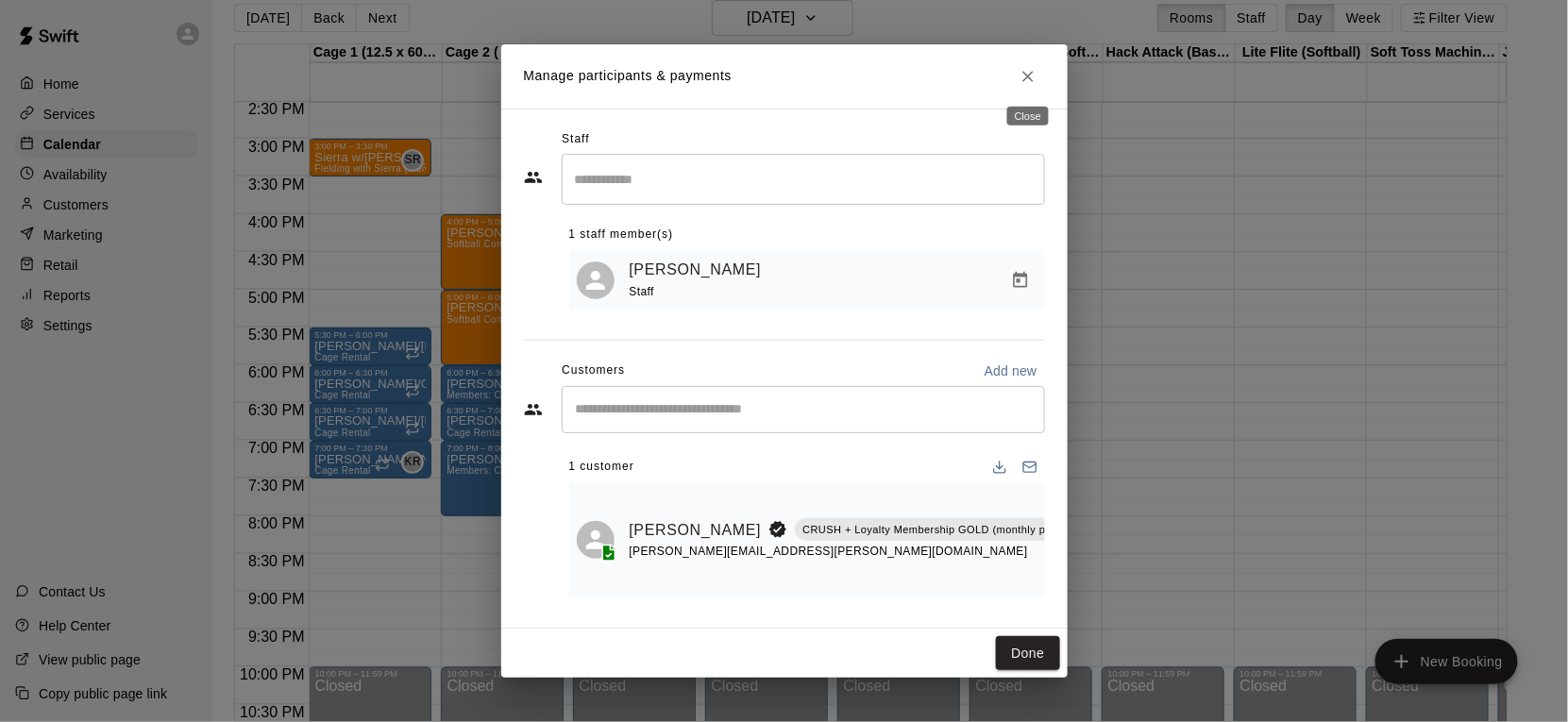
click at [1026, 69] on icon "Close" at bounding box center [1027, 76] width 19 height 19
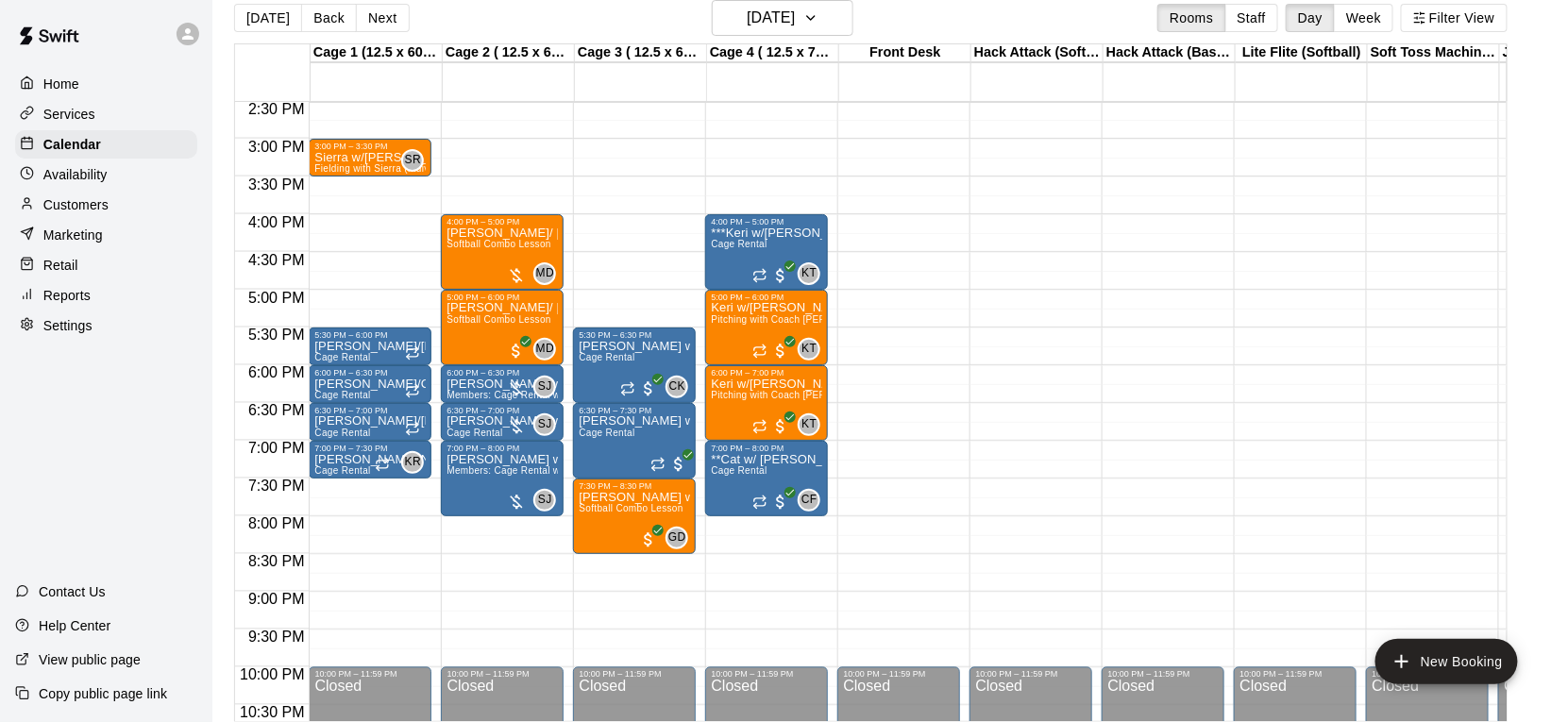
scroll to position [1055, 0]
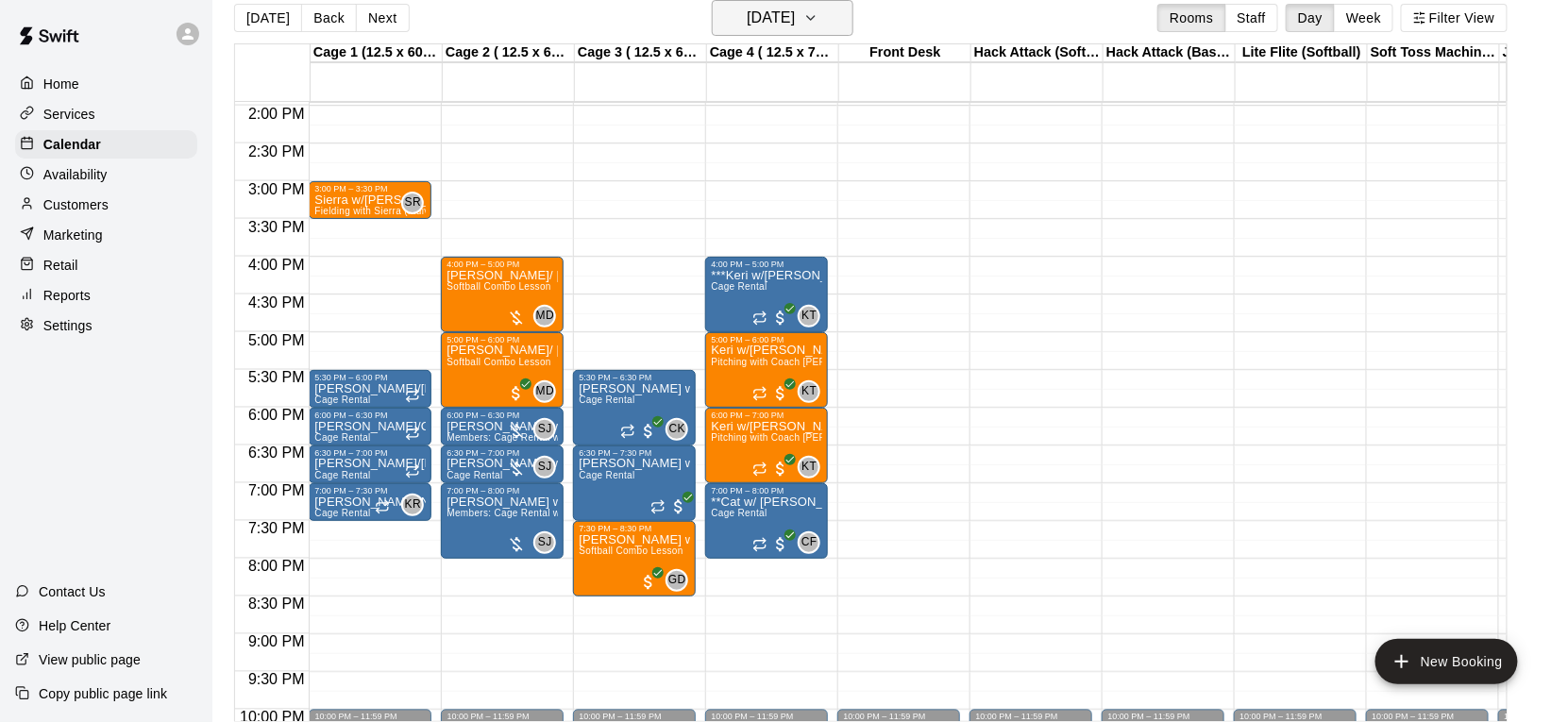
click at [737, 32] on button "[DATE]" at bounding box center [782, 18] width 142 height 36
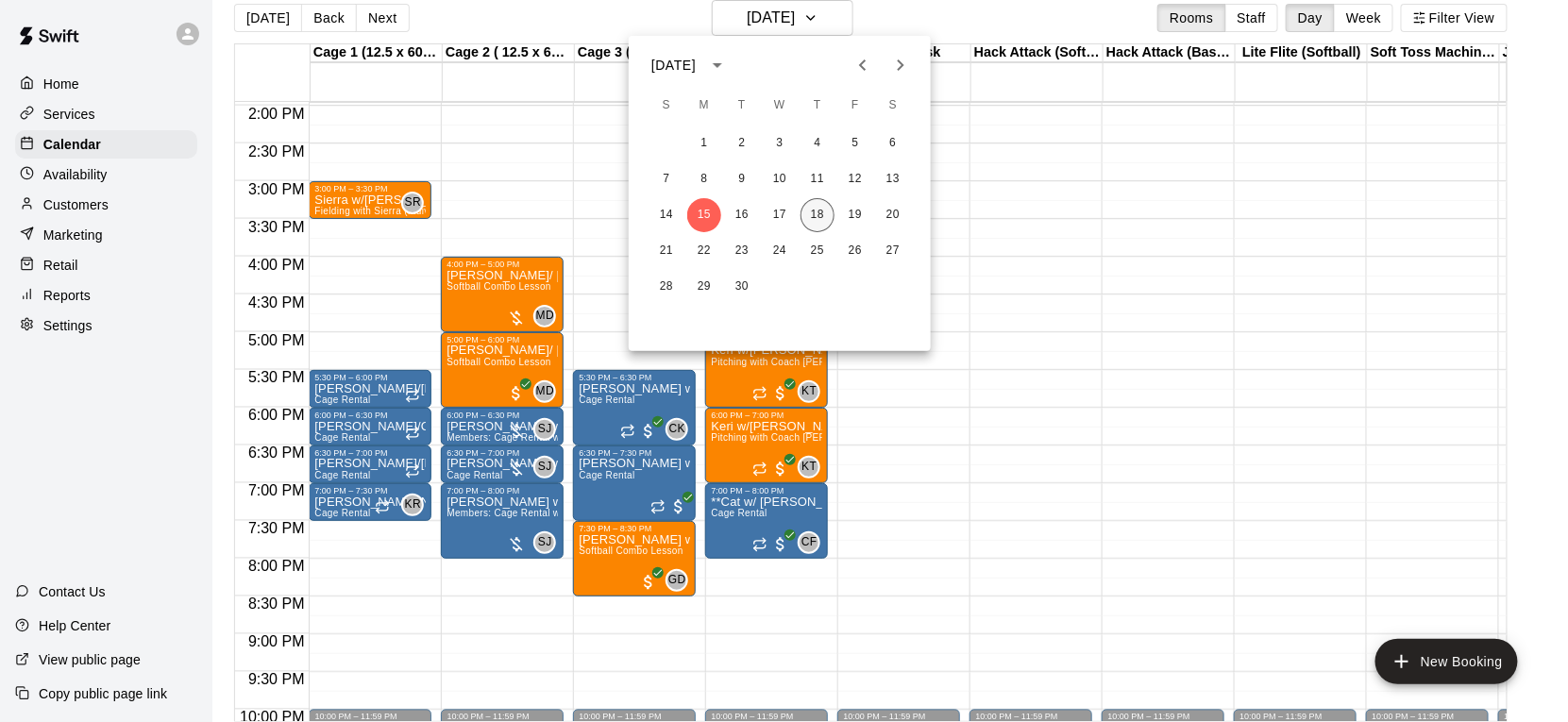
click at [829, 222] on button "18" at bounding box center [817, 215] width 34 height 34
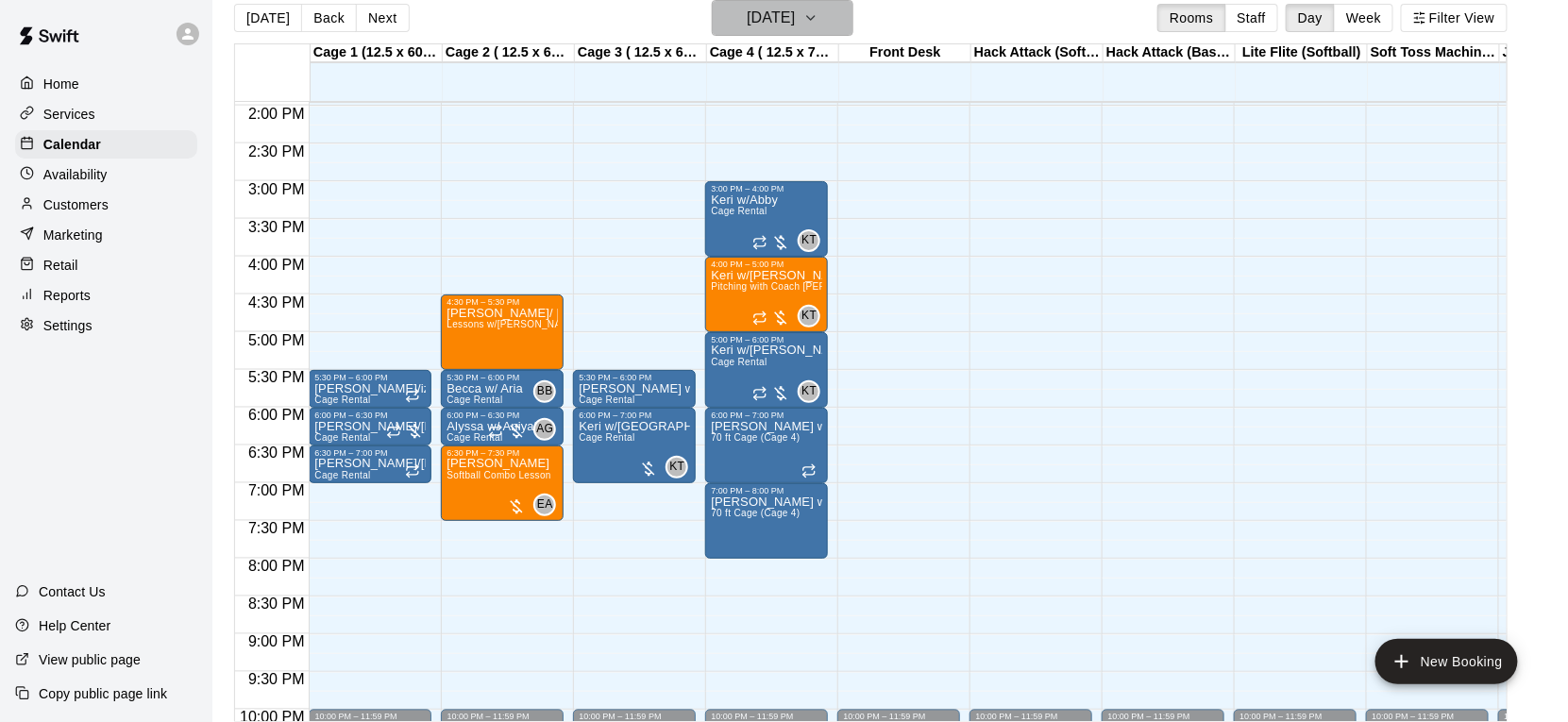
click at [754, 30] on h6 "[DATE]" at bounding box center [770, 18] width 49 height 27
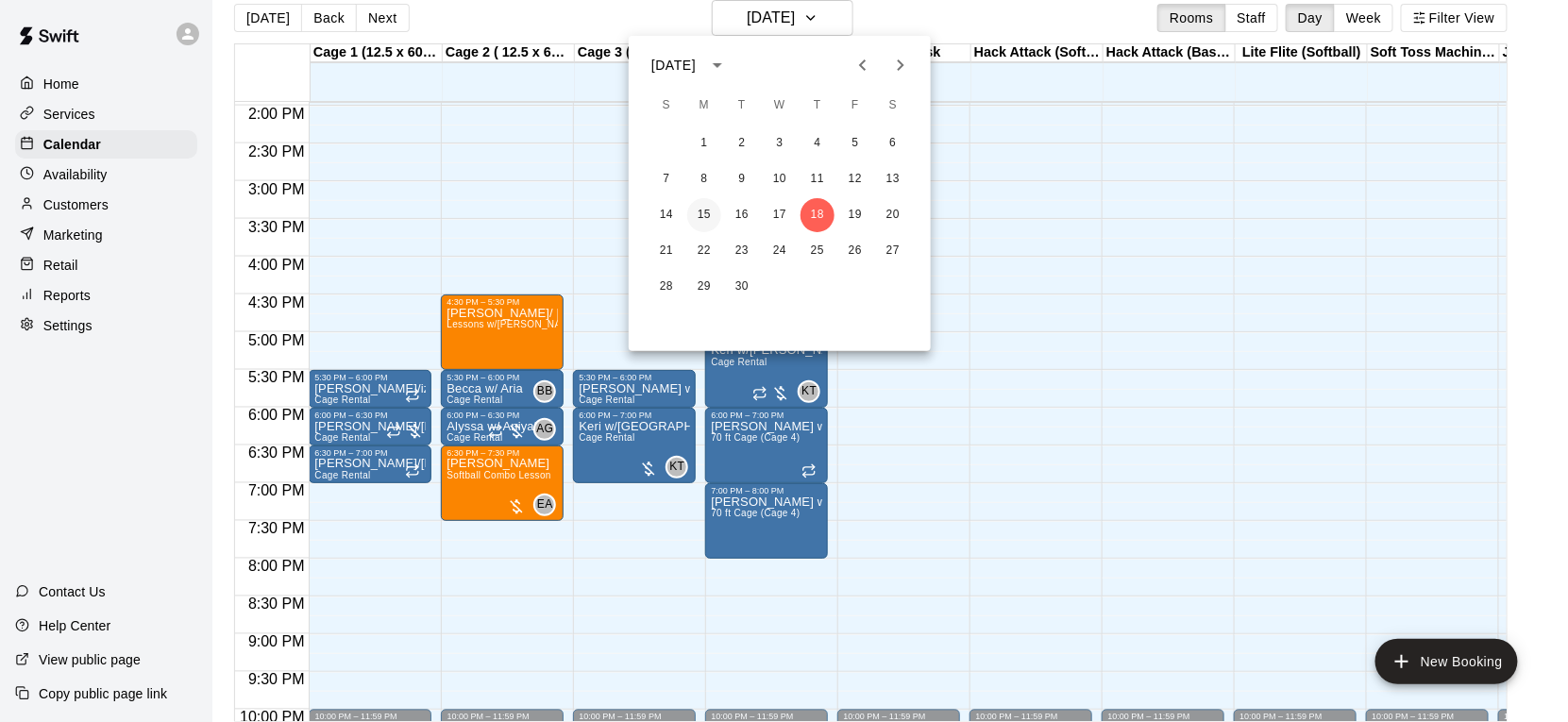
click at [707, 207] on button "15" at bounding box center [704, 215] width 34 height 34
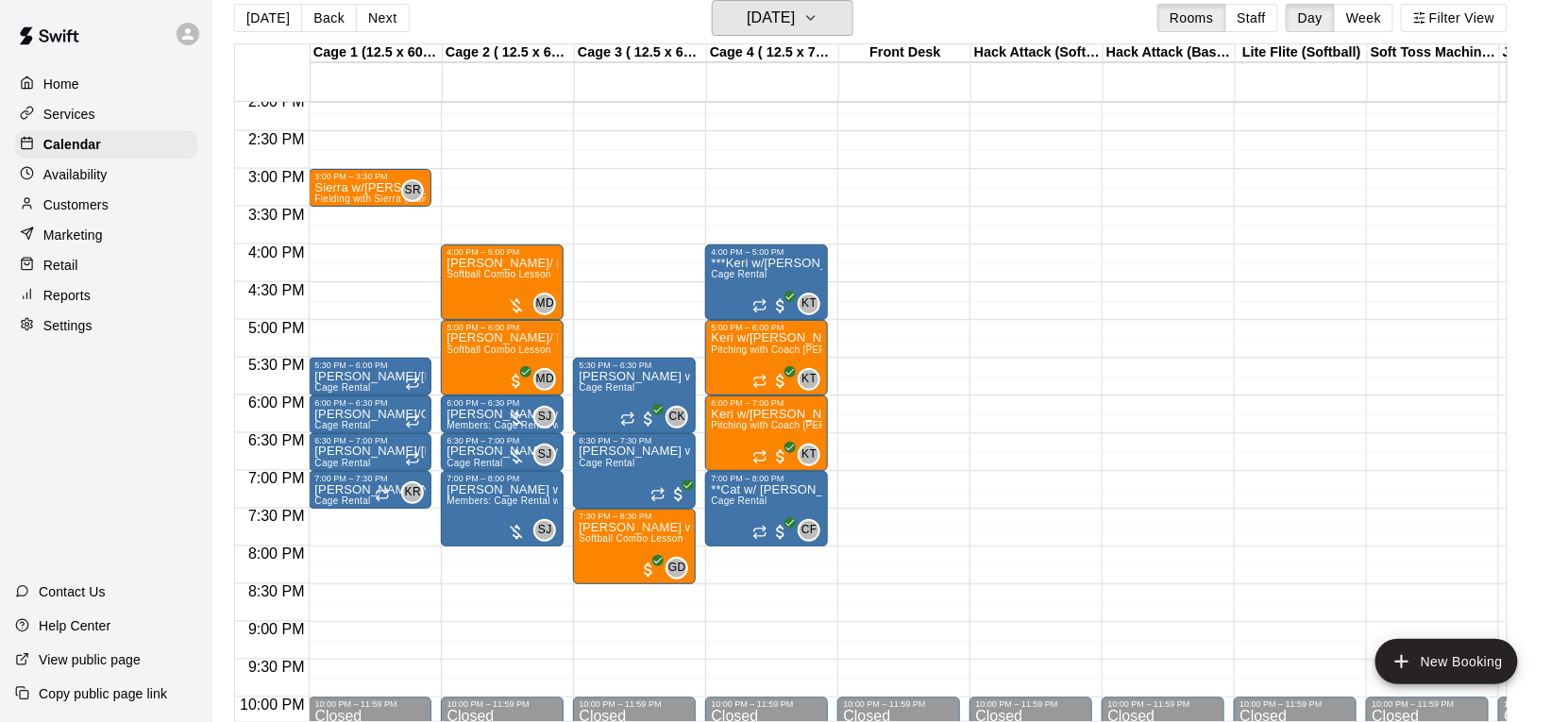
scroll to position [1060, 0]
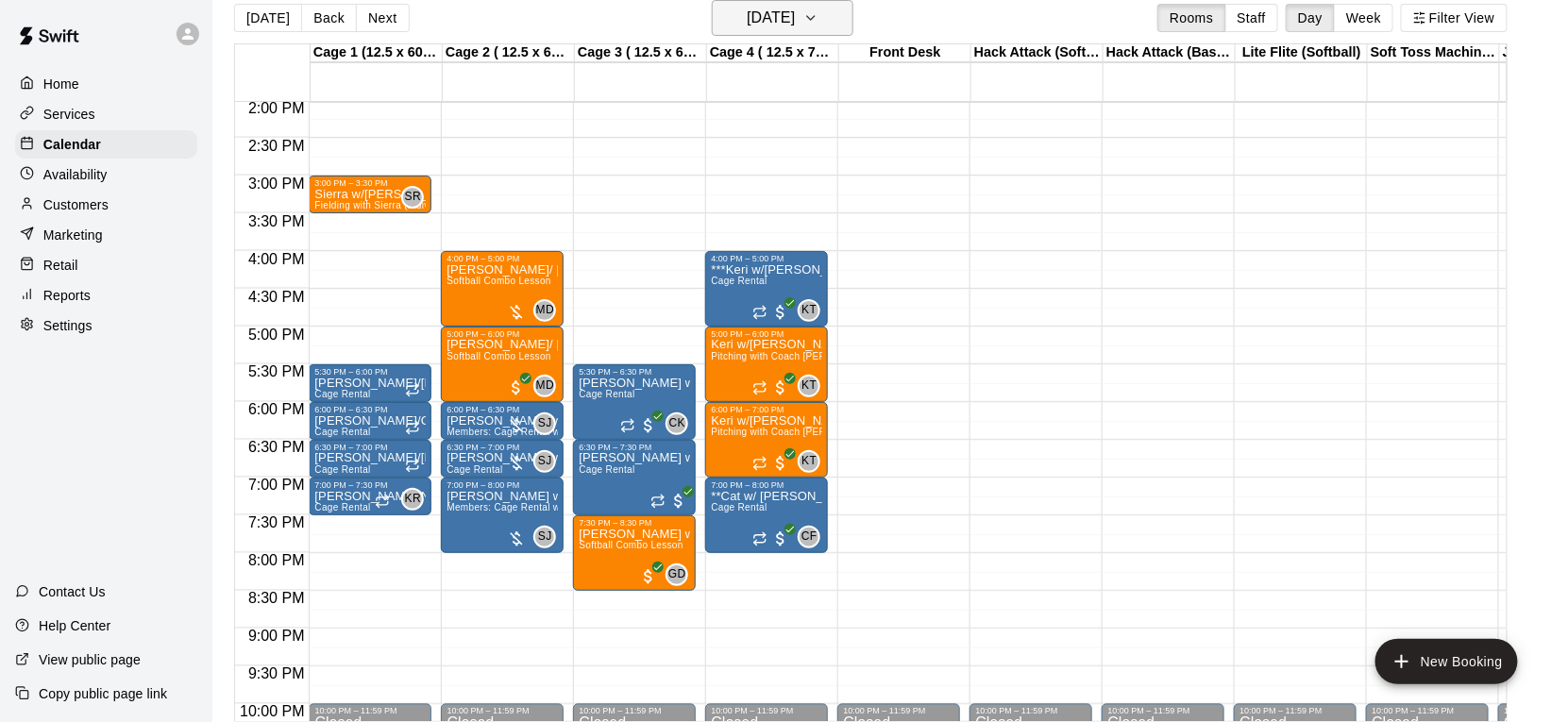
click at [811, 34] on button "[DATE]" at bounding box center [782, 18] width 142 height 36
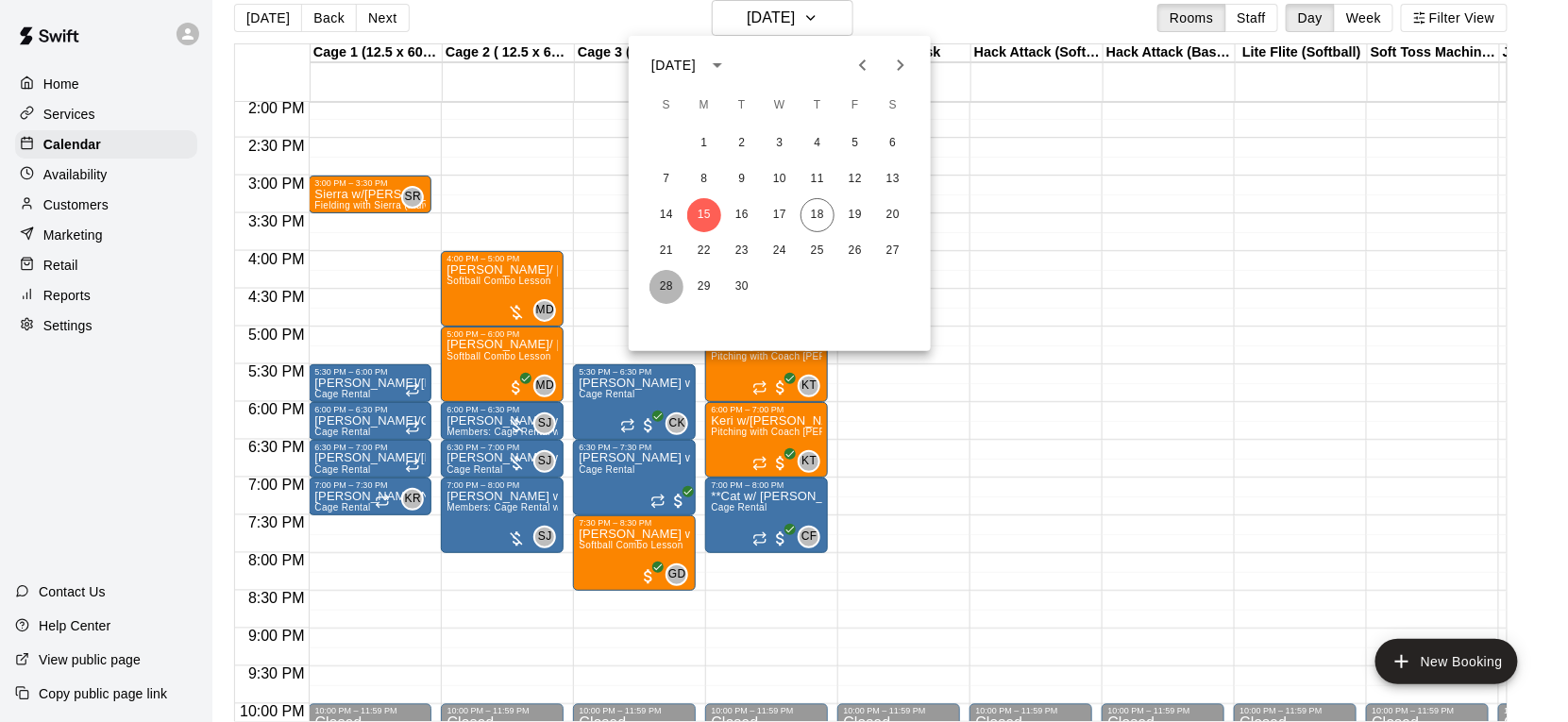
click at [668, 279] on button "28" at bounding box center [666, 287] width 34 height 34
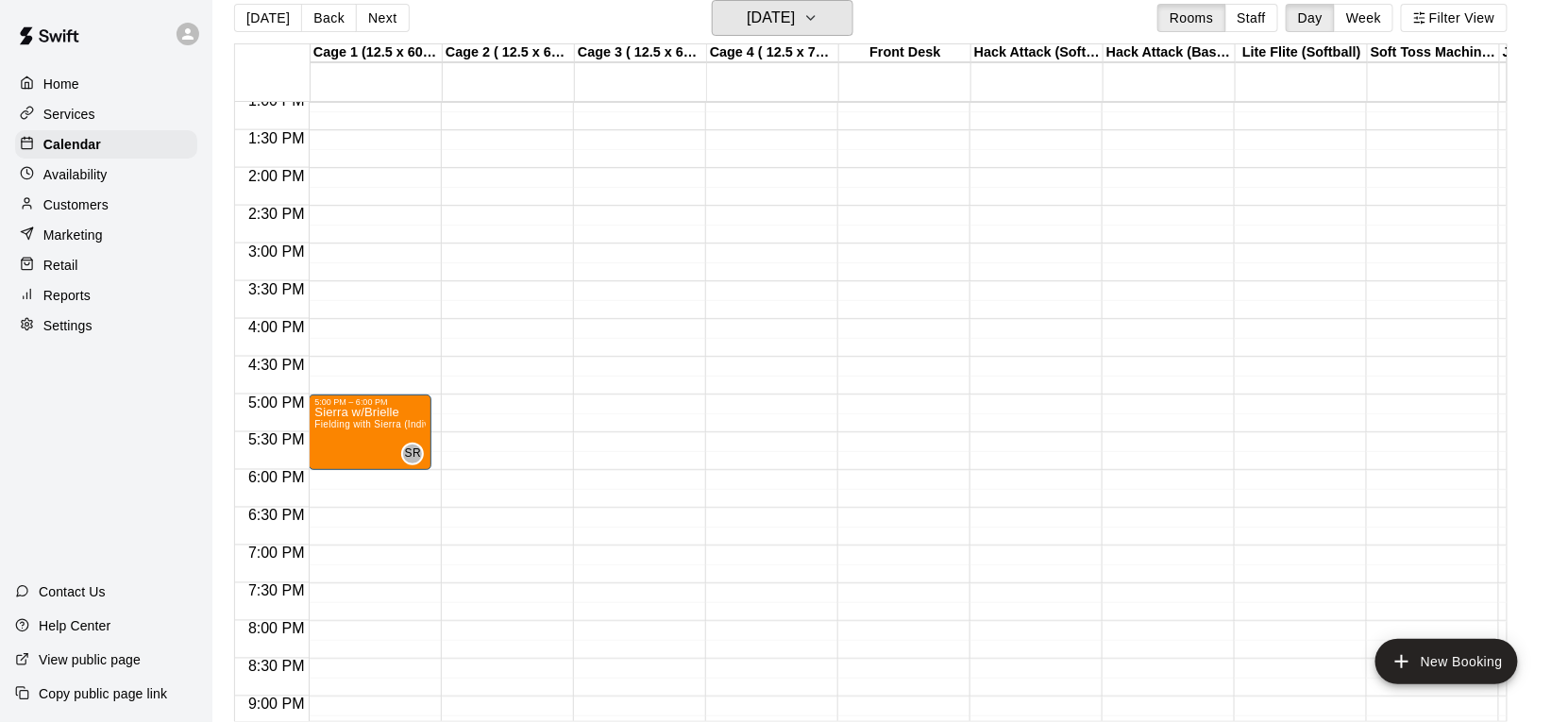
scroll to position [975, 0]
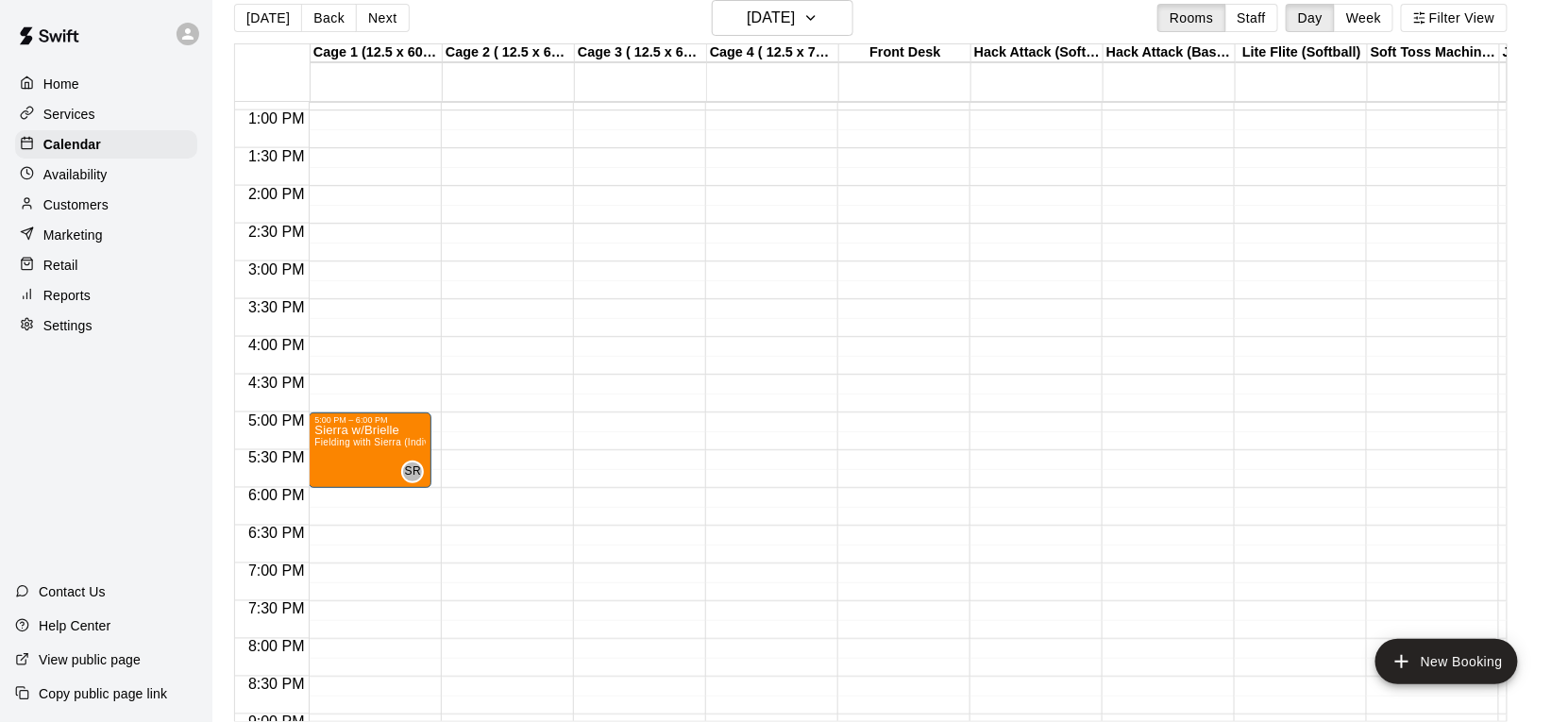
click at [194, 25] on div at bounding box center [187, 34] width 23 height 23
click at [251, 139] on p "Sign out" at bounding box center [239, 144] width 50 height 19
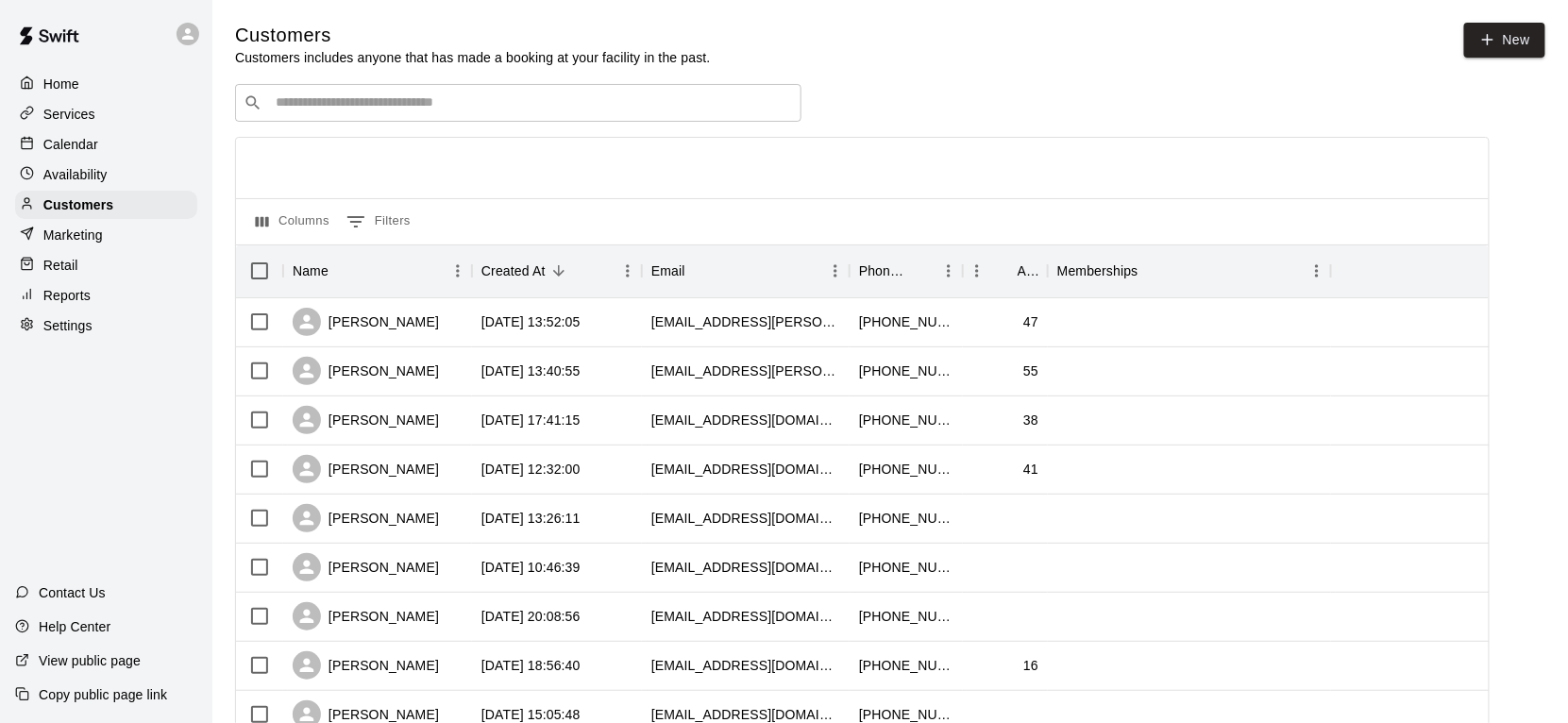
click at [368, 96] on input "Search customers by name or email" at bounding box center [531, 102] width 523 height 19
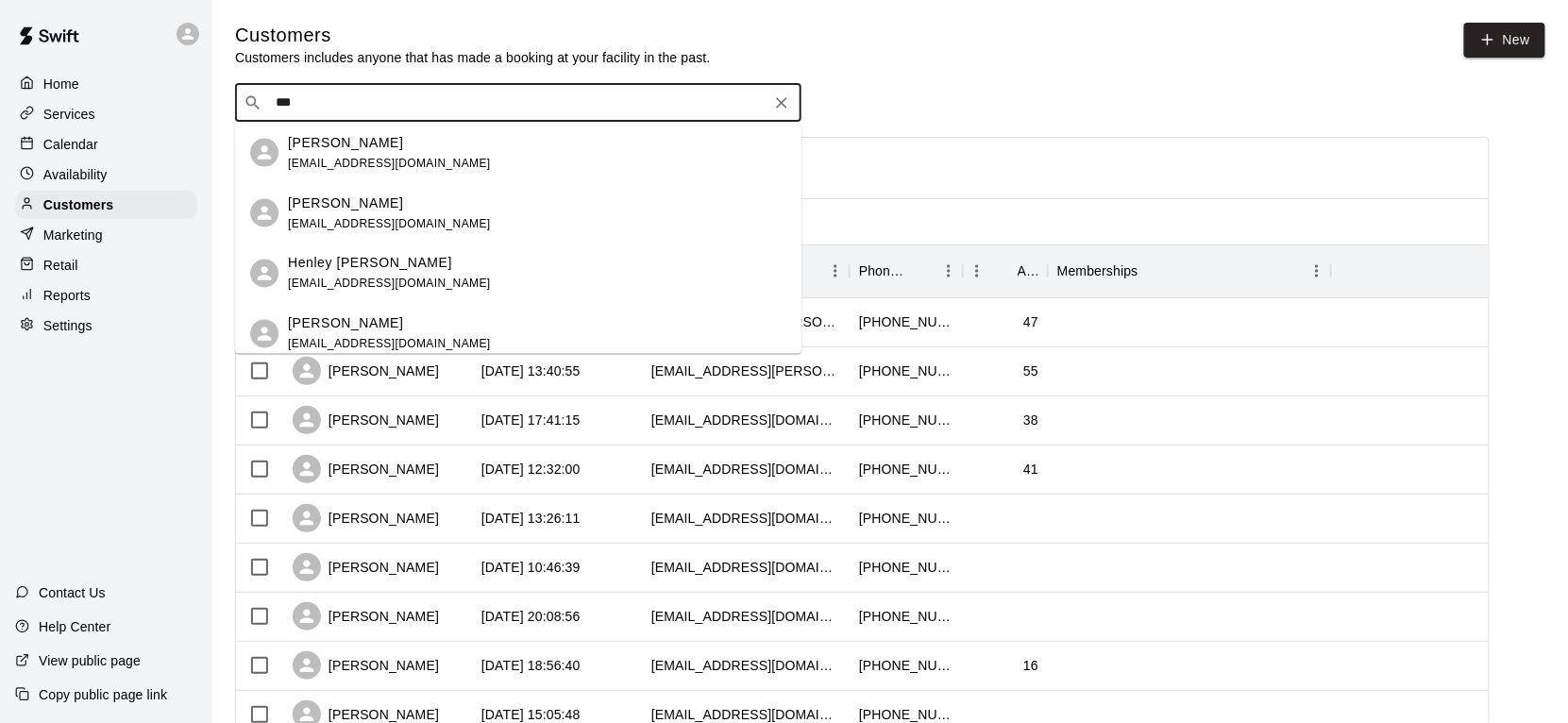
type input "****"
click at [371, 325] on div "Samantha Hibbert slhibbert29@gmail.com Samantha Hibbert slhibbert29@hotmail.com…" at bounding box center [517, 238] width 566 height 231
click at [365, 341] on span "[EMAIL_ADDRESS][PERSON_NAME][DOMAIN_NAME]" at bounding box center [437, 343] width 300 height 13
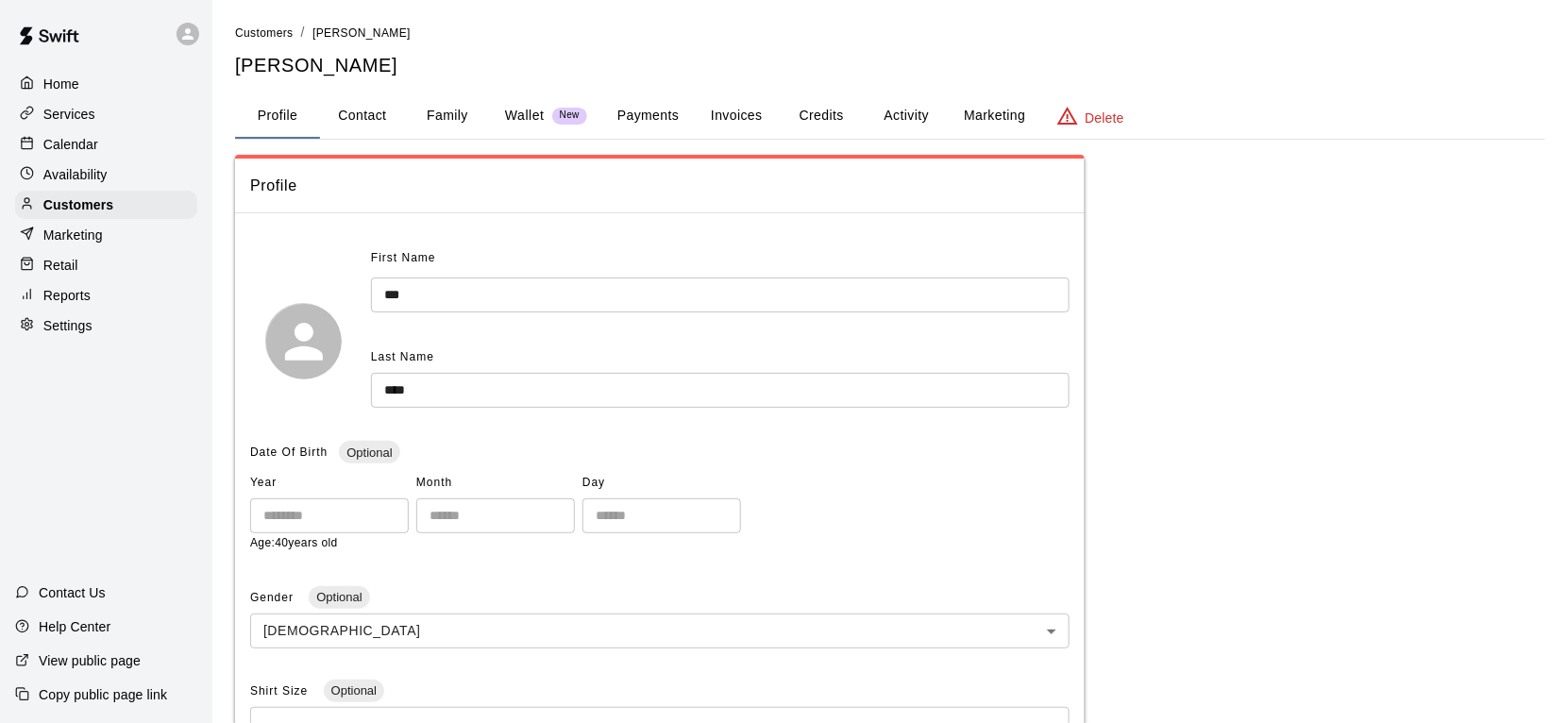
click at [920, 109] on button "Activity" at bounding box center [906, 116] width 85 height 46
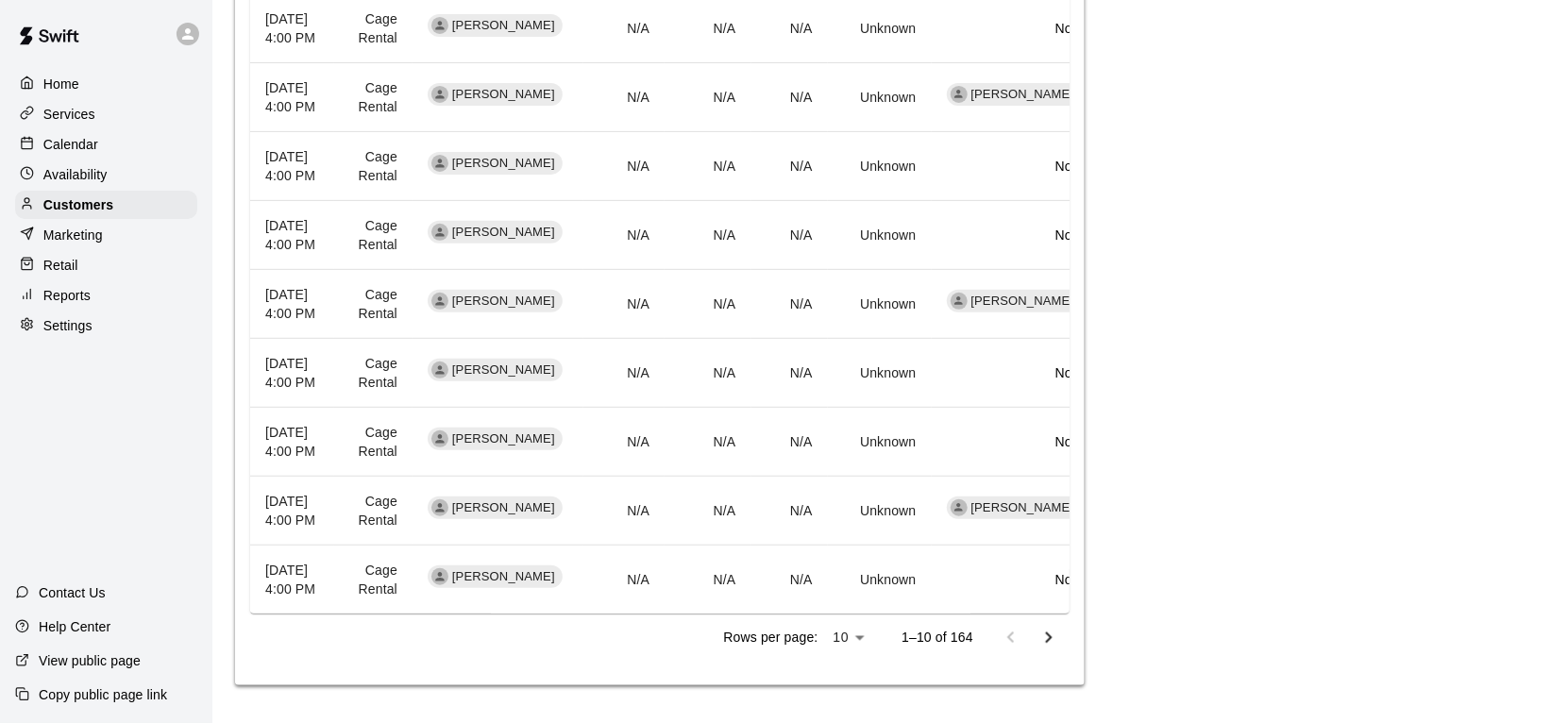
scroll to position [920, 0]
click at [1059, 646] on icon "Go to next page" at bounding box center [1048, 638] width 23 height 23
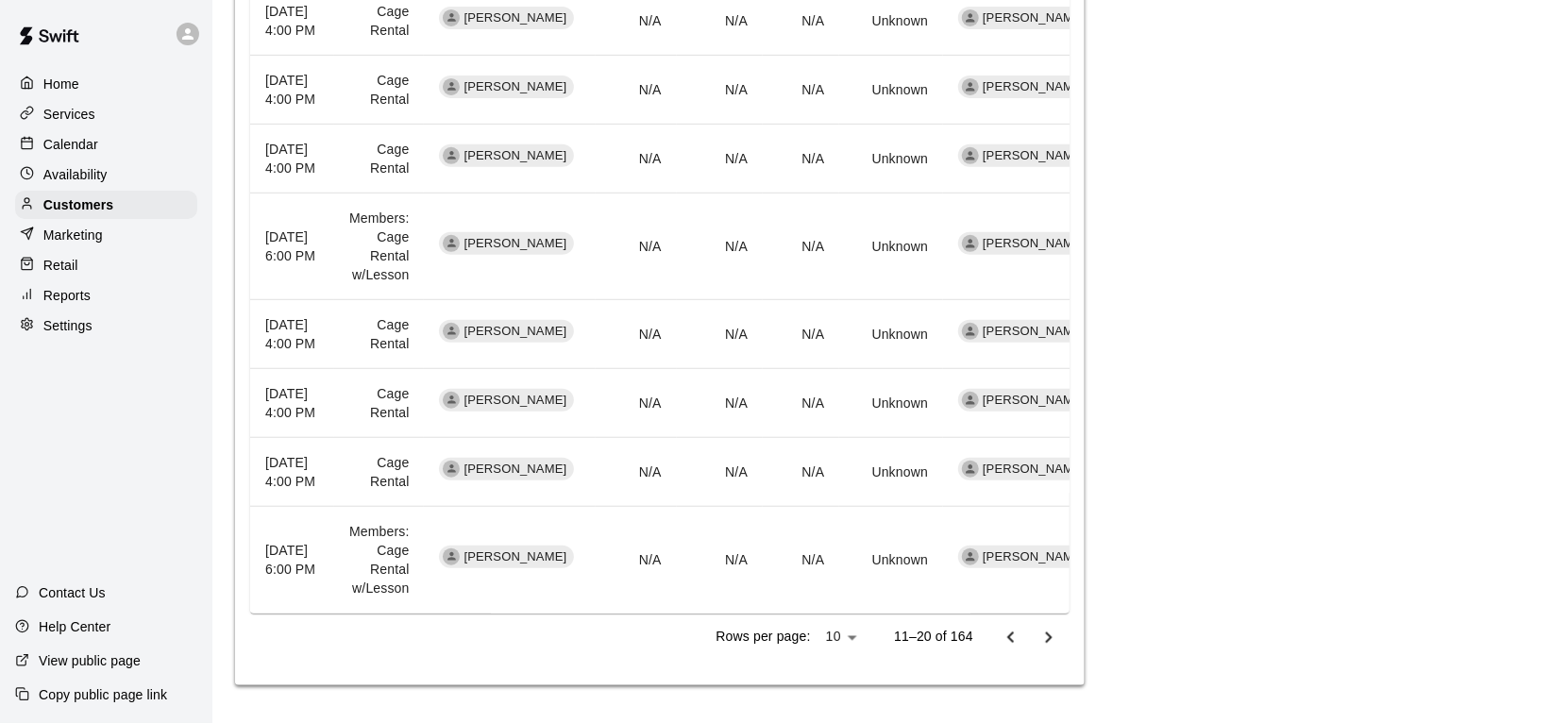
click at [1047, 643] on icon "Go to next page" at bounding box center [1049, 637] width 7 height 11
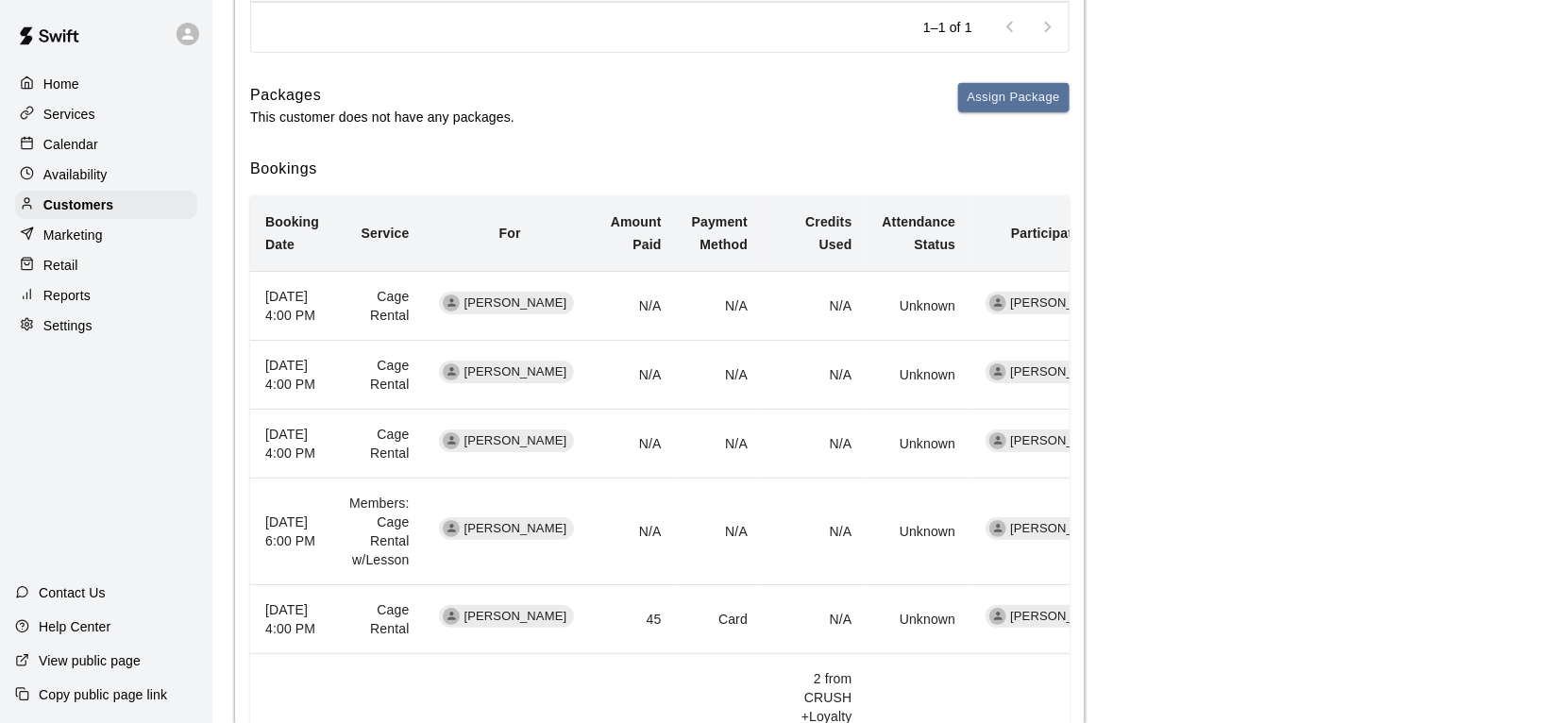
scroll to position [0, 0]
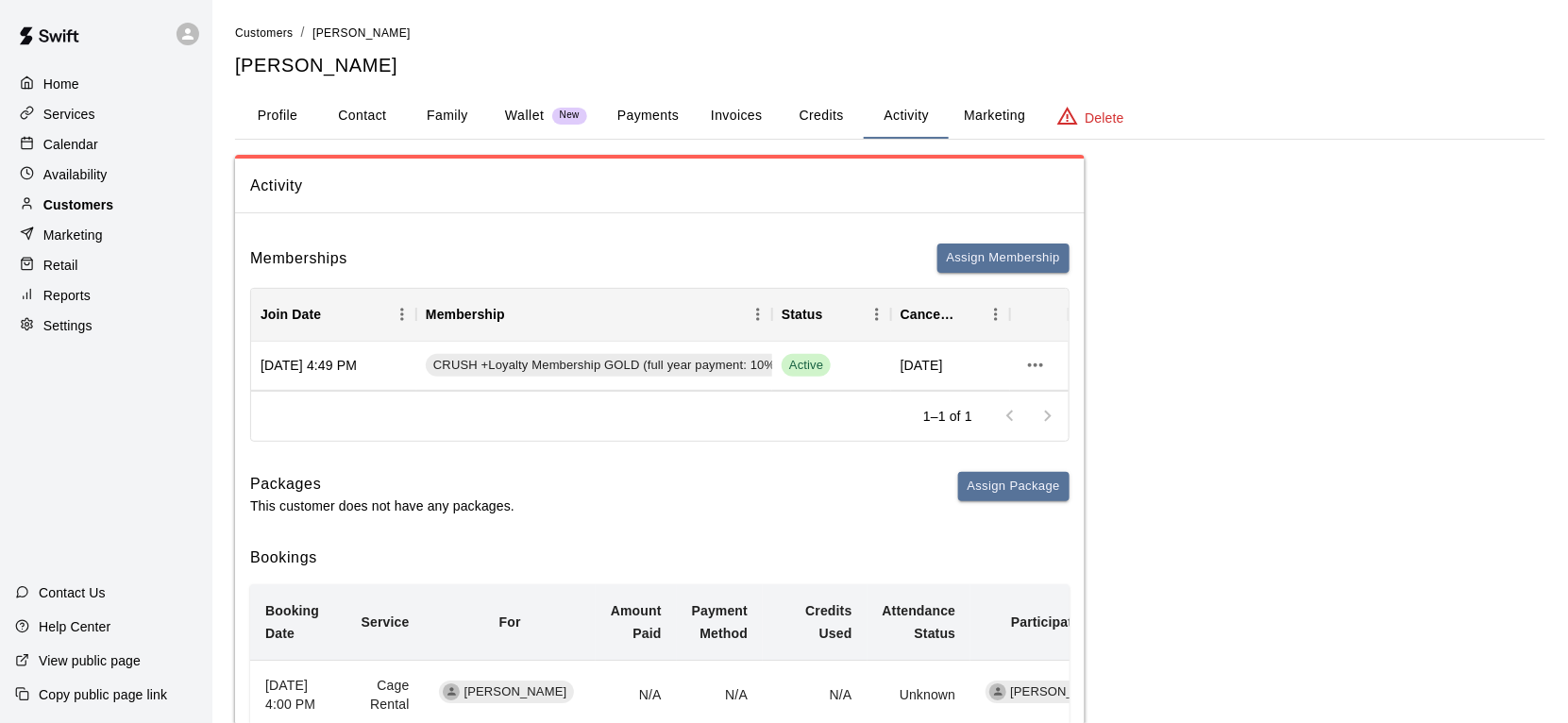
click at [115, 197] on div "Customers" at bounding box center [106, 204] width 182 height 29
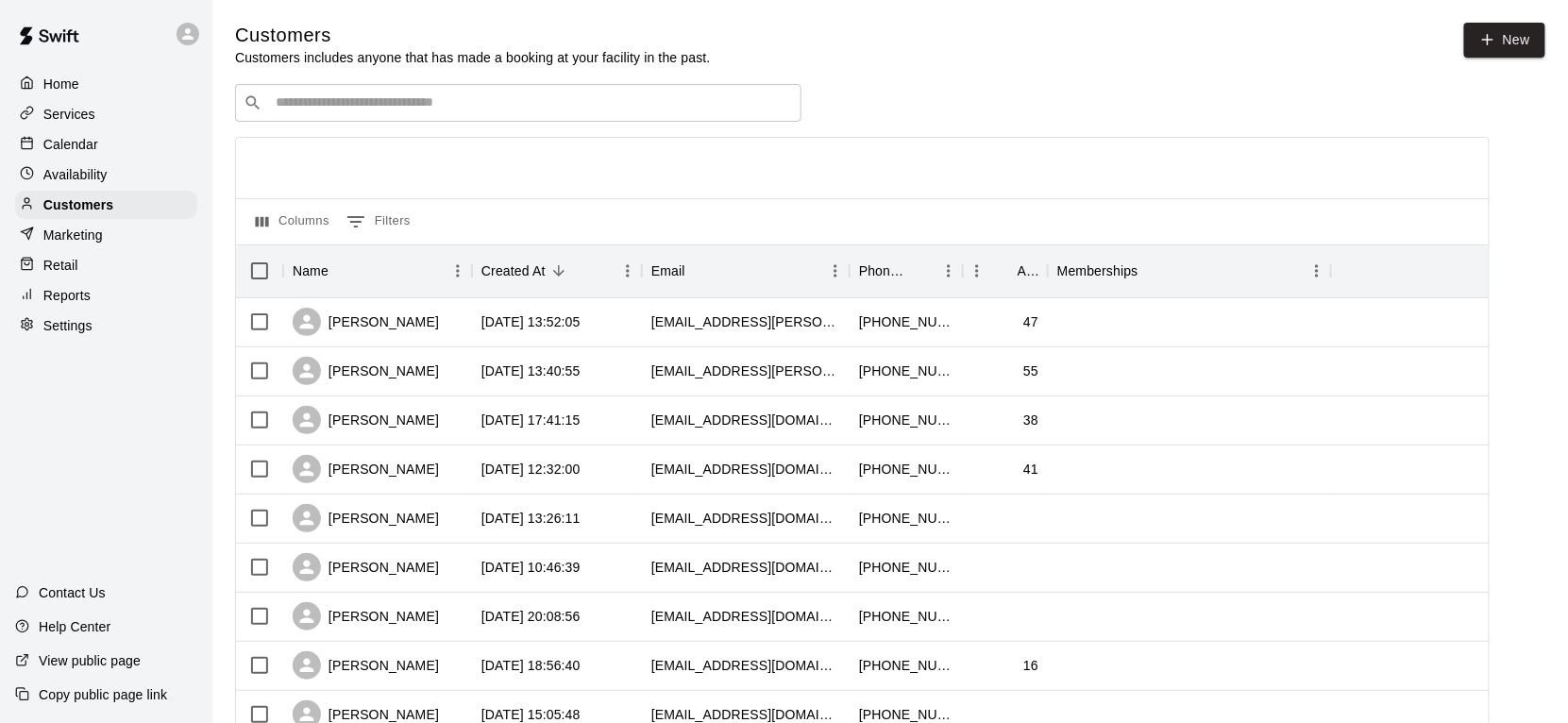
click at [391, 94] on input "Search customers by name or email" at bounding box center [531, 102] width 523 height 19
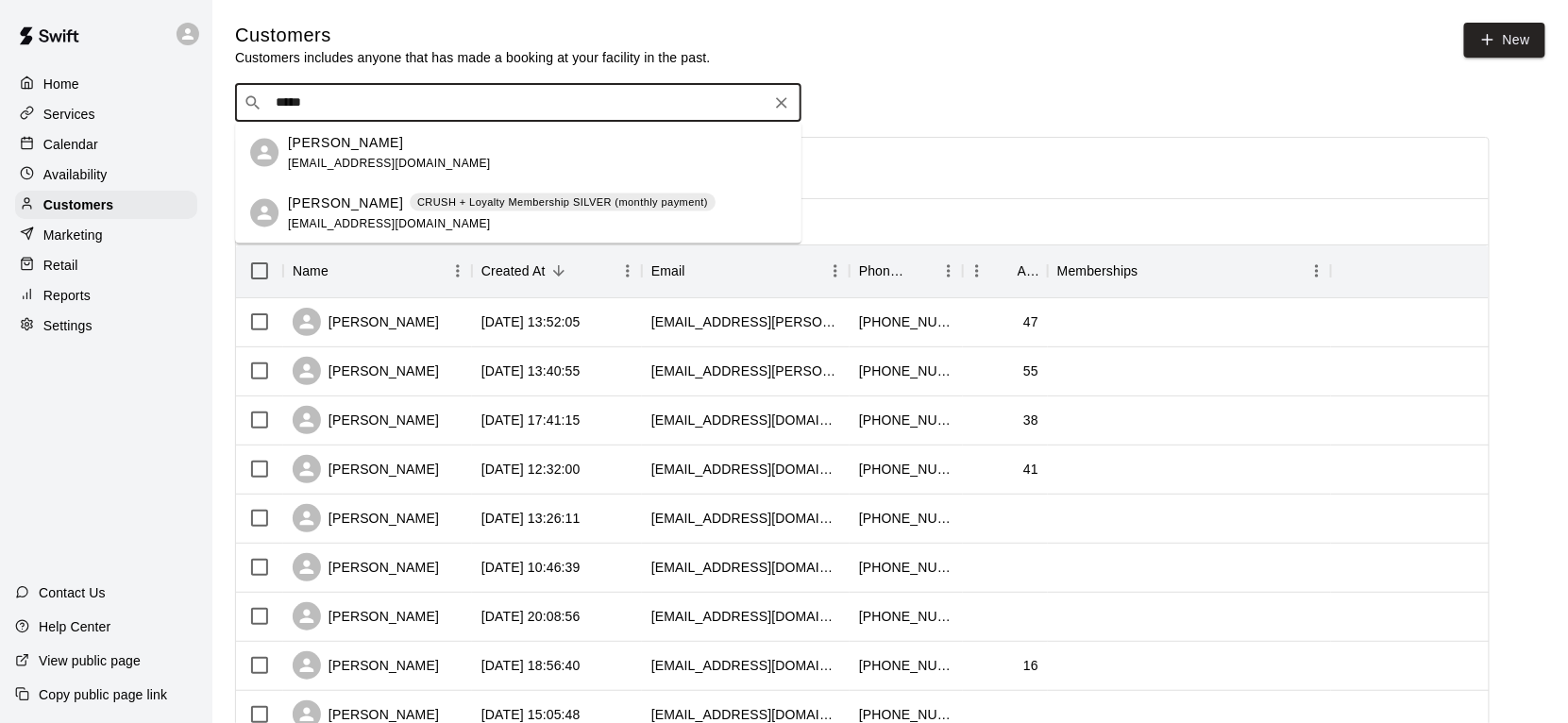
type input "******"
click at [320, 200] on p "[PERSON_NAME]" at bounding box center [345, 202] width 115 height 20
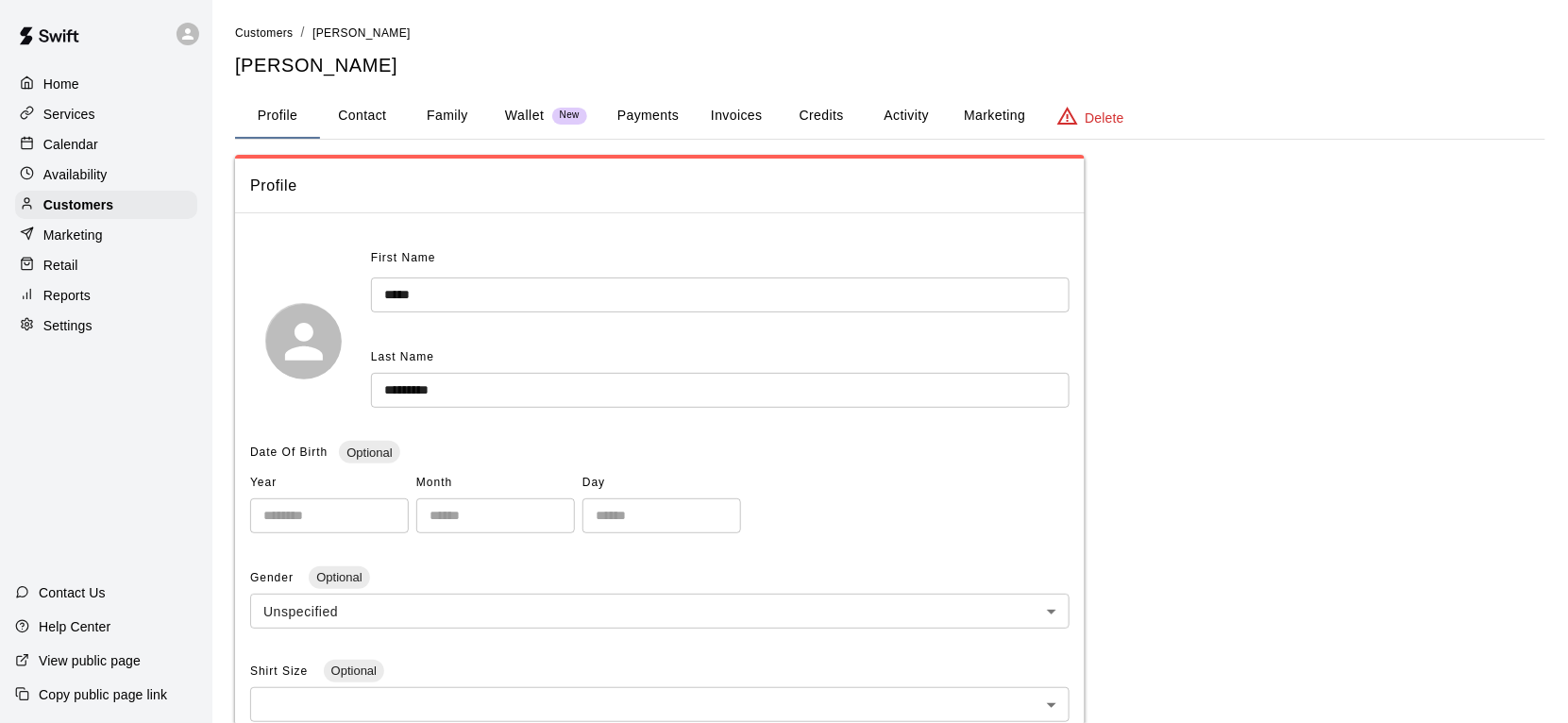
click at [907, 123] on button "Activity" at bounding box center [906, 116] width 85 height 46
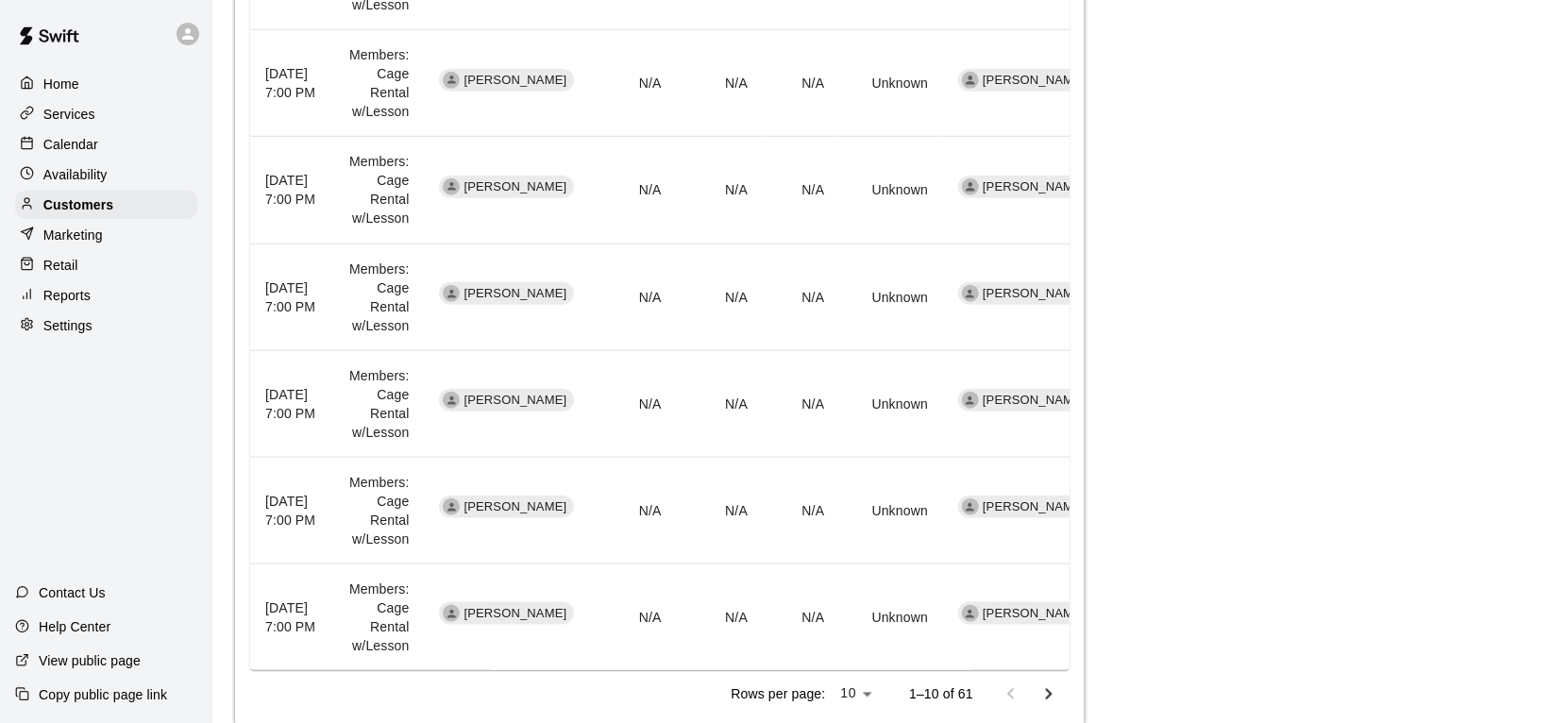
scroll to position [1110, 0]
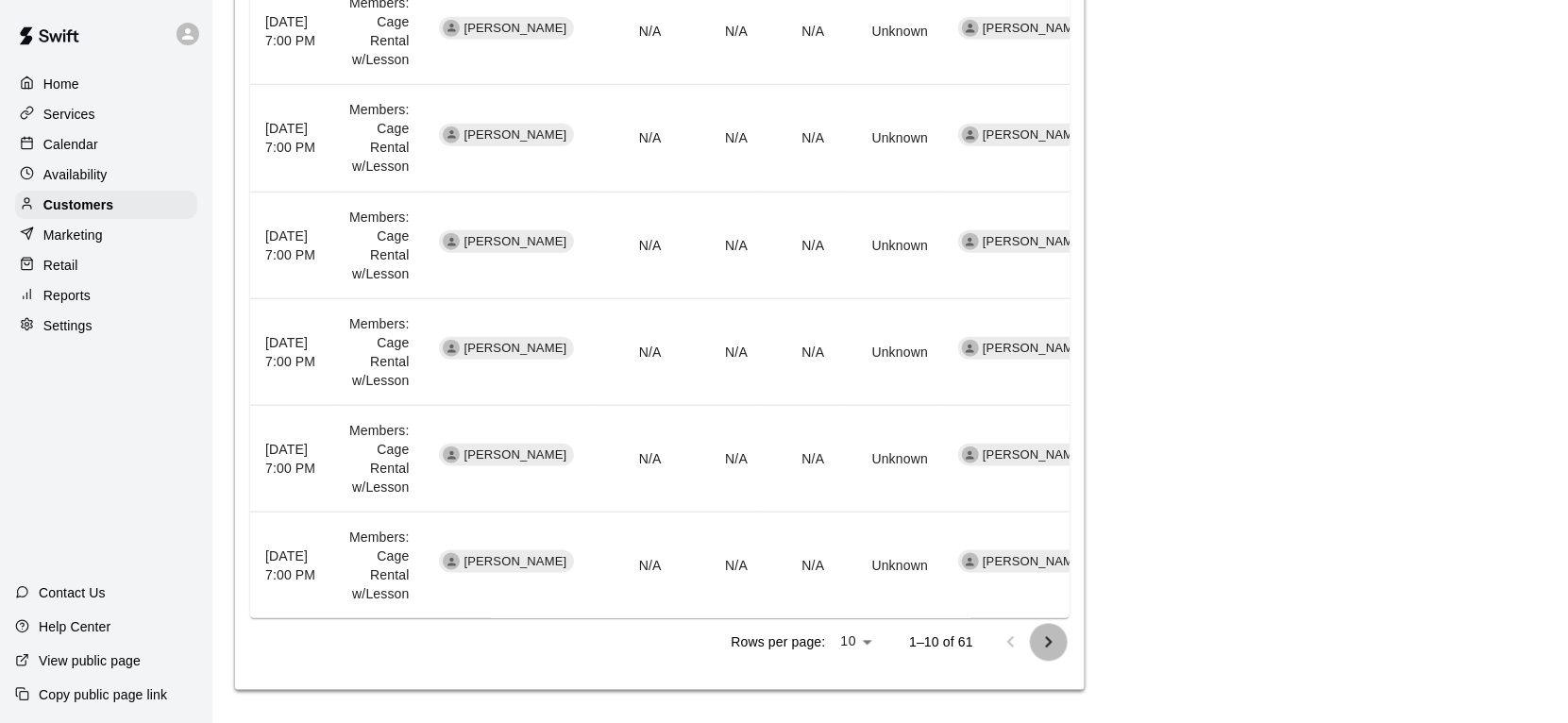
click at [1056, 651] on button "Go to next page" at bounding box center [1049, 643] width 38 height 38
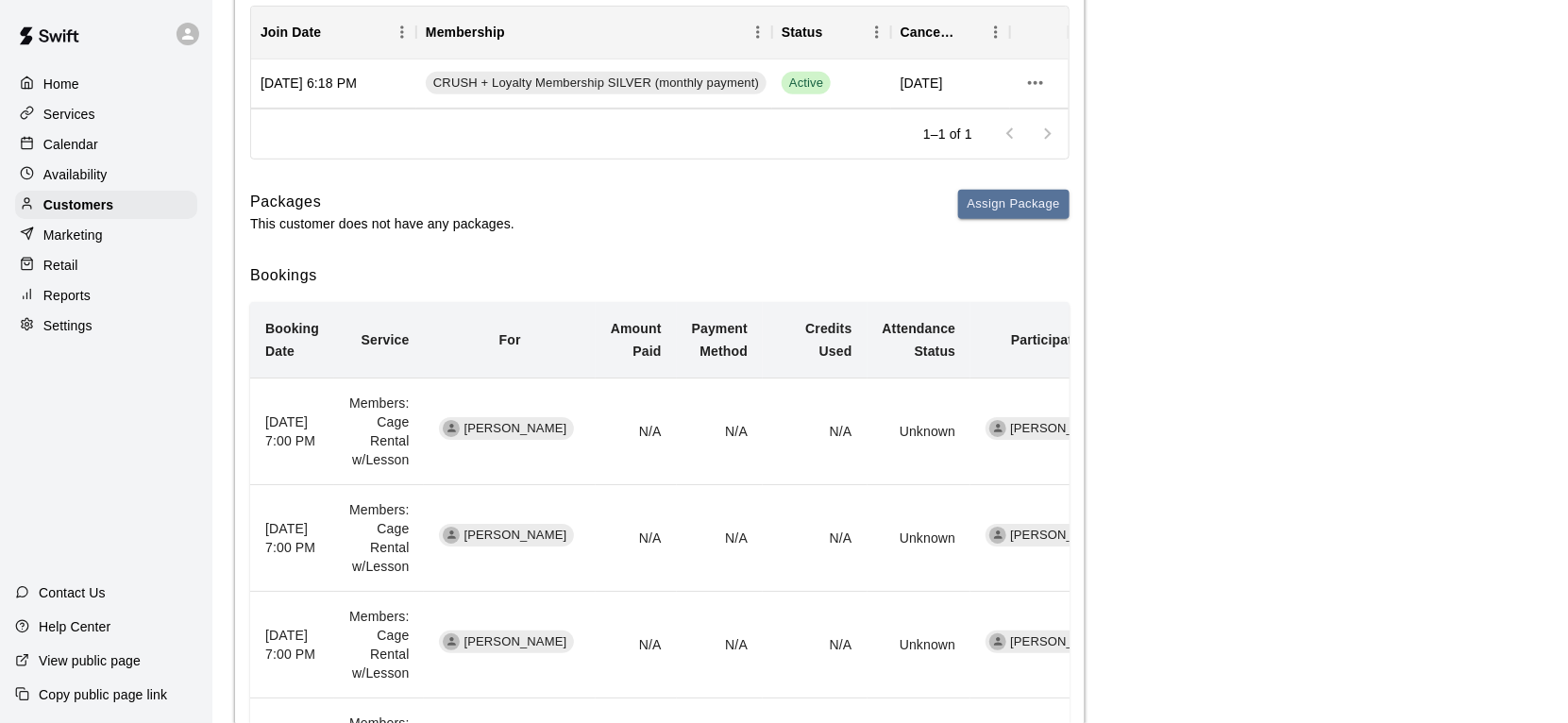
scroll to position [272, 0]
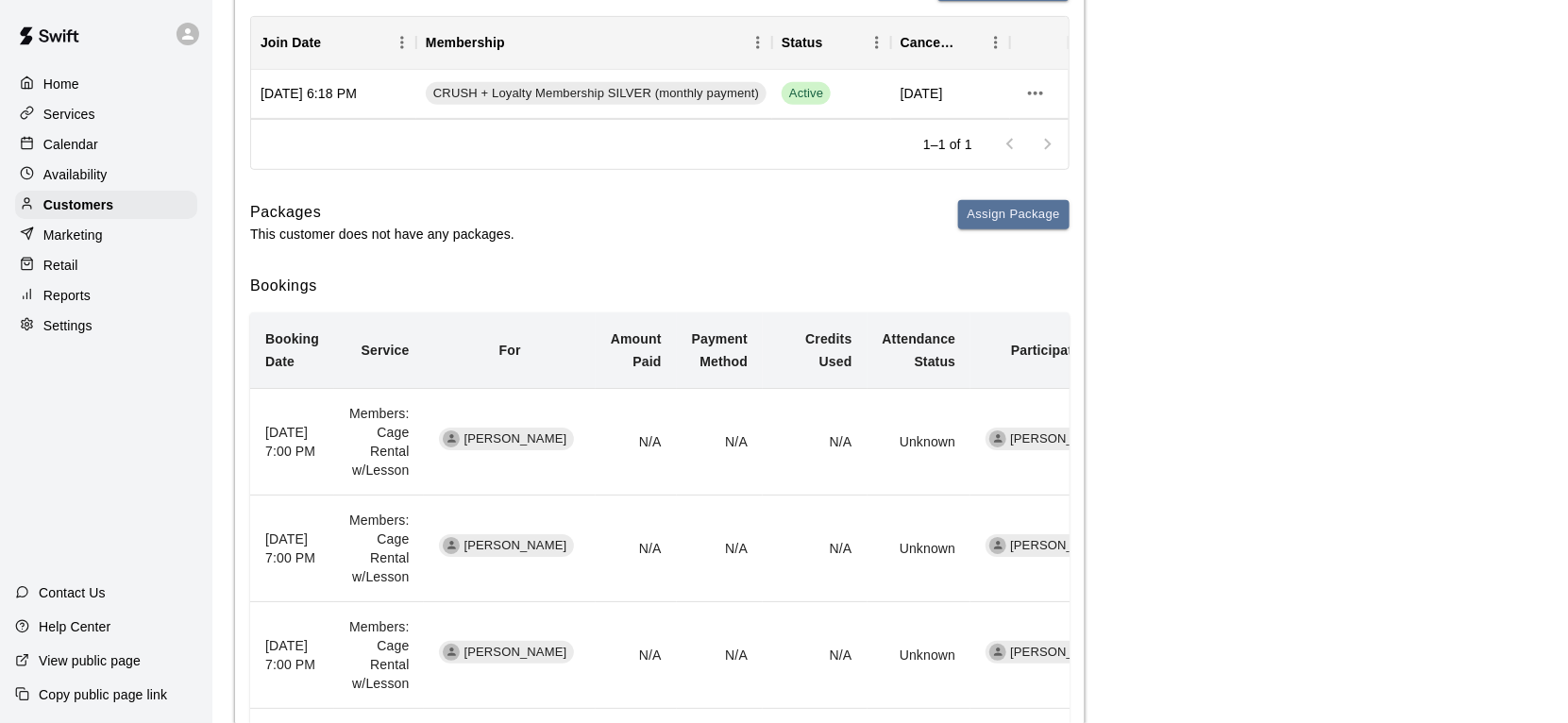
click at [93, 125] on div "Services" at bounding box center [106, 114] width 182 height 29
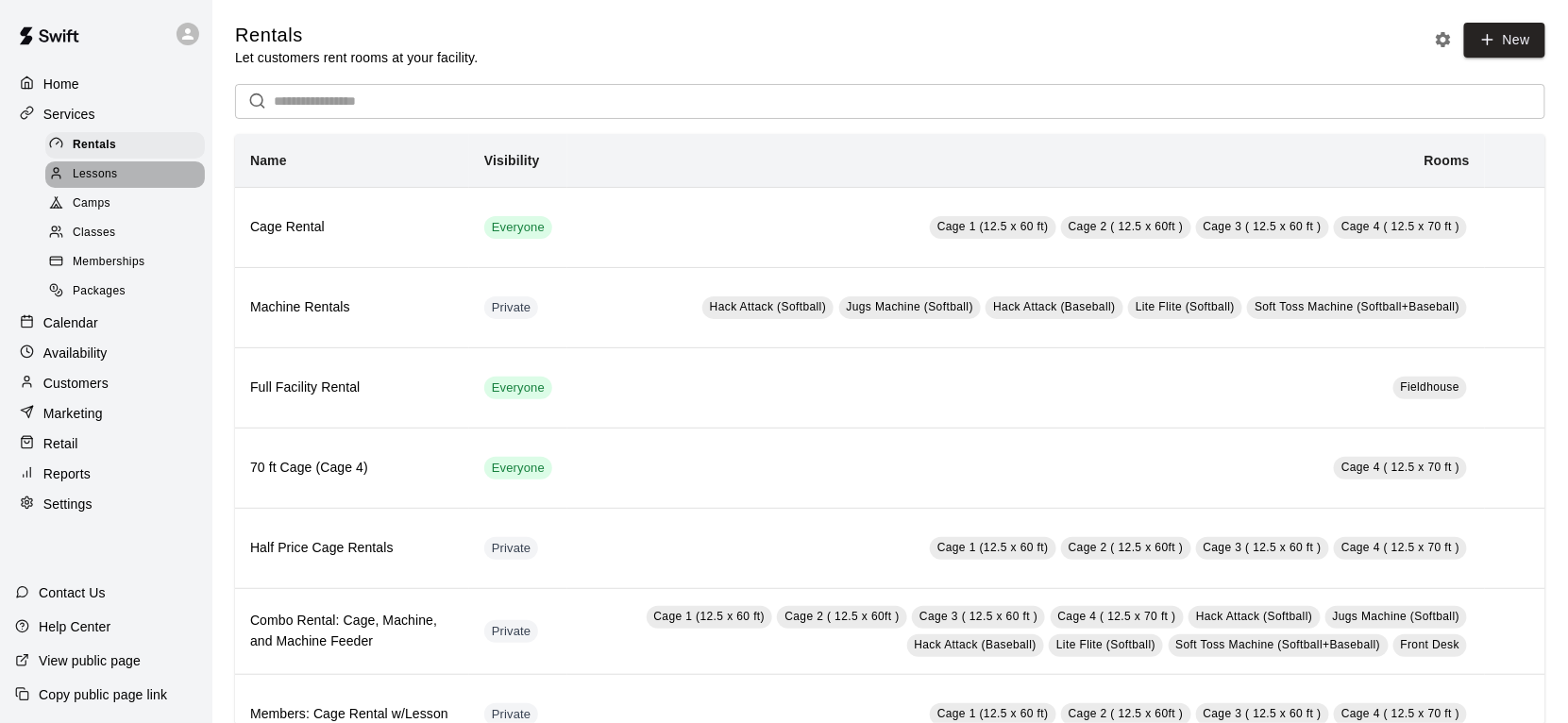
click at [128, 183] on div "Lessons" at bounding box center [125, 175] width 160 height 27
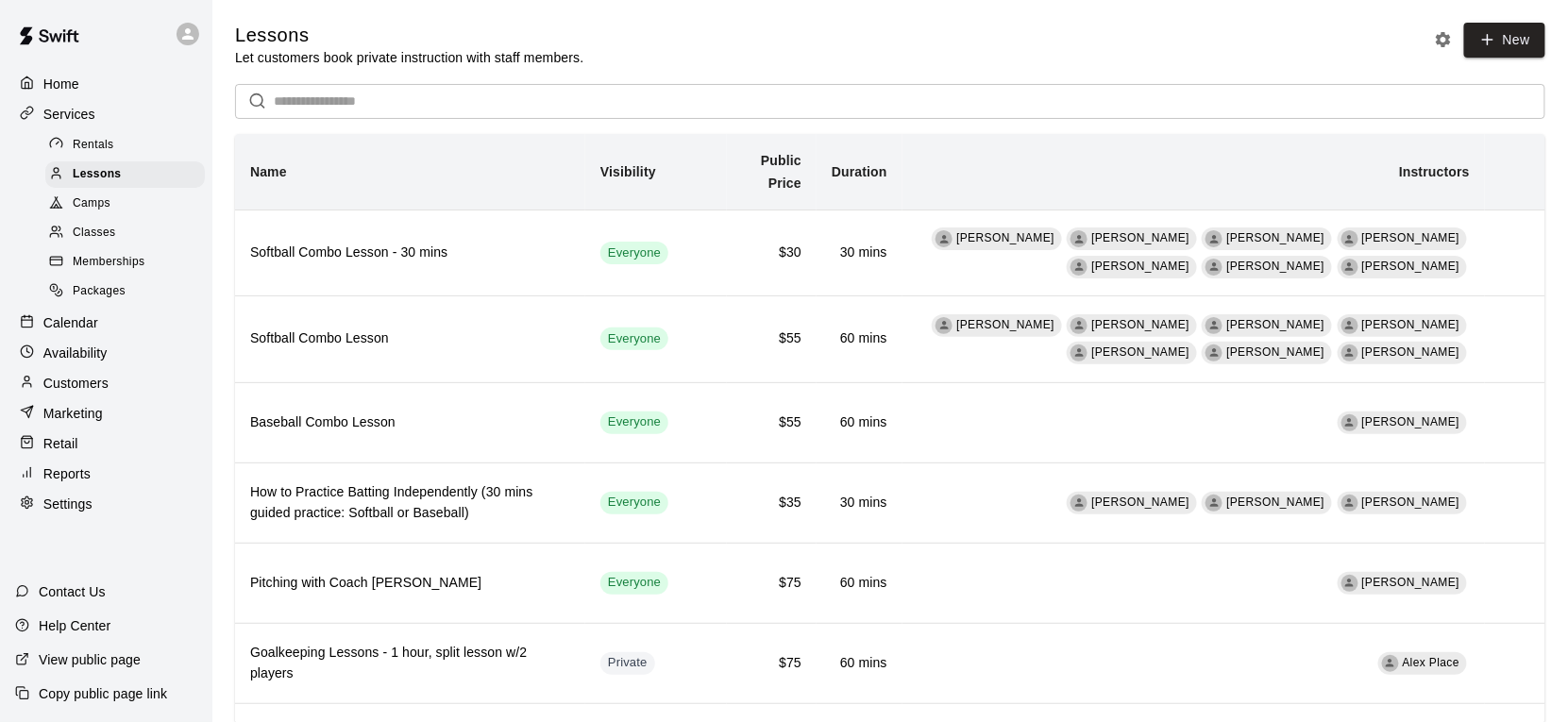
click at [360, 99] on input "text" at bounding box center [909, 101] width 1272 height 35
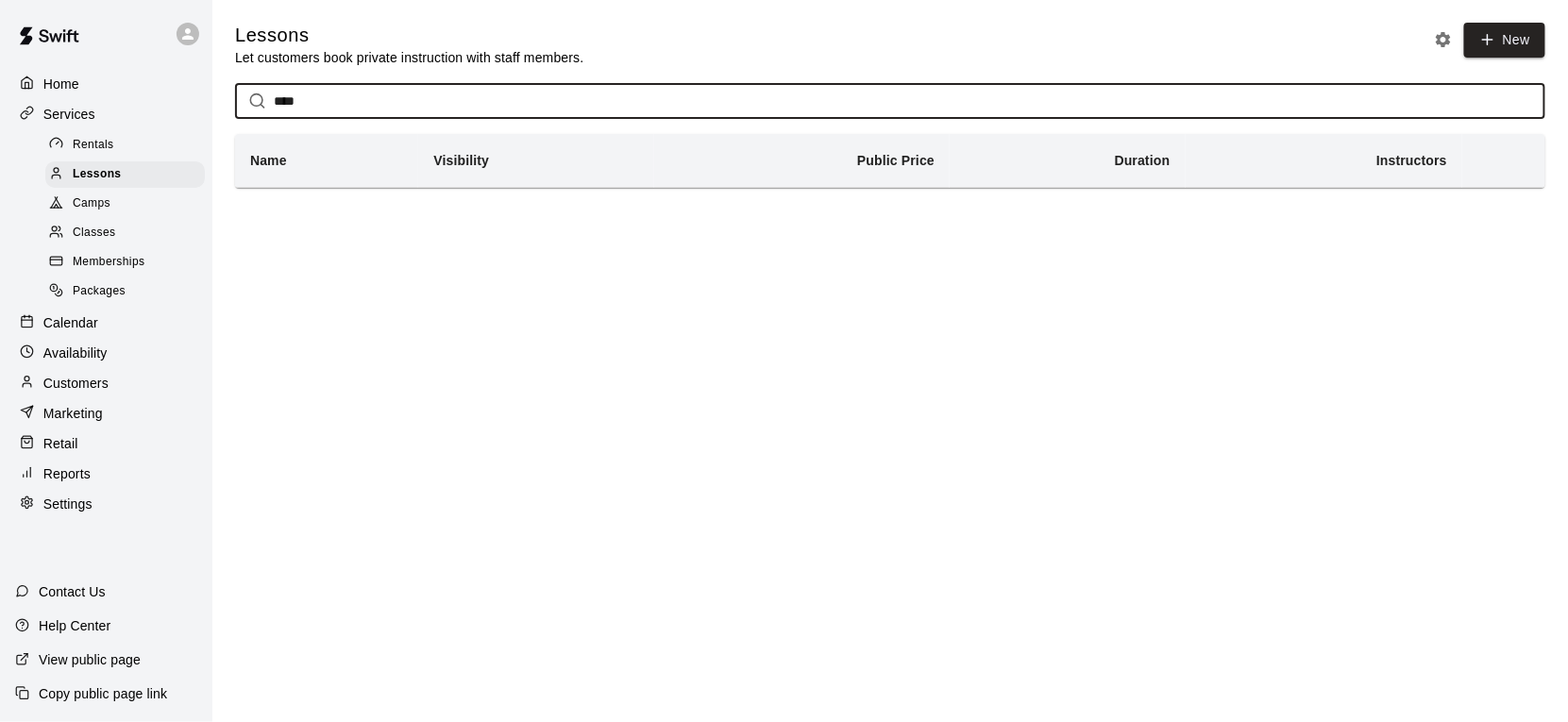
type input "****"
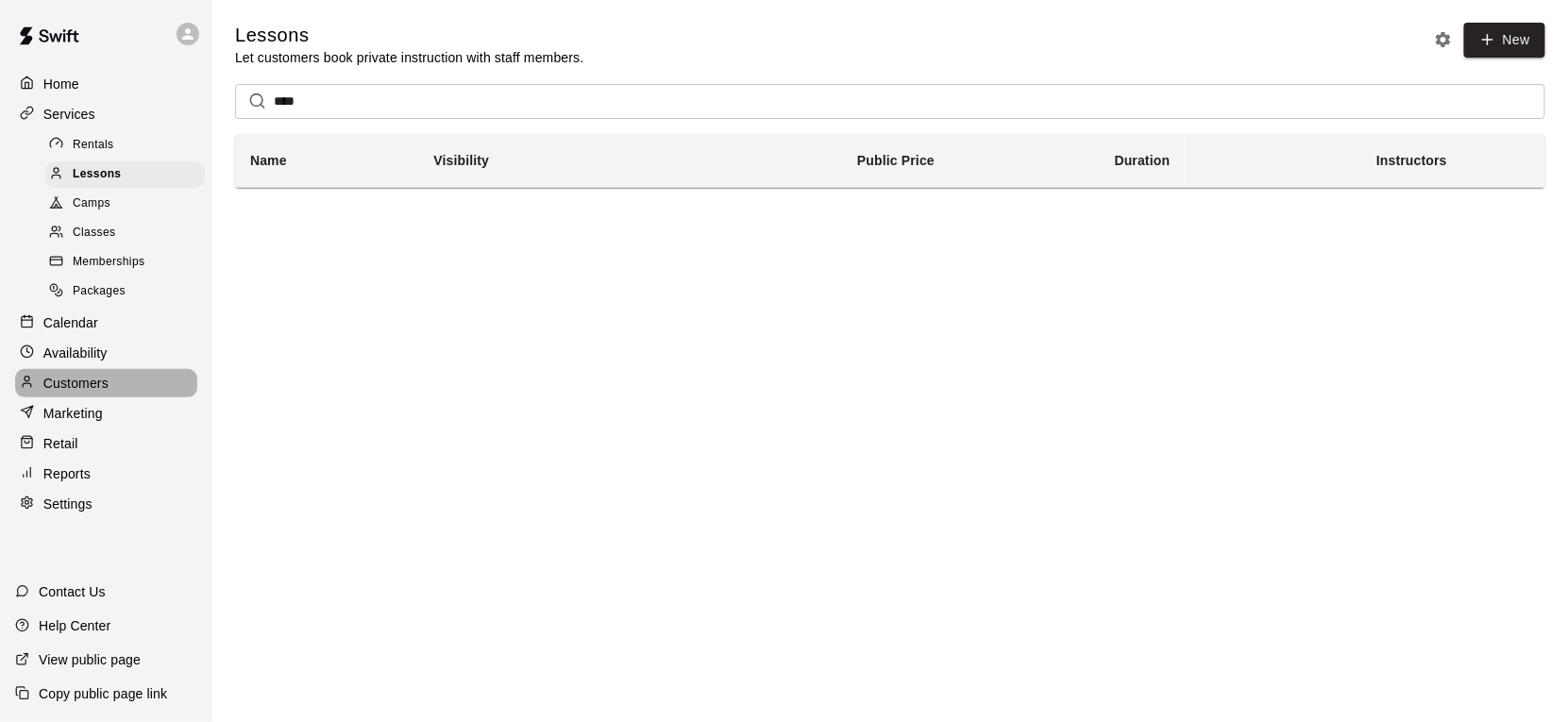
click at [75, 388] on p "Customers" at bounding box center [76, 383] width 65 height 19
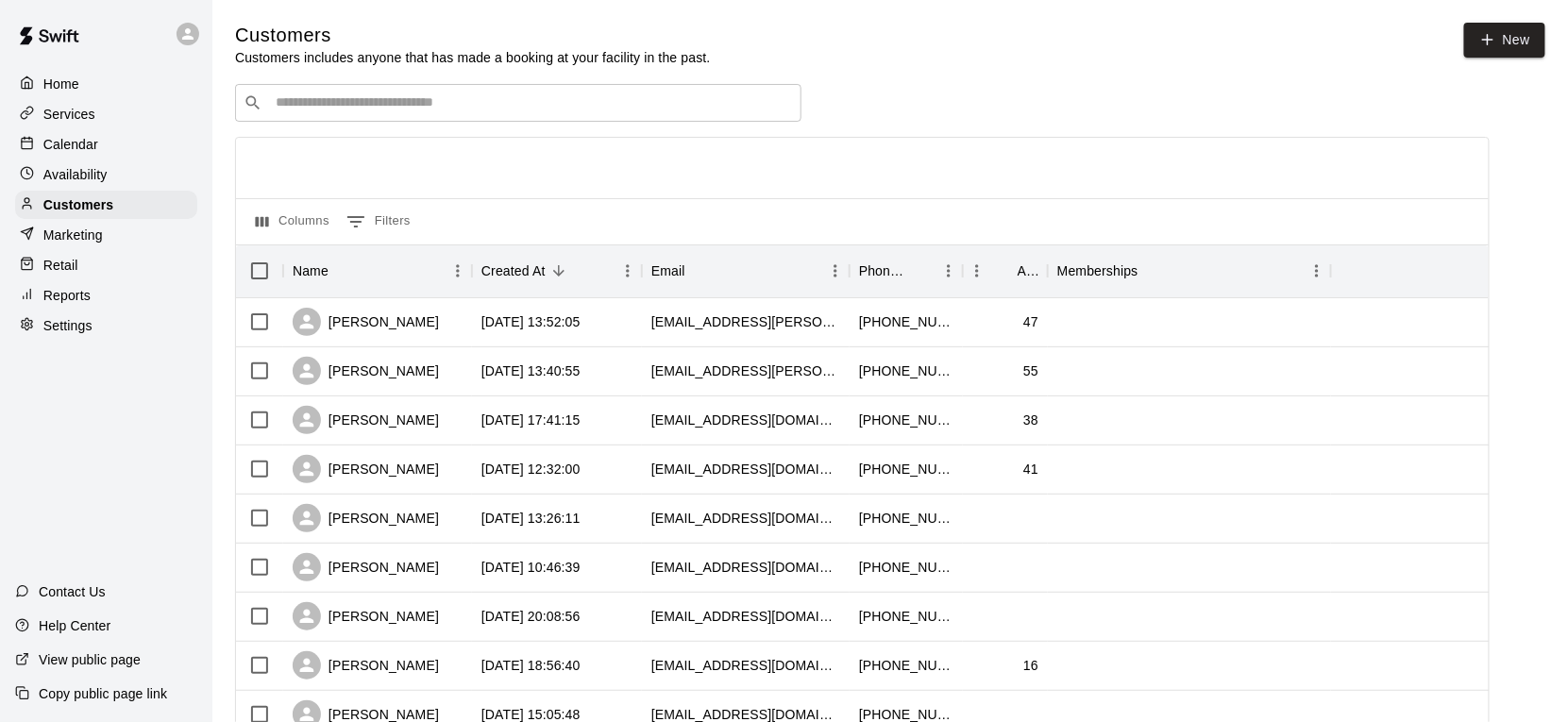
click at [325, 117] on div "​ ​" at bounding box center [517, 103] width 566 height 38
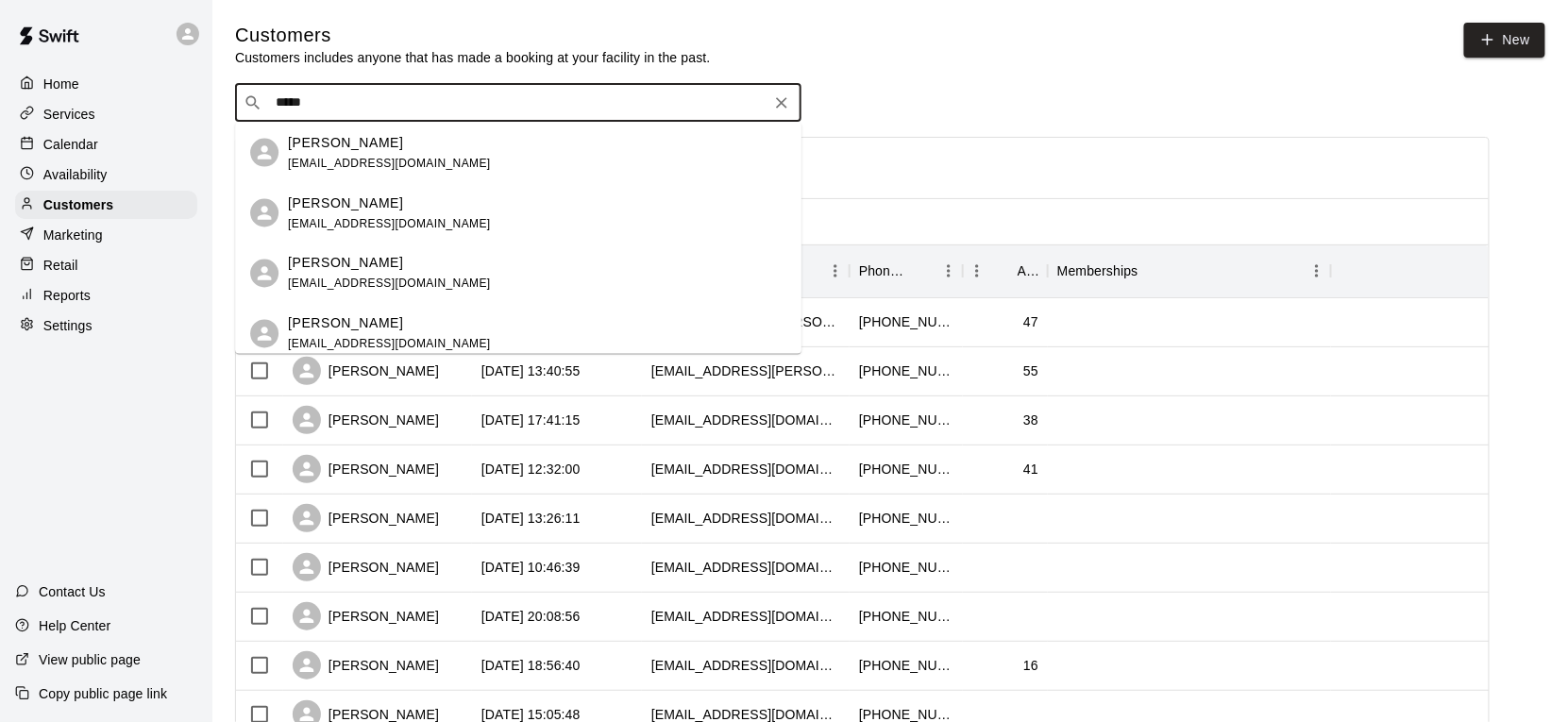
type input "******"
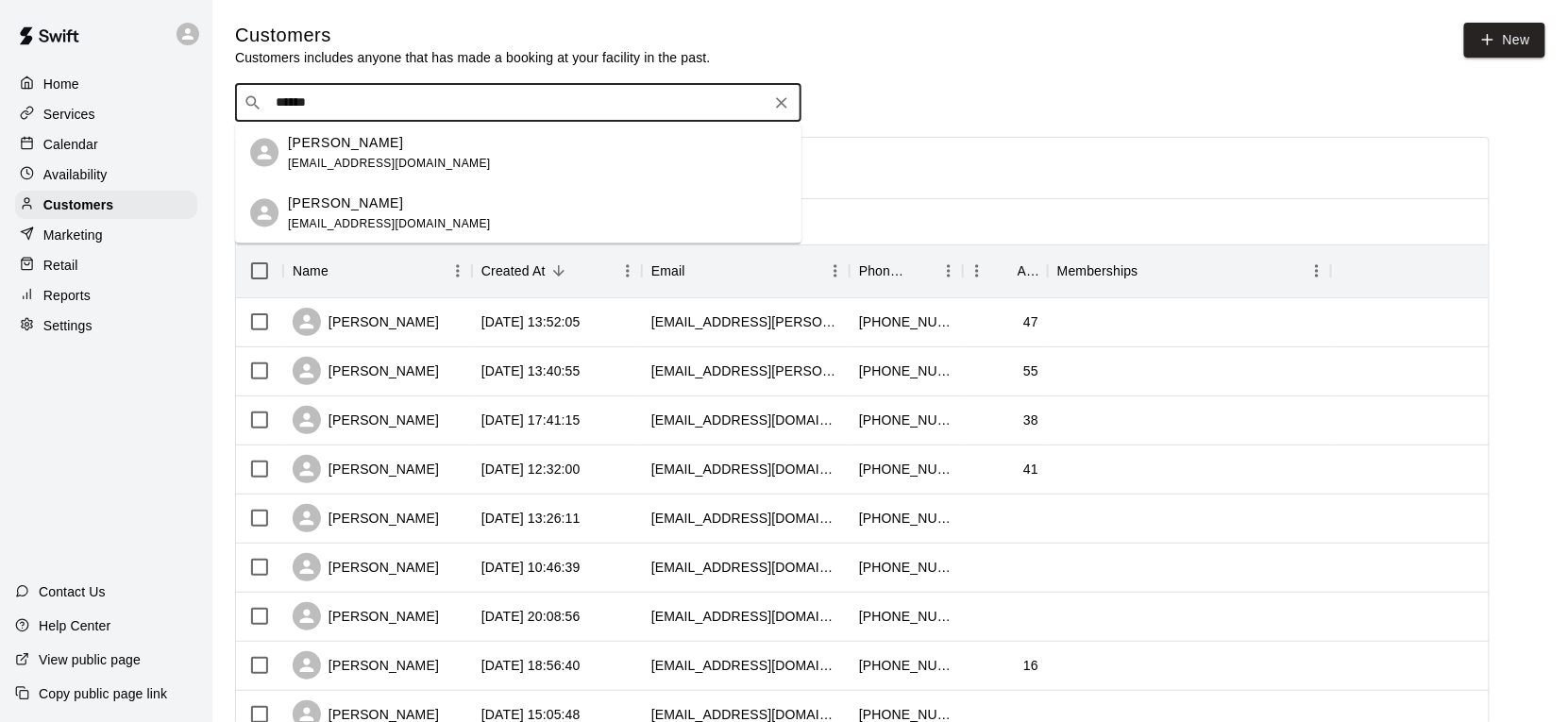
click at [308, 135] on p "[PERSON_NAME]" at bounding box center [345, 142] width 115 height 20
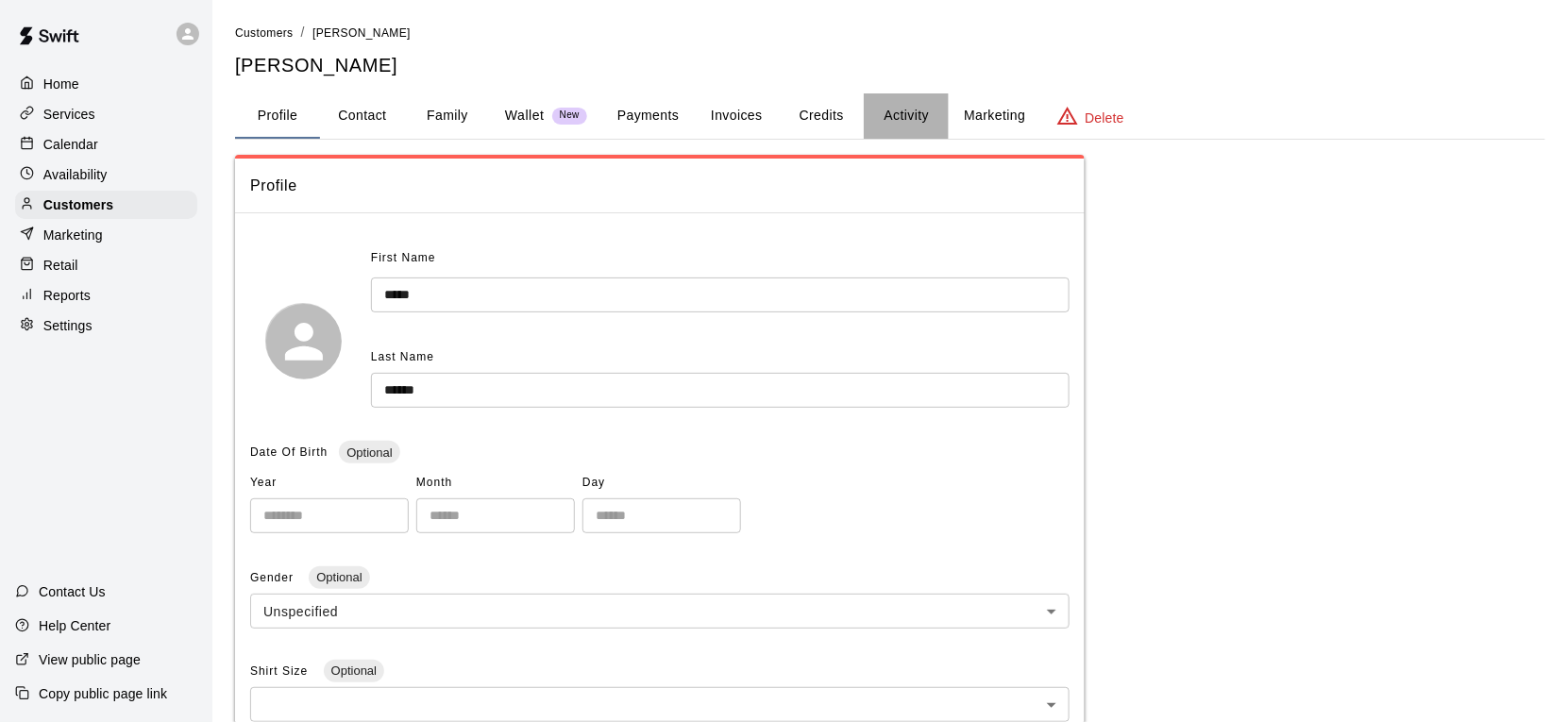
click at [893, 120] on button "Activity" at bounding box center [906, 116] width 85 height 46
